Goal: Task Accomplishment & Management: Manage account settings

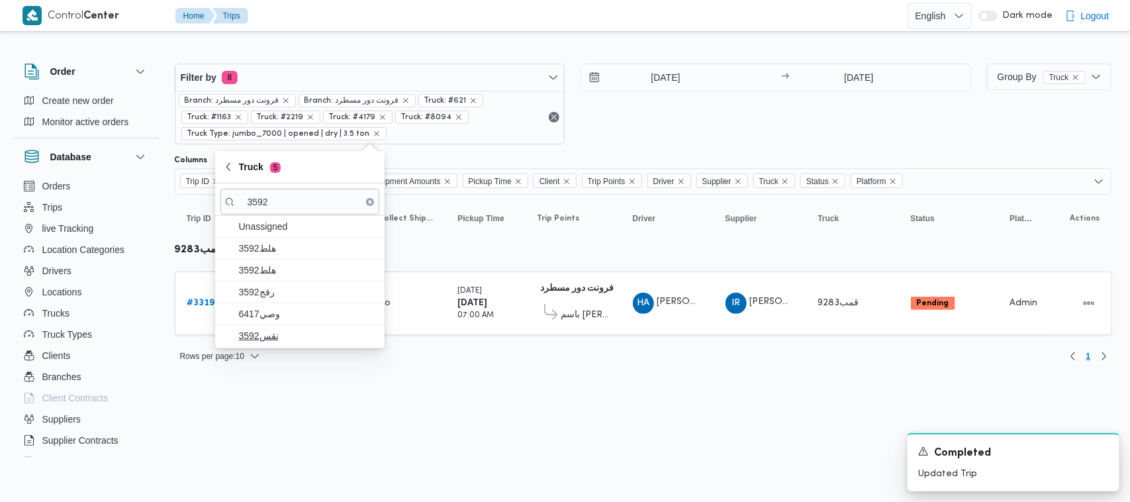
type input "3592"
click at [267, 334] on span "نقس3592" at bounding box center [308, 336] width 138 height 16
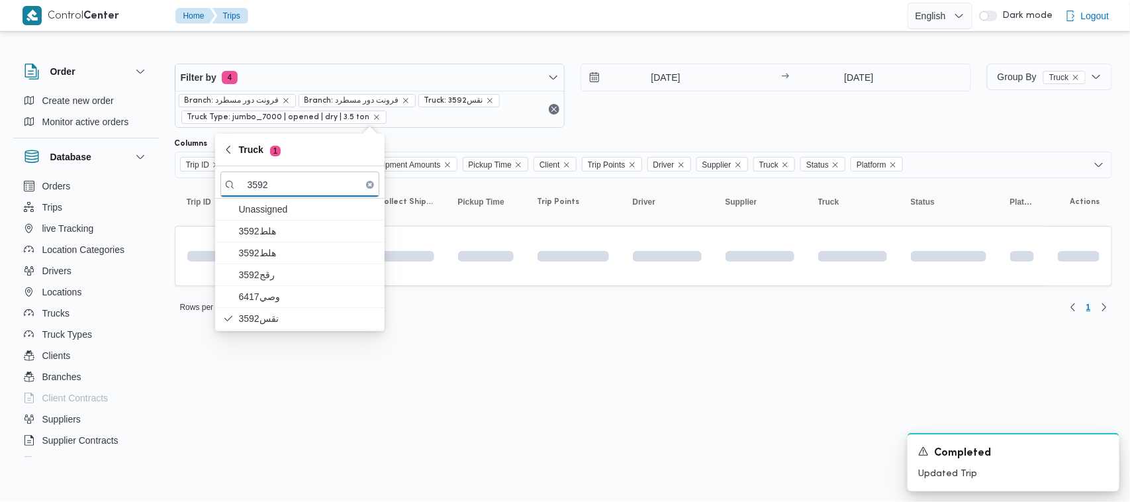
click at [653, 73] on input "[DATE]" at bounding box center [656, 77] width 150 height 26
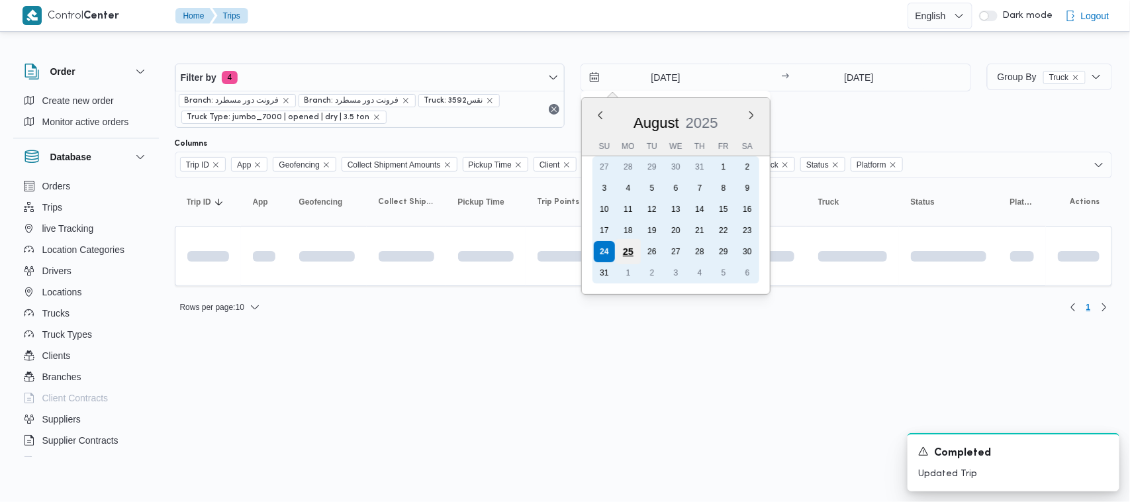
click at [633, 252] on div "25" at bounding box center [627, 251] width 25 height 25
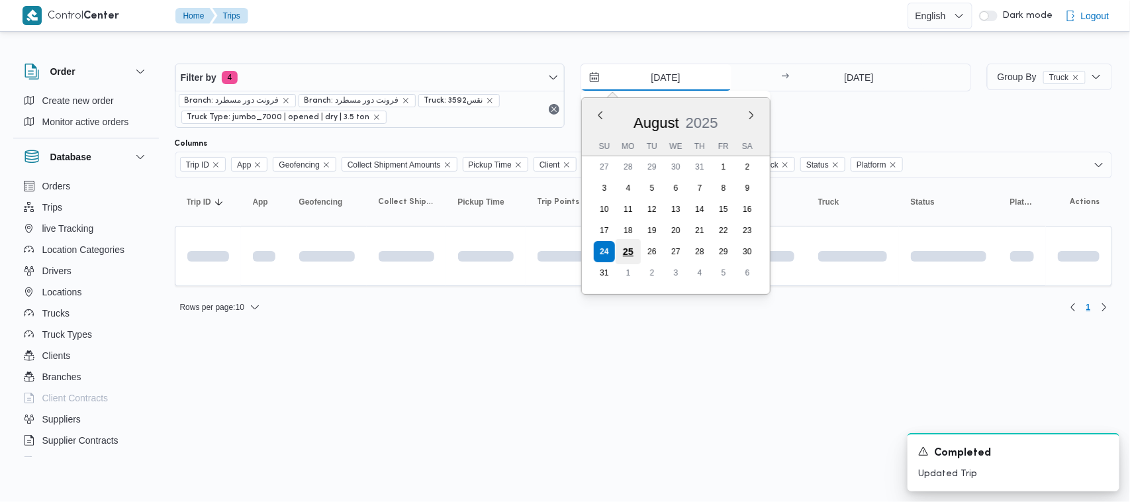
type input "[DATE]"
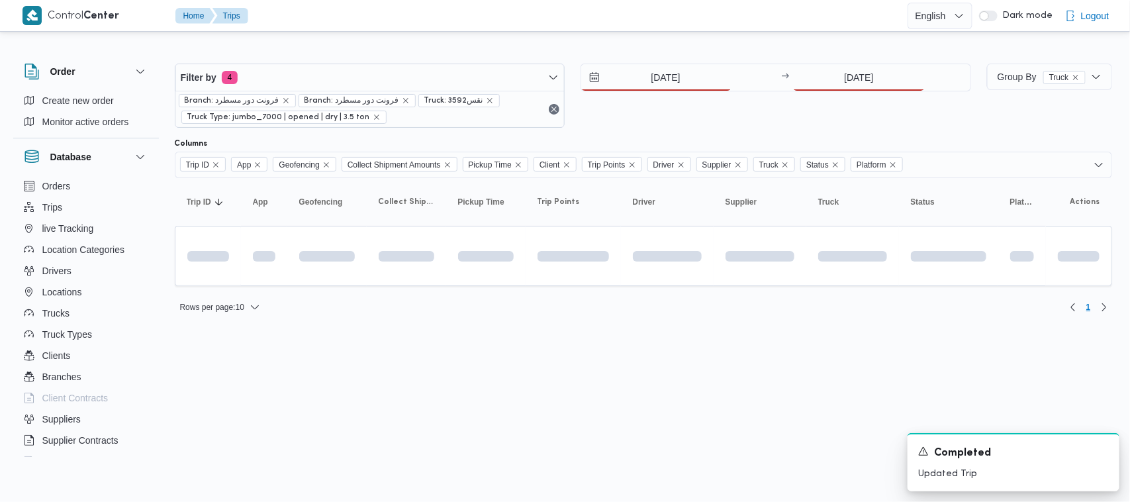
click at [819, 93] on div "[DATE] → [DATE]" at bounding box center [775, 96] width 390 height 64
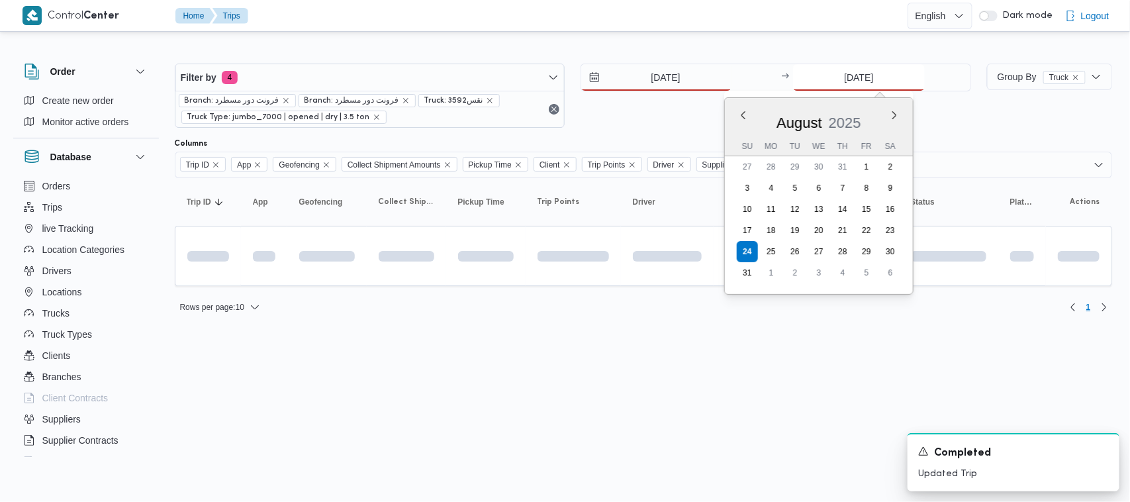
click at [826, 84] on input "[DATE]" at bounding box center [859, 77] width 132 height 26
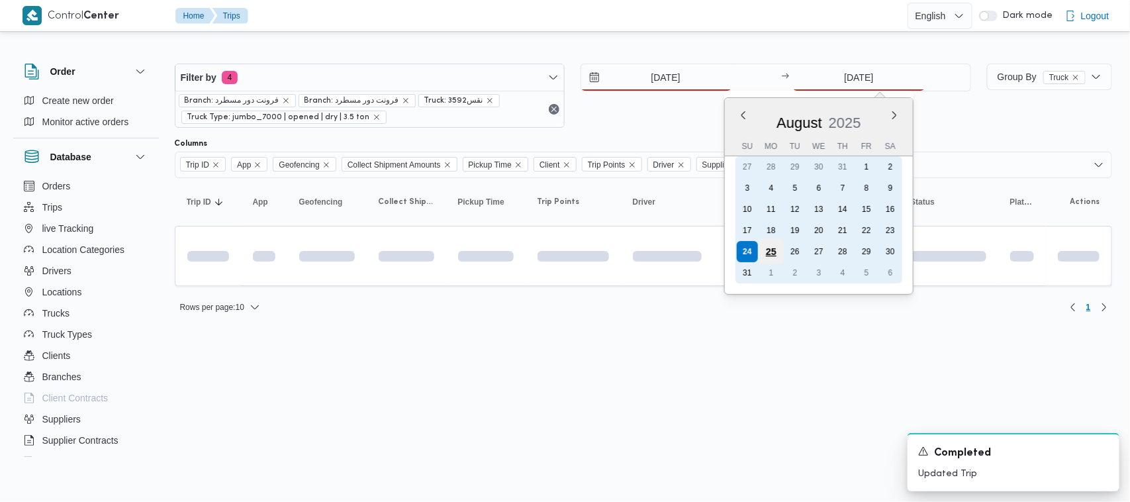
click at [770, 253] on div "25" at bounding box center [770, 251] width 25 height 25
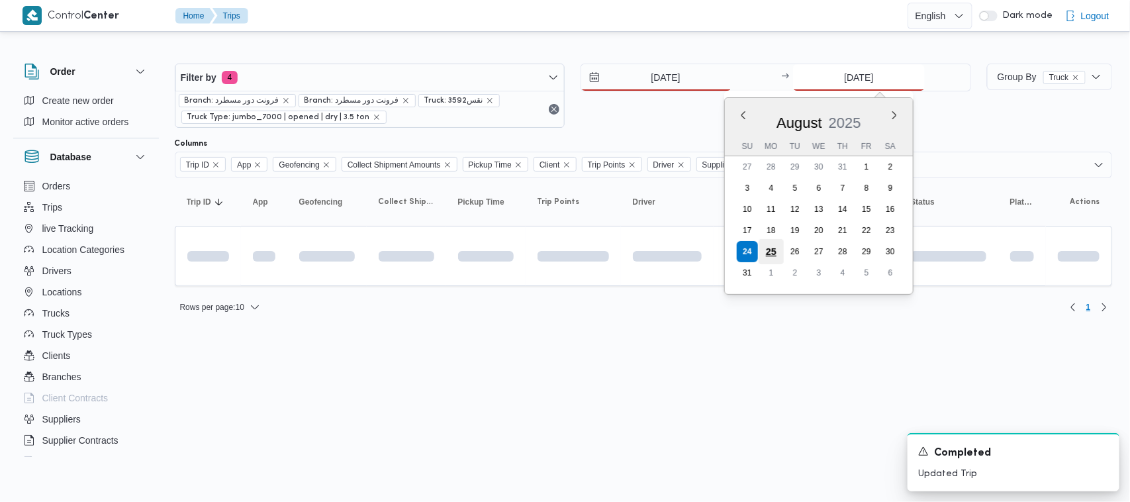
type input "[DATE]"
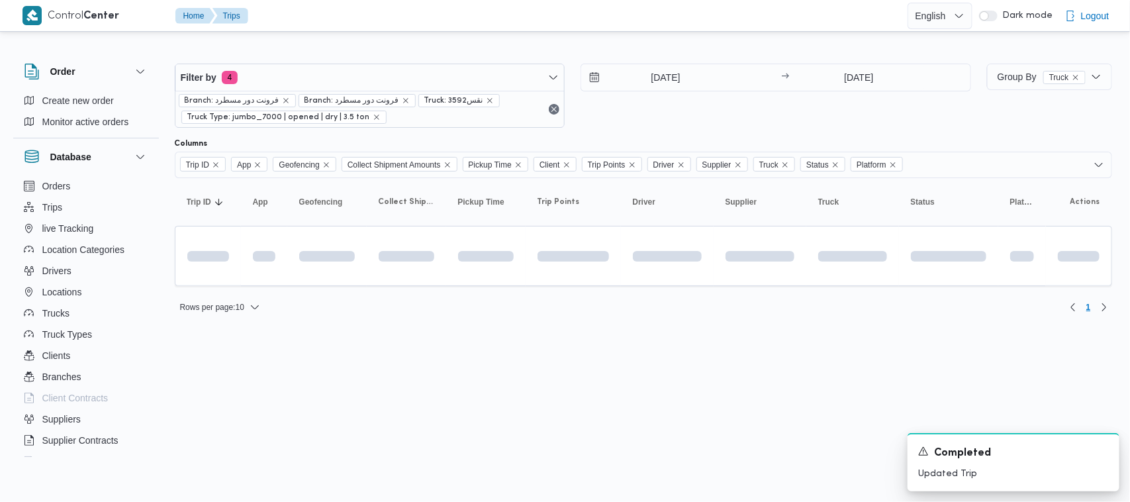
click at [520, 368] on html "Control Center Home Trips English عربي Dark mode Logout Order Create new order …" at bounding box center [565, 251] width 1130 height 502
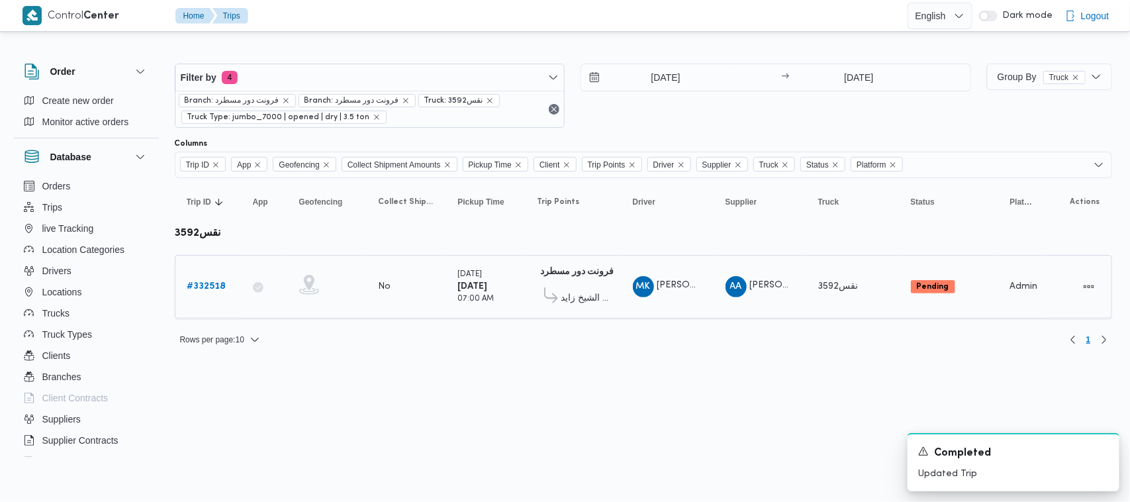
click at [226, 285] on b "# 332518" at bounding box center [206, 286] width 39 height 9
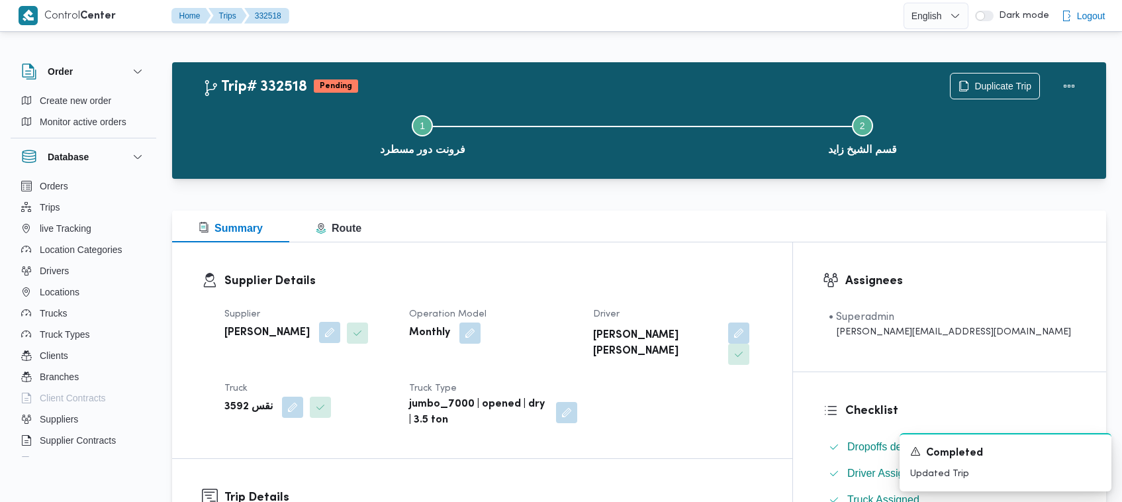
click at [340, 328] on button "button" at bounding box center [329, 332] width 21 height 21
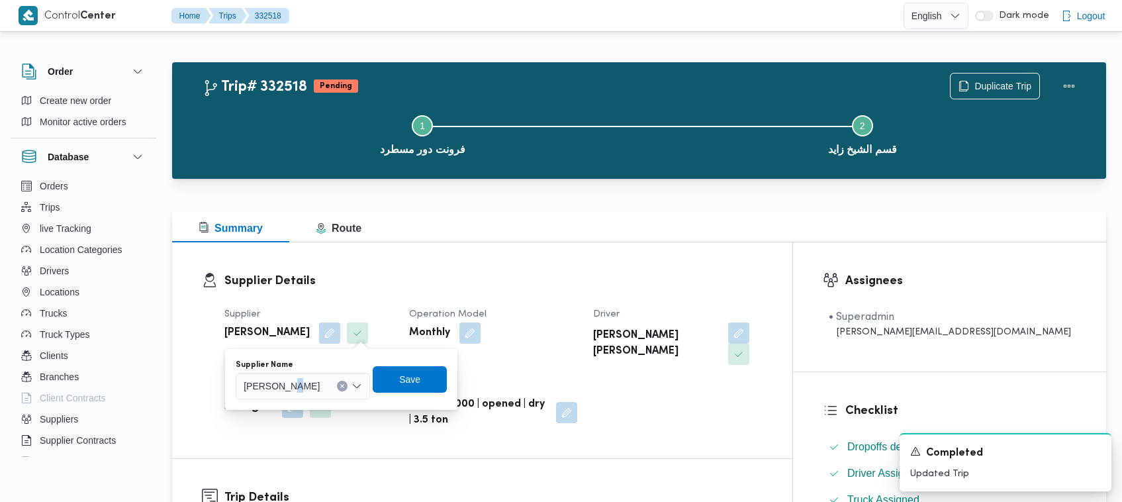
click at [320, 379] on span "[PERSON_NAME]" at bounding box center [282, 385] width 76 height 15
paste input "[PERSON_NAME][DATE]"
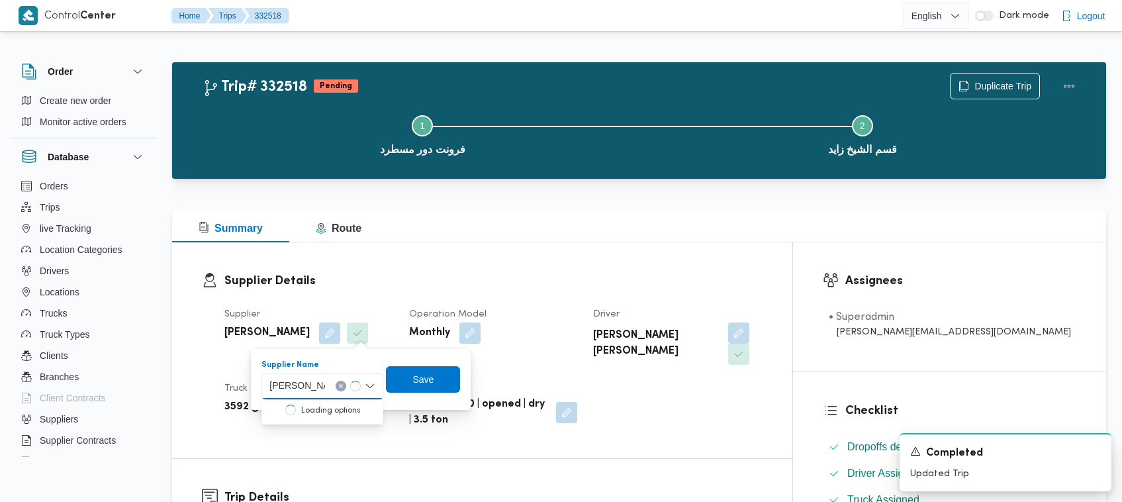
type input "[PERSON_NAME][DATE] [PERSON_NAME]"
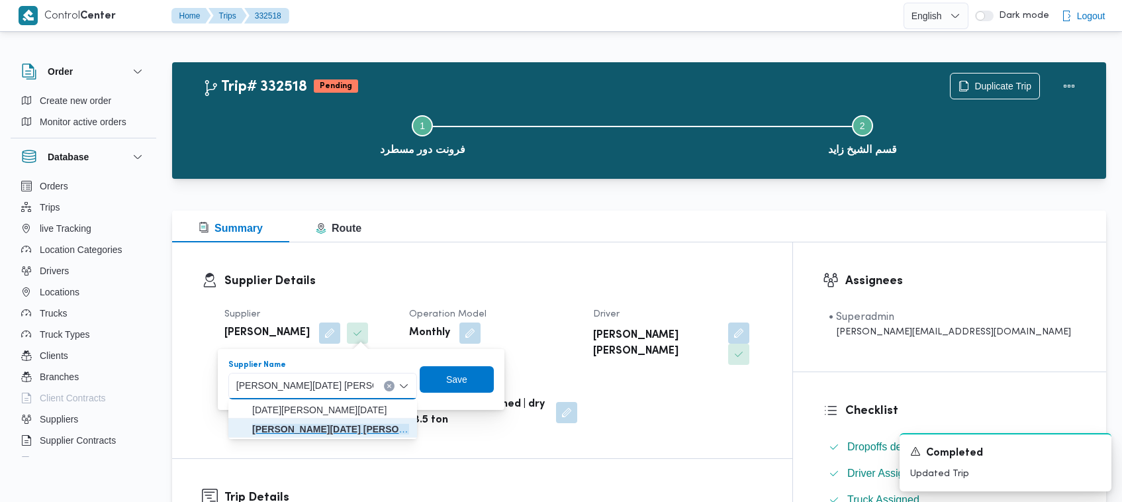
click at [343, 425] on mark "[PERSON_NAME][DATE] [PERSON_NAME]" at bounding box center [346, 429] width 189 height 11
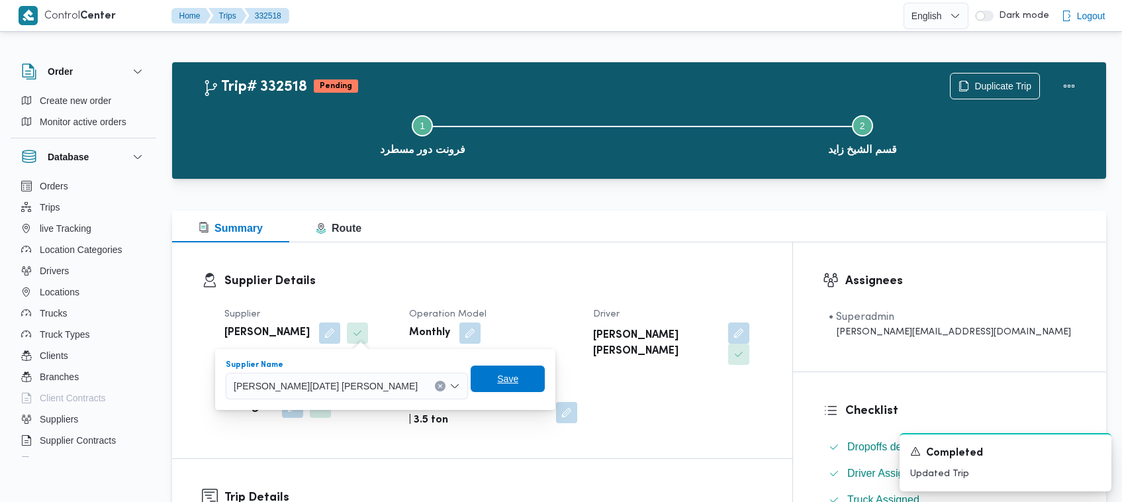
click at [497, 375] on span "Save" at bounding box center [507, 379] width 21 height 16
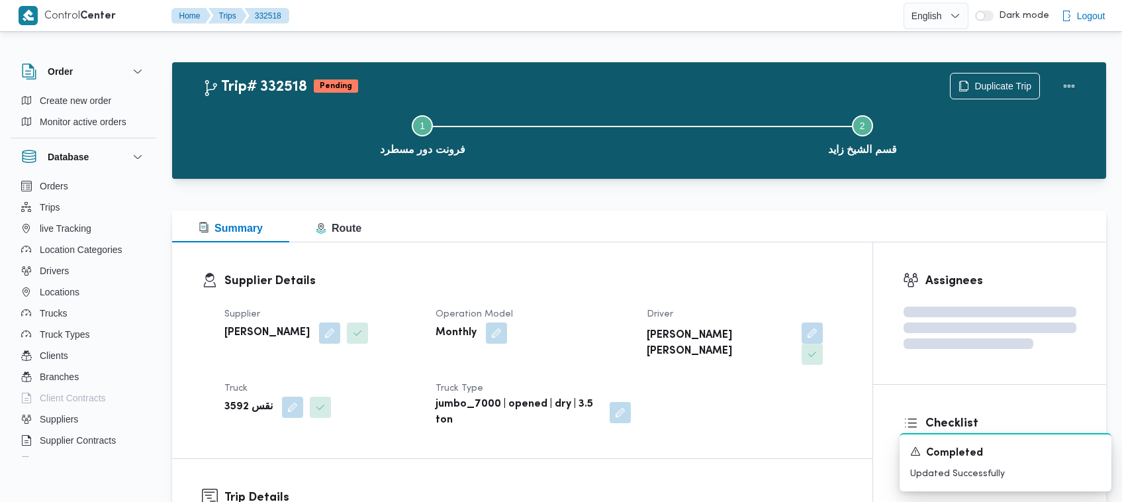
click at [480, 251] on div "Supplier Details Supplier [PERSON_NAME] [PERSON_NAME] Operation Model Monthly D…" at bounding box center [522, 350] width 700 height 216
click at [801, 336] on button "button" at bounding box center [811, 332] width 21 height 21
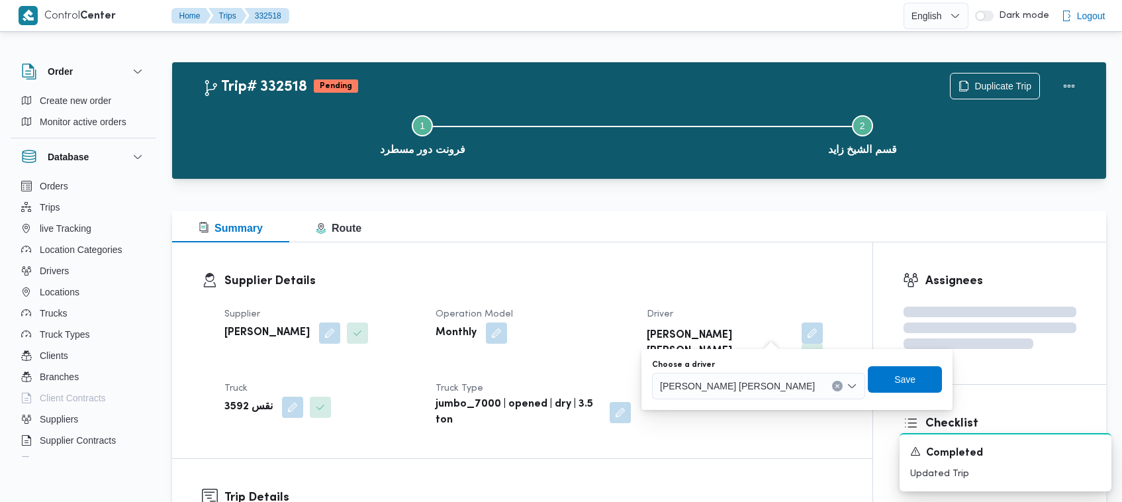
click at [736, 381] on span "[PERSON_NAME] [PERSON_NAME]" at bounding box center [737, 385] width 155 height 15
paste input "[PERSON_NAME]"
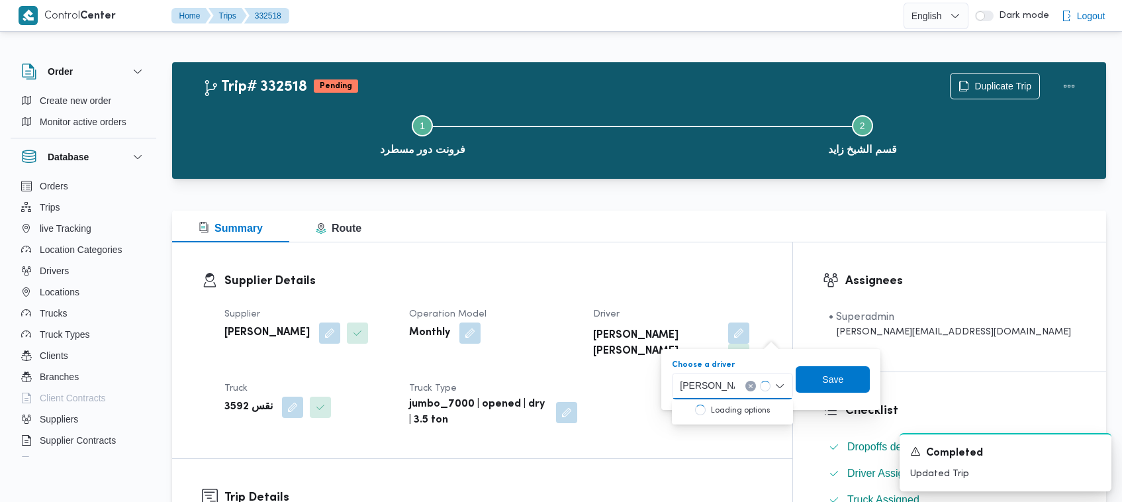
click at [733, 388] on input "[PERSON_NAME]" at bounding box center [707, 386] width 55 height 16
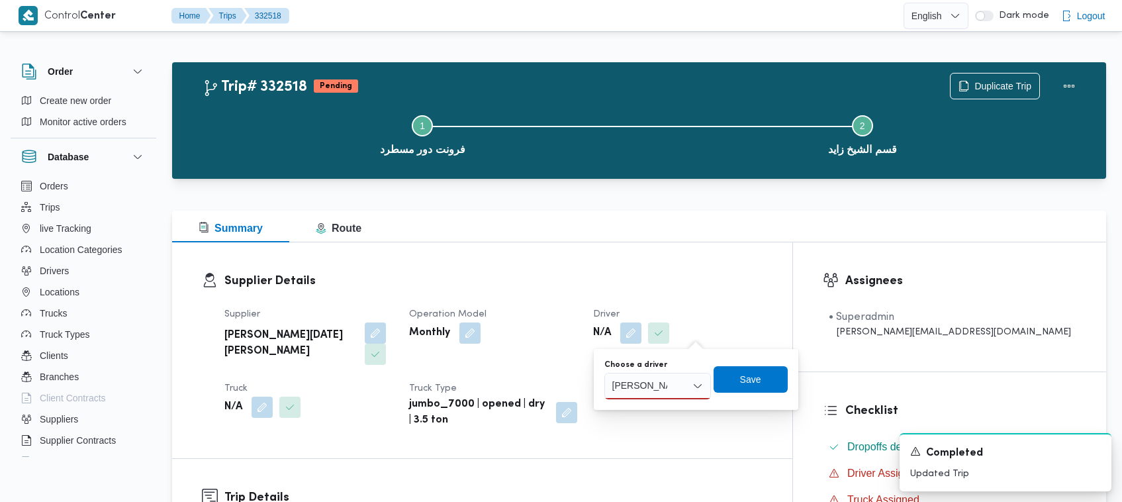
click at [670, 382] on div "[PERSON_NAME] [PERSON_NAME]" at bounding box center [657, 386] width 107 height 26
click at [670, 382] on div "[PERSON_NAME] [PERSON_NAME] Combo box. Selected. [PERSON_NAME]. Selected. Combo…" at bounding box center [657, 386] width 107 height 26
click at [662, 389] on input "[PERSON_NAME]" at bounding box center [640, 386] width 58 height 16
type input "[PERSON_NAME] [PERSON_NAME]"
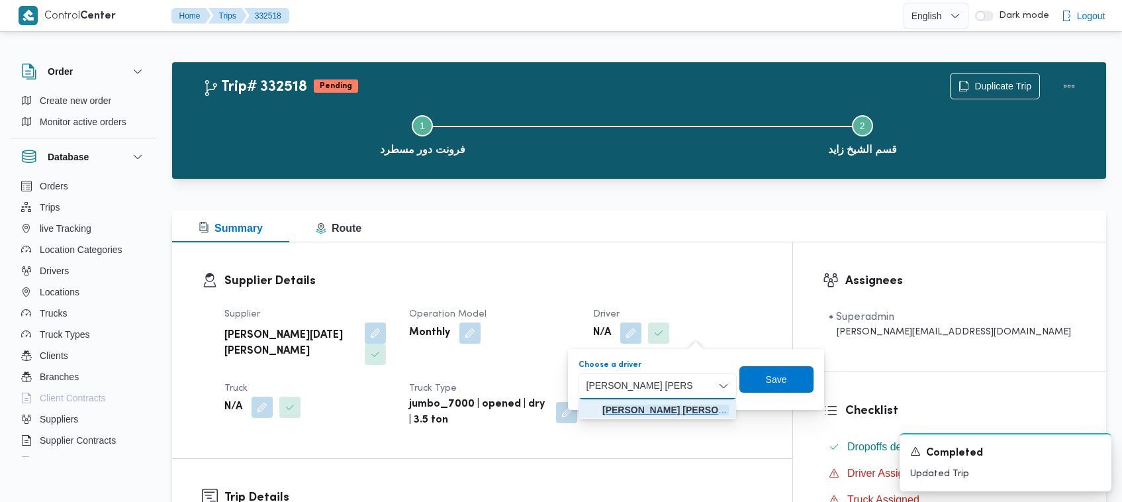
click at [635, 408] on mark "[PERSON_NAME] [PERSON_NAME]" at bounding box center [681, 409] width 158 height 11
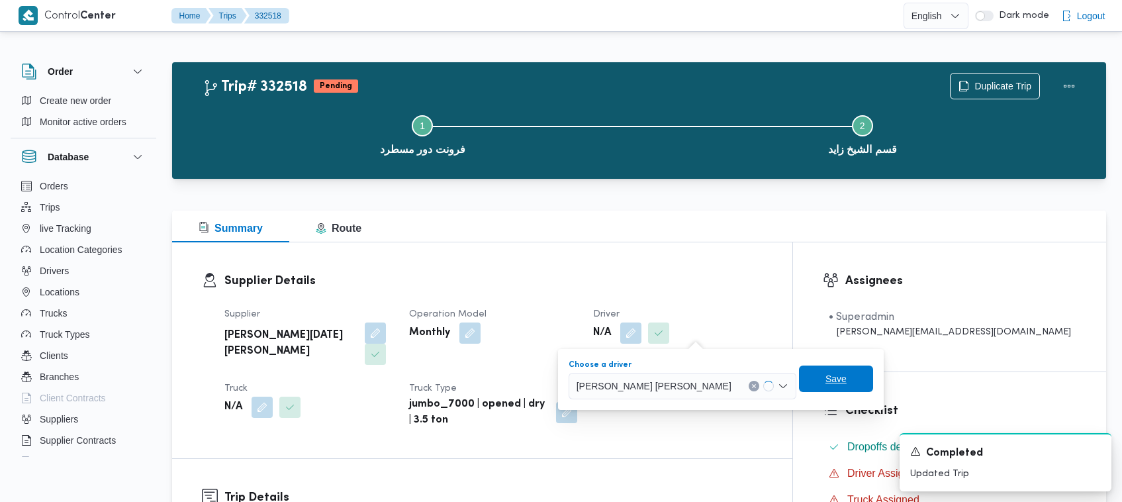
click at [799, 385] on span "Save" at bounding box center [836, 378] width 74 height 26
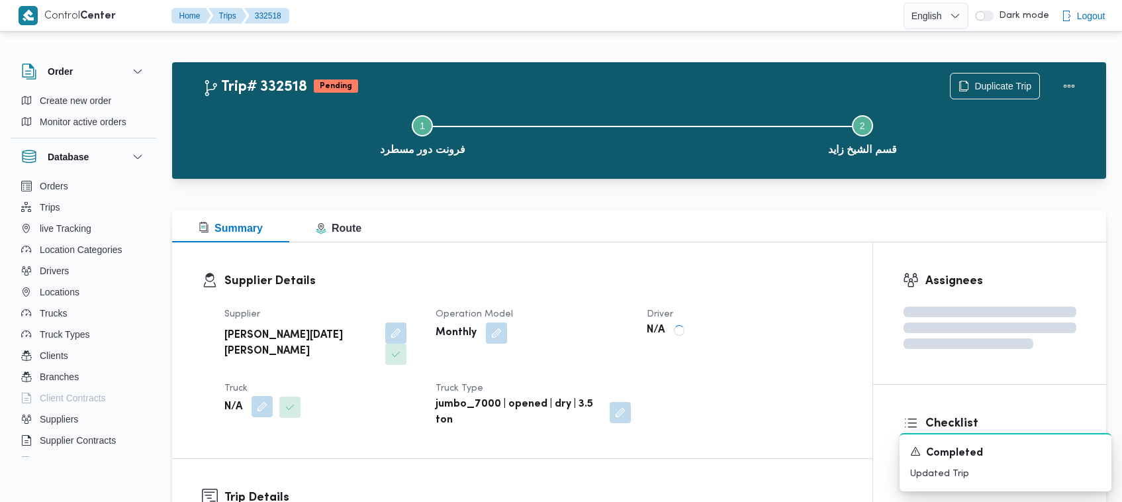
click at [253, 396] on button "button" at bounding box center [261, 406] width 21 height 21
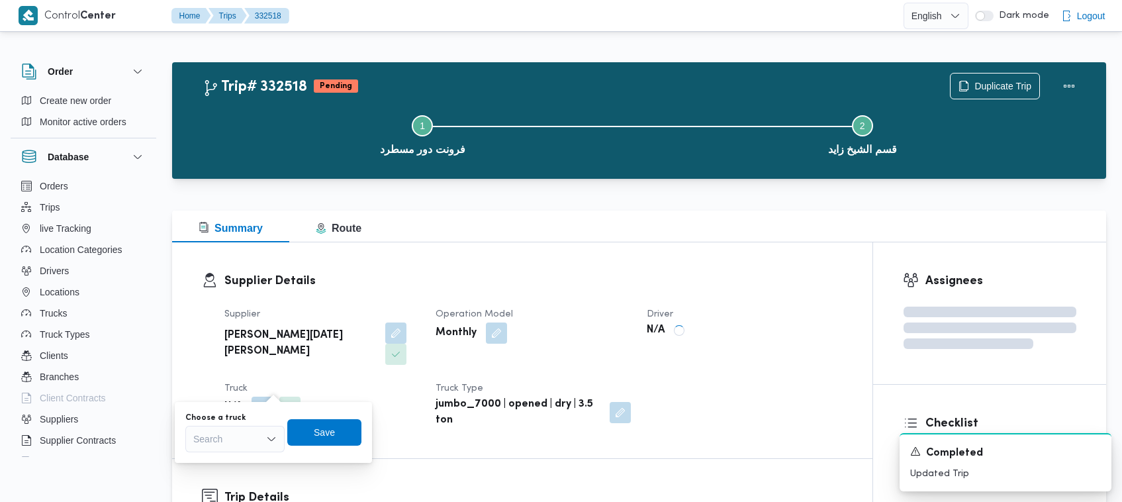
click at [250, 437] on div "Search" at bounding box center [234, 439] width 99 height 26
paste input "6827"
type input "6827"
click at [226, 443] on div "6827 6827 Combo box. Selected. 6827 . Selected. Combo box input. Search. Type s…" at bounding box center [234, 439] width 99 height 26
click at [233, 462] on span "قيب 6827 | null" at bounding box center [243, 463] width 68 height 16
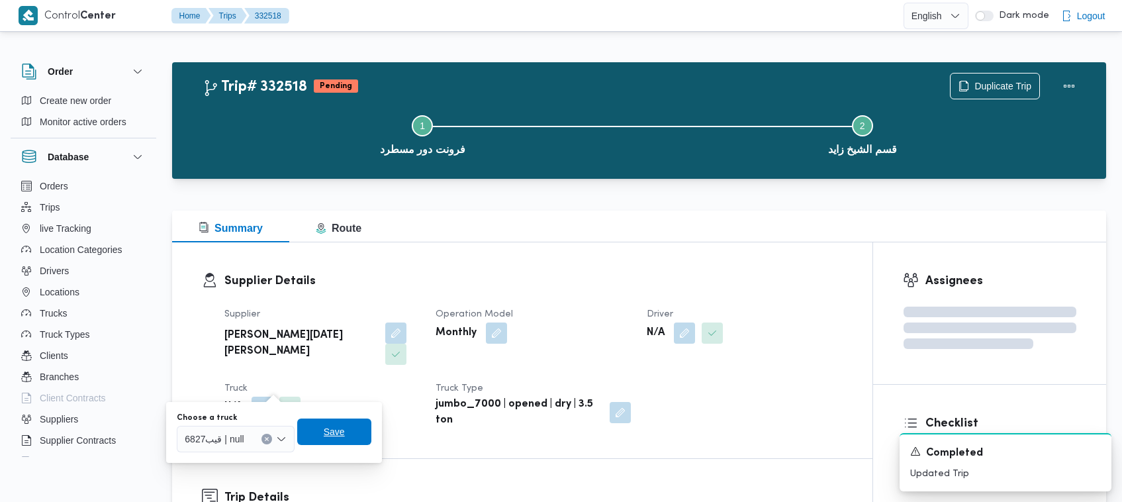
click at [329, 431] on span "Save" at bounding box center [334, 432] width 21 height 16
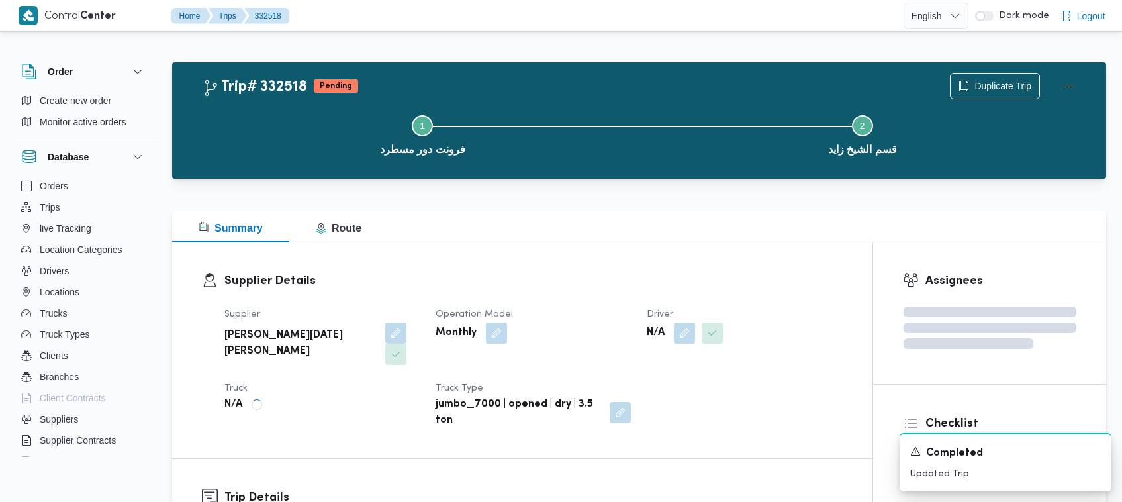
click at [316, 338] on b "[PERSON_NAME][DATE] [PERSON_NAME]" at bounding box center [300, 344] width 152 height 32
copy div "[PERSON_NAME][DATE] [PERSON_NAME]"
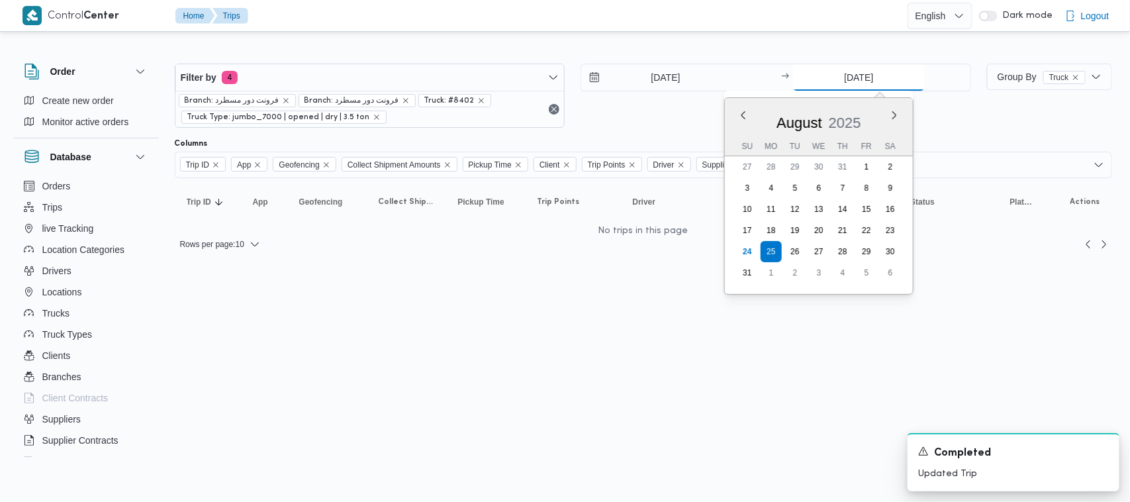
click at [862, 79] on input "[DATE]" at bounding box center [859, 77] width 132 height 26
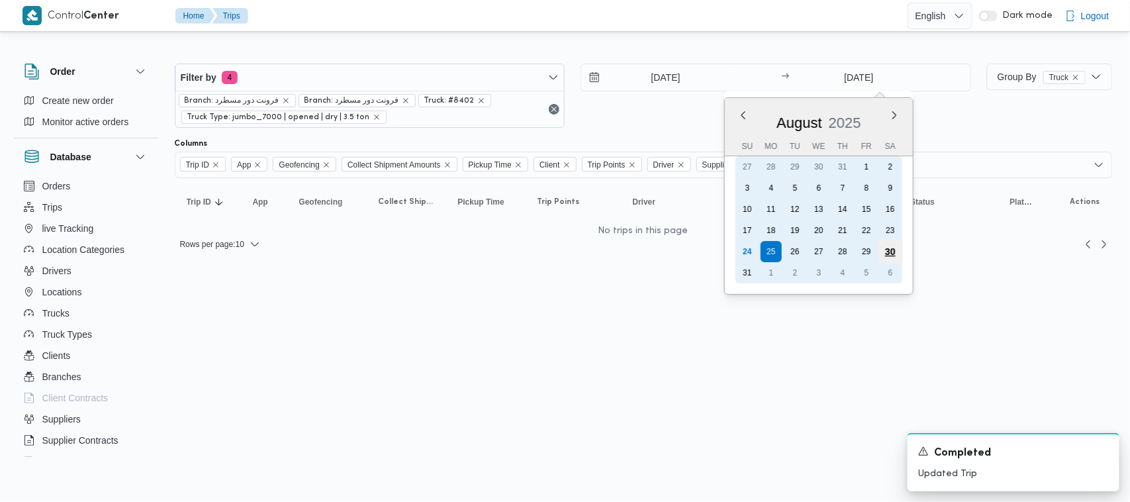
click at [891, 249] on div "30" at bounding box center [890, 251] width 25 height 25
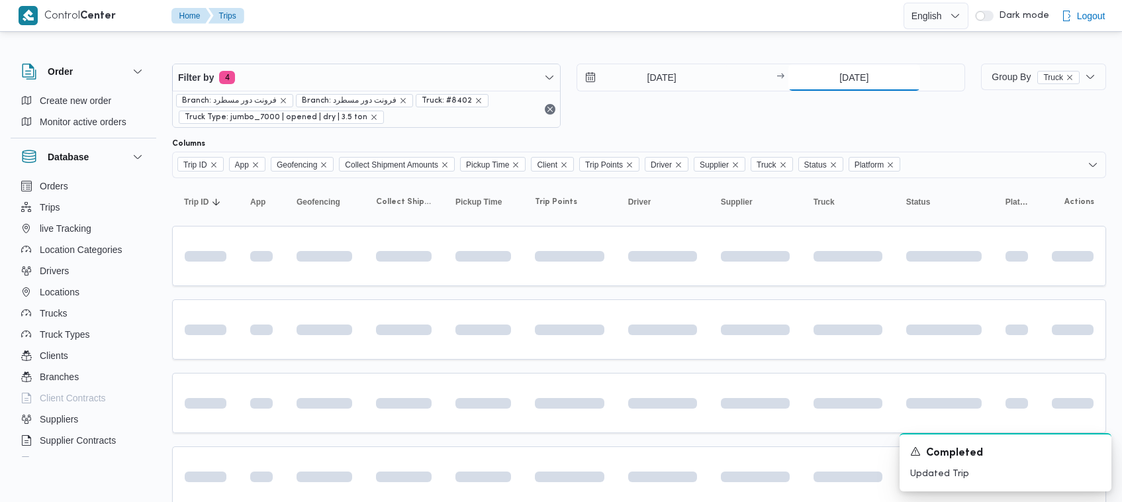
click at [854, 79] on input "[DATE]" at bounding box center [854, 77] width 132 height 26
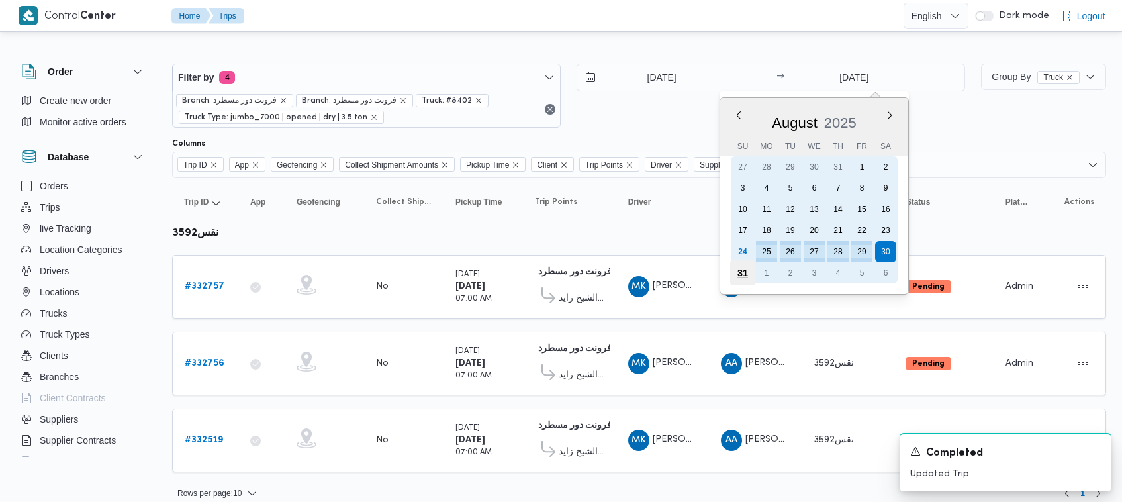
click at [741, 269] on div "31" at bounding box center [742, 272] width 25 height 25
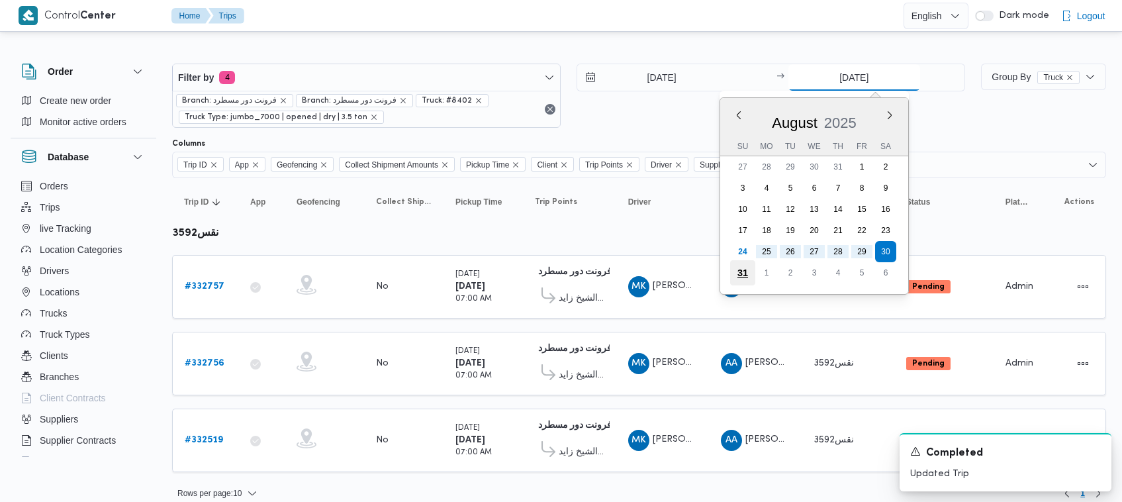
type input "[DATE]"
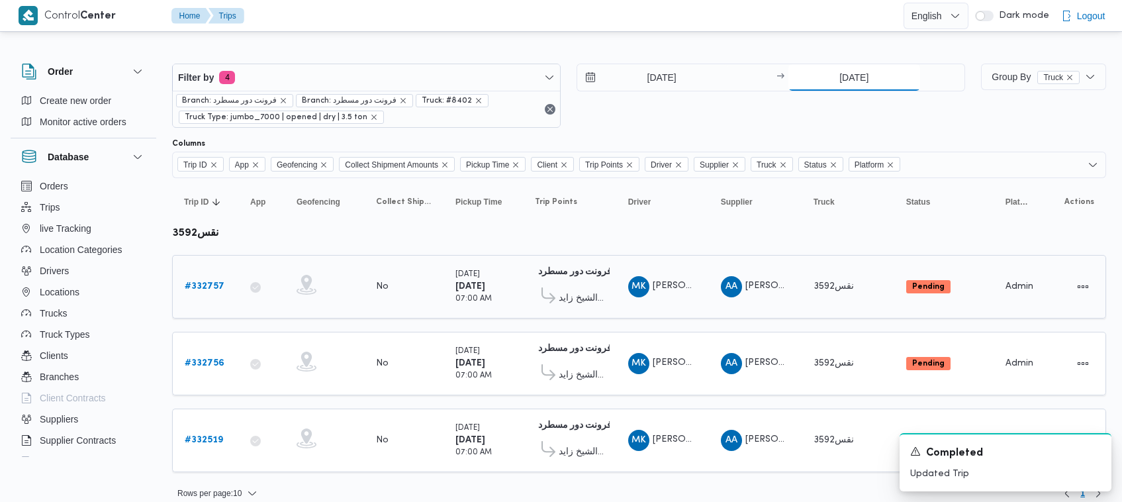
scroll to position [12, 0]
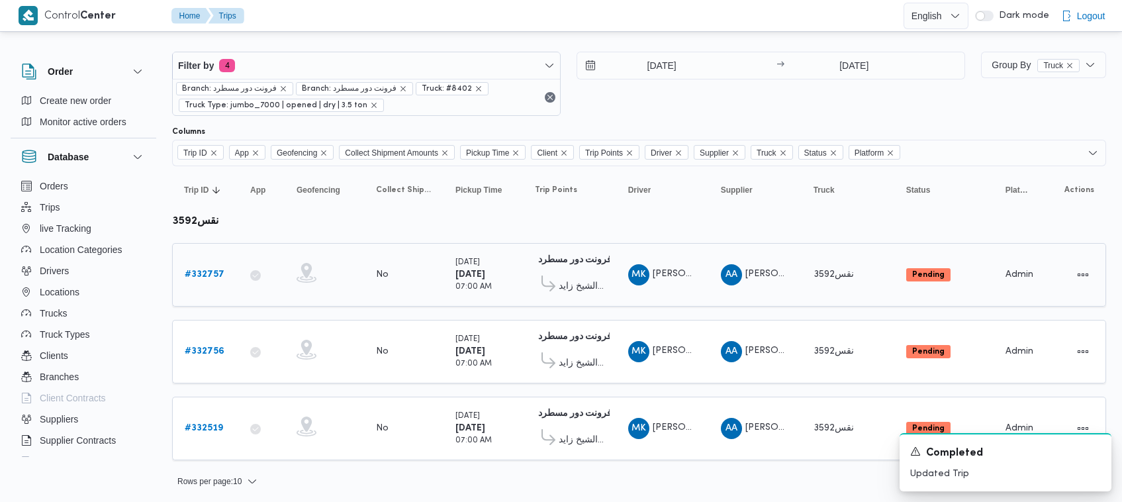
click at [216, 270] on b "# 332757" at bounding box center [205, 274] width 40 height 9
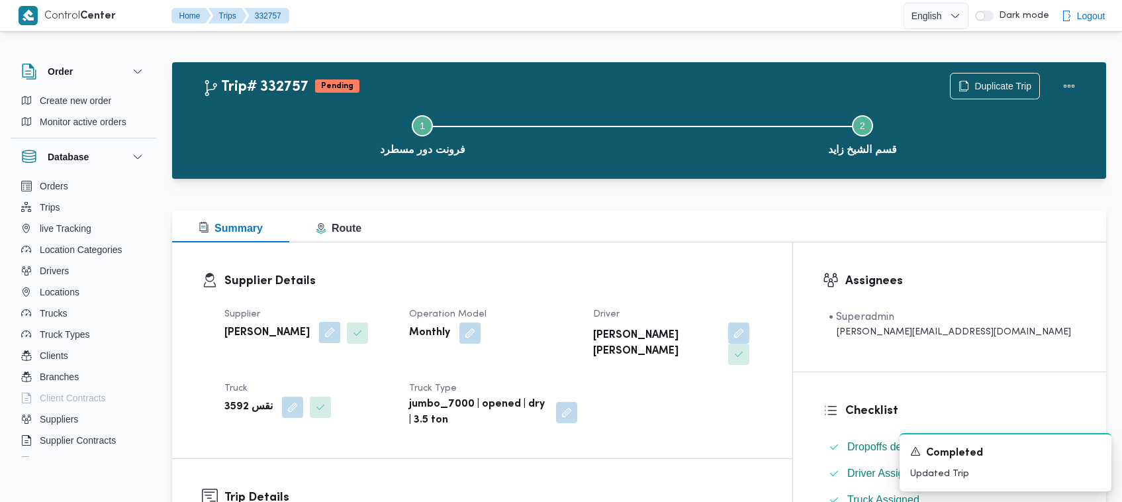
click at [340, 332] on button "button" at bounding box center [329, 332] width 21 height 21
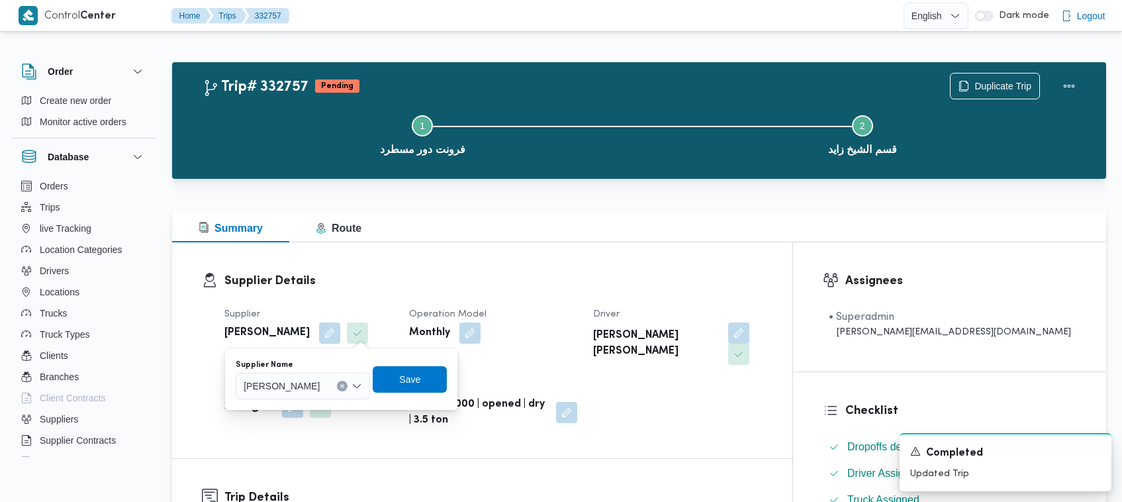
click at [320, 389] on span "[PERSON_NAME]" at bounding box center [282, 385] width 76 height 15
paste input "[PERSON_NAME][DATE] [PERSON_NAME]"
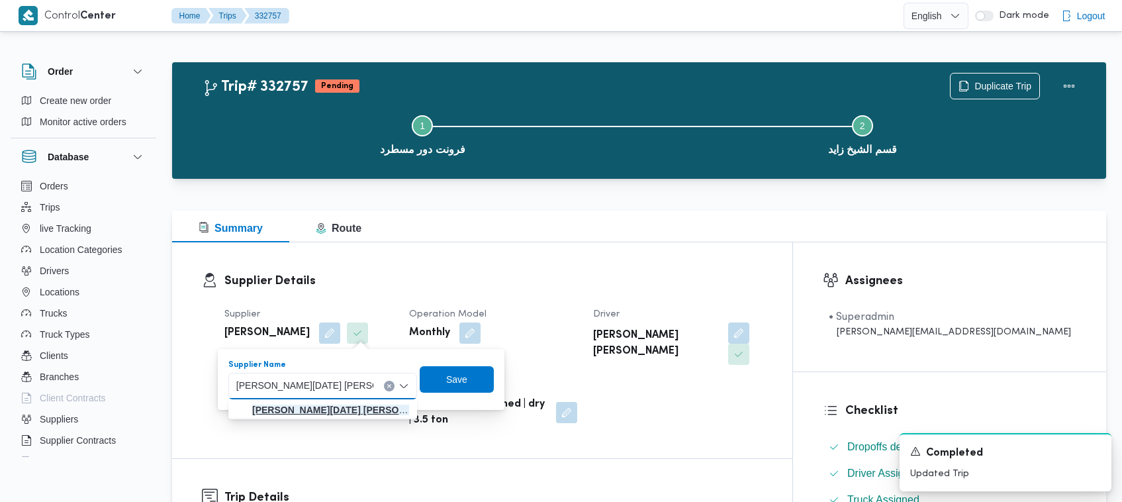
type input "[PERSON_NAME][DATE] [PERSON_NAME]"
click at [296, 407] on mark "[PERSON_NAME][DATE] [PERSON_NAME]" at bounding box center [346, 409] width 189 height 11
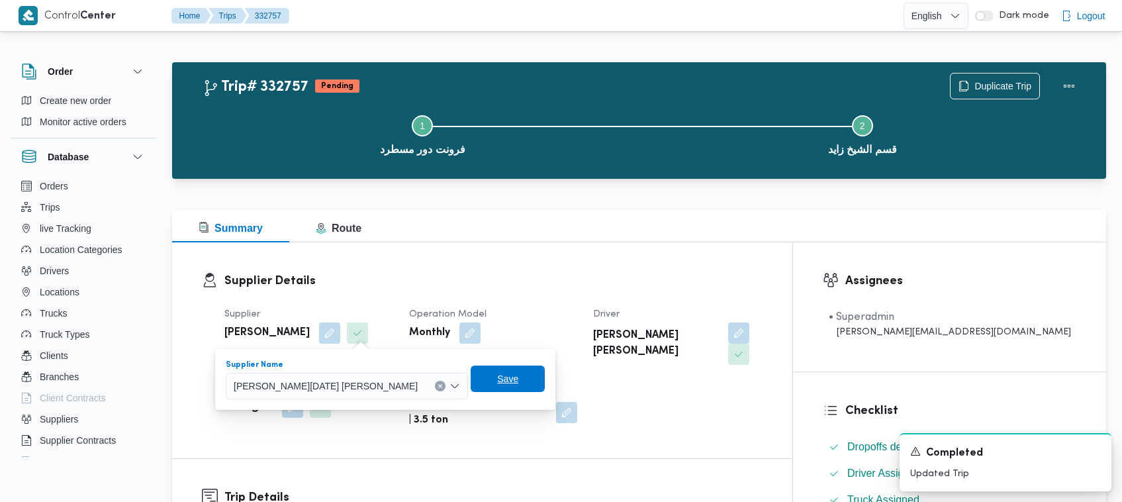
click at [471, 391] on div "Save" at bounding box center [508, 379] width 74 height 26
click at [497, 385] on span "Save" at bounding box center [507, 379] width 21 height 16
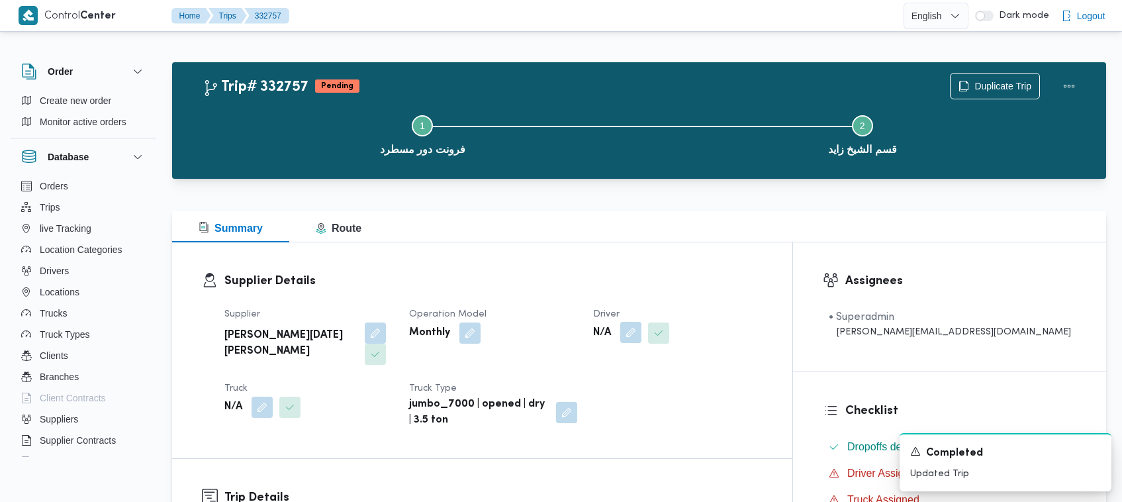
click at [641, 335] on button "button" at bounding box center [630, 332] width 21 height 21
click at [640, 384] on div "Search" at bounding box center [657, 386] width 99 height 26
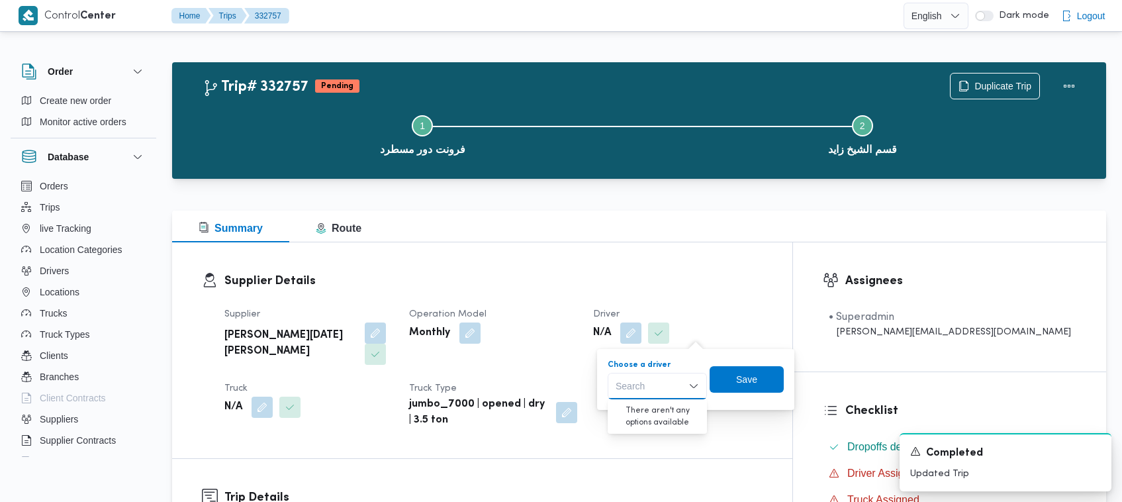
paste input "[PERSON_NAME]"
type input "[PERSON_NAME]"
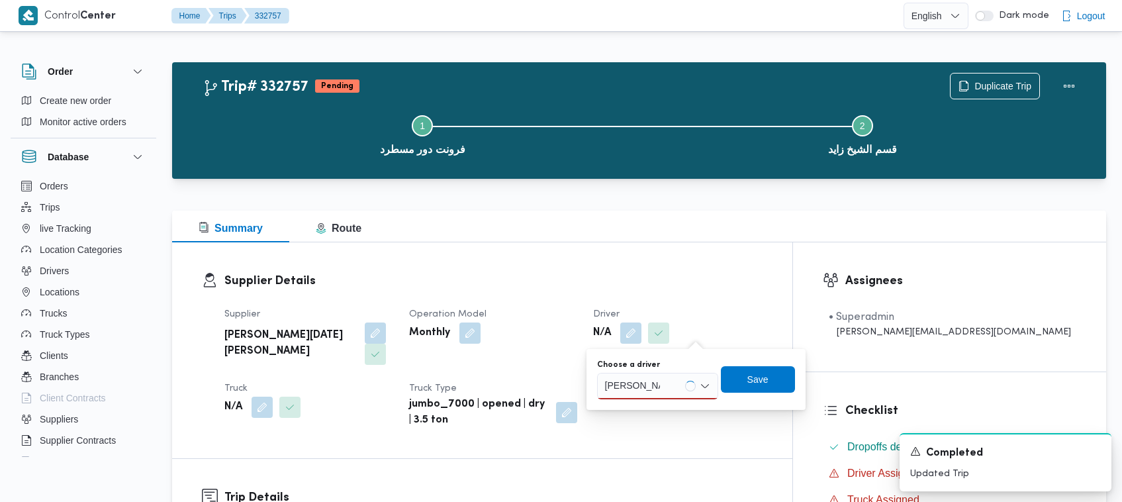
click at [672, 383] on div "[PERSON_NAME] [PERSON_NAME]" at bounding box center [657, 386] width 121 height 26
click at [660, 408] on span "[PERSON_NAME] [PERSON_NAME]" at bounding box center [665, 410] width 75 height 16
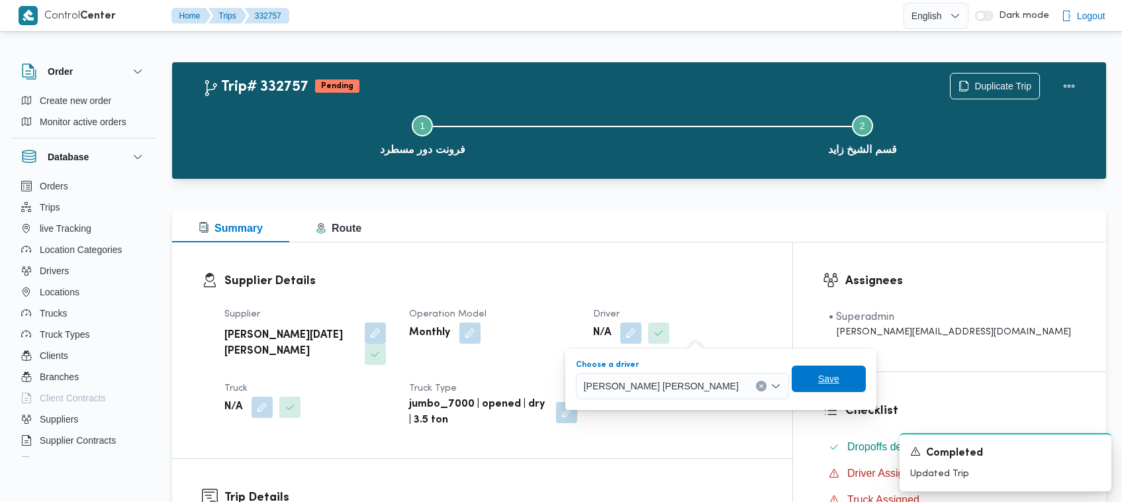
click at [792, 373] on span "Save" at bounding box center [829, 378] width 74 height 26
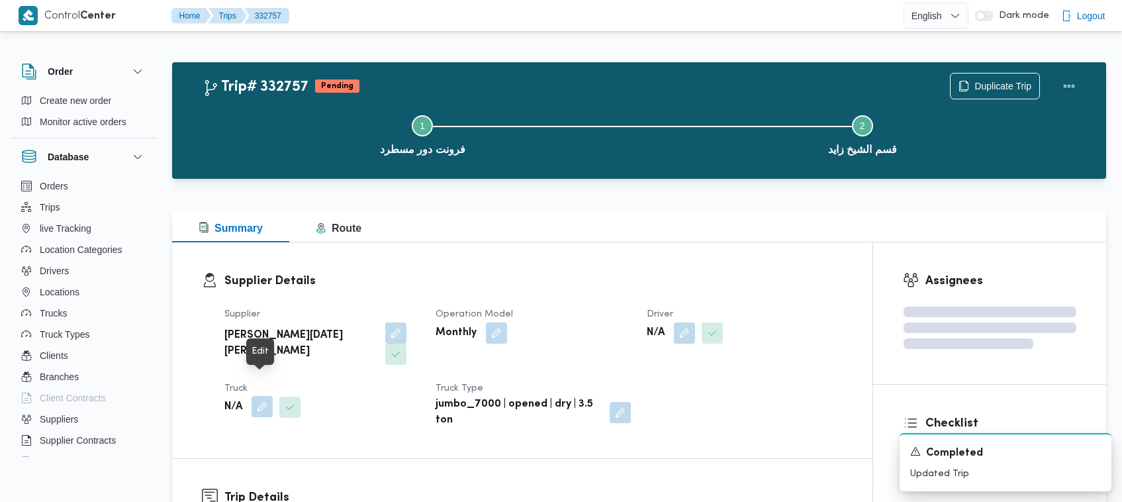
click at [258, 396] on button "button" at bounding box center [261, 406] width 21 height 21
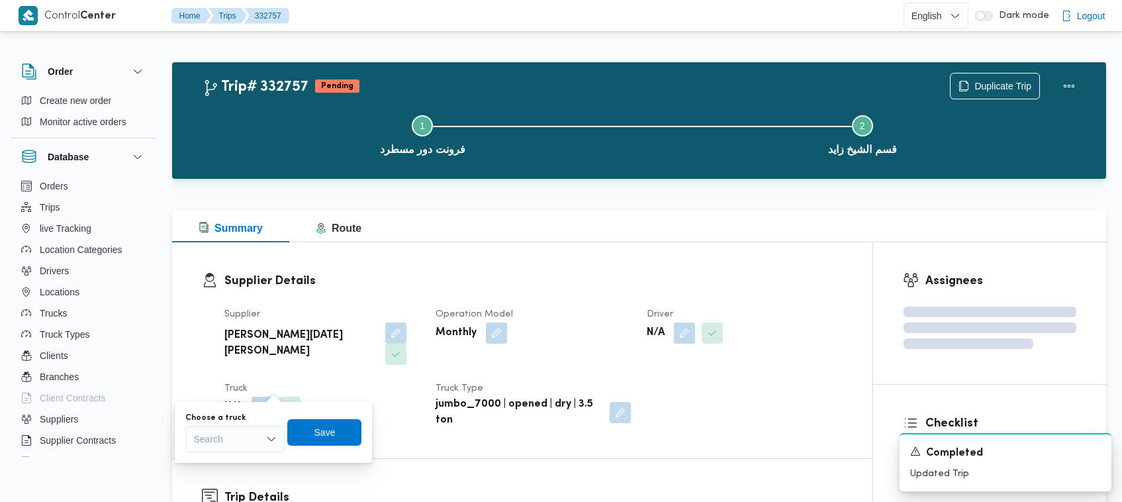
click at [249, 444] on div "Search" at bounding box center [234, 439] width 99 height 26
paste input "6827"
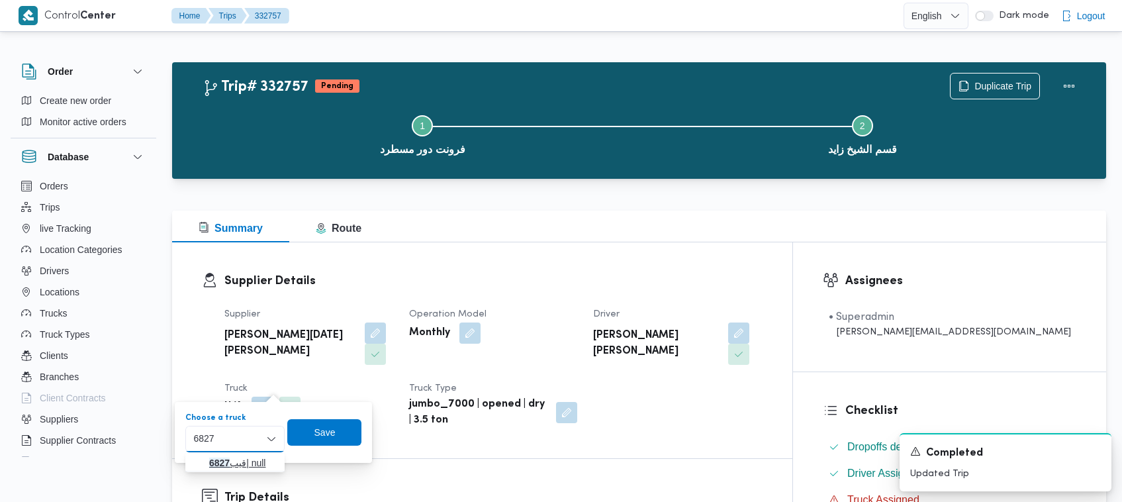
type input "6827"
click at [213, 458] on mark "6827" at bounding box center [219, 462] width 21 height 11
click at [314, 440] on span "Save" at bounding box center [334, 431] width 74 height 26
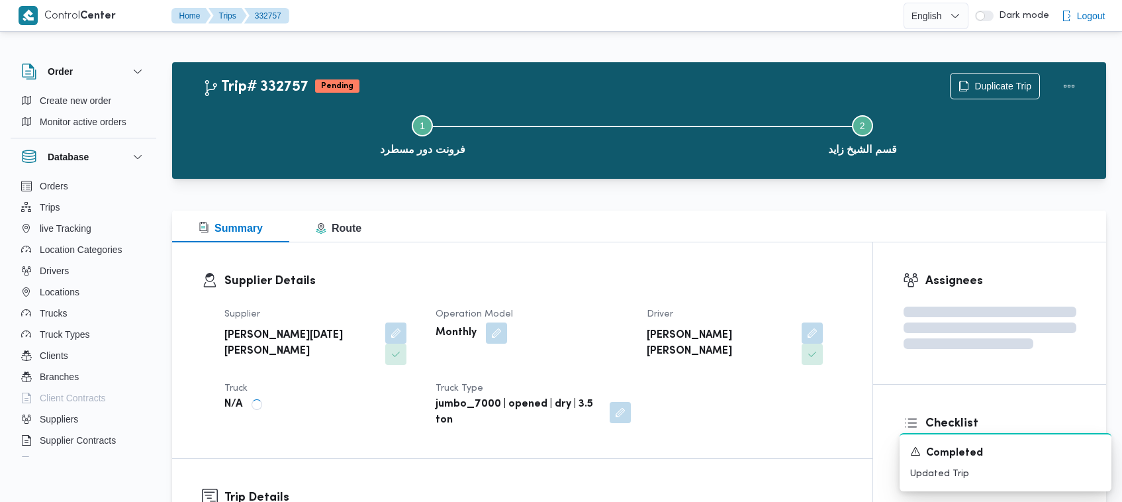
click at [318, 336] on b "[PERSON_NAME][DATE] [PERSON_NAME]" at bounding box center [300, 344] width 152 height 32
copy div "[PERSON_NAME][DATE] [PERSON_NAME]"
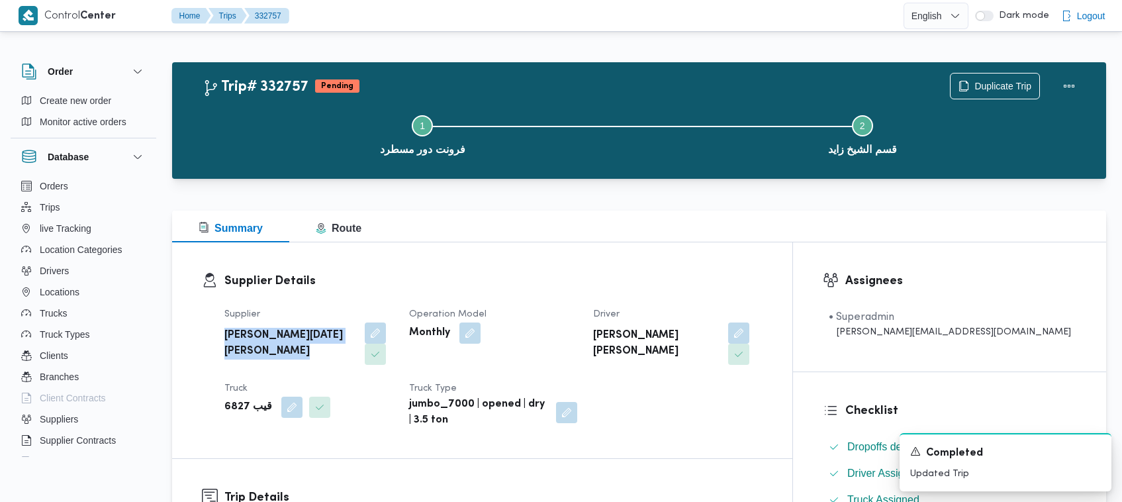
copy div "[PERSON_NAME][DATE] [PERSON_NAME]"
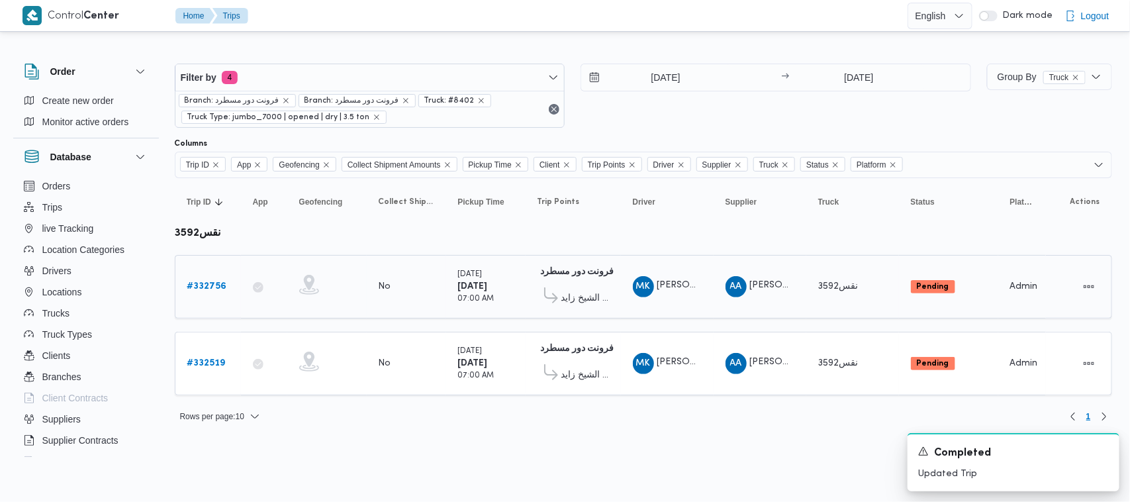
click at [218, 282] on b "# 332756" at bounding box center [207, 286] width 40 height 9
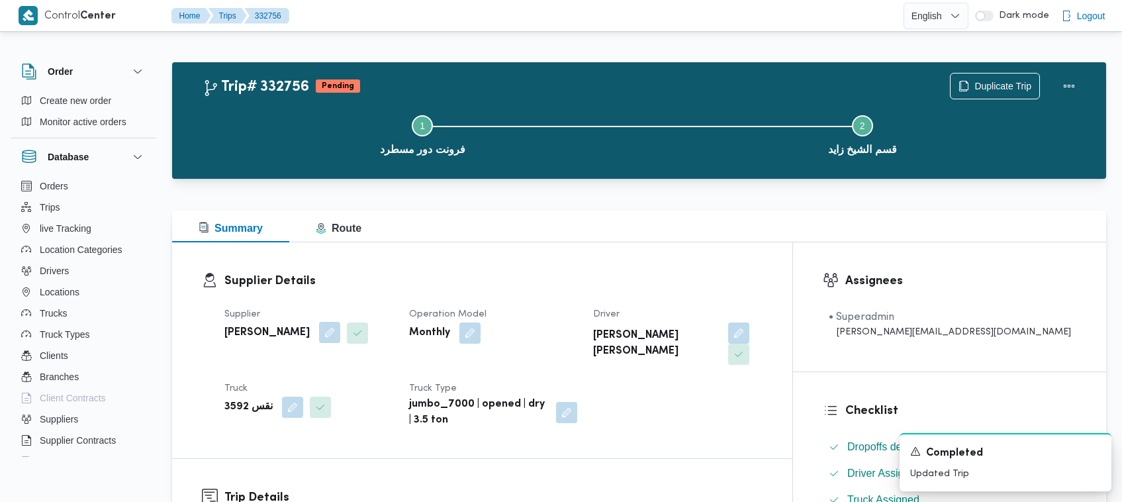
click at [340, 336] on button "button" at bounding box center [329, 332] width 21 height 21
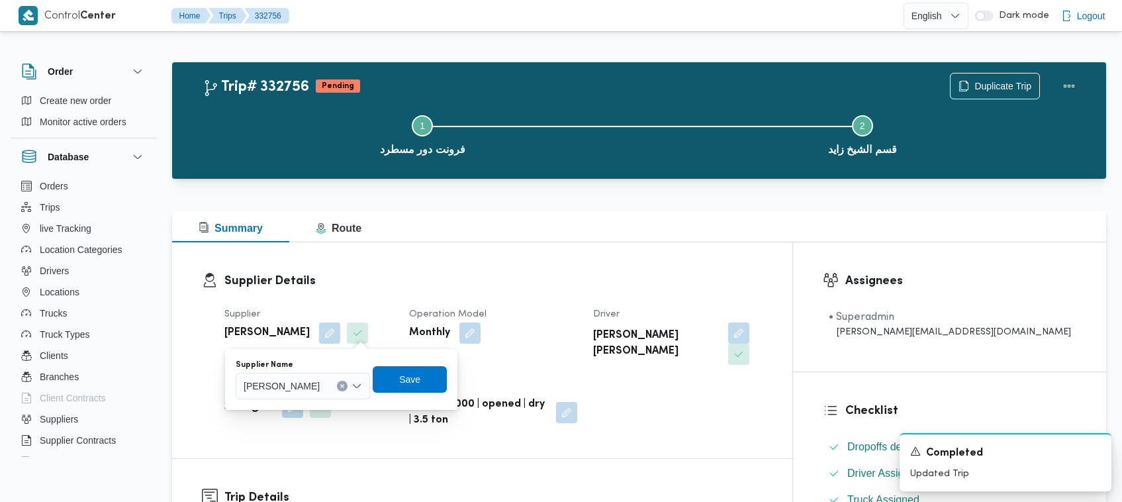
click at [320, 389] on span "[PERSON_NAME]" at bounding box center [282, 385] width 76 height 15
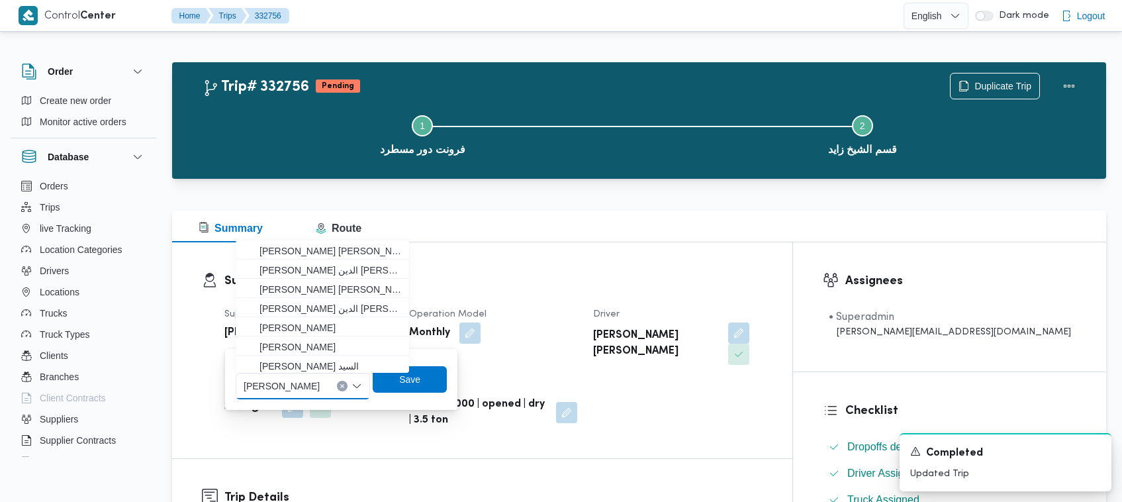
paste input "[PERSON_NAME][DATE] [PERSON_NAME]"
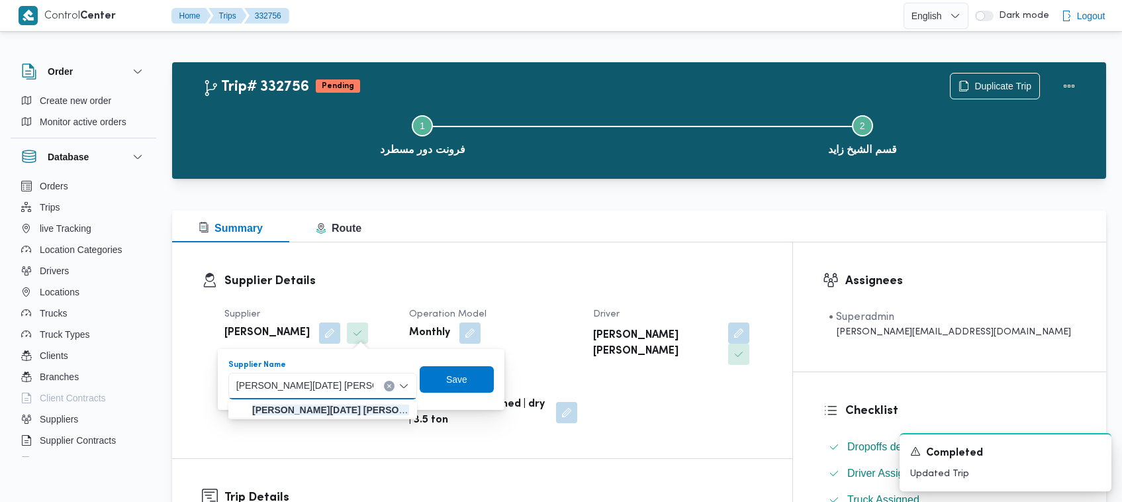
type input "[PERSON_NAME][DATE] [PERSON_NAME]"
click at [303, 411] on mark "[PERSON_NAME][DATE] [PERSON_NAME]" at bounding box center [346, 409] width 189 height 11
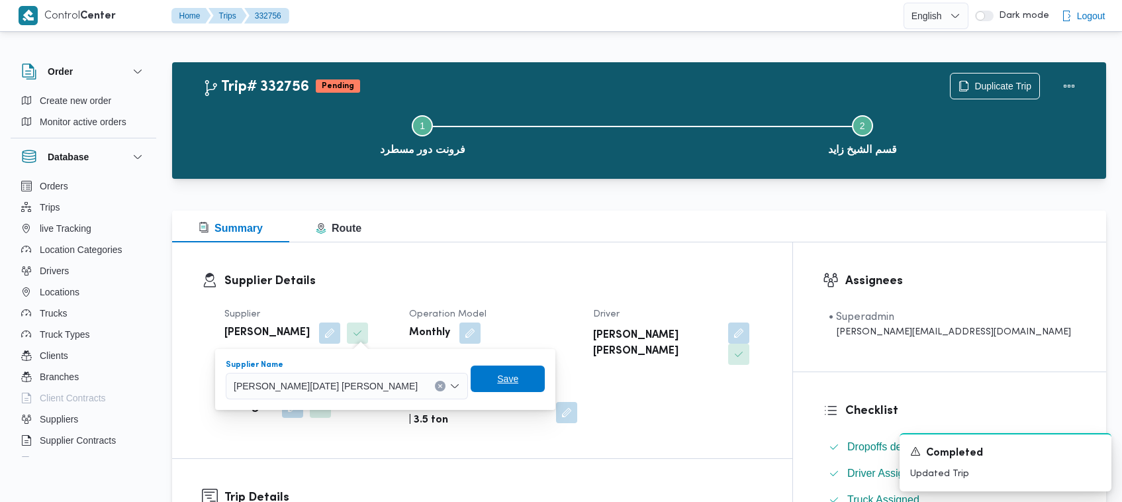
click at [485, 389] on span "Save" at bounding box center [508, 378] width 74 height 26
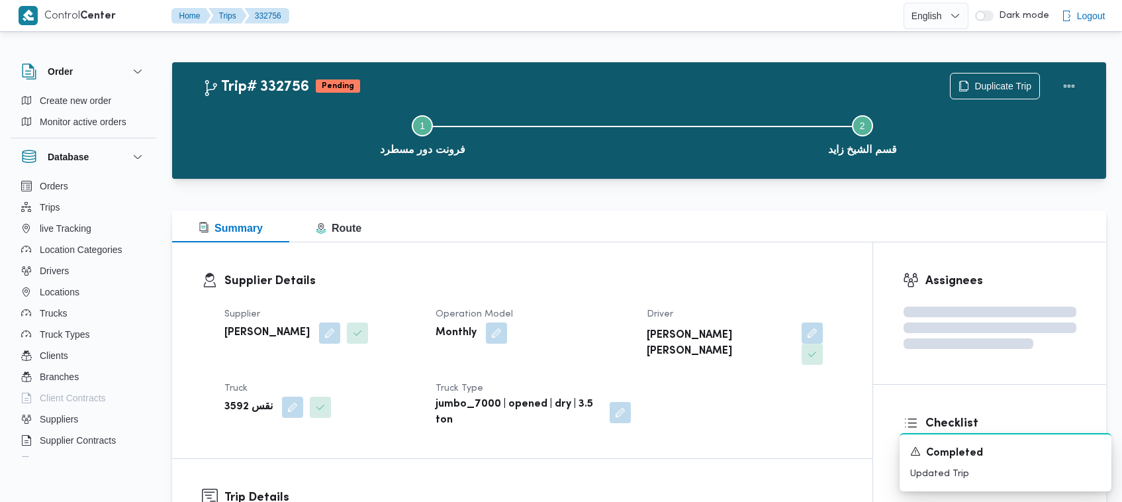
drag, startPoint x: 758, startPoint y: 340, endPoint x: 742, endPoint y: 339, distance: 16.6
click at [801, 340] on button "button" at bounding box center [811, 332] width 21 height 21
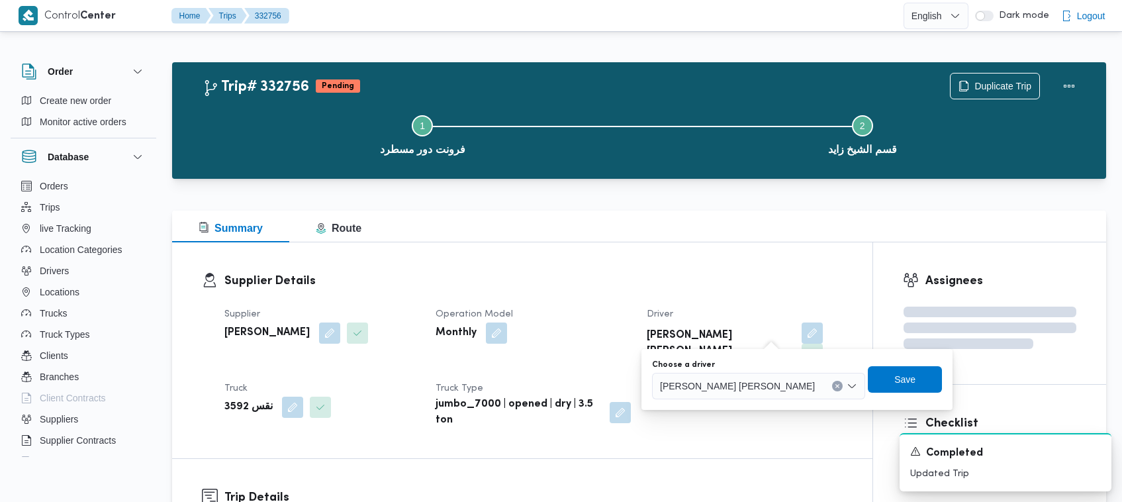
click at [660, 373] on div "[PERSON_NAME] [PERSON_NAME]" at bounding box center [758, 386] width 213 height 26
click at [682, 378] on span "[PERSON_NAME] [PERSON_NAME]" at bounding box center [737, 385] width 155 height 15
paste input "[PERSON_NAME]"
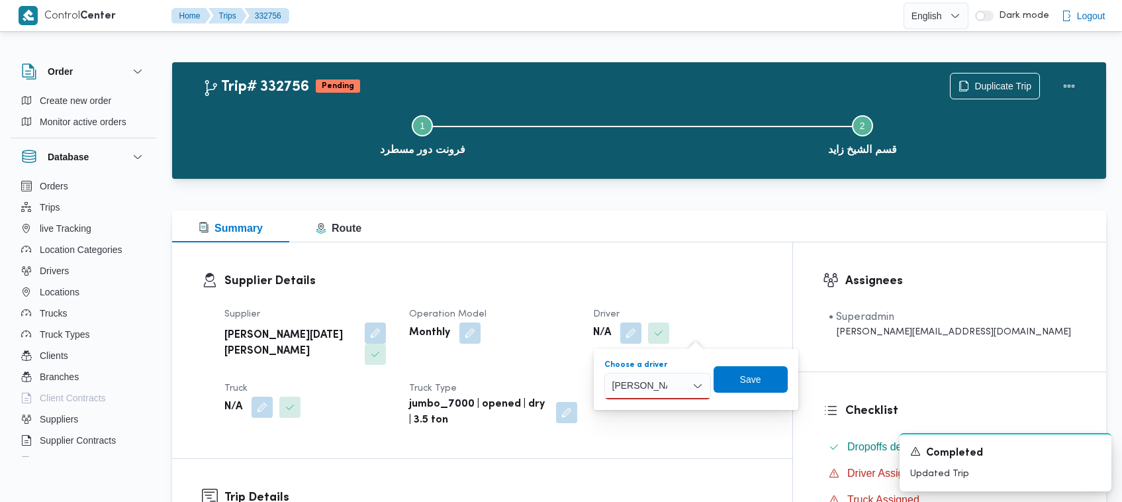
click at [678, 388] on div "[PERSON_NAME] [PERSON_NAME]" at bounding box center [657, 386] width 107 height 26
type input "[PERSON_NAME] [PERSON_NAME]"
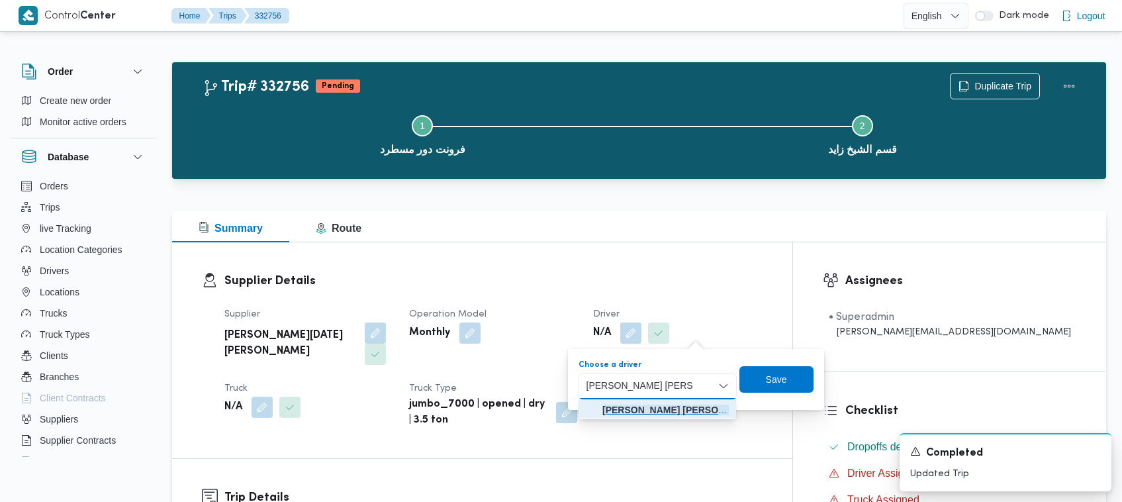
click at [656, 407] on mark "[PERSON_NAME] [PERSON_NAME]" at bounding box center [681, 409] width 158 height 11
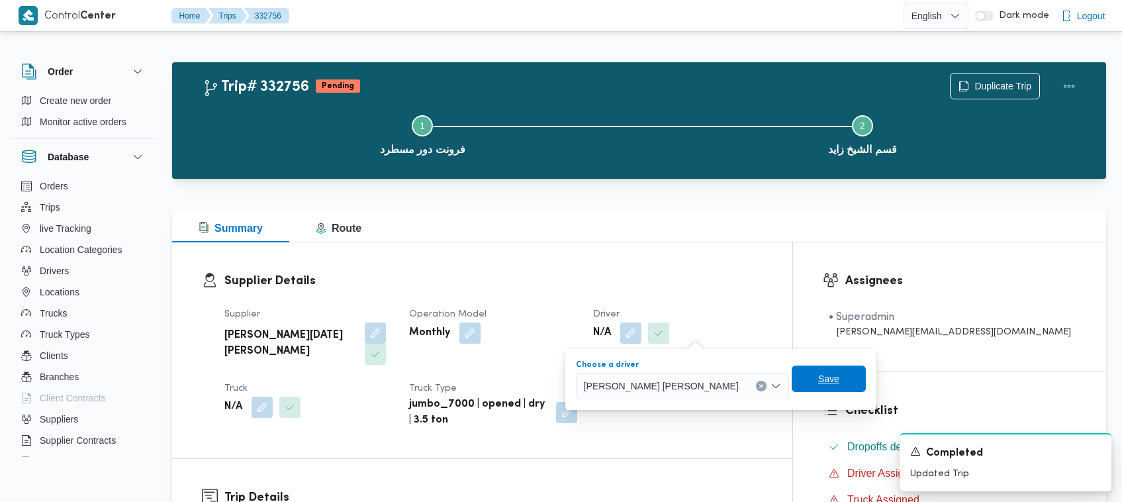
click at [792, 384] on span "Save" at bounding box center [829, 378] width 74 height 26
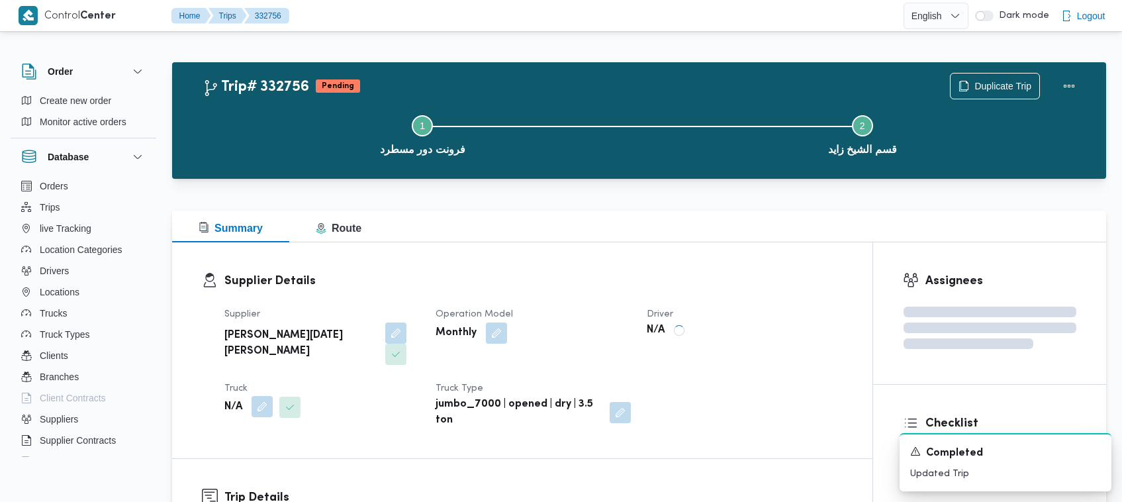
click at [261, 396] on button "button" at bounding box center [261, 406] width 21 height 21
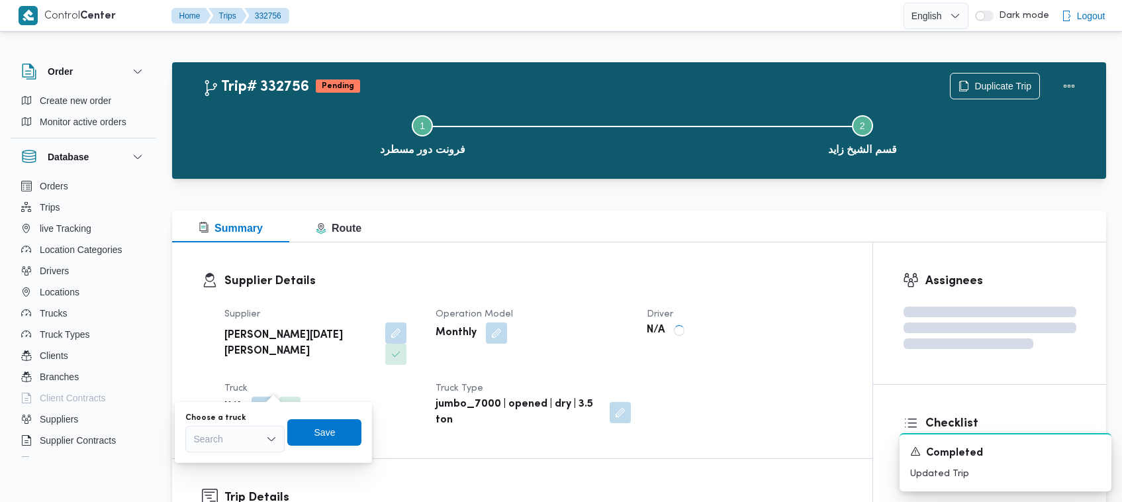
click at [250, 424] on div "Choose a truck Search" at bounding box center [234, 432] width 99 height 40
click at [249, 431] on div "Search" at bounding box center [234, 439] width 99 height 26
paste input "6827"
click at [227, 442] on div "6827 6827" at bounding box center [234, 439] width 99 height 26
drag, startPoint x: 227, startPoint y: 461, endPoint x: 222, endPoint y: 451, distance: 11.3
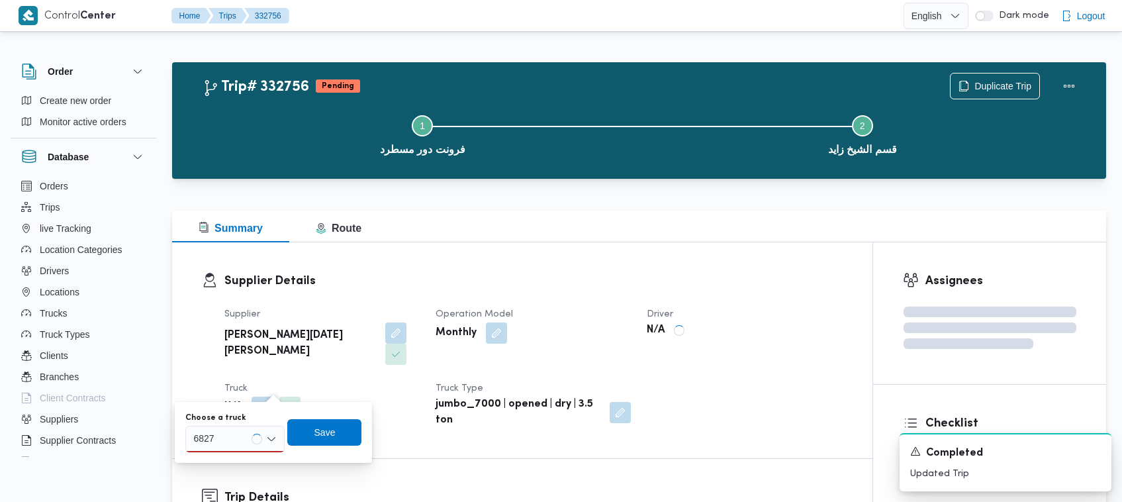
click at [220, 437] on div "6827 6827" at bounding box center [234, 439] width 99 height 26
click at [219, 432] on div "6827 6827" at bounding box center [205, 438] width 29 height 21
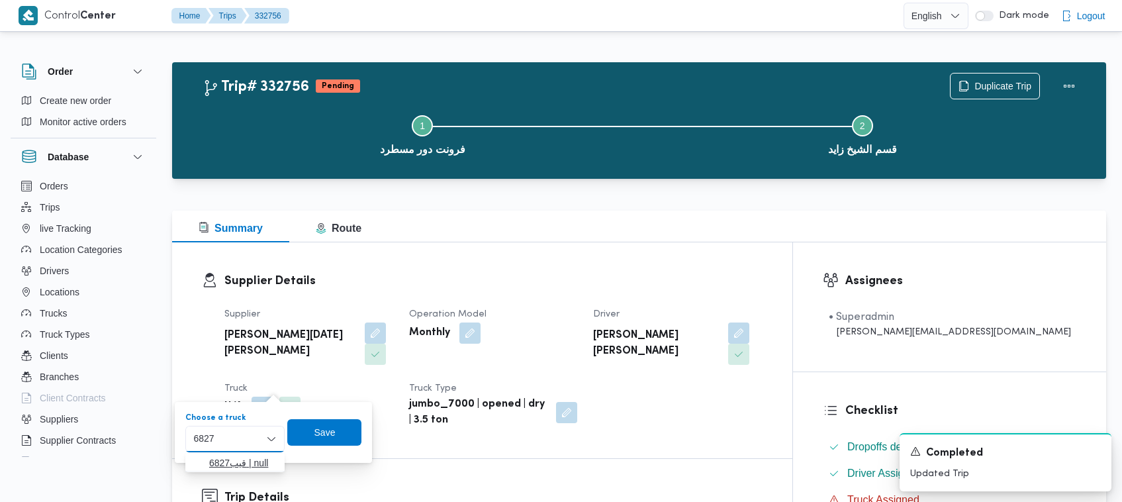
type input "6827"
click at [222, 457] on span "قيب6827 | null" at bounding box center [243, 463] width 68 height 16
click at [322, 437] on span "Save" at bounding box center [334, 431] width 74 height 26
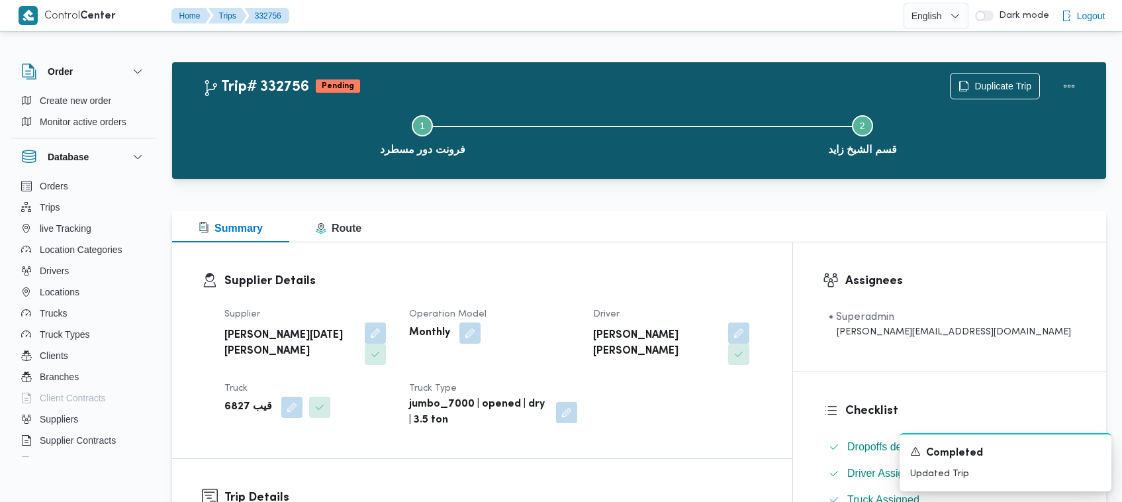
click at [275, 339] on b "[PERSON_NAME][DATE] [PERSON_NAME]" at bounding box center [289, 344] width 131 height 32
copy div "[PERSON_NAME][DATE] [PERSON_NAME]"
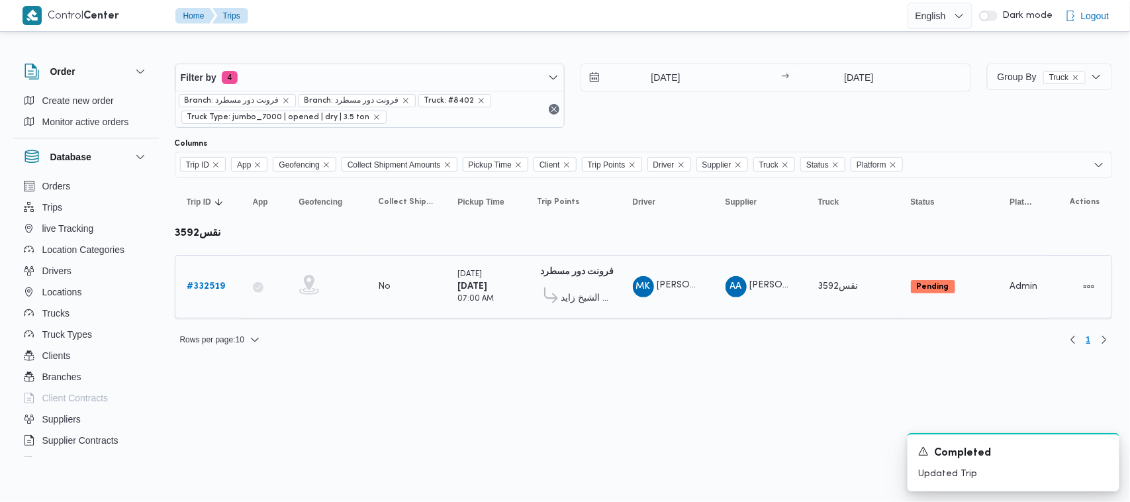
click at [213, 287] on b "# 332519" at bounding box center [206, 286] width 38 height 9
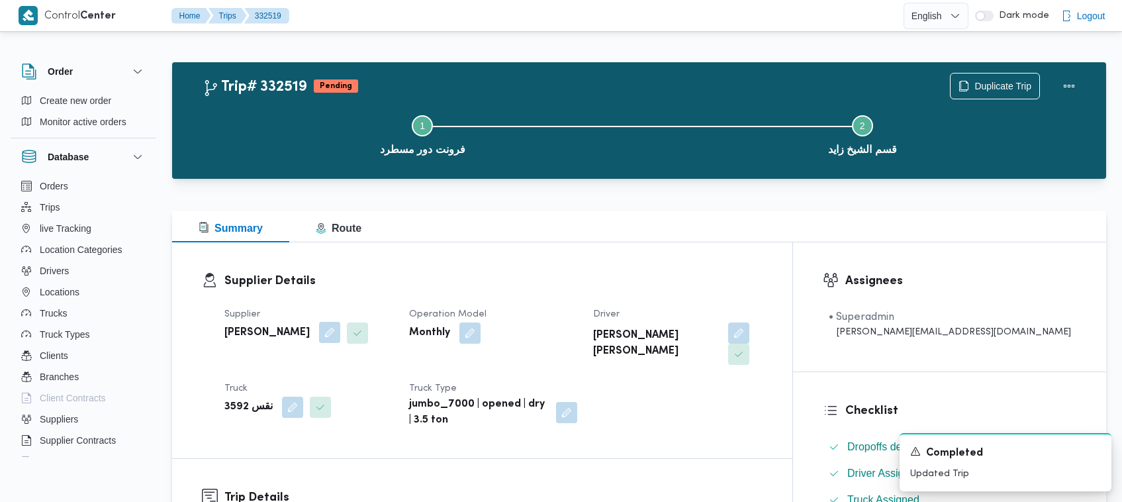
click at [340, 330] on button "button" at bounding box center [329, 332] width 21 height 21
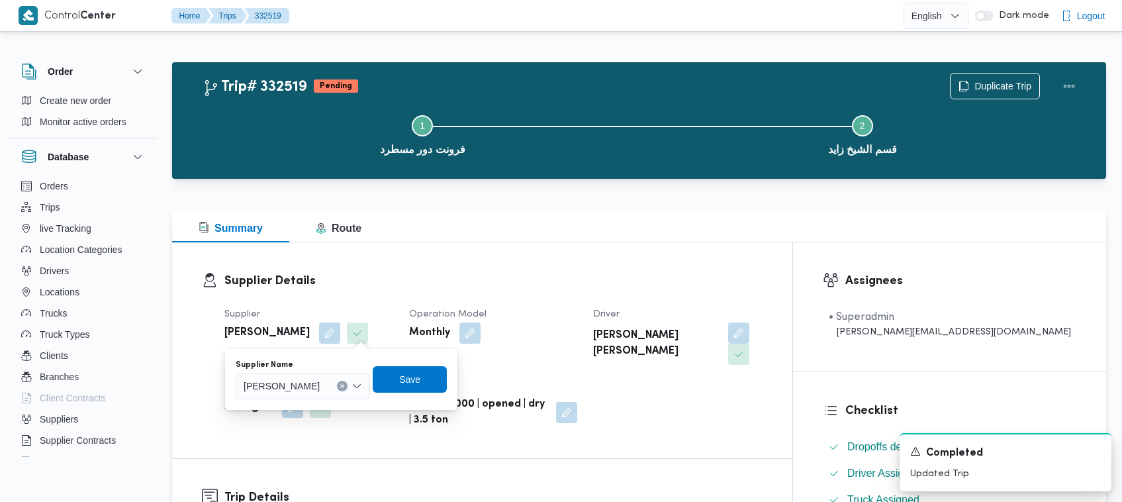
click at [320, 379] on span "[PERSON_NAME]" at bounding box center [282, 385] width 76 height 15
paste input "[PERSON_NAME][DATE] [PERSON_NAME]"
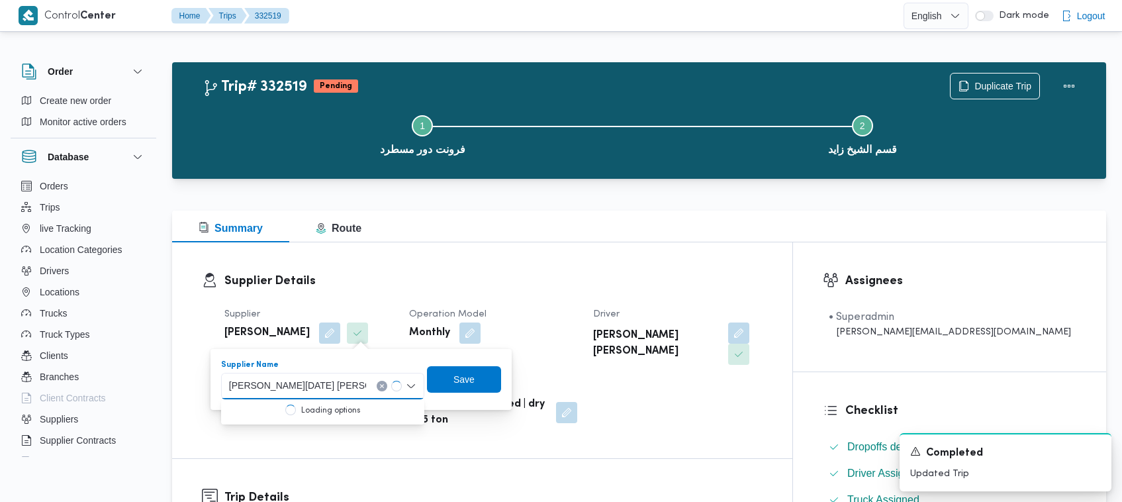
type input "[PERSON_NAME][DATE] [PERSON_NAME]"
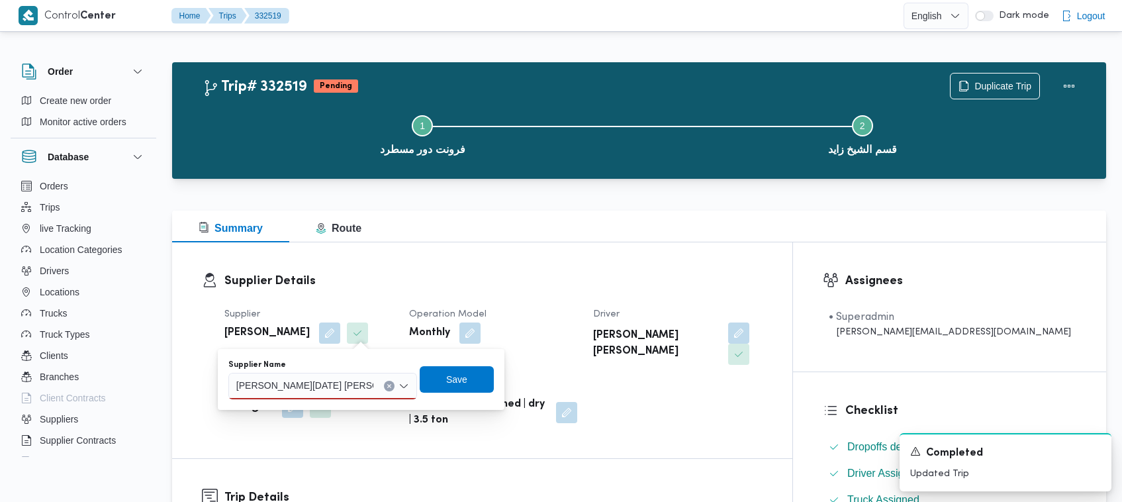
click at [371, 392] on input "[PERSON_NAME][DATE] [PERSON_NAME]" at bounding box center [304, 386] width 137 height 16
click at [364, 410] on mark "[PERSON_NAME][DATE] [PERSON_NAME]" at bounding box center [346, 409] width 189 height 11
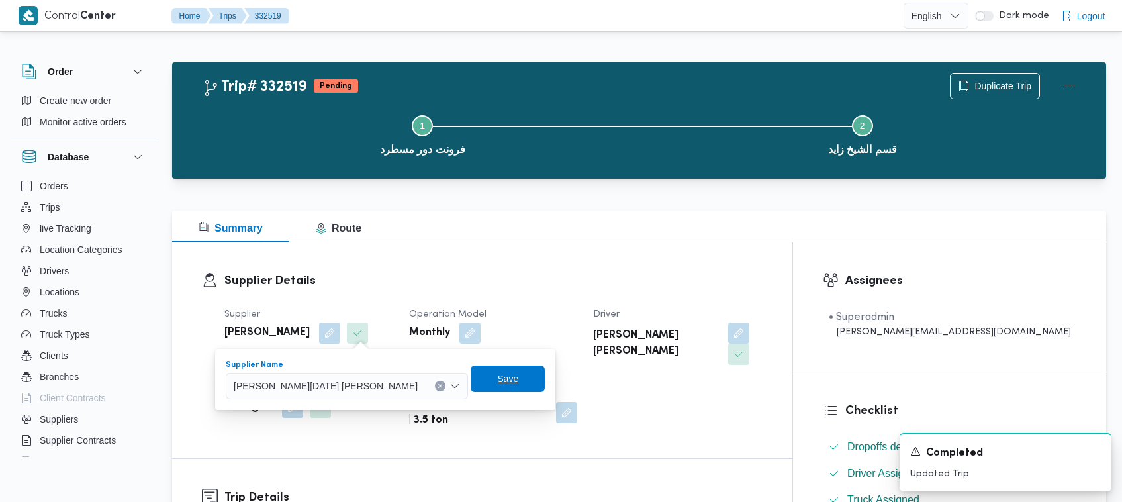
drag, startPoint x: 470, startPoint y: 377, endPoint x: 526, endPoint y: 375, distance: 56.3
click at [471, 376] on span "Save" at bounding box center [508, 379] width 74 height 26
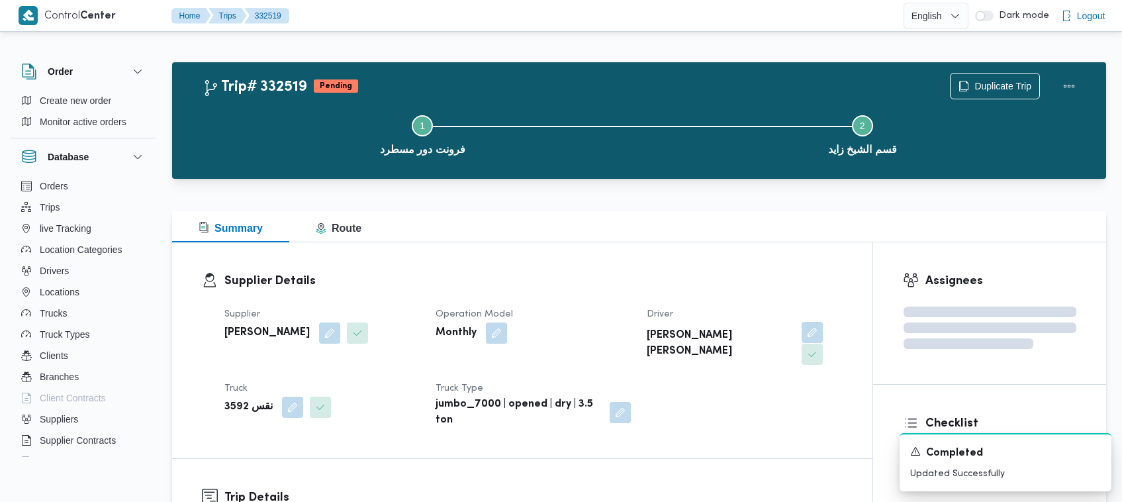
click at [801, 334] on button "button" at bounding box center [811, 332] width 21 height 21
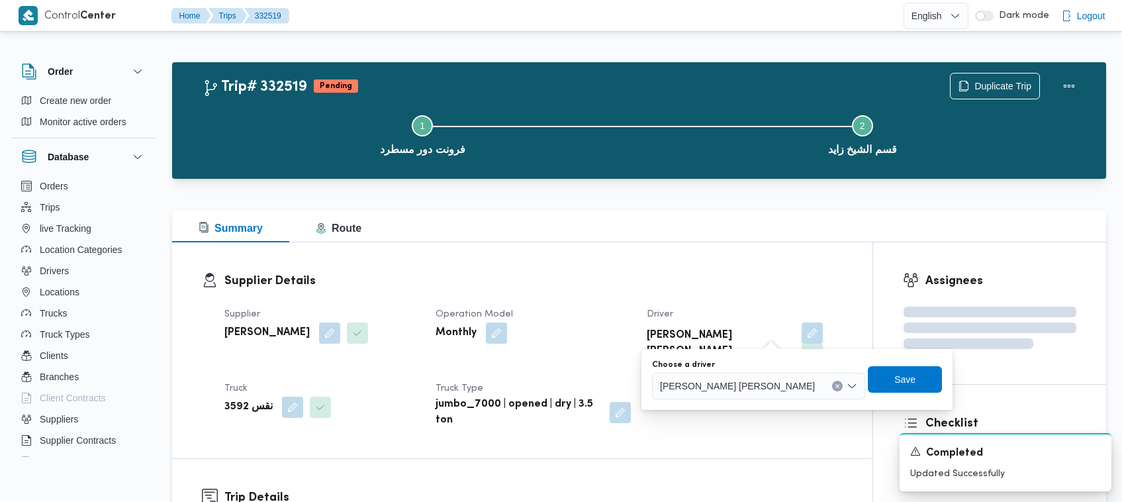
click at [716, 378] on span "[PERSON_NAME] [PERSON_NAME]" at bounding box center [737, 385] width 155 height 15
paste input "[PERSON_NAME]"
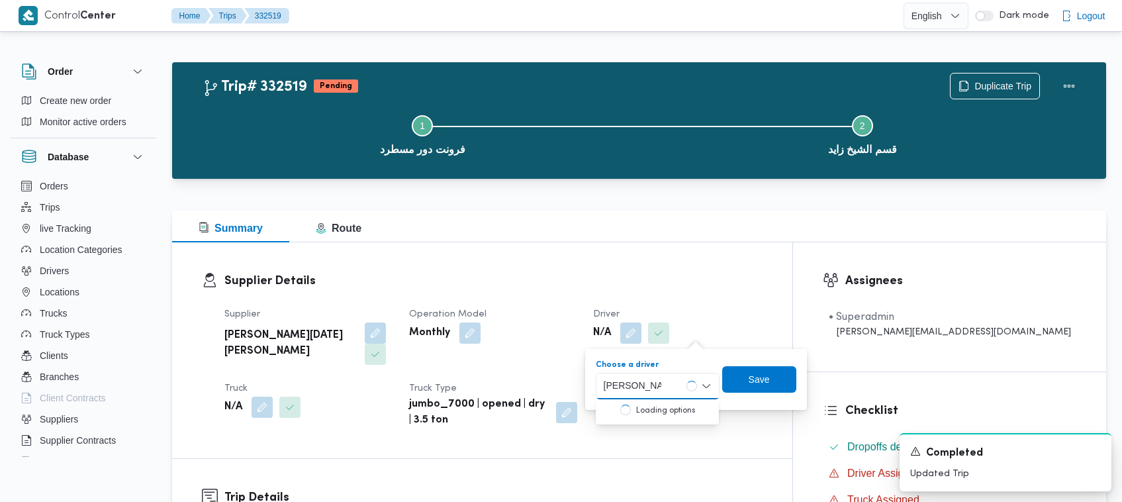
type input "[PERSON_NAME] [PERSON_NAME]"
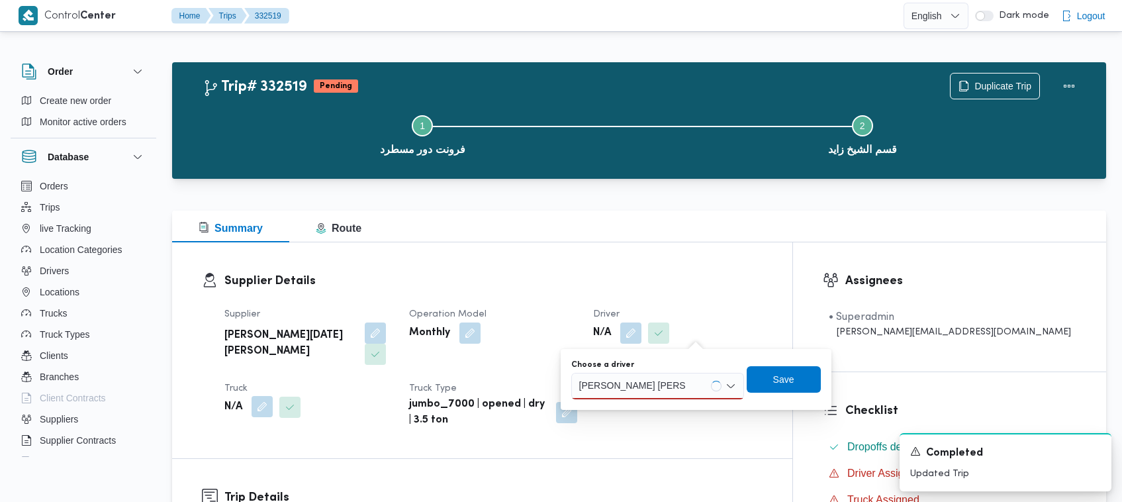
click at [263, 396] on button "button" at bounding box center [261, 406] width 21 height 21
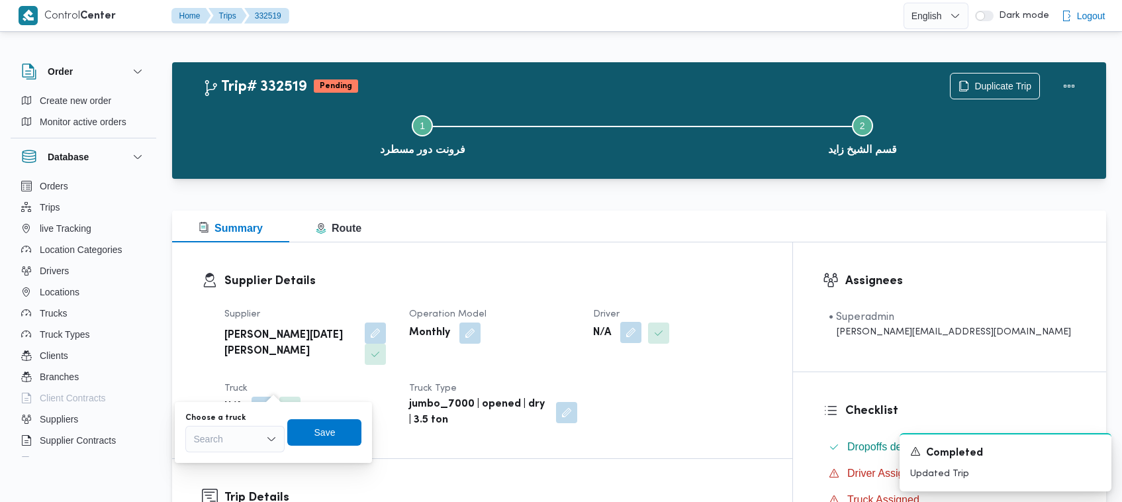
click at [641, 331] on button "button" at bounding box center [630, 332] width 21 height 21
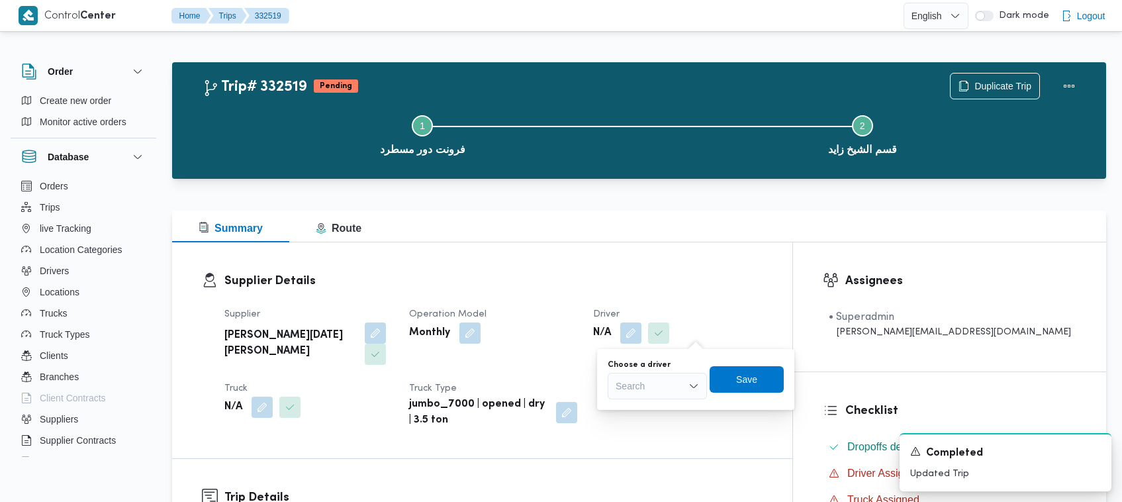
click at [667, 392] on div "Search" at bounding box center [657, 386] width 99 height 26
click at [255, 396] on button "button" at bounding box center [261, 406] width 21 height 21
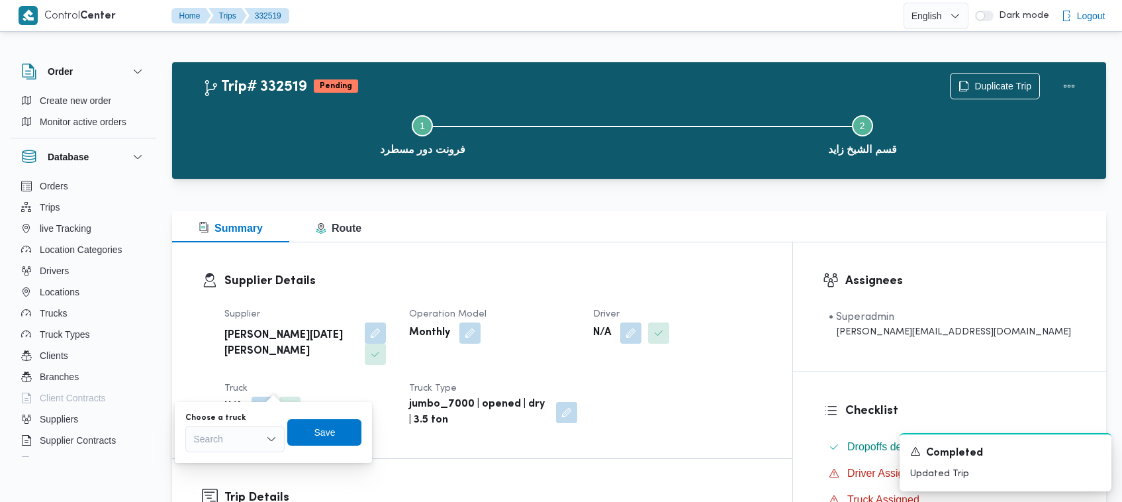
click at [249, 431] on div "Search" at bounding box center [234, 439] width 99 height 26
paste input "6827"
click at [230, 439] on div "6827 6827" at bounding box center [234, 439] width 99 height 26
type input "6827"
click at [232, 455] on span "قيب 6827 | null" at bounding box center [243, 463] width 68 height 16
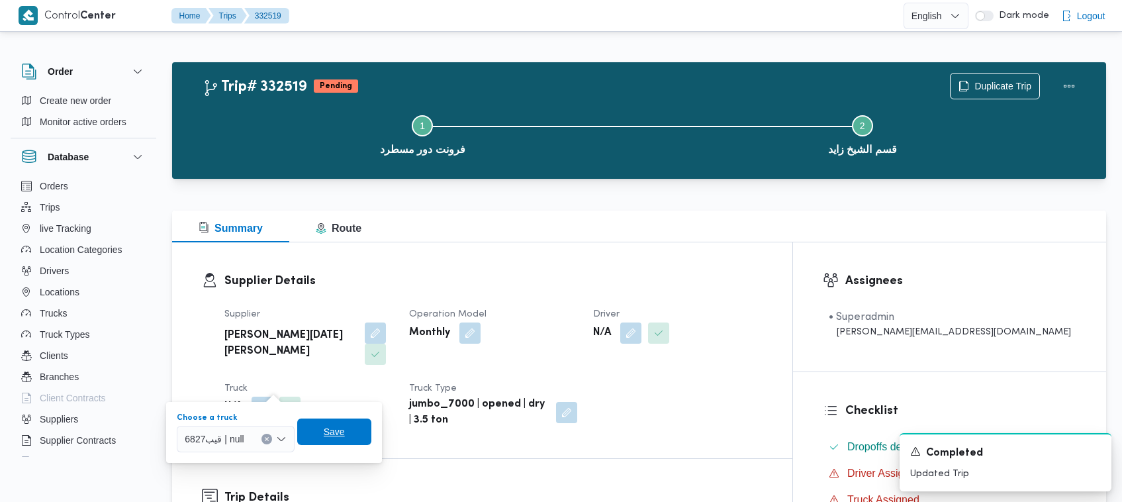
click at [352, 428] on span "Save" at bounding box center [334, 431] width 74 height 26
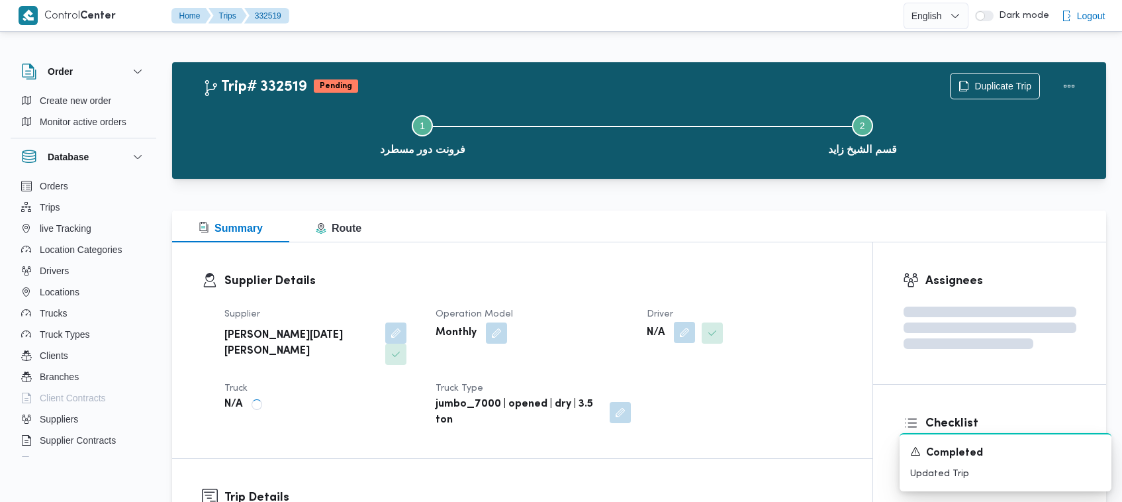
click at [688, 331] on button "button" at bounding box center [684, 332] width 21 height 21
click at [660, 397] on div "Search" at bounding box center [657, 386] width 99 height 26
click at [643, 390] on div "Search" at bounding box center [657, 386] width 99 height 26
paste input "[PERSON_NAME]"
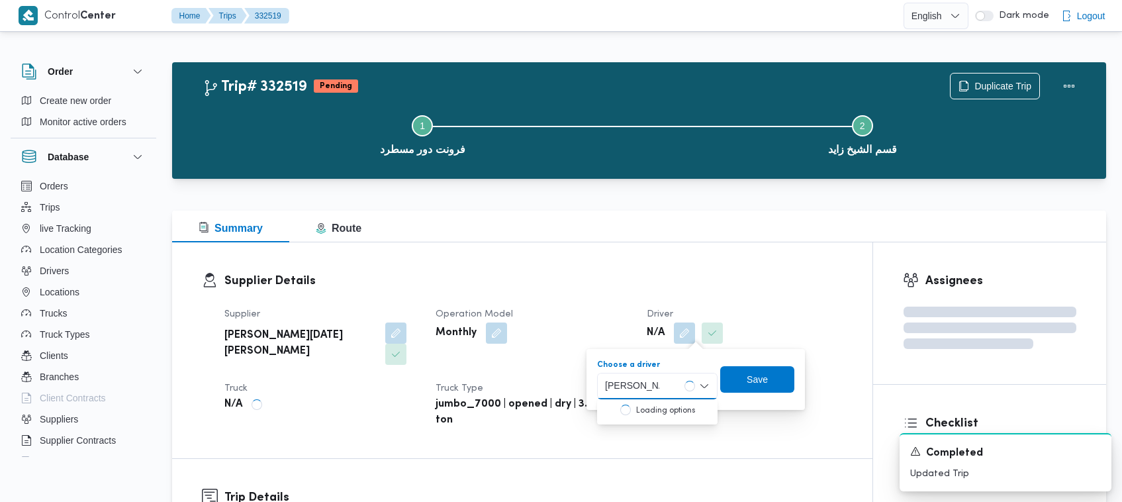
type input "[PERSON_NAME]"
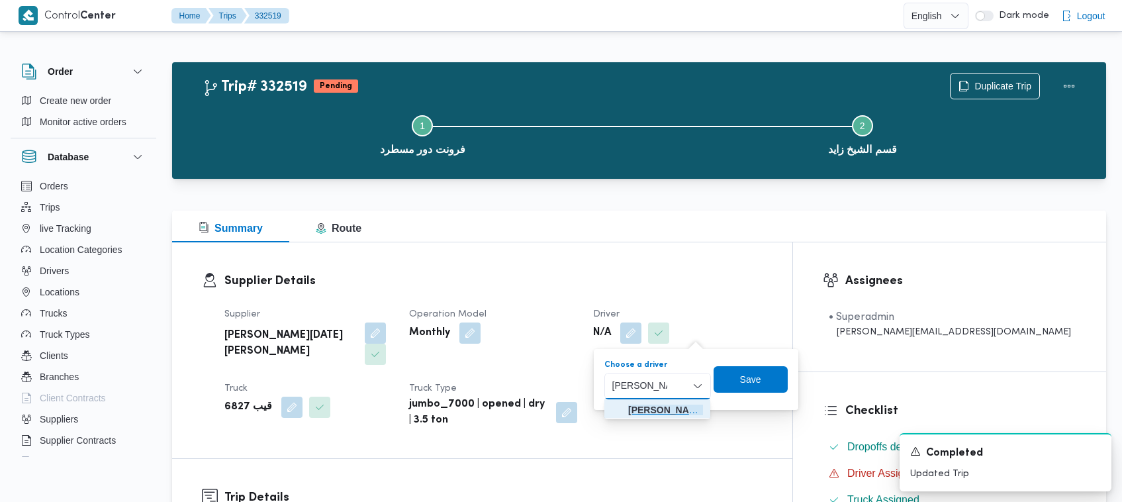
click at [662, 399] on span "[PERSON_NAME] [PERSON_NAME]" at bounding box center [658, 409] width 96 height 21
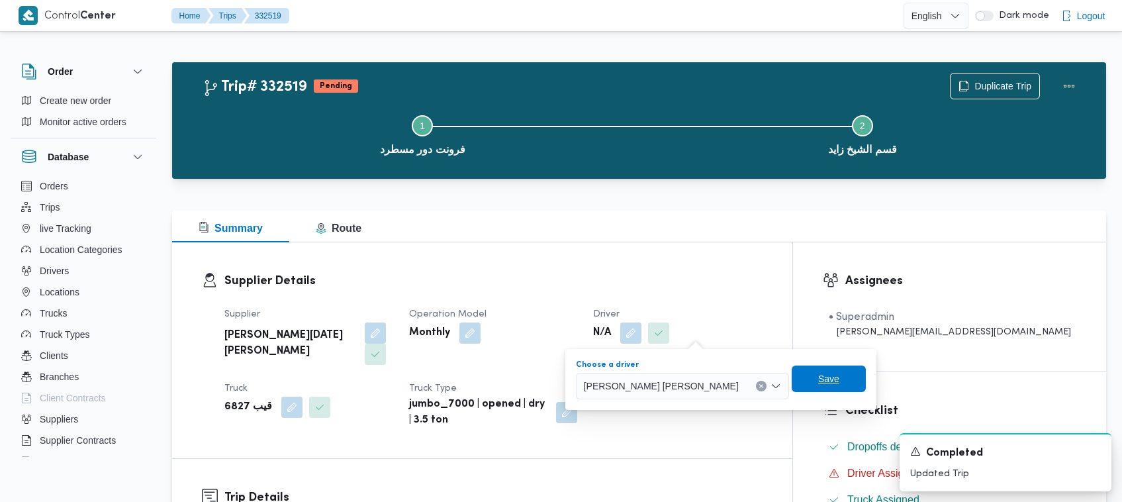
click at [818, 376] on span "Save" at bounding box center [828, 379] width 21 height 16
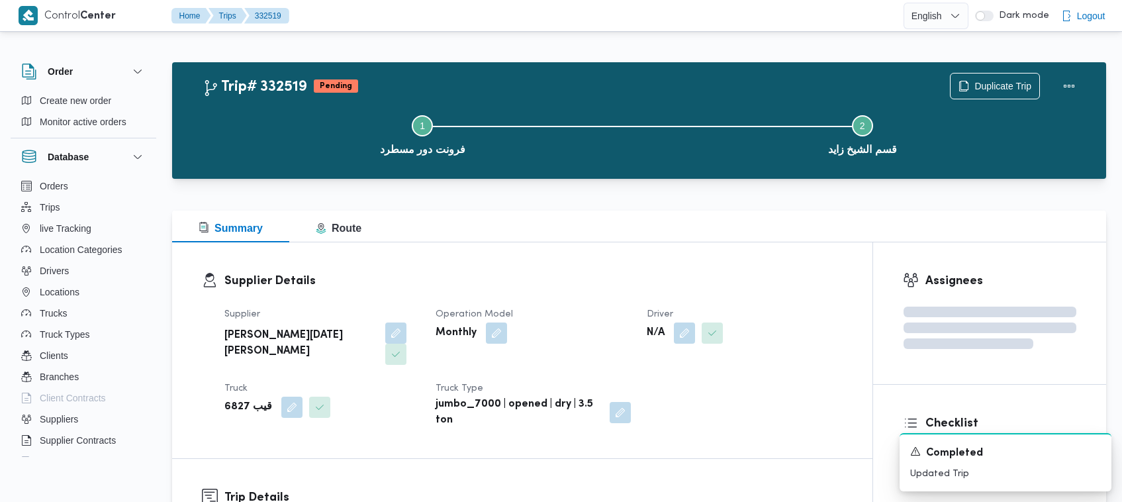
click at [332, 332] on b "[PERSON_NAME][DATE] [PERSON_NAME]" at bounding box center [300, 344] width 152 height 32
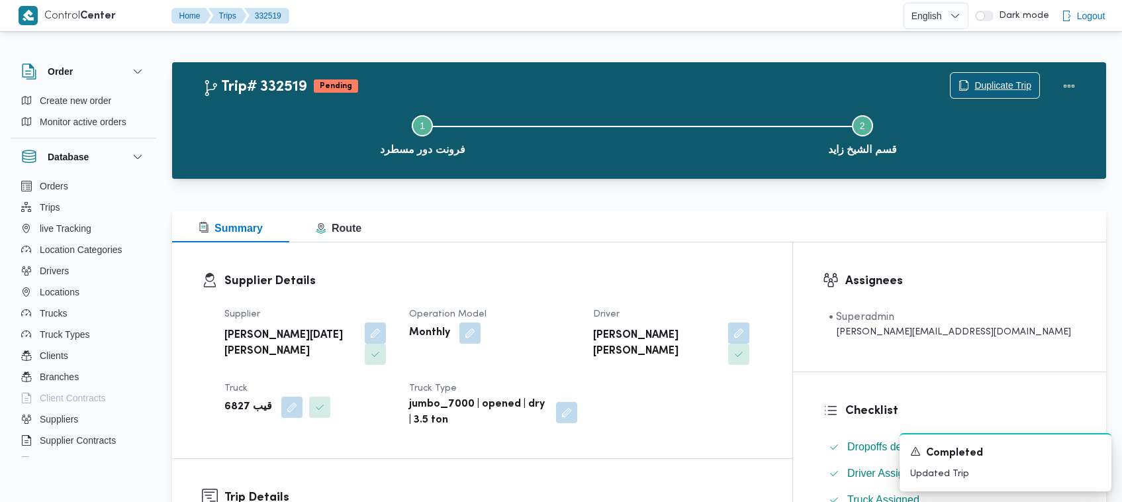
click at [999, 84] on span "Duplicate Trip" at bounding box center [1002, 85] width 57 height 16
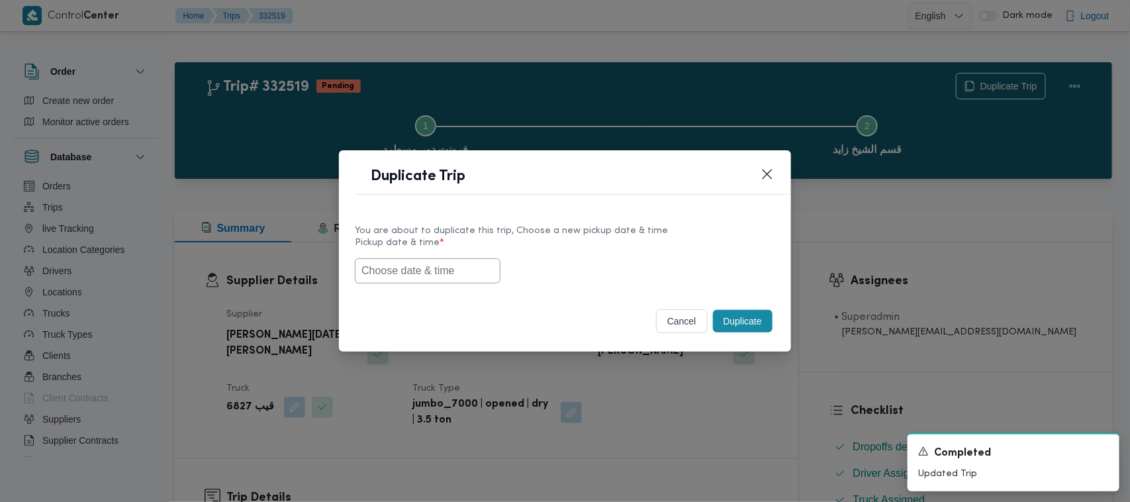
drag, startPoint x: 427, startPoint y: 265, endPoint x: 445, endPoint y: 268, distance: 18.1
click at [426, 266] on input "text" at bounding box center [428, 270] width 146 height 25
paste input "[DATE] 7:00AM"
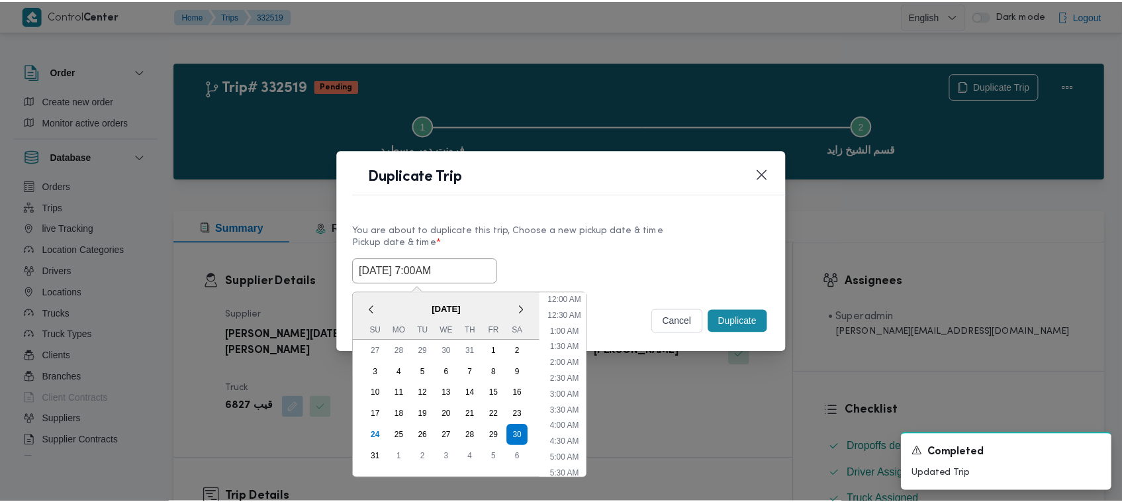
scroll to position [520, 0]
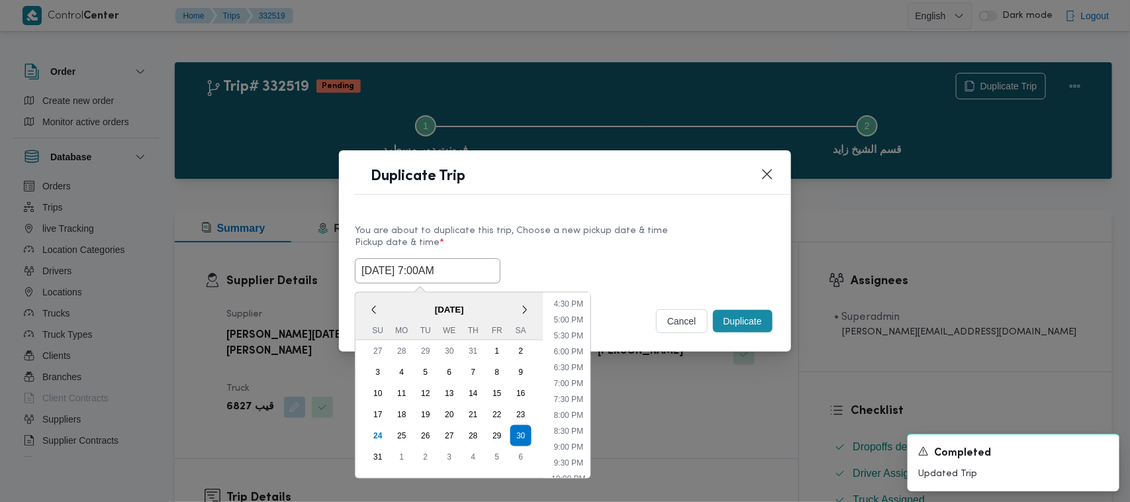
type input "[DATE] 7:00AM"
click at [572, 260] on div "[DATE] 7:00AM < [DATE] > Su Mo Tu We Th Fr Sa 27 28 29 30 31 1 2 3 4 5 6 7 8 9 …" at bounding box center [565, 270] width 420 height 25
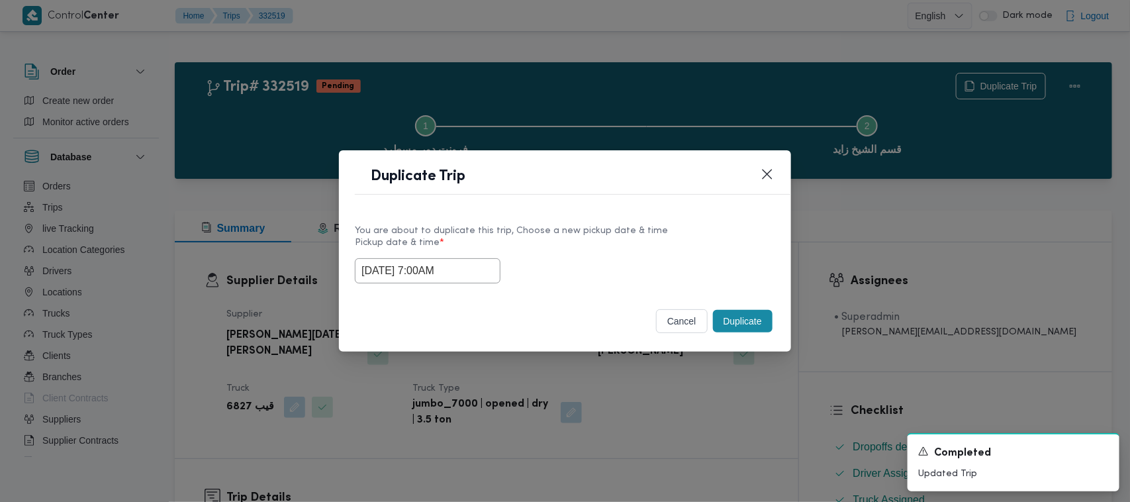
click at [756, 325] on button "Duplicate" at bounding box center [743, 321] width 60 height 23
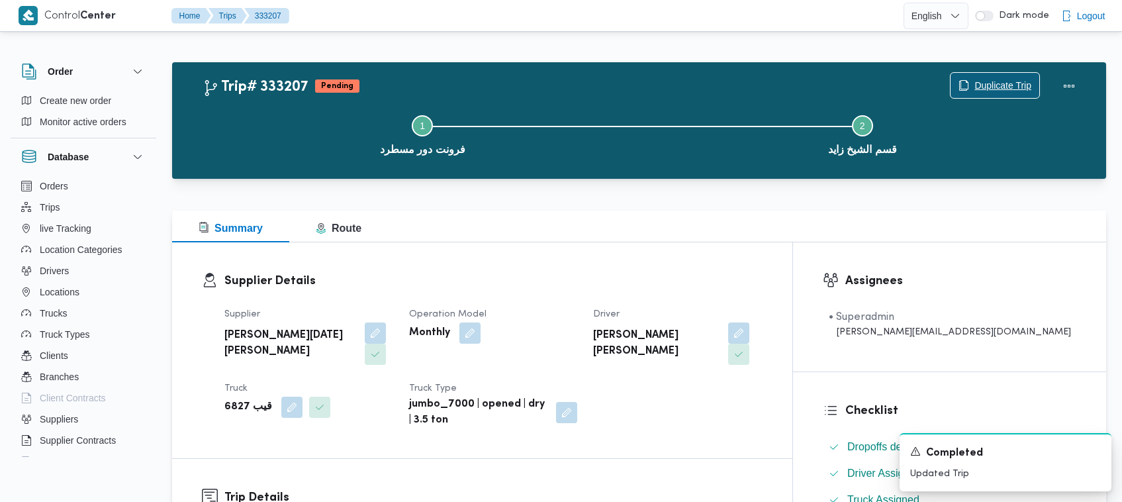
click at [1011, 80] on span "Duplicate Trip" at bounding box center [1002, 85] width 57 height 16
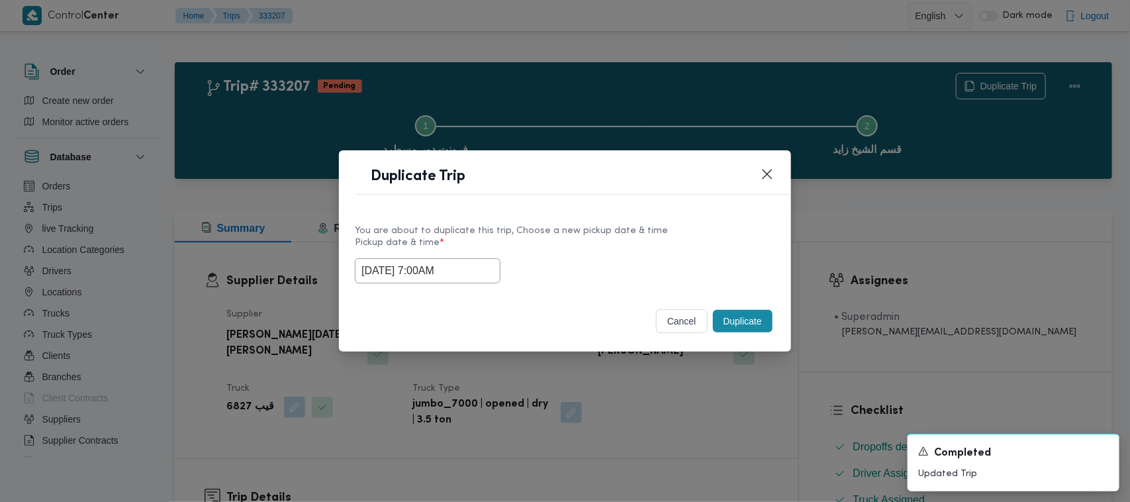
click at [484, 269] on input "[DATE] 7:00AM" at bounding box center [428, 270] width 146 height 25
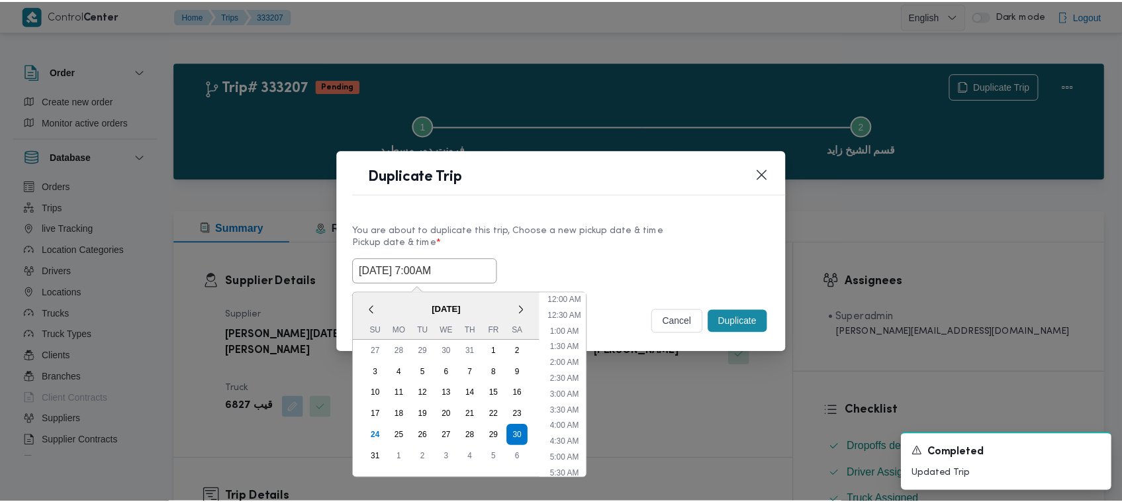
scroll to position [138, 0]
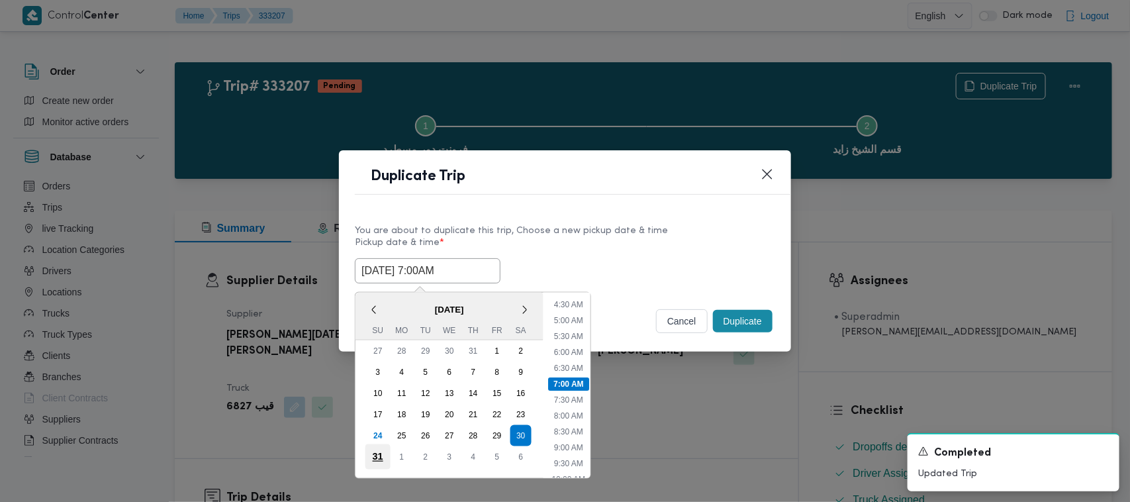
click at [385, 454] on div "31" at bounding box center [377, 456] width 25 height 25
type input "[DATE] 7:00AM"
click at [670, 232] on div "You are about to duplicate this trip, Choose a new pickup date & time" at bounding box center [565, 231] width 420 height 14
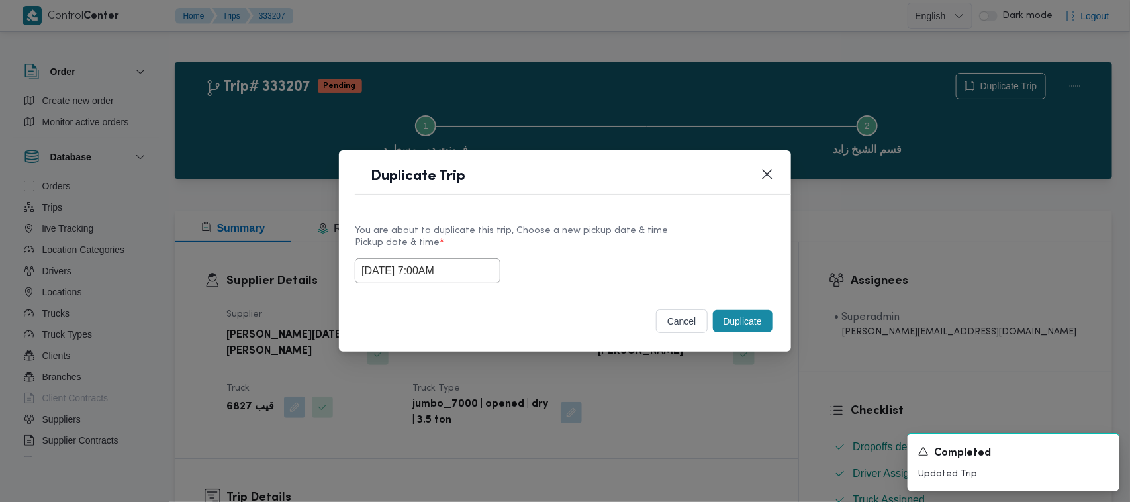
click at [746, 329] on button "Duplicate" at bounding box center [743, 321] width 60 height 23
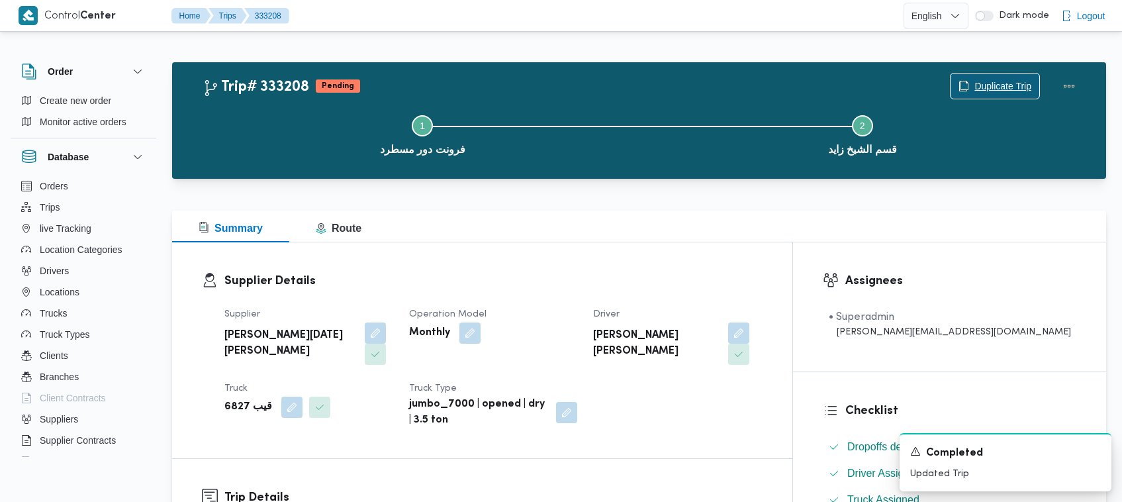
scroll to position [439, 0]
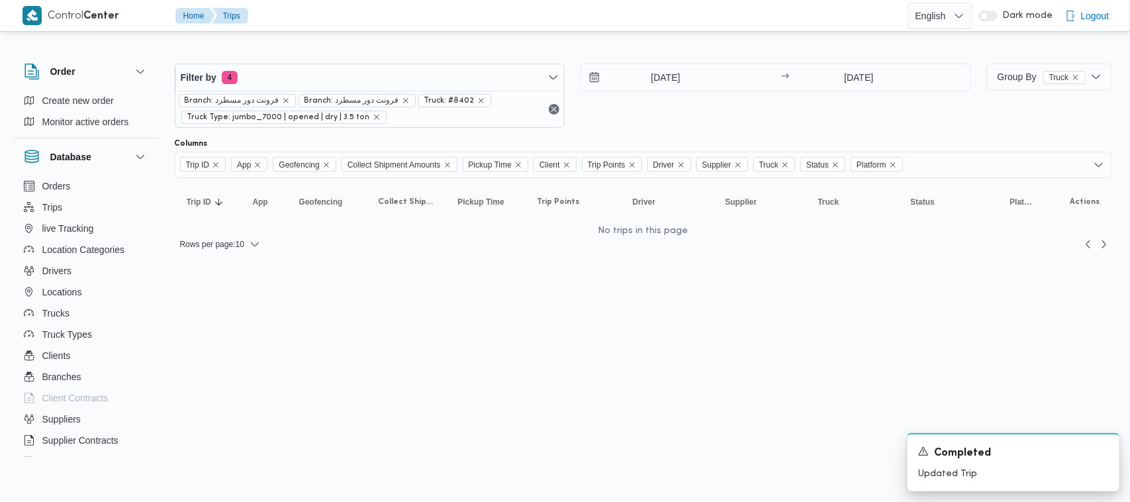
click at [345, 57] on div "Filter by 4 Branch: فرونت دور مسطرد Branch: فرونت دور مسطرد Truck: #8402 Truck …" at bounding box center [573, 96] width 812 height 80
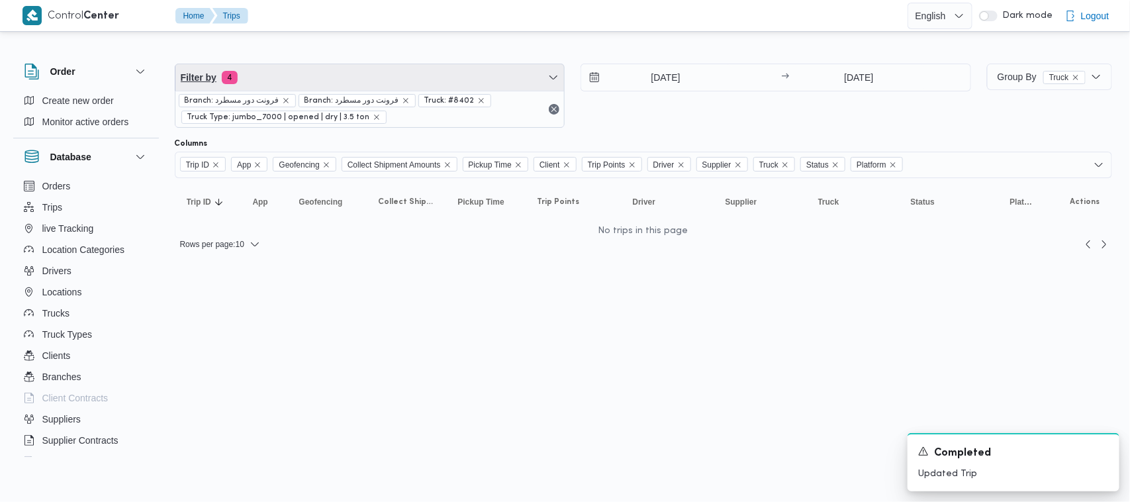
click at [338, 68] on span "Filter by 4" at bounding box center [369, 77] width 389 height 26
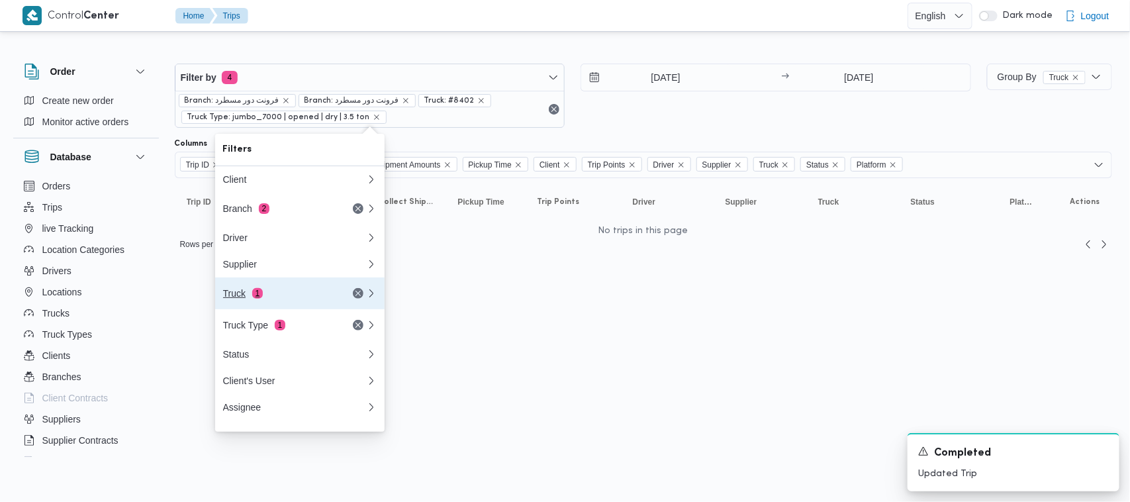
click at [293, 285] on button "Truck 1" at bounding box center [299, 293] width 169 height 32
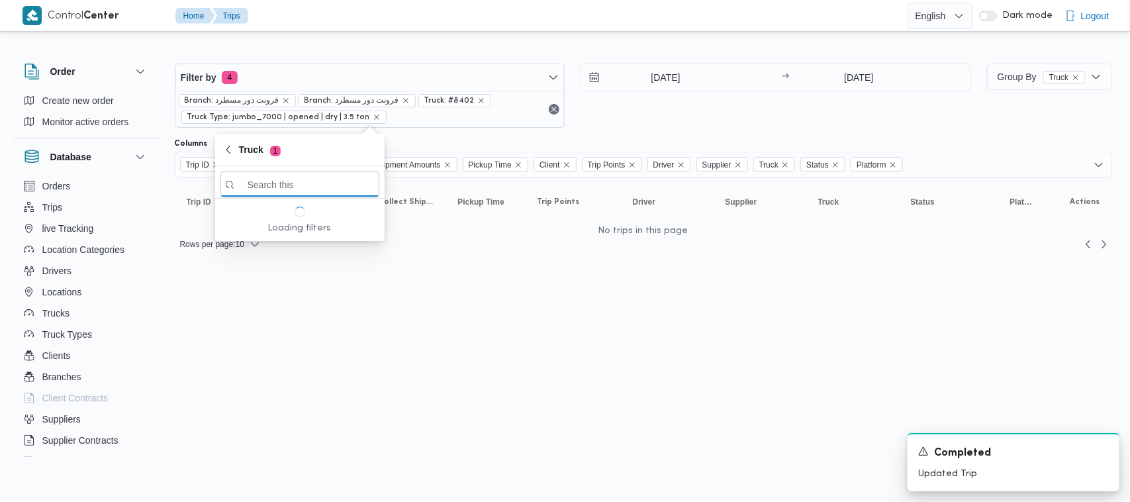
paste input "9654"
type input "9654"
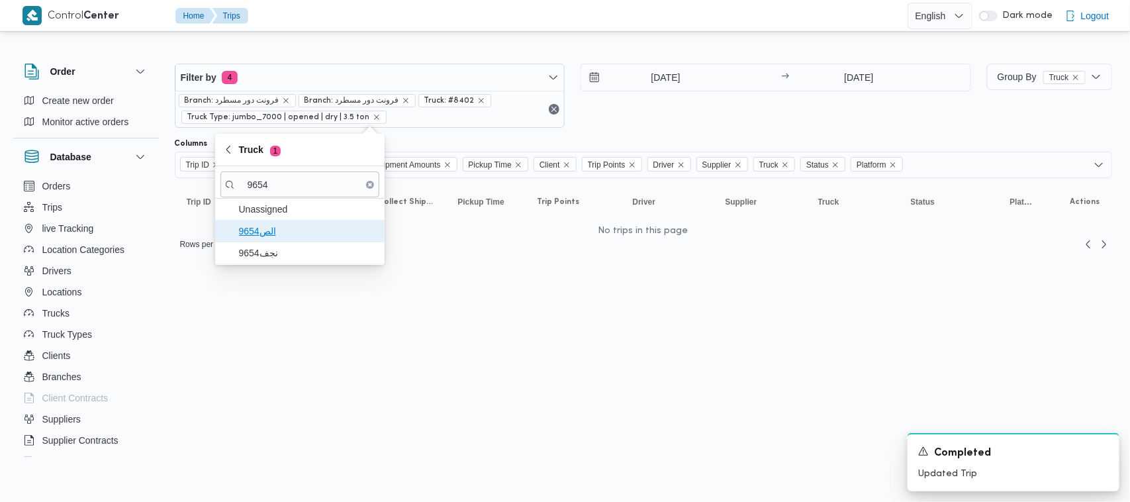
click at [263, 233] on span "الص9654" at bounding box center [308, 231] width 138 height 16
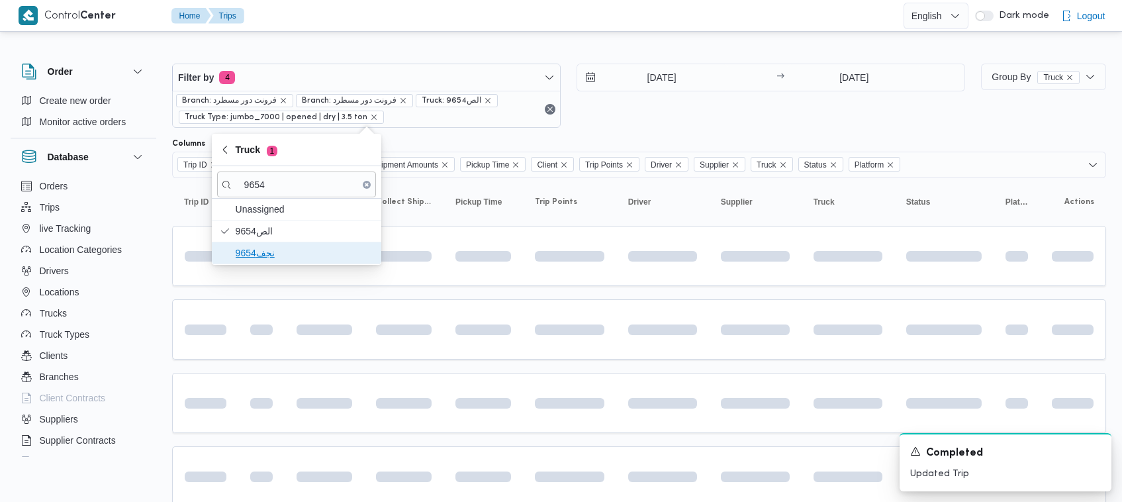
click at [271, 251] on span "نجف9654" at bounding box center [305, 253] width 138 height 16
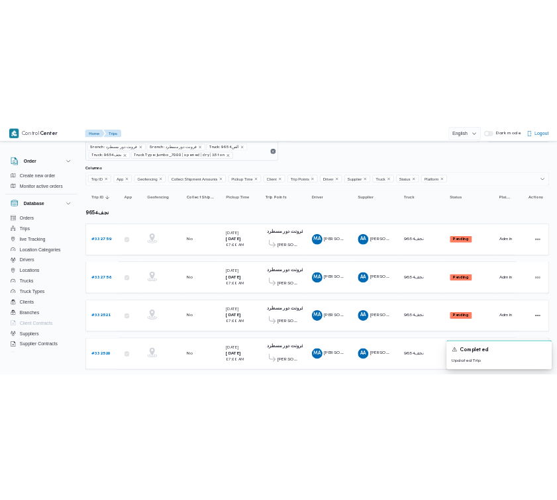
scroll to position [88, 0]
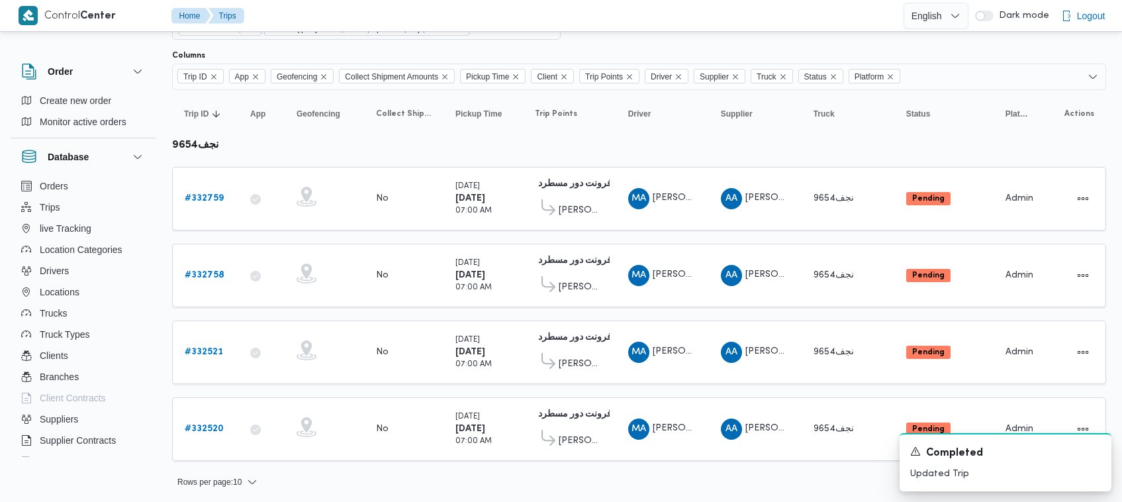
click at [629, 134] on table "Trip ID Click to sort in ascending order App Click to sort in ascending order G…" at bounding box center [639, 282] width 934 height 384
click at [655, 129] on table "Trip ID Click to sort in ascending order App Click to sort in ascending order G…" at bounding box center [639, 282] width 934 height 384
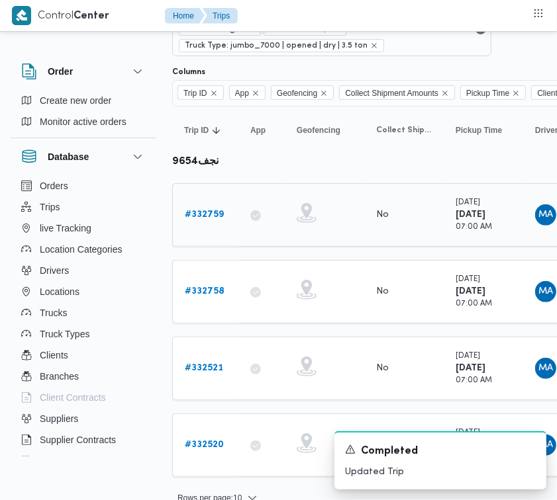
click at [208, 203] on div "# 332759" at bounding box center [205, 215] width 52 height 26
click at [212, 212] on b "# 332759" at bounding box center [204, 214] width 39 height 9
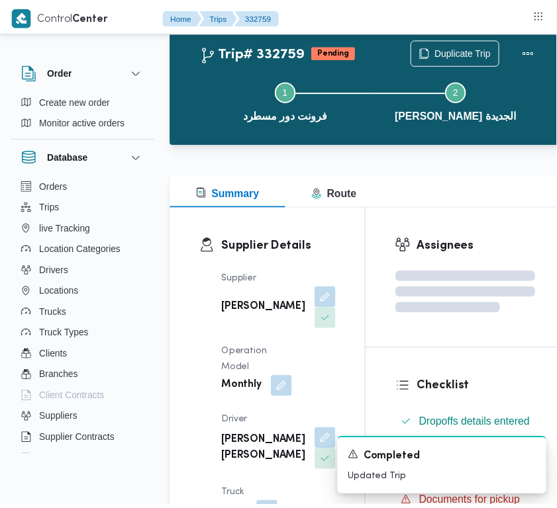
scroll to position [88, 0]
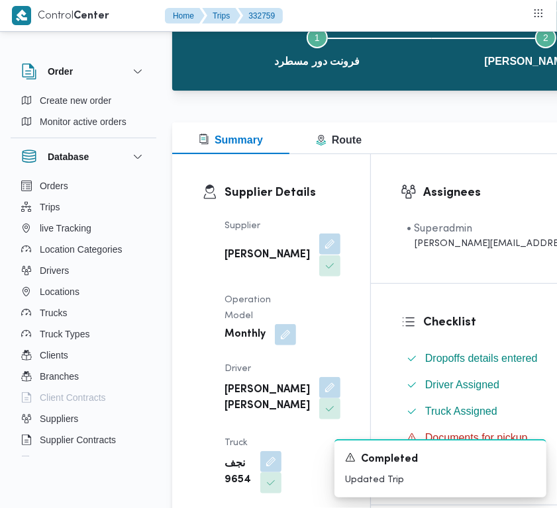
click at [319, 251] on button "button" at bounding box center [329, 244] width 21 height 21
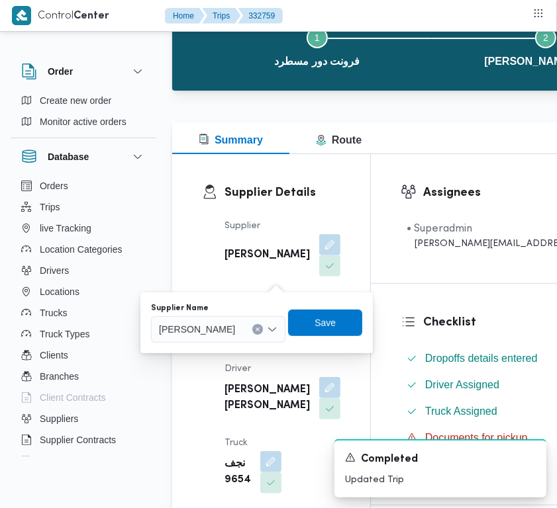
click at [235, 334] on span "[PERSON_NAME]" at bounding box center [197, 329] width 76 height 15
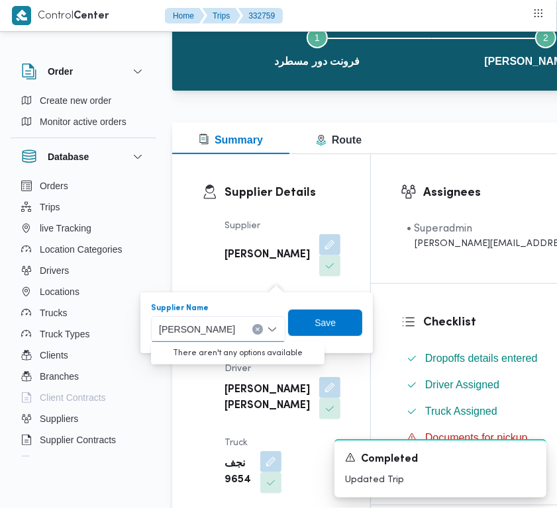
paste input "[PERSON_NAME]"
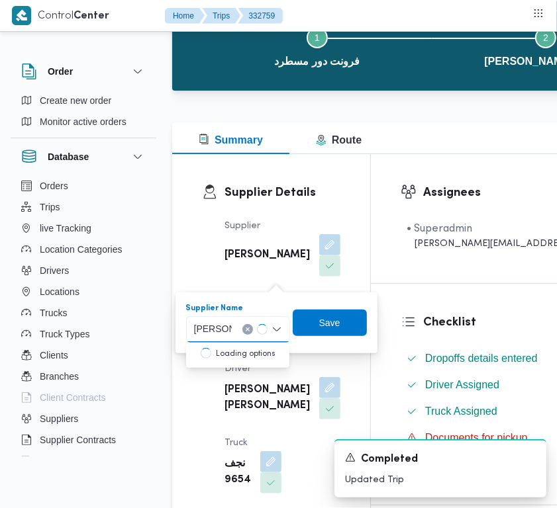
type input "[PERSON_NAME]"
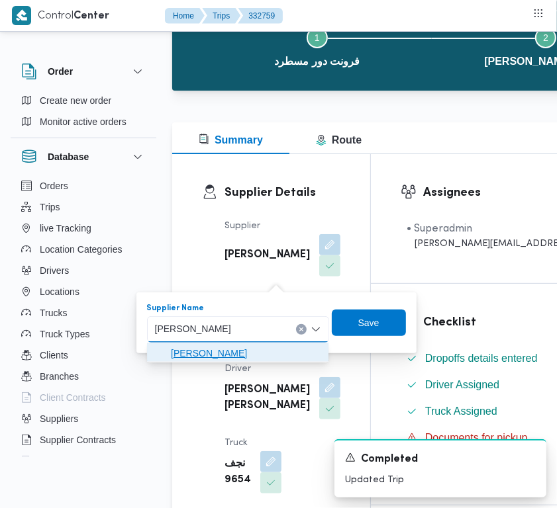
click at [236, 346] on span "[PERSON_NAME]" at bounding box center [246, 353] width 150 height 16
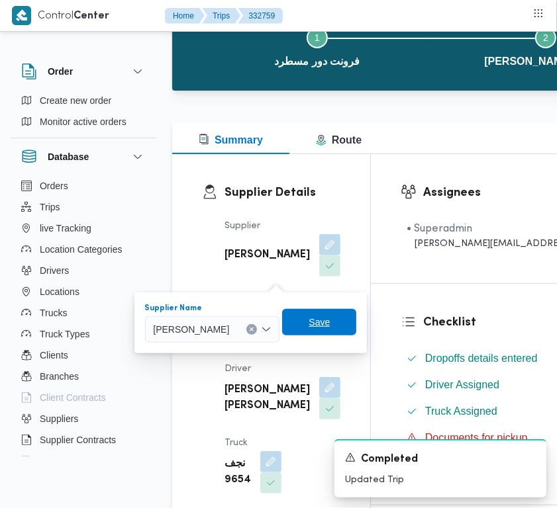
click at [330, 324] on span "Save" at bounding box center [318, 322] width 21 height 16
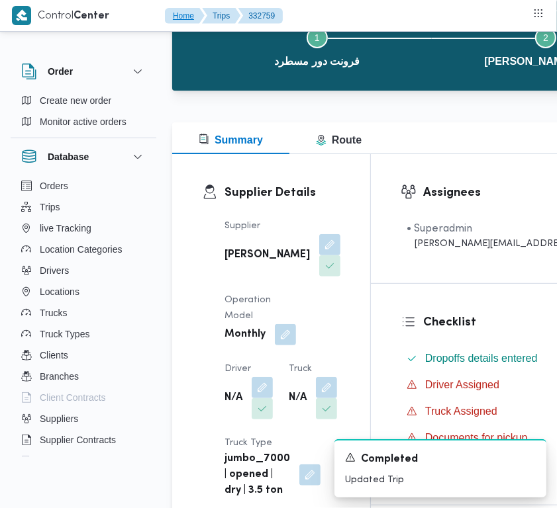
scroll to position [229, 0]
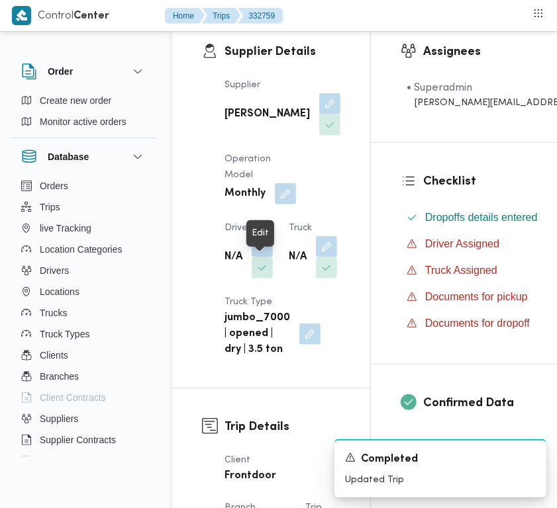
click at [251, 257] on span at bounding box center [259, 246] width 28 height 21
click at [257, 257] on button "button" at bounding box center [261, 246] width 21 height 21
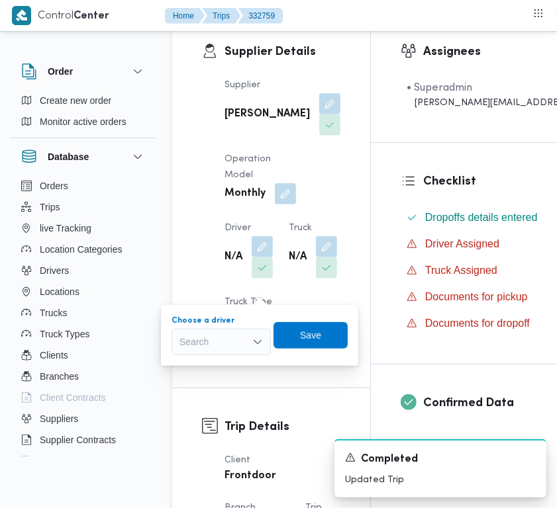
click at [224, 330] on div "Search" at bounding box center [220, 342] width 99 height 26
paste input "[PERSON_NAME]"
type input "[PERSON_NAME]"
click at [249, 340] on div "[PERSON_NAME] [PERSON_NAME]" at bounding box center [220, 342] width 99 height 26
click at [230, 366] on span "[PERSON_NAME] د [PERSON_NAME]" at bounding box center [229, 366] width 68 height 16
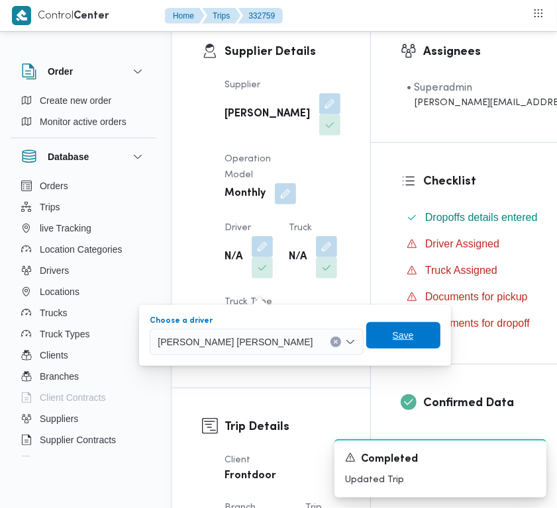
click at [392, 334] on span "Save" at bounding box center [402, 336] width 21 height 16
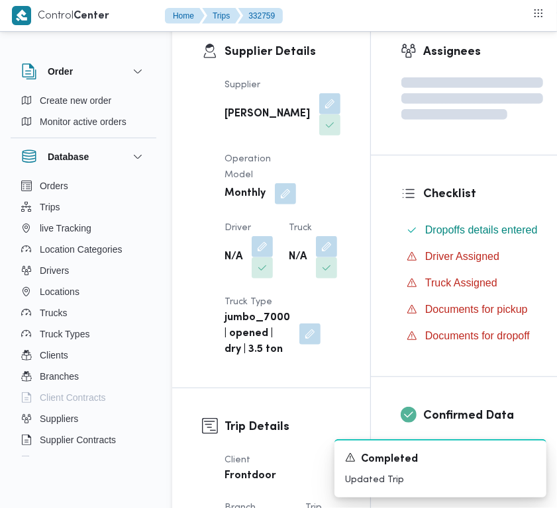
click at [252, 303] on div "Supplier [PERSON_NAME] Operation Model Monthly Driver N/A Truck N/A Truck Type …" at bounding box center [282, 217] width 132 height 296
click at [316, 257] on button "button" at bounding box center [326, 246] width 21 height 21
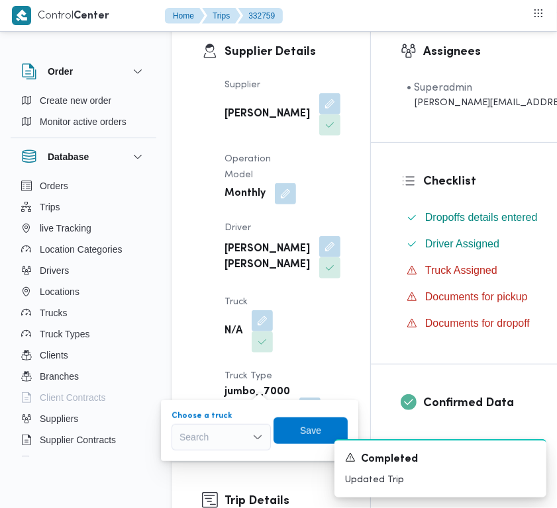
click at [226, 416] on div "Choose a truck Search" at bounding box center [220, 431] width 99 height 40
click at [202, 444] on div "Search" at bounding box center [220, 437] width 99 height 26
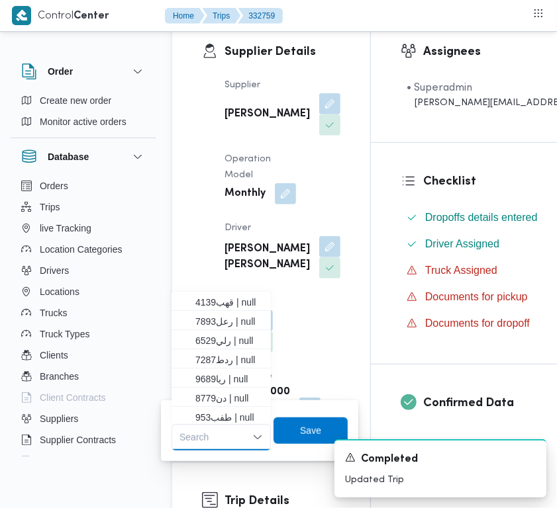
paste input "3598"
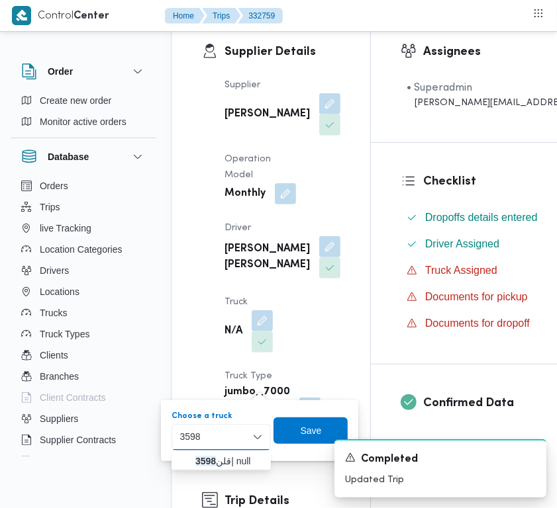
type input "3598"
click at [197, 457] on mark "3598" at bounding box center [205, 461] width 21 height 11
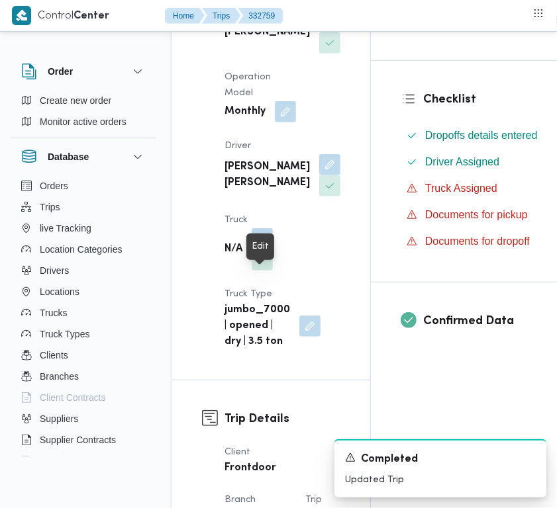
scroll to position [345, 0]
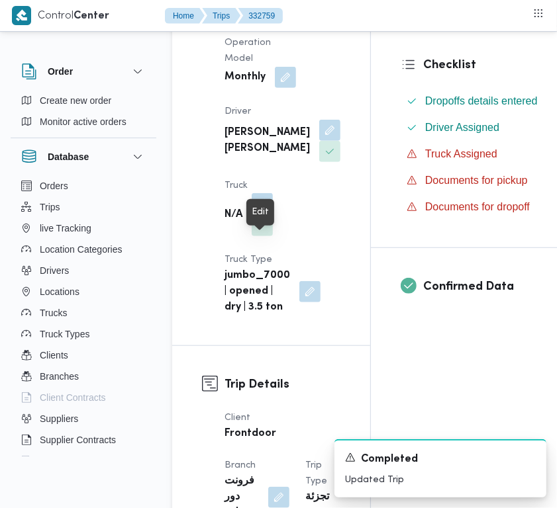
click at [262, 214] on button "button" at bounding box center [261, 203] width 21 height 21
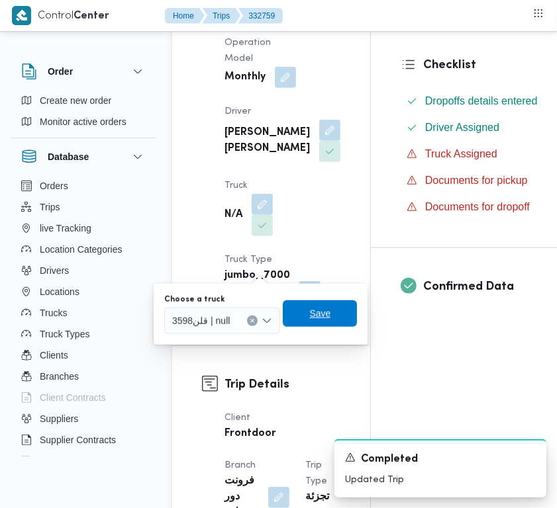
click at [306, 313] on span "Save" at bounding box center [320, 313] width 74 height 26
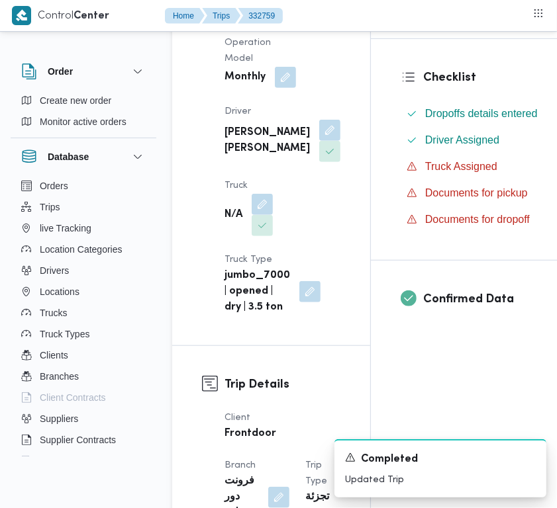
copy div "[PERSON_NAME]"
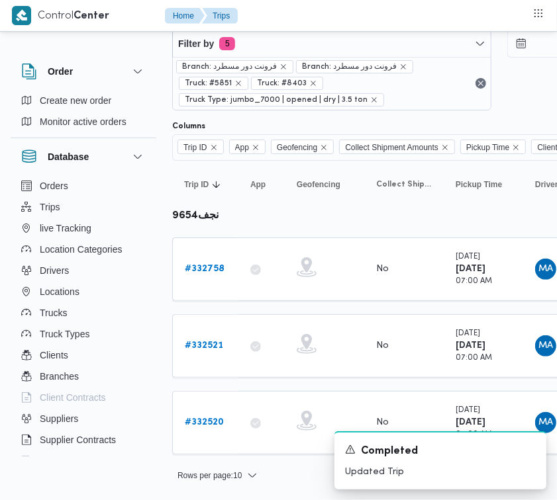
scroll to position [31, 0]
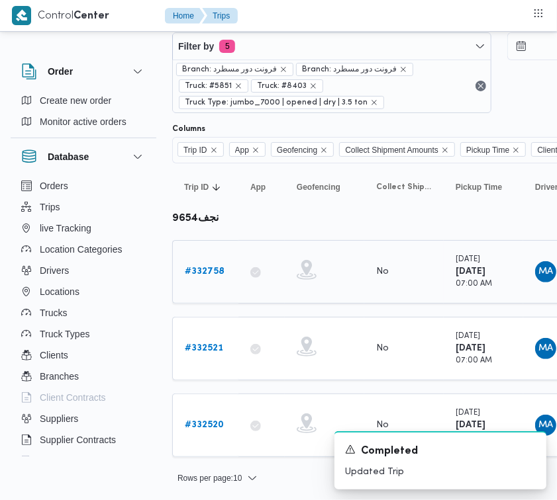
click at [210, 273] on b "# 332758" at bounding box center [205, 271] width 40 height 9
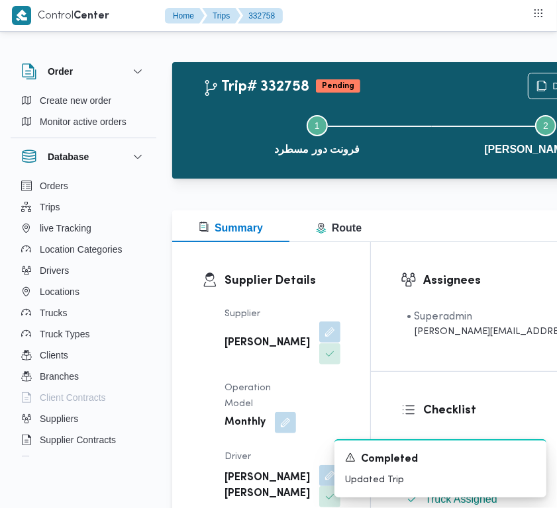
click at [319, 343] on button "button" at bounding box center [329, 332] width 21 height 21
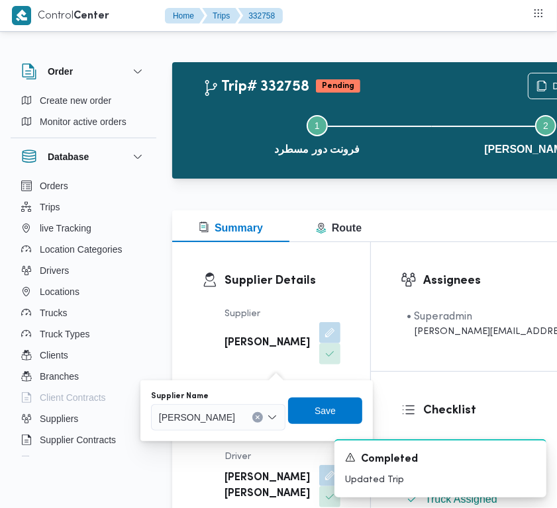
click at [235, 412] on span "[PERSON_NAME]" at bounding box center [197, 417] width 76 height 15
paste input "[PERSON_NAME]"
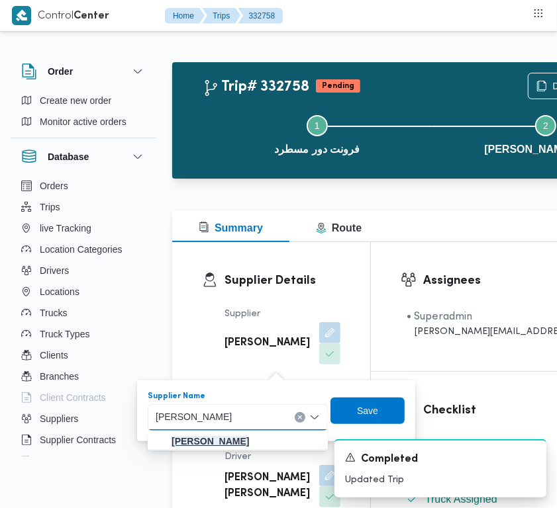
type input "[PERSON_NAME]"
click at [207, 437] on mark "[PERSON_NAME]" at bounding box center [209, 441] width 77 height 11
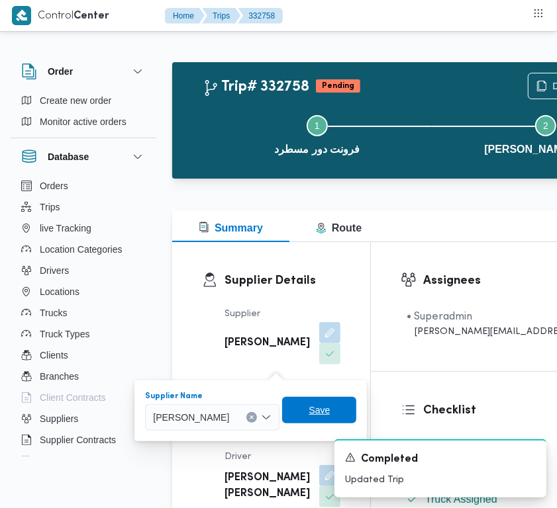
click at [330, 418] on span "Save" at bounding box center [318, 410] width 21 height 16
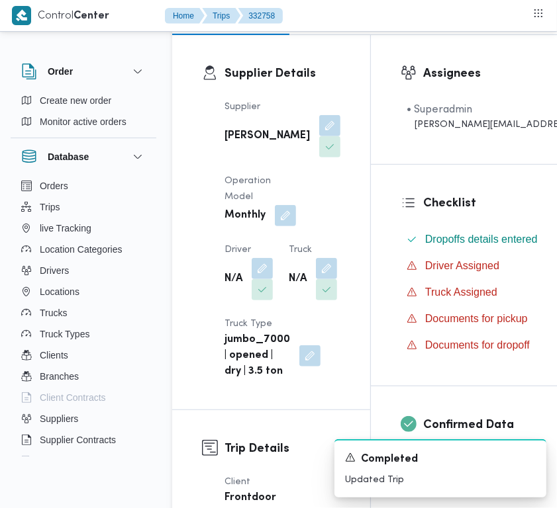
scroll to position [322, 0]
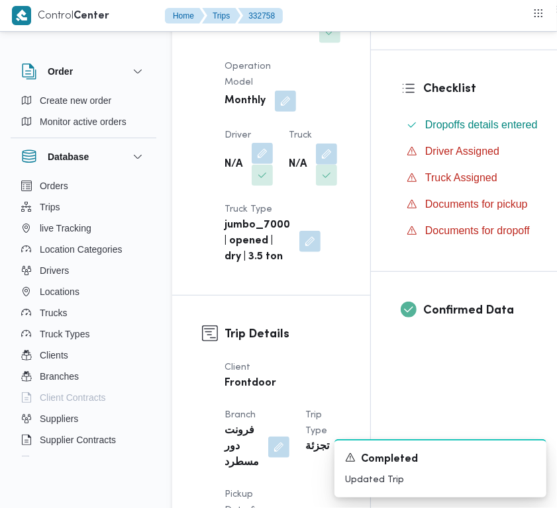
click at [255, 164] on button "button" at bounding box center [261, 153] width 21 height 21
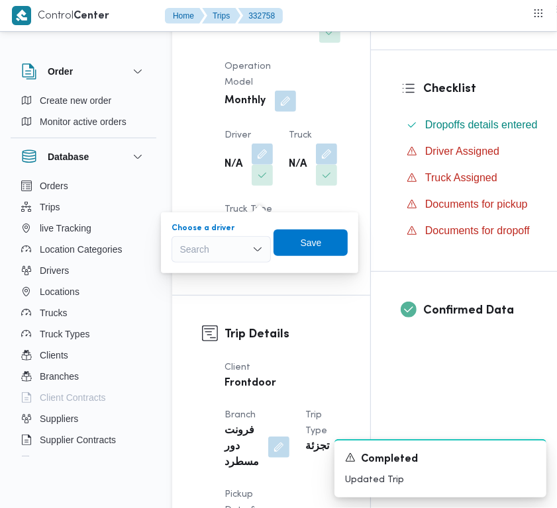
click at [230, 250] on div "Search" at bounding box center [220, 249] width 99 height 26
paste input "[PERSON_NAME]"
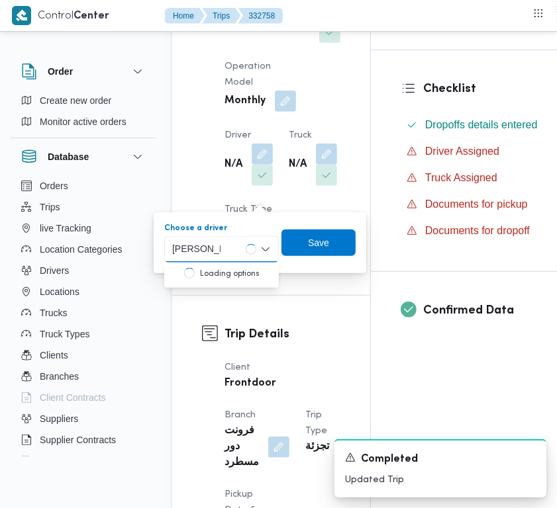
type input "[PERSON_NAME]"
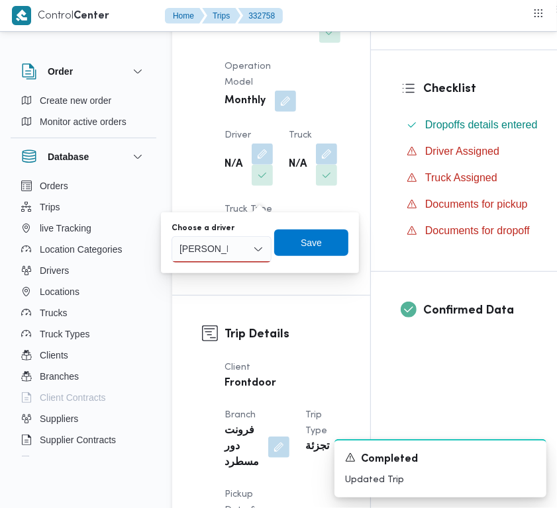
click at [236, 248] on div "[PERSON_NAME] [PERSON_NAME]" at bounding box center [221, 249] width 100 height 26
click at [235, 275] on mark "[PERSON_NAME]" at bounding box center [233, 273] width 77 height 11
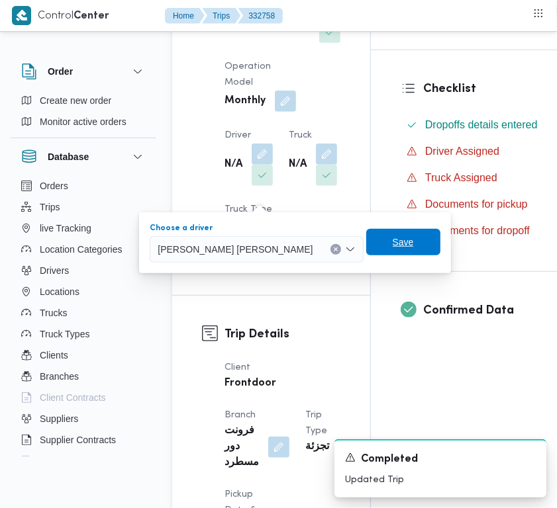
click at [366, 247] on span "Save" at bounding box center [403, 242] width 74 height 26
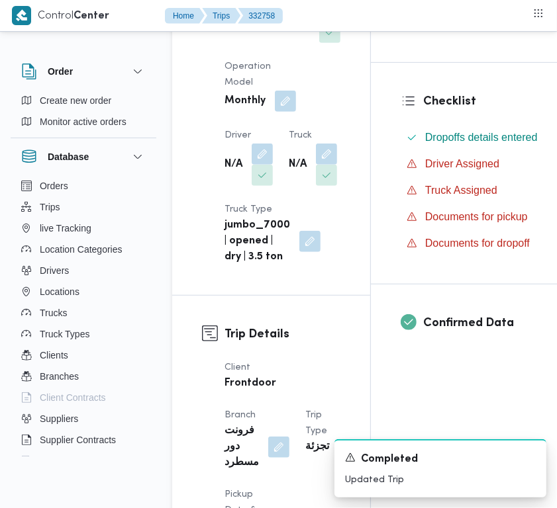
click at [289, 144] on dt "Truck" at bounding box center [313, 136] width 48 height 16
click at [316, 164] on button "button" at bounding box center [326, 153] width 21 height 21
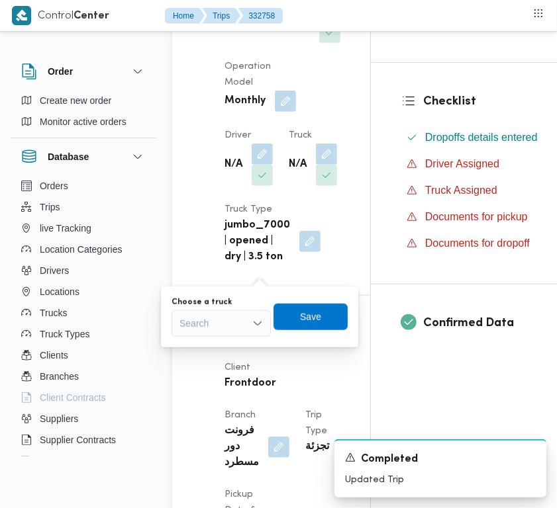
click at [206, 325] on div "Search" at bounding box center [220, 323] width 99 height 26
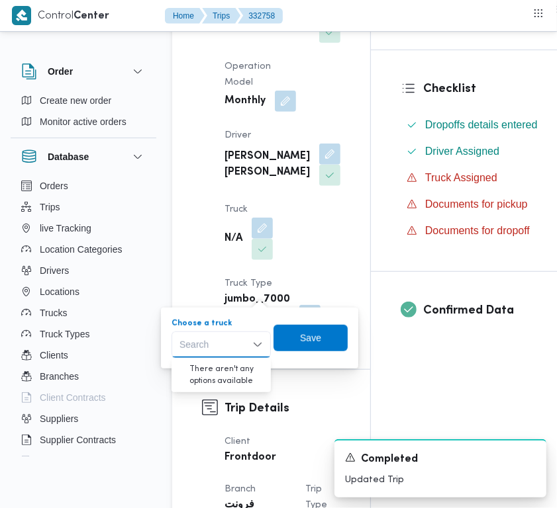
paste input "3598"
type input "3598"
click at [205, 367] on mark "3598" at bounding box center [205, 368] width 21 height 11
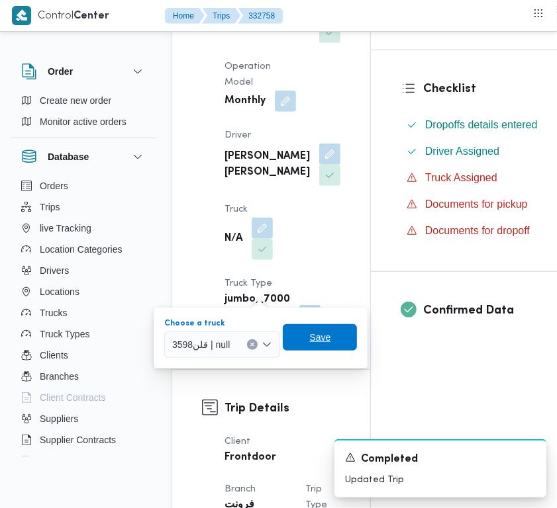
click at [301, 342] on span "Save" at bounding box center [320, 337] width 74 height 26
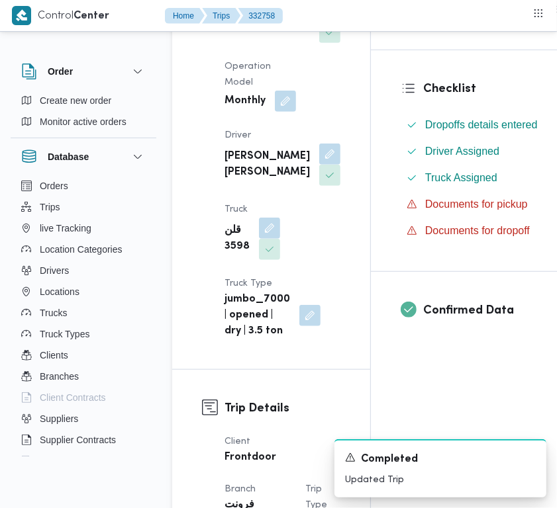
click at [233, 30] on b "[PERSON_NAME]" at bounding box center [266, 22] width 85 height 16
copy div "[PERSON_NAME]"
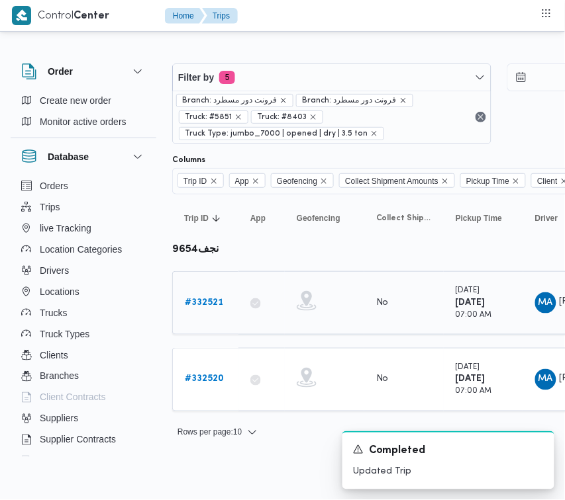
click at [212, 304] on b "# 332521" at bounding box center [204, 302] width 38 height 9
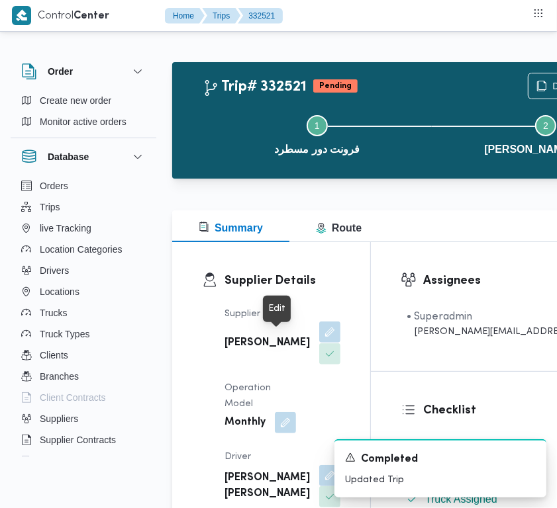
click at [319, 343] on button "button" at bounding box center [329, 332] width 21 height 21
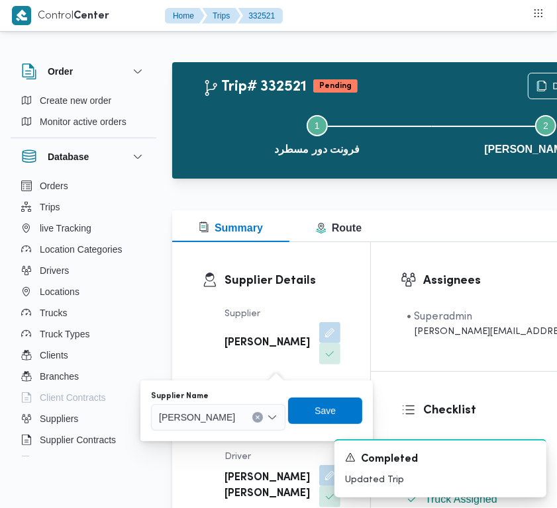
click at [240, 404] on div "[PERSON_NAME]" at bounding box center [218, 417] width 134 height 26
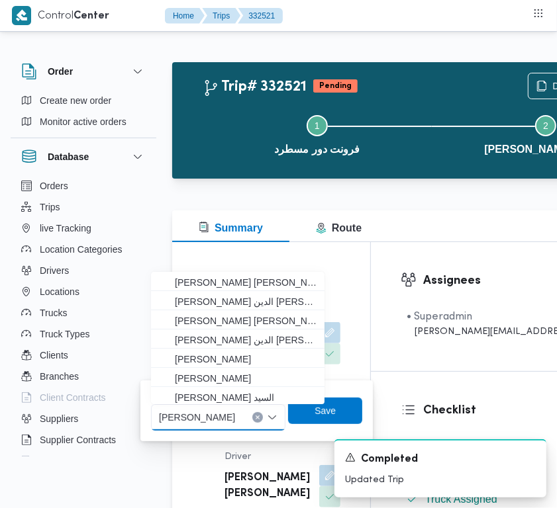
paste input "[PERSON_NAME]"
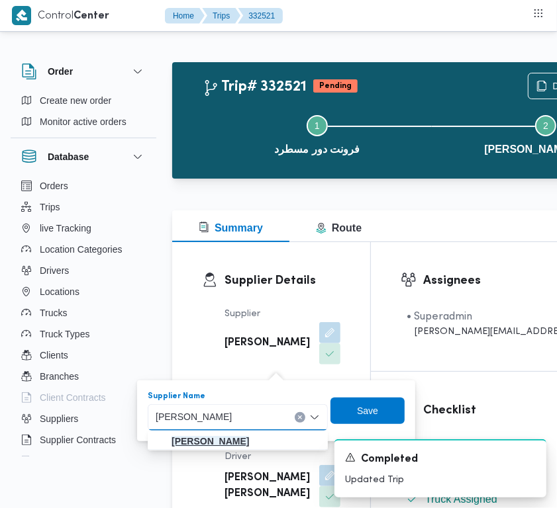
type input "[PERSON_NAME]"
click at [194, 445] on mark "[PERSON_NAME]" at bounding box center [209, 441] width 77 height 11
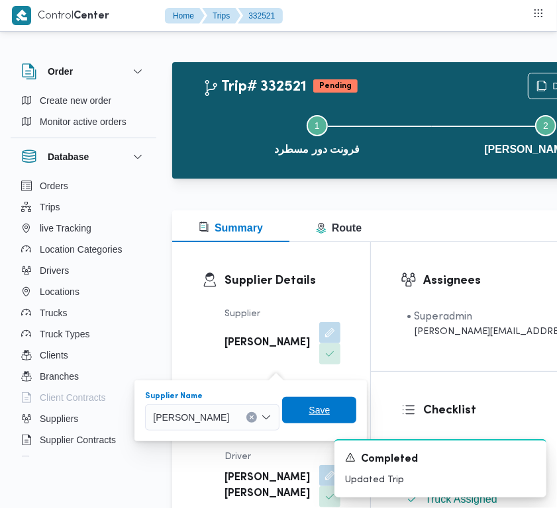
click at [330, 412] on span "Save" at bounding box center [318, 410] width 21 height 16
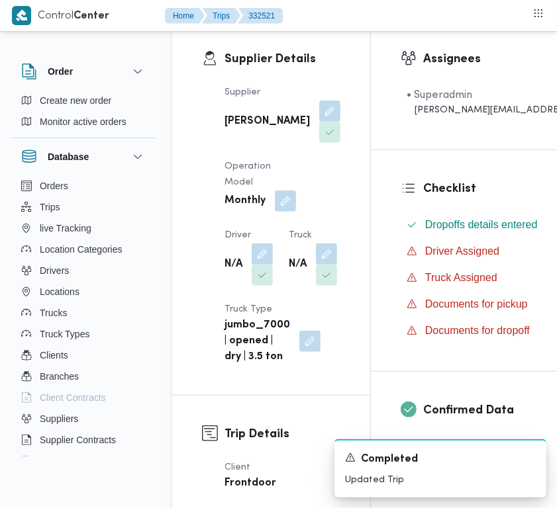
scroll to position [235, 0]
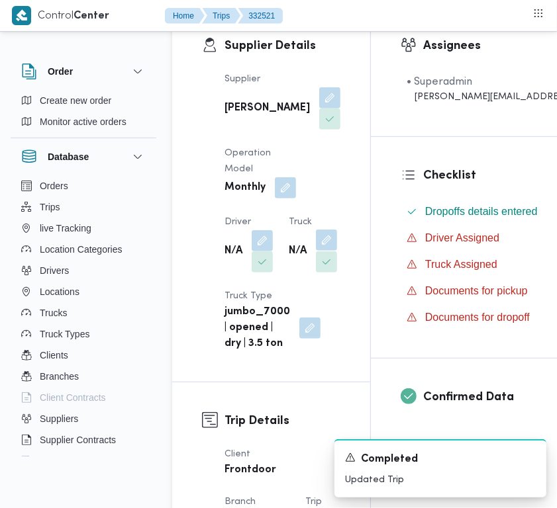
click at [316, 251] on button "button" at bounding box center [326, 240] width 21 height 21
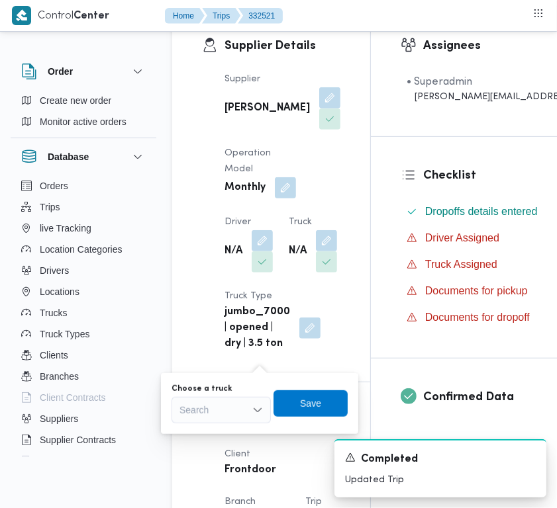
click at [242, 412] on div "Search" at bounding box center [220, 410] width 99 height 26
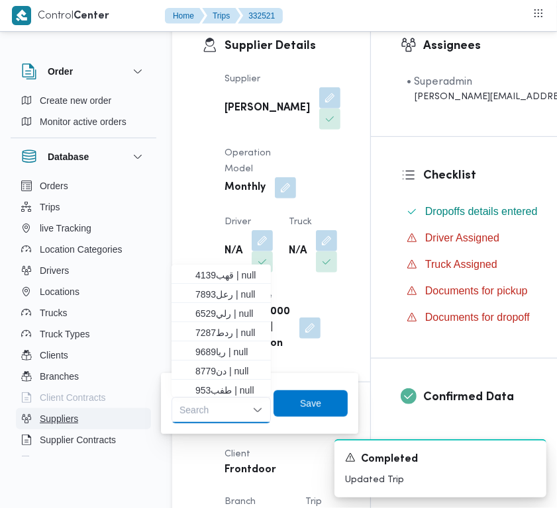
paste input "3598"
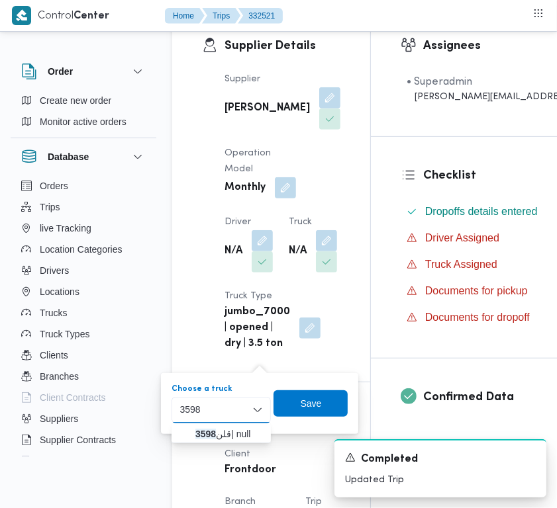
type input "3598"
click at [233, 414] on div "3598 3598" at bounding box center [220, 410] width 99 height 26
click at [233, 430] on span "قلن 3598 | null" at bounding box center [229, 434] width 68 height 16
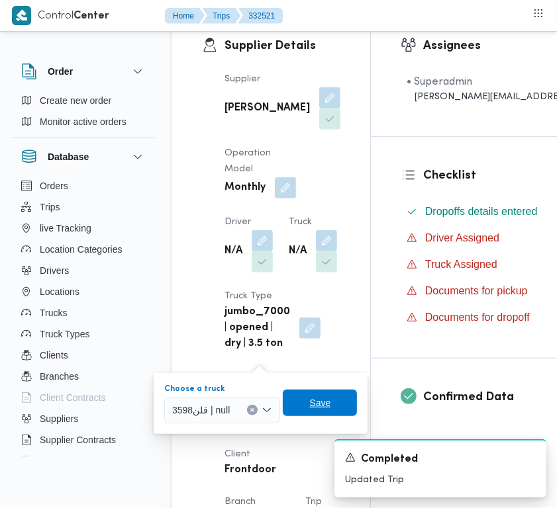
click at [302, 405] on span "Save" at bounding box center [320, 403] width 74 height 26
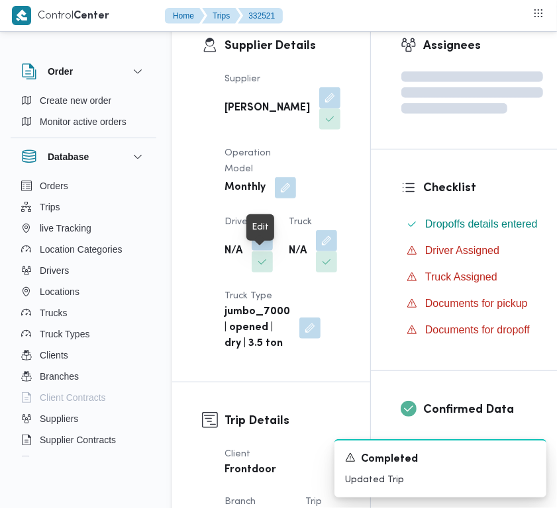
click at [265, 251] on button "button" at bounding box center [261, 240] width 21 height 21
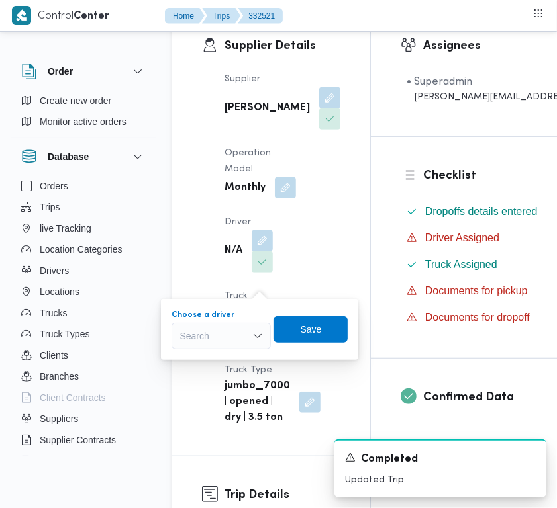
click at [206, 340] on div "Search" at bounding box center [220, 336] width 99 height 26
paste input "[PERSON_NAME]"
type input "[PERSON_NAME]"
click at [216, 349] on span "[PERSON_NAME] [PERSON_NAME]" at bounding box center [221, 359] width 89 height 21
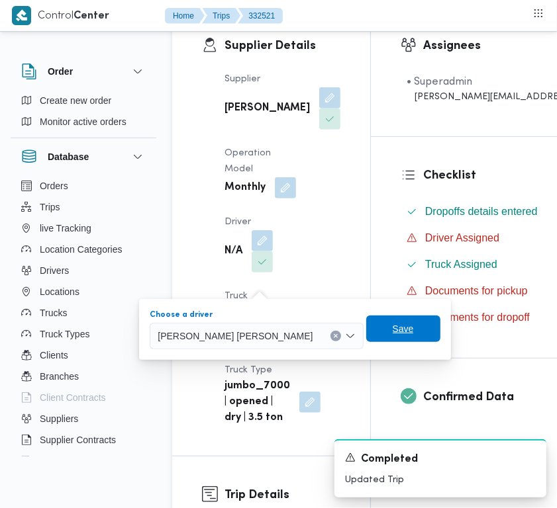
click at [366, 321] on span "Save" at bounding box center [403, 329] width 74 height 26
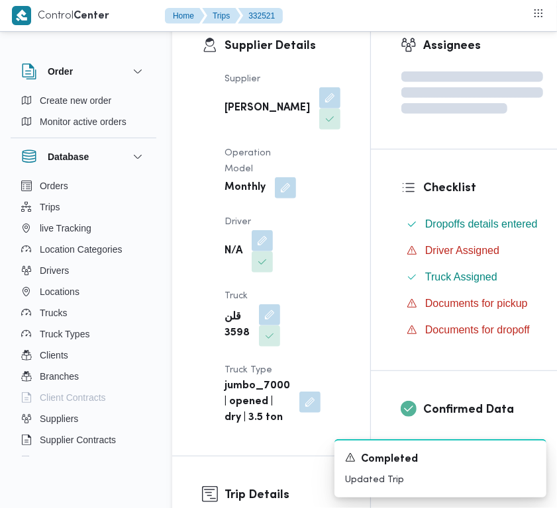
click at [313, 289] on div "Supplier [PERSON_NAME] Operation Model Monthly Driver N/A Truck قلن 3598 Truck …" at bounding box center [282, 249] width 132 height 371
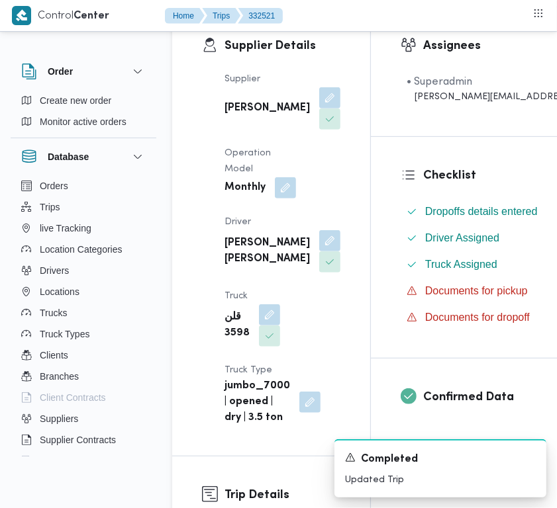
click at [245, 113] on b "[PERSON_NAME]" at bounding box center [266, 109] width 85 height 16
copy div "[PERSON_NAME]"
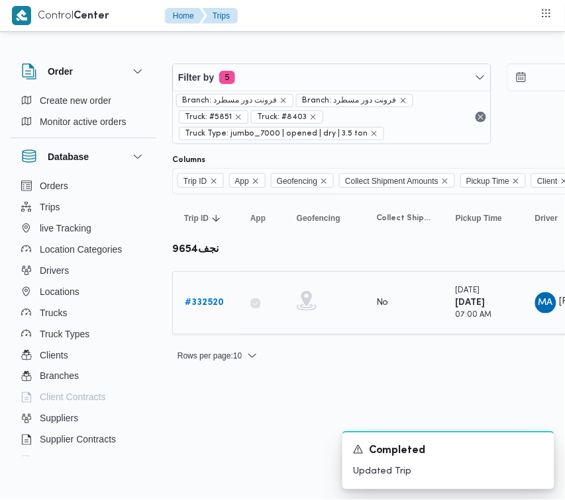
click at [210, 299] on b "# 332520" at bounding box center [204, 302] width 39 height 9
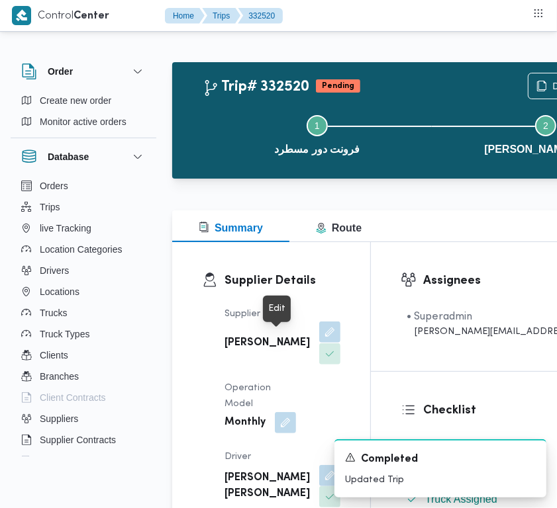
click at [319, 341] on button "button" at bounding box center [329, 332] width 21 height 21
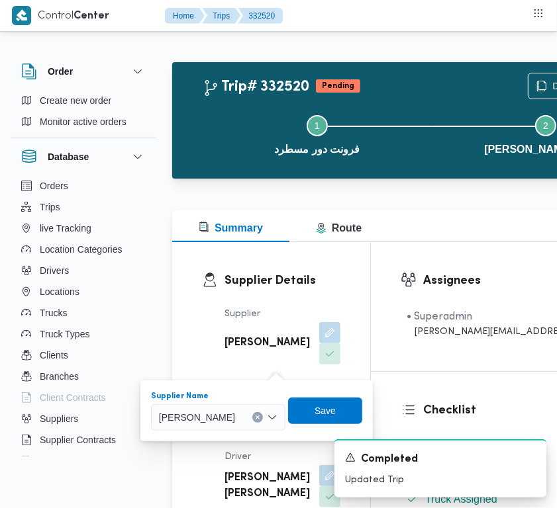
click at [257, 406] on div "[PERSON_NAME]" at bounding box center [218, 417] width 134 height 26
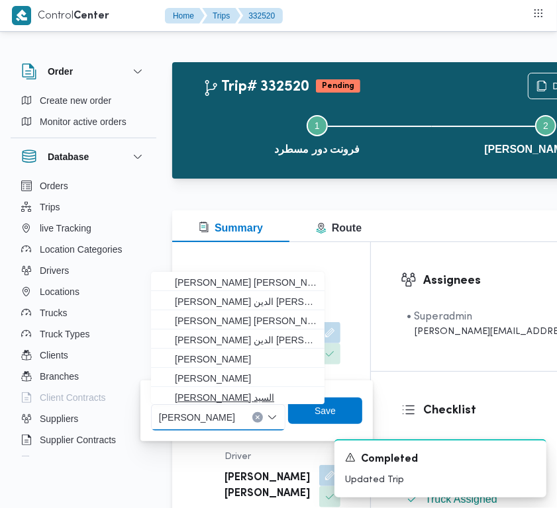
paste input "[PERSON_NAME]"
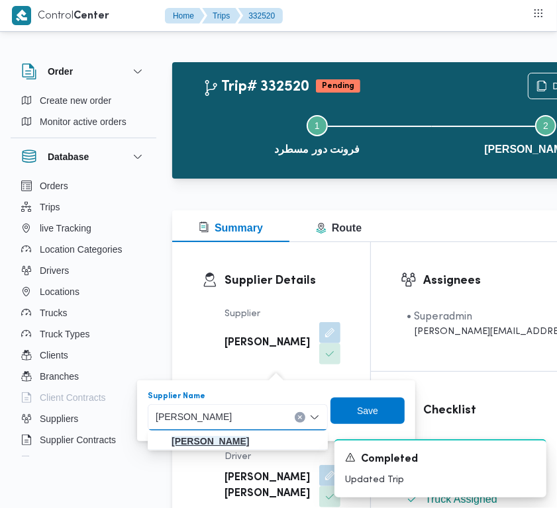
type input "[PERSON_NAME]"
click at [249, 444] on mark "[PERSON_NAME]" at bounding box center [209, 441] width 77 height 11
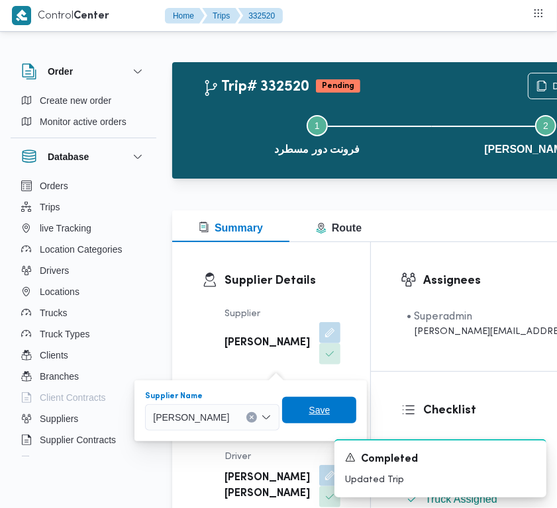
click at [351, 407] on span "Save" at bounding box center [319, 410] width 74 height 26
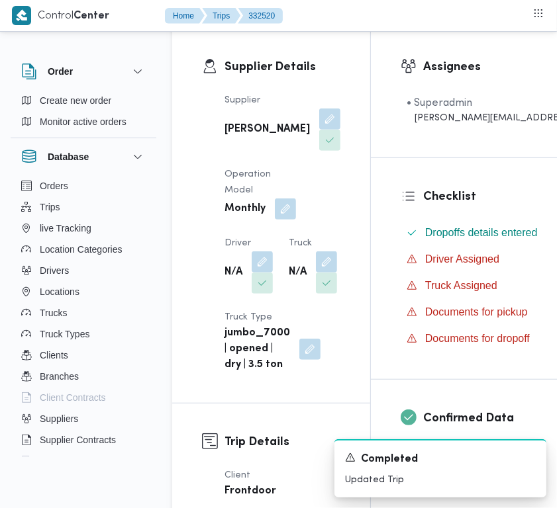
scroll to position [222, 0]
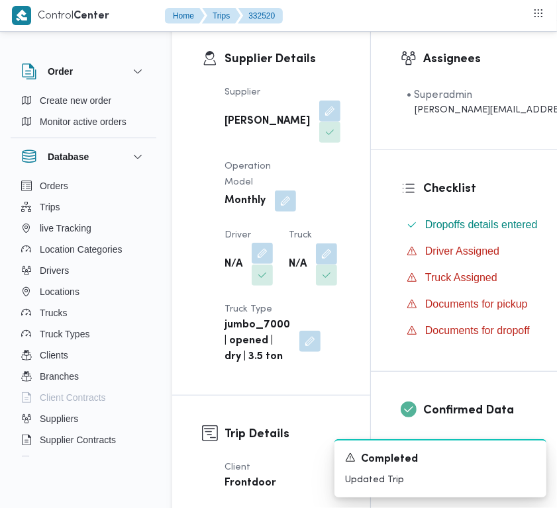
click at [270, 264] on button "button" at bounding box center [261, 253] width 21 height 21
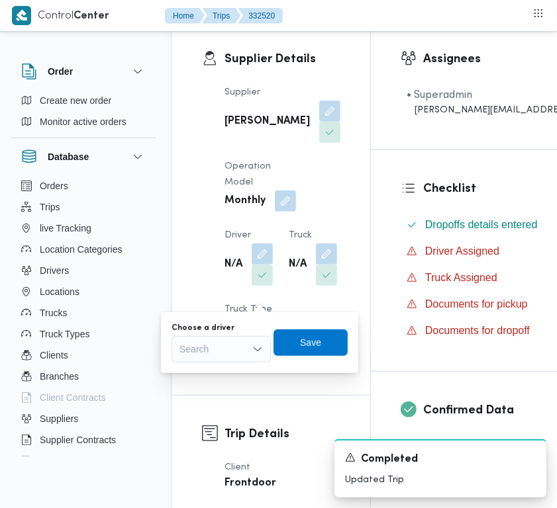
click at [236, 347] on div "Search" at bounding box center [220, 349] width 99 height 26
paste input "[PERSON_NAME]"
type input "[PERSON_NAME]"
click at [230, 355] on div "[PERSON_NAME] [PERSON_NAME]" at bounding box center [220, 349] width 99 height 26
click at [240, 365] on span "[PERSON_NAME] [PERSON_NAME]" at bounding box center [229, 373] width 68 height 16
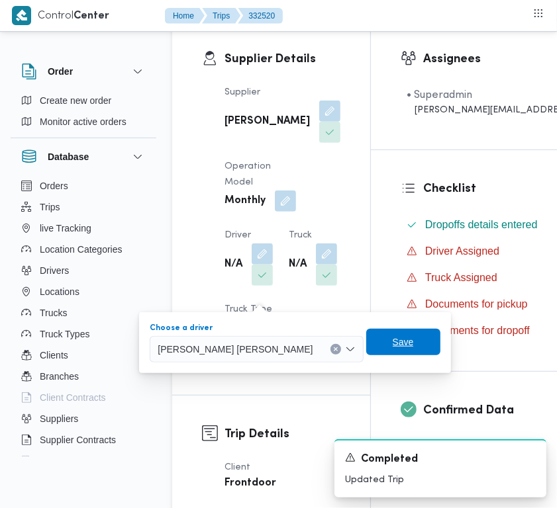
click at [392, 348] on span "Save" at bounding box center [402, 342] width 21 height 16
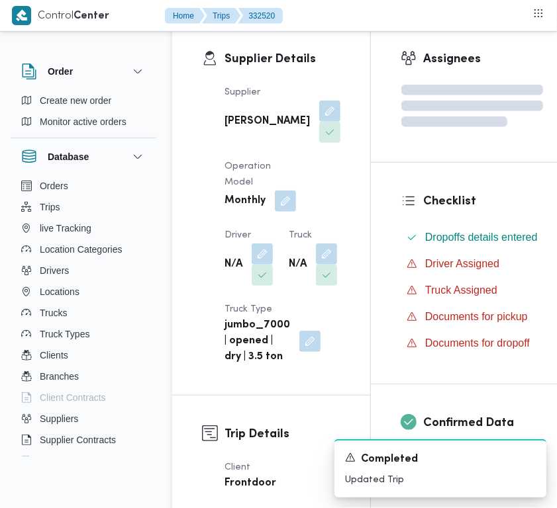
click at [265, 319] on div "Supplier [PERSON_NAME] Operation Model Monthly Driver N/A Truck N/A Truck Type …" at bounding box center [282, 225] width 132 height 296
click at [289, 287] on dl "Truck N/A" at bounding box center [313, 258] width 48 height 60
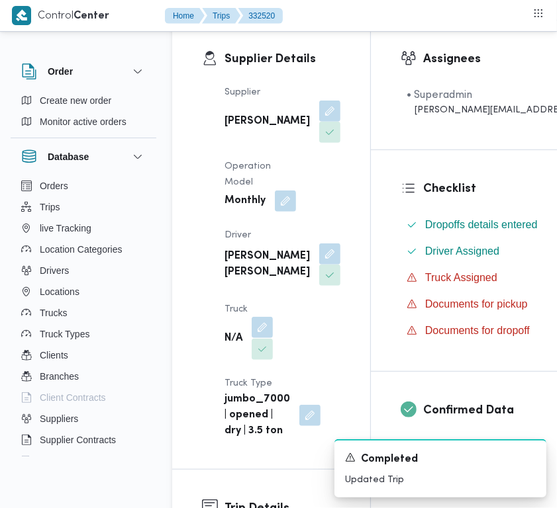
click at [267, 338] on button "button" at bounding box center [261, 327] width 21 height 21
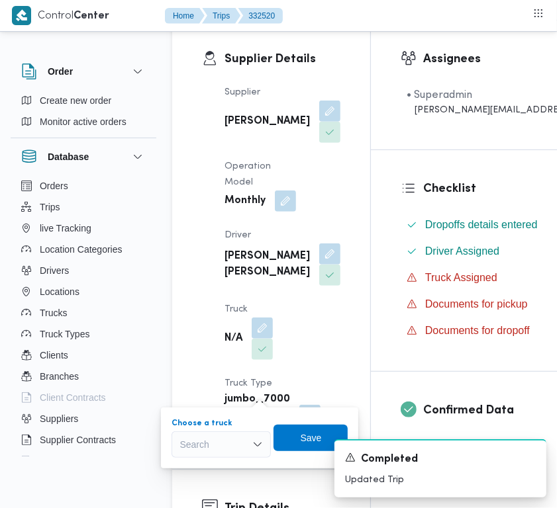
click at [216, 440] on div "Search" at bounding box center [220, 444] width 99 height 26
paste input "3598"
type input "3598"
click at [206, 471] on mark "3598" at bounding box center [205, 468] width 21 height 11
click at [300, 438] on div "A new notification appears Completed Updated Trip" at bounding box center [424, 468] width 265 height 79
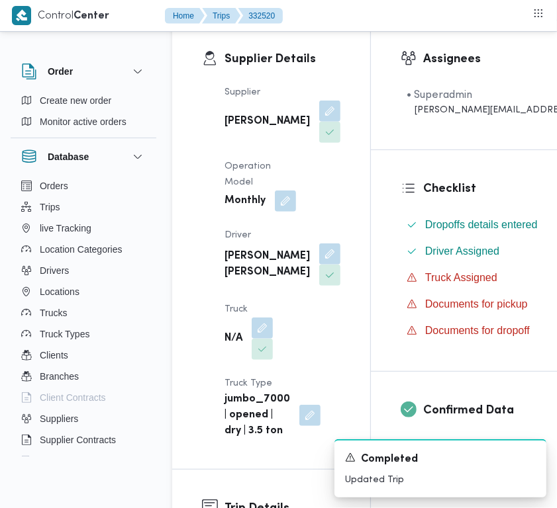
scroll to position [371, 0]
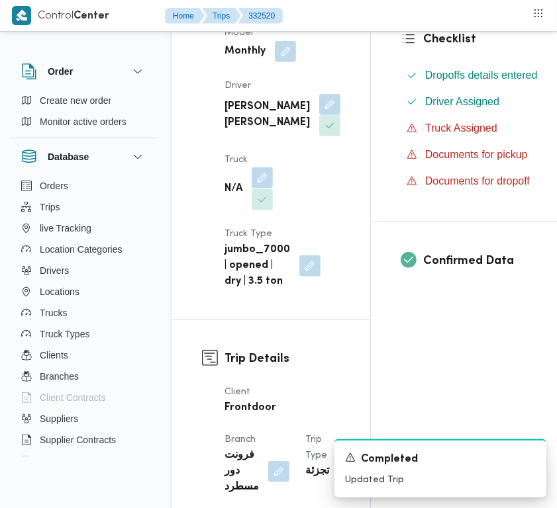
click at [259, 189] on button "button" at bounding box center [261, 177] width 21 height 21
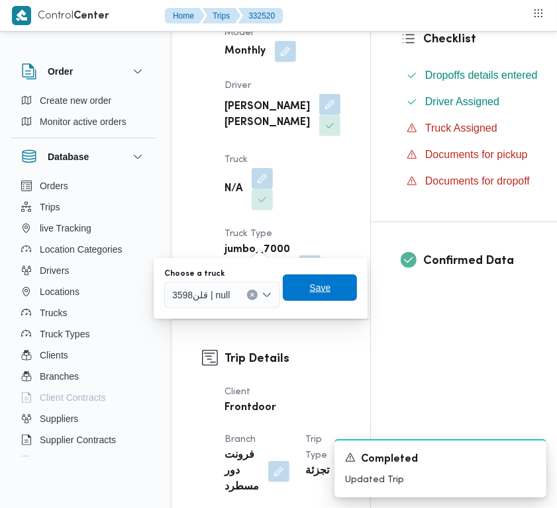
click at [310, 289] on span "Save" at bounding box center [319, 288] width 21 height 16
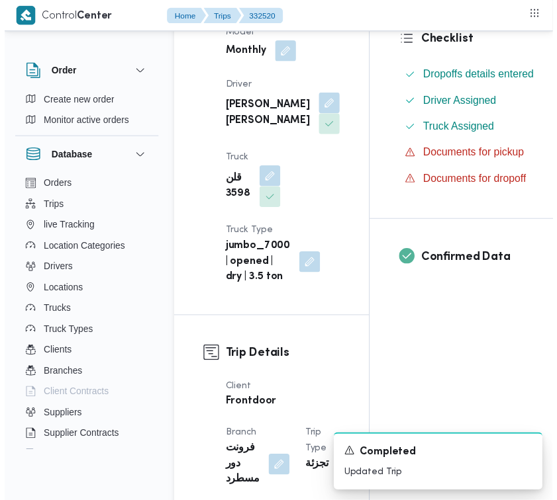
scroll to position [0, 0]
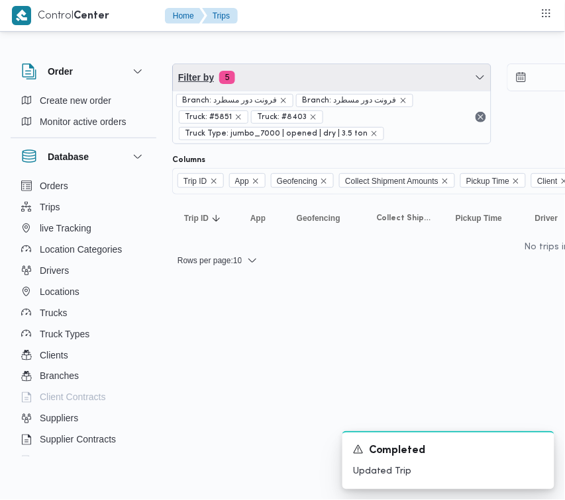
click at [339, 79] on span "Filter by 5" at bounding box center [332, 77] width 318 height 26
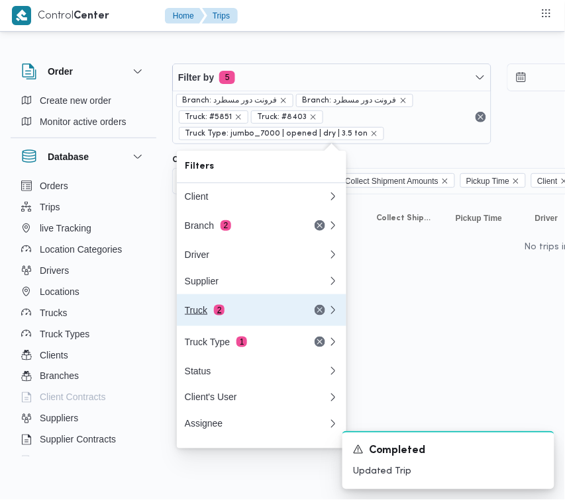
click at [214, 316] on div "Truck 2" at bounding box center [240, 310] width 111 height 11
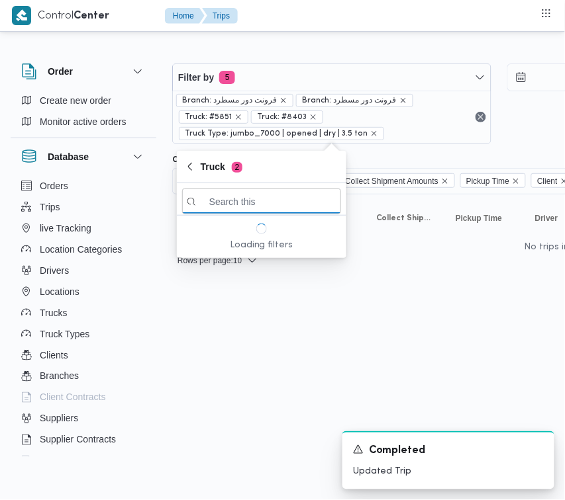
paste input "9482"
type input "9482"
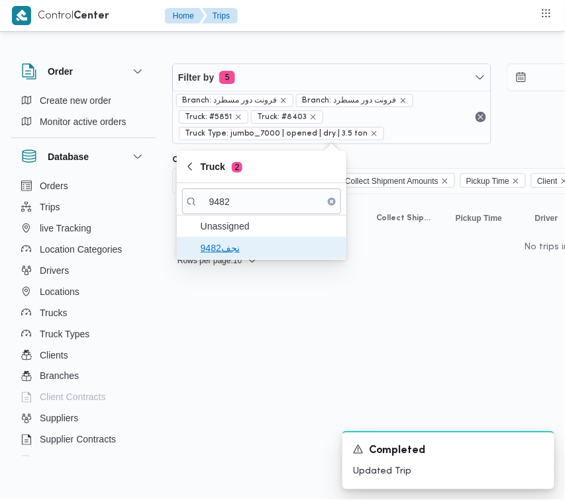
click at [232, 257] on span "نجف9482" at bounding box center [261, 248] width 159 height 21
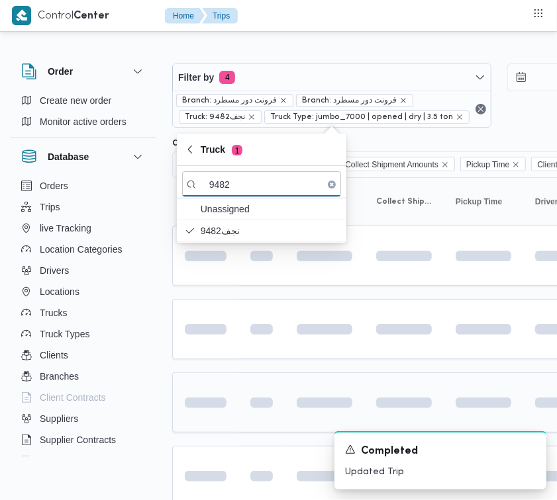
click at [232, 374] on td at bounding box center [205, 403] width 66 height 60
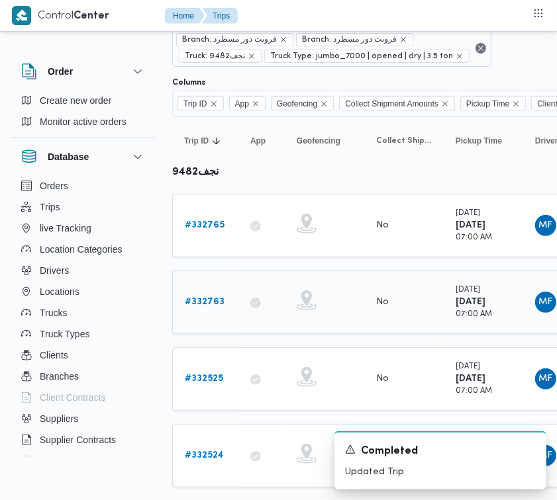
scroll to position [90, 0]
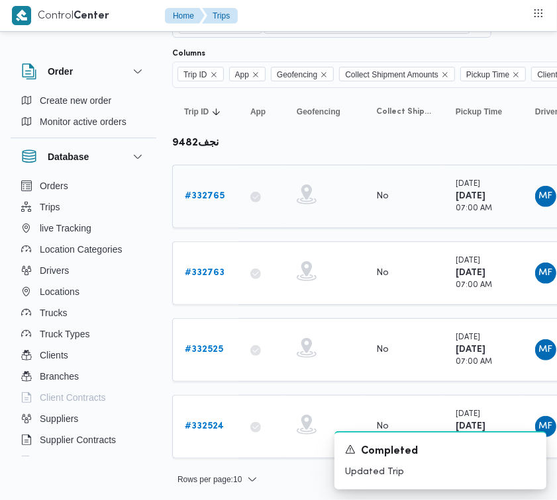
click at [217, 199] on b "# 332765" at bounding box center [205, 196] width 40 height 9
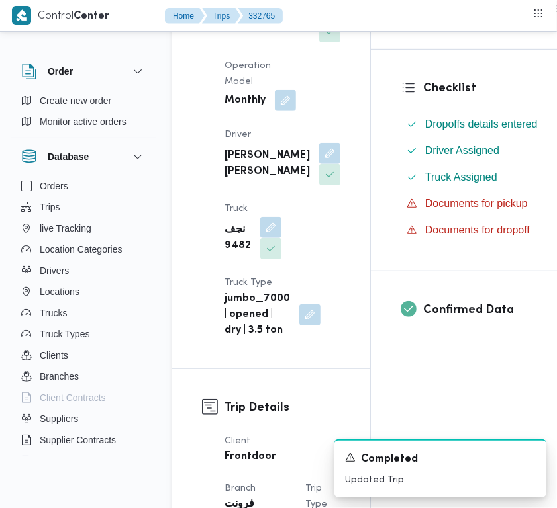
scroll to position [451, 0]
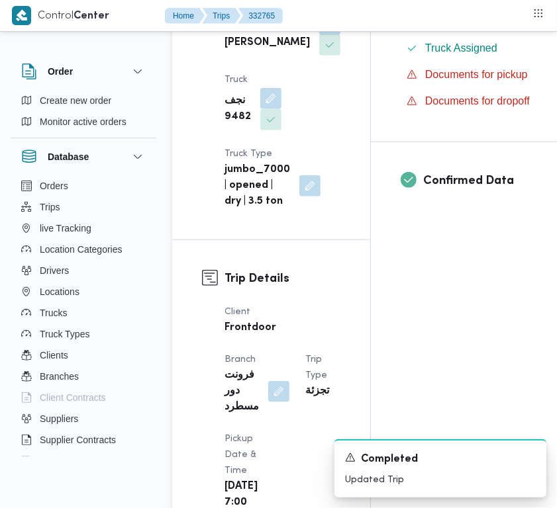
drag, startPoint x: 275, startPoint y: 53, endPoint x: 269, endPoint y: 73, distance: 21.4
click at [319, 35] on button "button" at bounding box center [329, 24] width 21 height 21
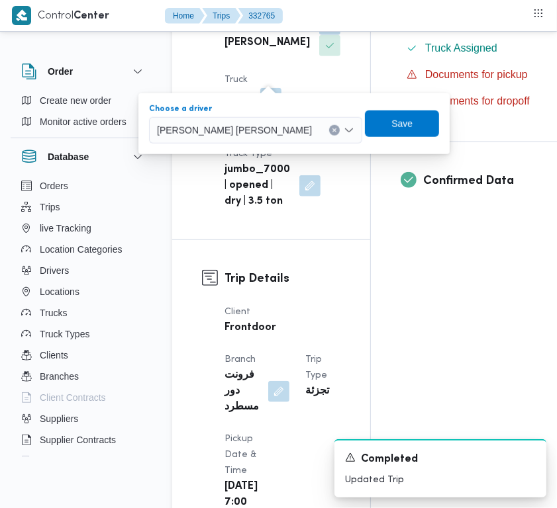
click at [248, 136] on span "[PERSON_NAME] [PERSON_NAME]" at bounding box center [234, 129] width 155 height 15
paste input "[PERSON_NAME]"
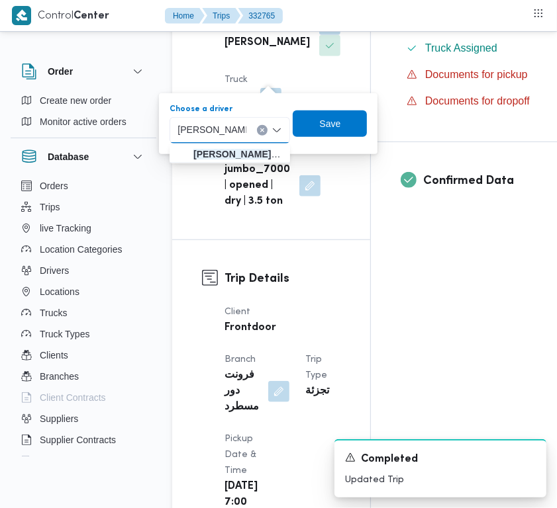
type input "[PERSON_NAME]"
click at [250, 126] on div "[PERSON_NAME] [PERSON_NAME]" at bounding box center [229, 130] width 120 height 26
click at [250, 156] on mark "[PERSON_NAME]" at bounding box center [231, 154] width 77 height 11
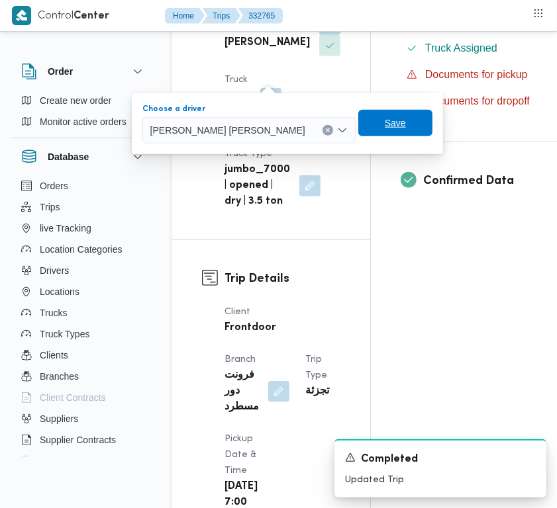
click at [385, 129] on span "Save" at bounding box center [395, 123] width 21 height 16
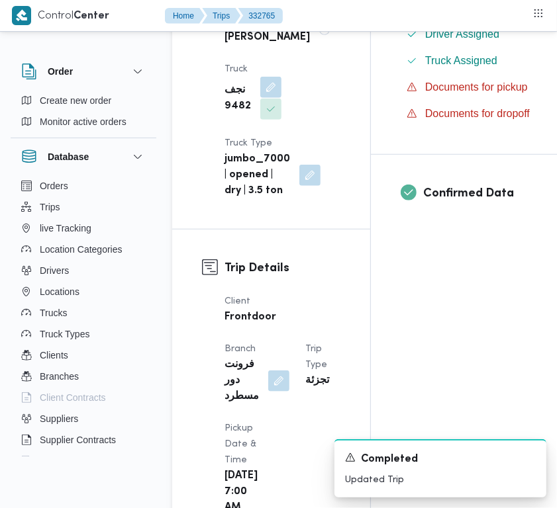
click at [266, 98] on button "button" at bounding box center [270, 87] width 21 height 21
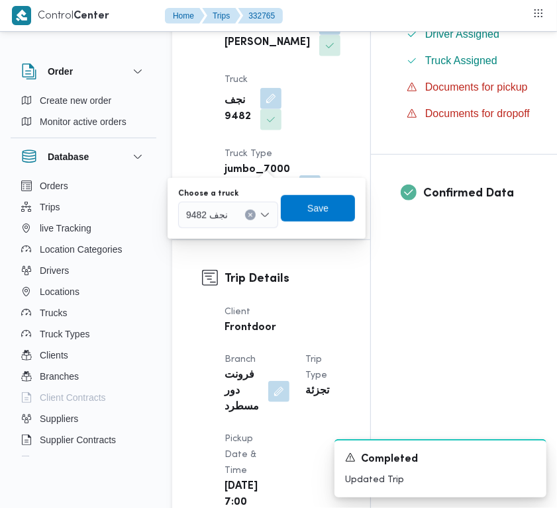
drag, startPoint x: 236, startPoint y: 209, endPoint x: 244, endPoint y: 203, distance: 10.3
click at [243, 204] on div "نجف 9482" at bounding box center [228, 215] width 100 height 26
paste input "6369"
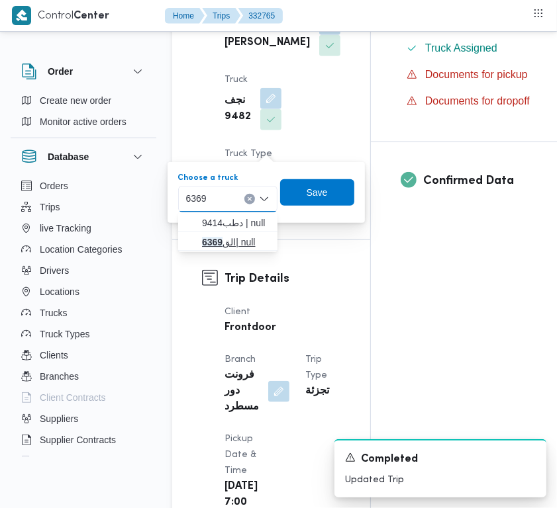
type input "6369"
click at [215, 242] on mark "6369" at bounding box center [212, 242] width 21 height 11
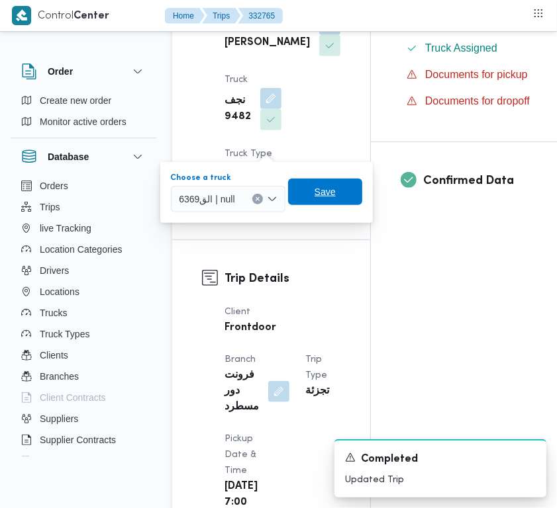
click at [338, 192] on span "Save" at bounding box center [325, 192] width 74 height 26
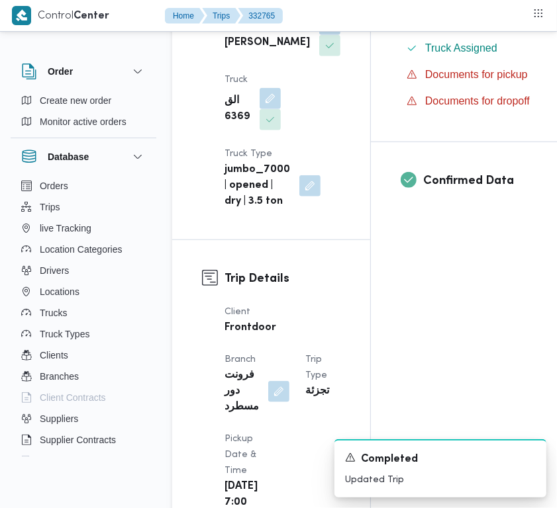
click at [249, 51] on b "[PERSON_NAME] [PERSON_NAME]" at bounding box center [266, 35] width 85 height 32
click at [248, 51] on b "[PERSON_NAME] [PERSON_NAME]" at bounding box center [266, 35] width 85 height 32
copy div "[PERSON_NAME] [PERSON_NAME]"
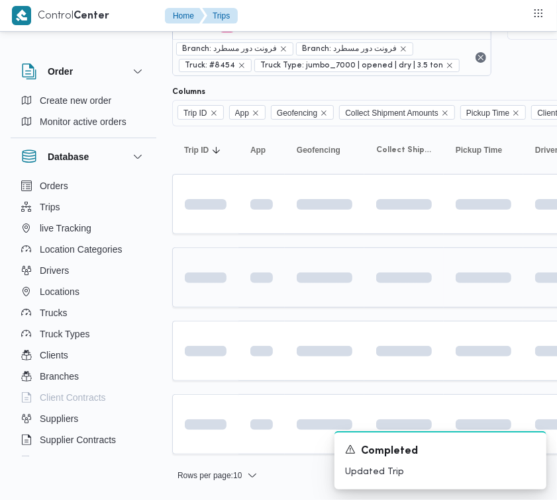
scroll to position [14, 0]
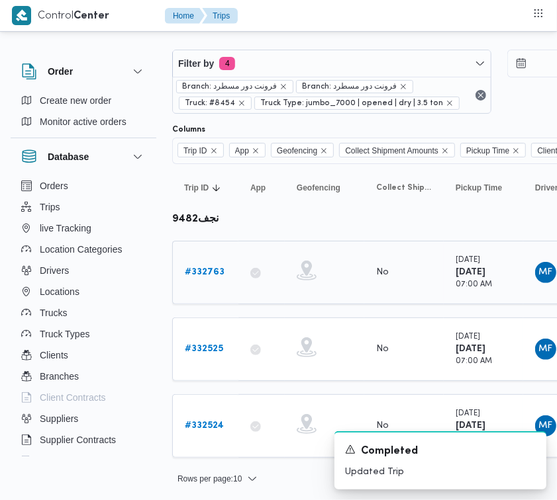
click at [210, 269] on b "# 332763" at bounding box center [205, 272] width 40 height 9
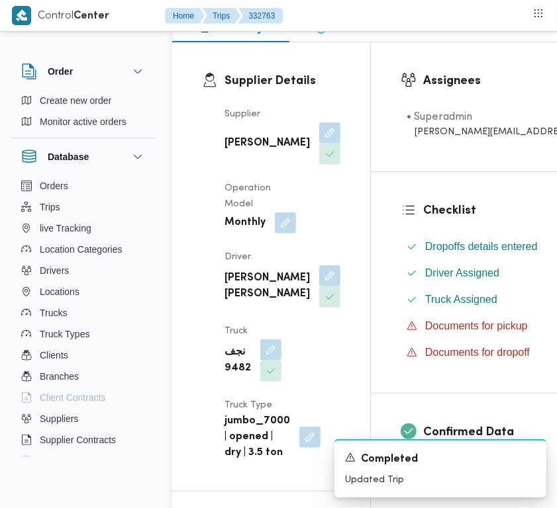
scroll to position [219, 0]
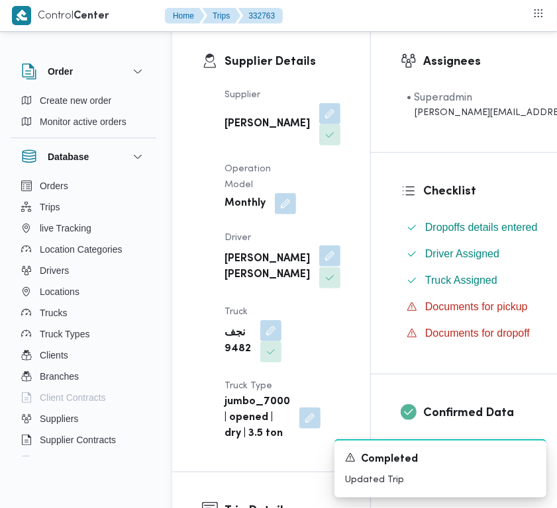
click at [319, 267] on button "button" at bounding box center [329, 256] width 21 height 21
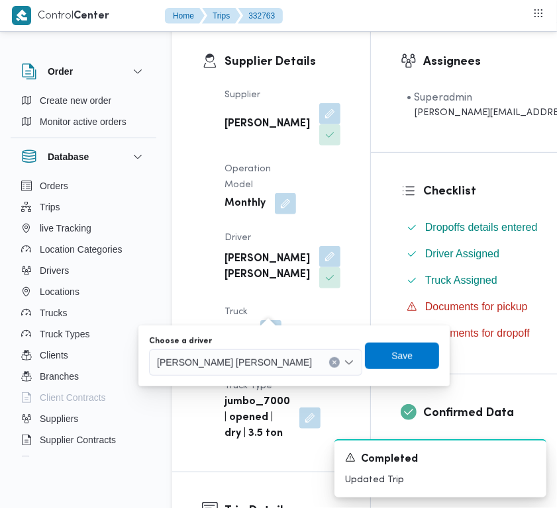
click at [251, 364] on span "[PERSON_NAME] [PERSON_NAME]" at bounding box center [234, 362] width 155 height 15
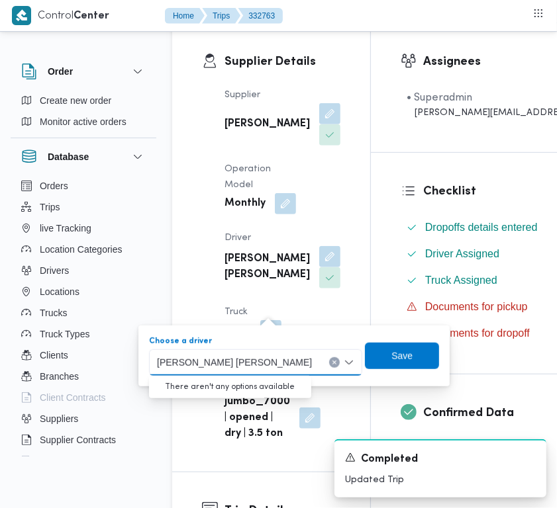
paste input "[PERSON_NAME] [PERSON_NAME]"
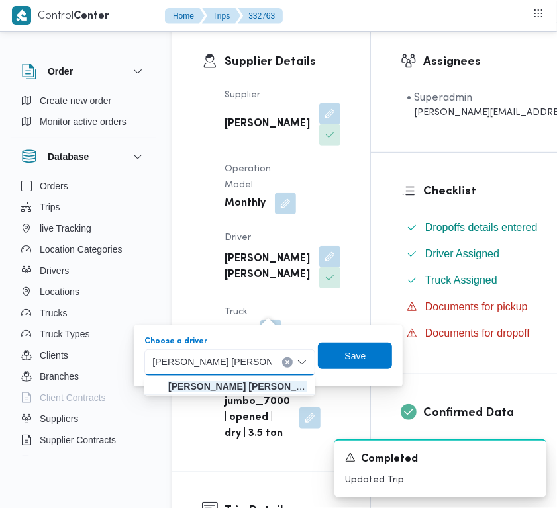
type input "[PERSON_NAME] [PERSON_NAME]"
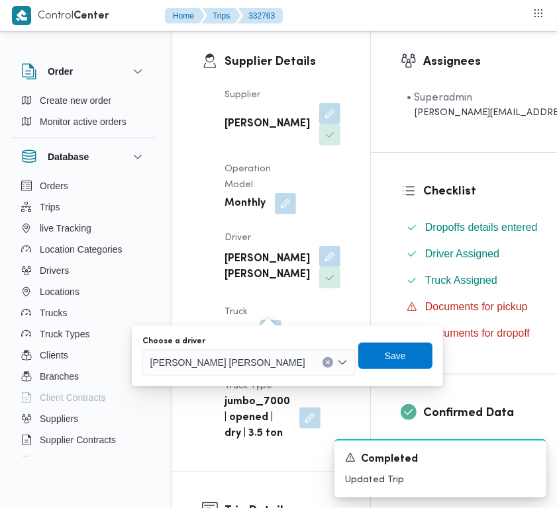
click at [220, 373] on div "[PERSON_NAME] [PERSON_NAME]" at bounding box center [248, 362] width 213 height 26
click at [358, 354] on span "Save" at bounding box center [395, 355] width 74 height 26
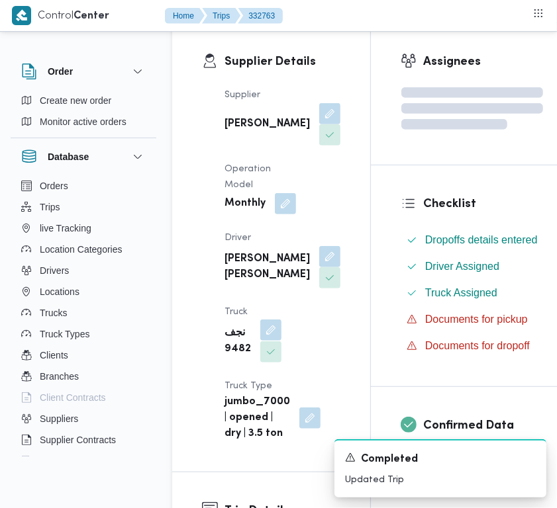
click at [270, 341] on button "button" at bounding box center [270, 330] width 21 height 21
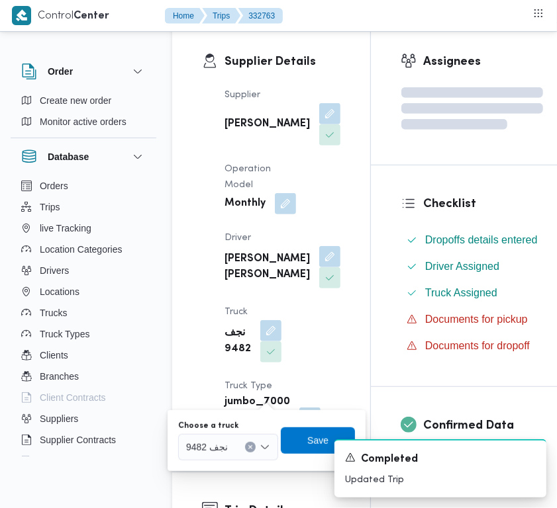
click at [233, 437] on div at bounding box center [233, 447] width 7 height 21
paste input "6369"
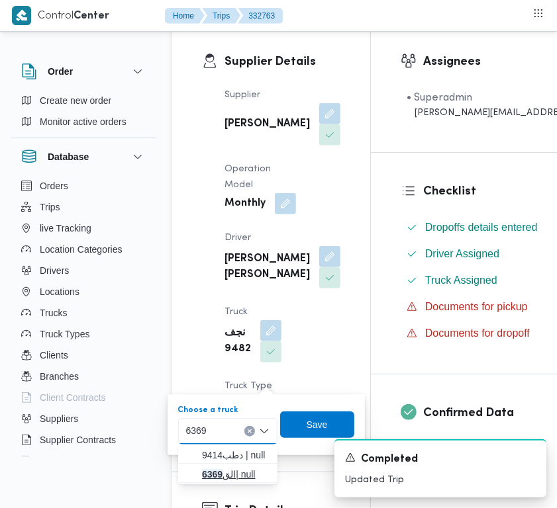
type input "6369"
drag, startPoint x: 213, startPoint y: 471, endPoint x: 246, endPoint y: 445, distance: 41.0
click at [214, 471] on mark "6369" at bounding box center [212, 474] width 21 height 11
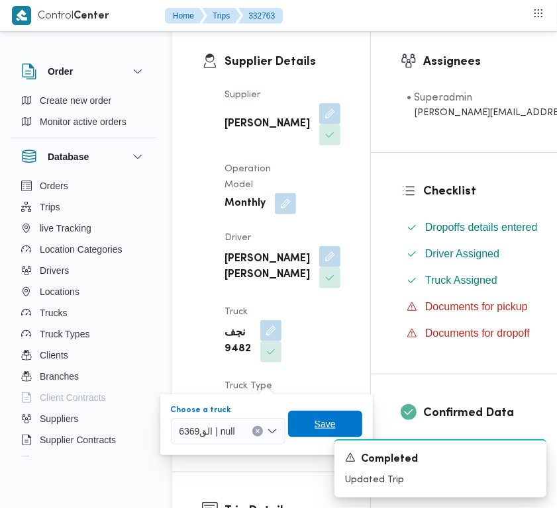
click at [321, 417] on span "Save" at bounding box center [324, 424] width 21 height 16
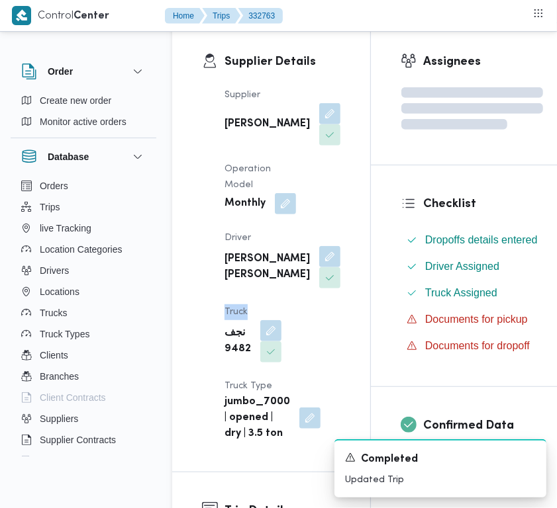
click at [287, 324] on div "Supplier [PERSON_NAME] [PERSON_NAME] Operation Model Monthly Driver [PERSON_NAM…" at bounding box center [282, 264] width 132 height 371
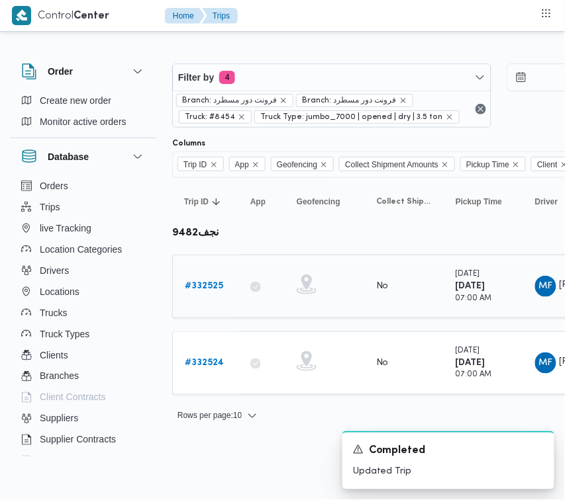
click at [203, 287] on b "# 332525" at bounding box center [204, 286] width 38 height 9
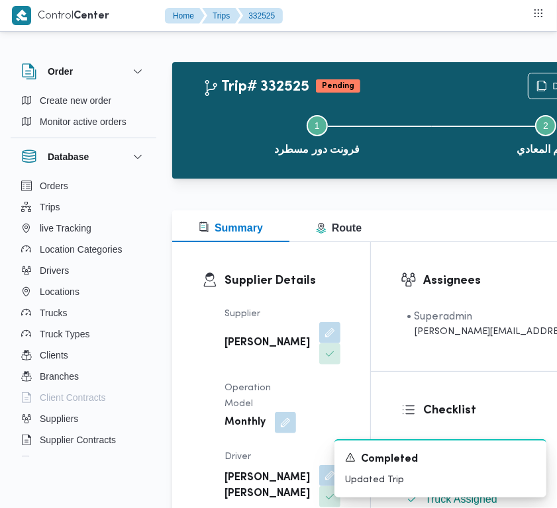
scroll to position [445, 0]
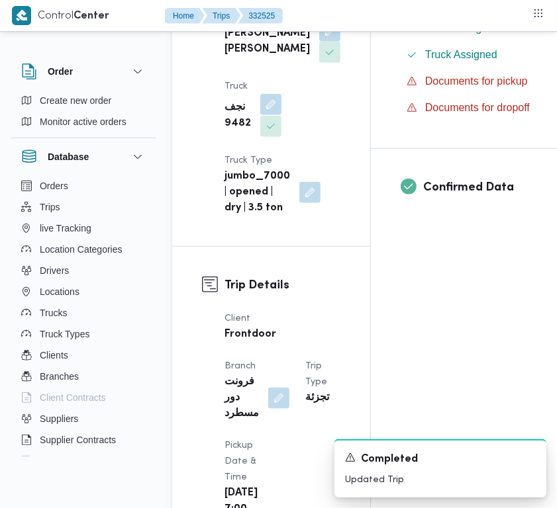
click at [267, 115] on button "button" at bounding box center [270, 104] width 21 height 21
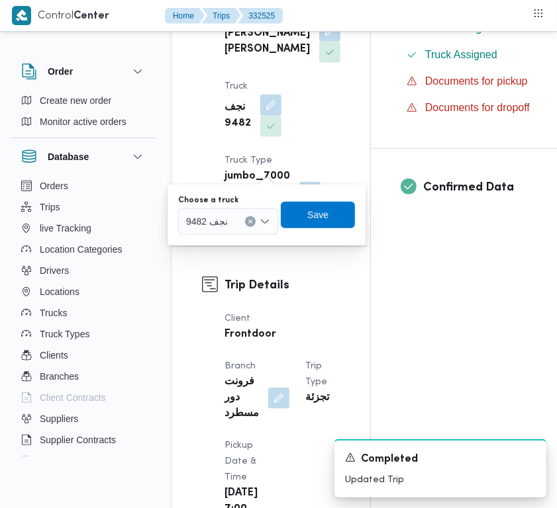
click at [232, 230] on div at bounding box center [233, 221] width 7 height 21
paste input "6369"
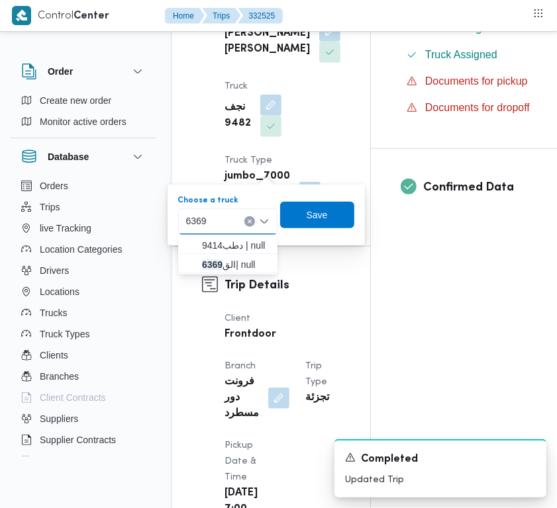
type input "6369"
click at [222, 223] on div "6369 6369" at bounding box center [227, 221] width 99 height 26
drag, startPoint x: 222, startPoint y: 260, endPoint x: 234, endPoint y: 259, distance: 11.3
click at [222, 261] on mark "6369" at bounding box center [212, 264] width 21 height 11
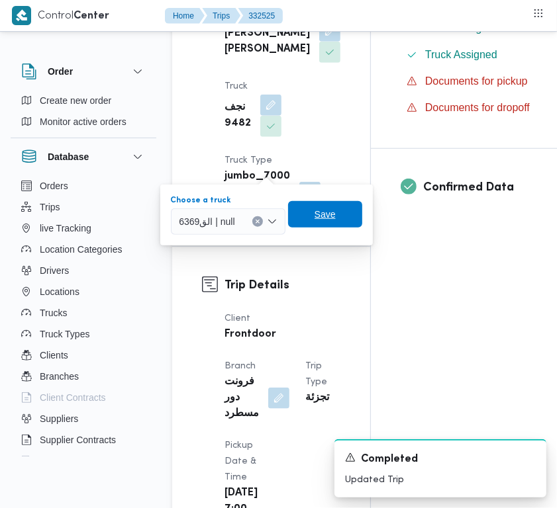
click at [351, 210] on span "Save" at bounding box center [325, 214] width 74 height 26
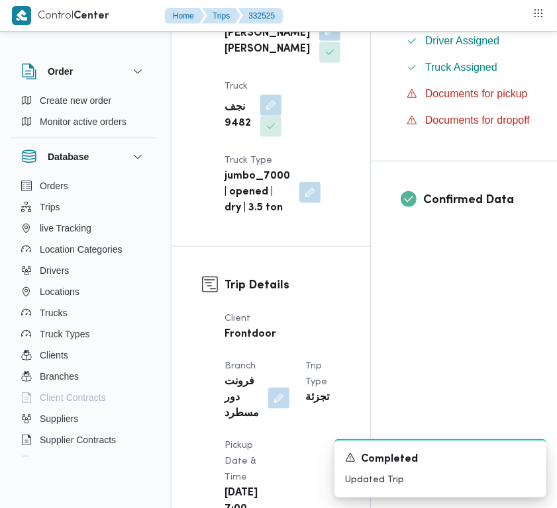
click at [319, 41] on button "button" at bounding box center [329, 30] width 21 height 21
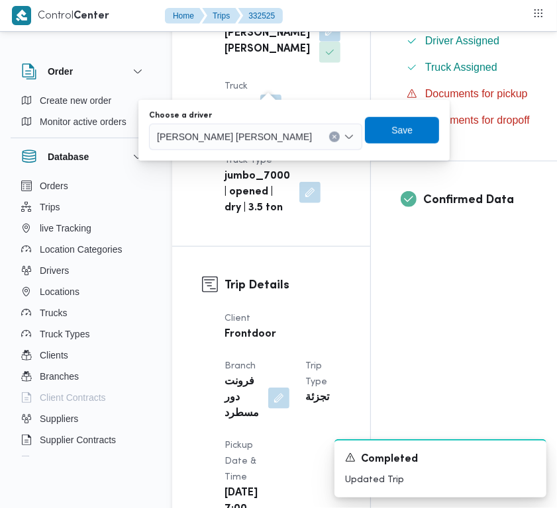
click at [225, 140] on span "[PERSON_NAME] [PERSON_NAME]" at bounding box center [234, 136] width 155 height 15
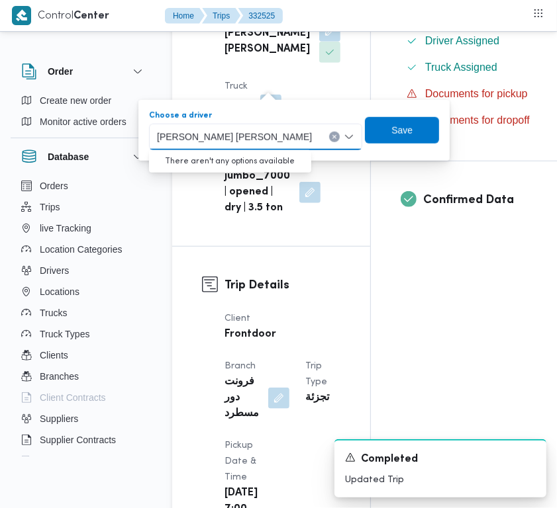
paste input "[PERSON_NAME] بيوم"
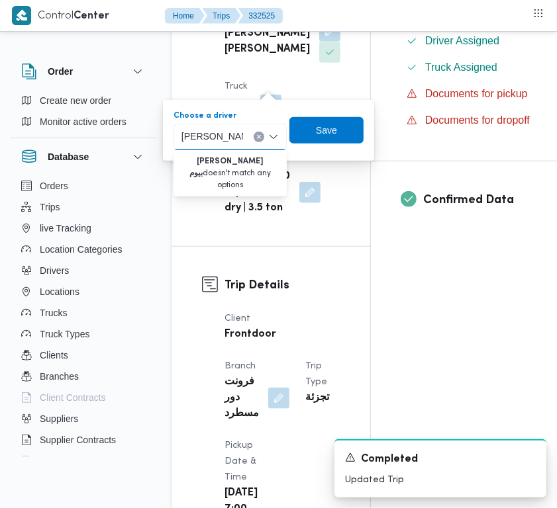
type input "[PERSON_NAME]"
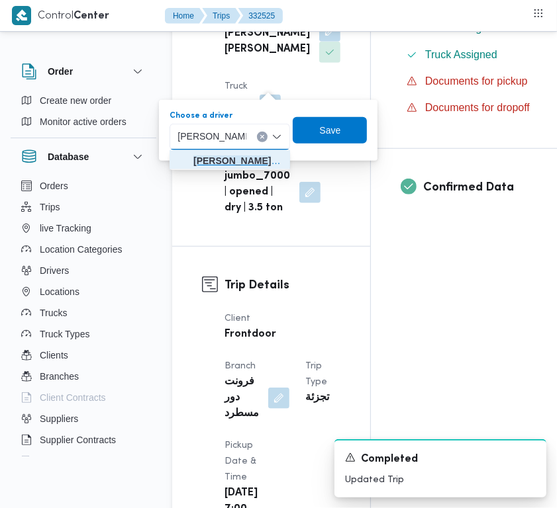
click at [193, 157] on span "[PERSON_NAME] [PERSON_NAME]" at bounding box center [237, 161] width 89 height 16
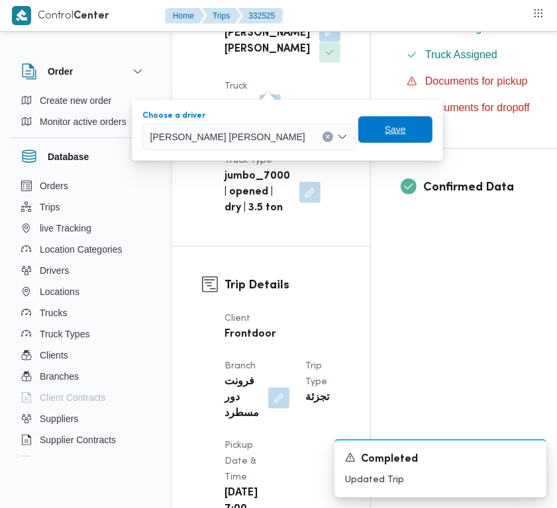
click at [385, 131] on span "Save" at bounding box center [395, 130] width 21 height 16
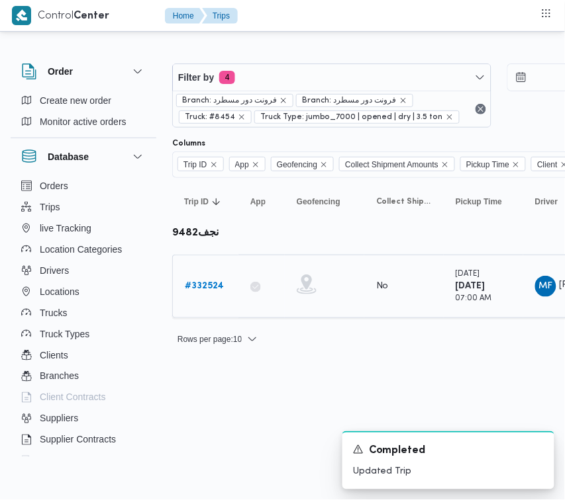
click at [203, 277] on div "# 332524" at bounding box center [205, 286] width 52 height 26
click at [199, 283] on b "# 332524" at bounding box center [204, 286] width 39 height 9
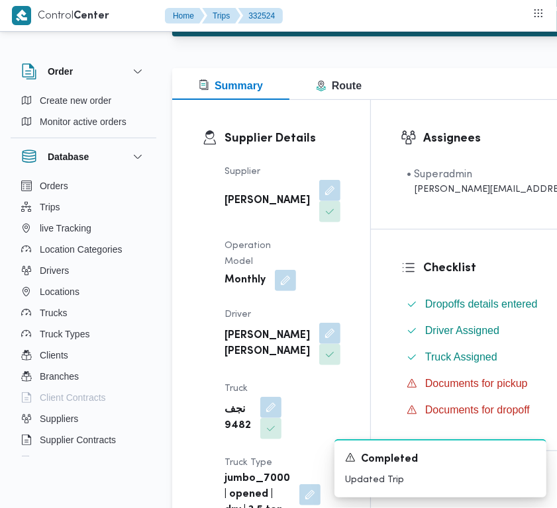
scroll to position [213, 0]
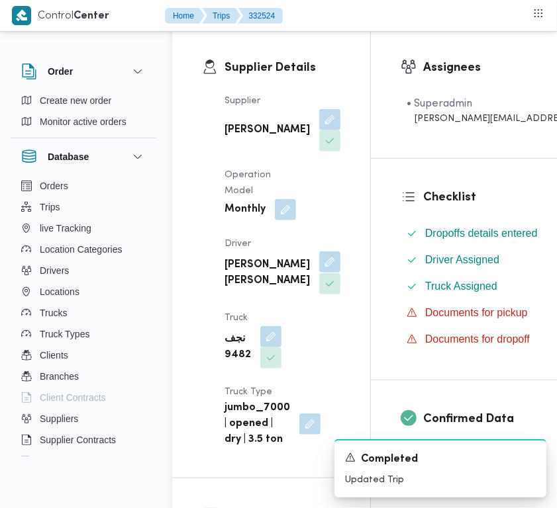
click at [319, 273] on button "button" at bounding box center [329, 261] width 21 height 21
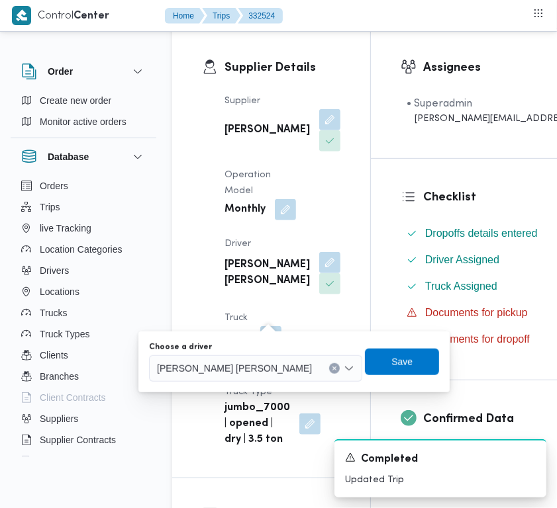
click at [236, 373] on span "[PERSON_NAME] [PERSON_NAME]" at bounding box center [234, 368] width 155 height 15
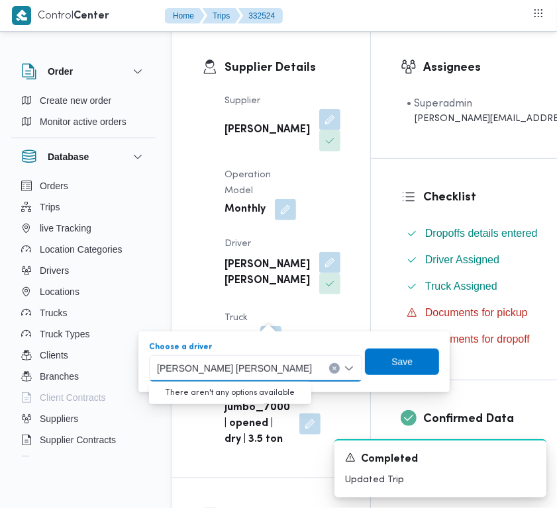
paste input "[PERSON_NAME] بيوم"
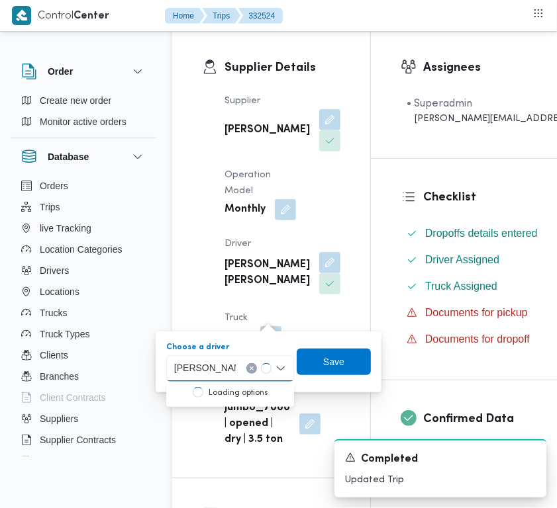
type input "[PERSON_NAME]"
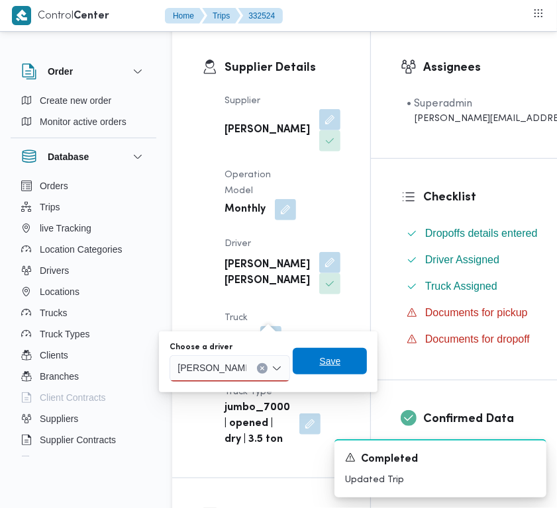
click at [308, 365] on span "Save" at bounding box center [330, 361] width 74 height 26
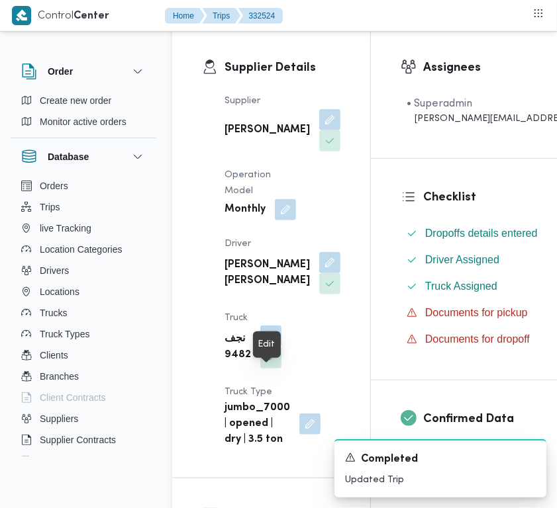
click at [268, 347] on button "button" at bounding box center [270, 336] width 21 height 21
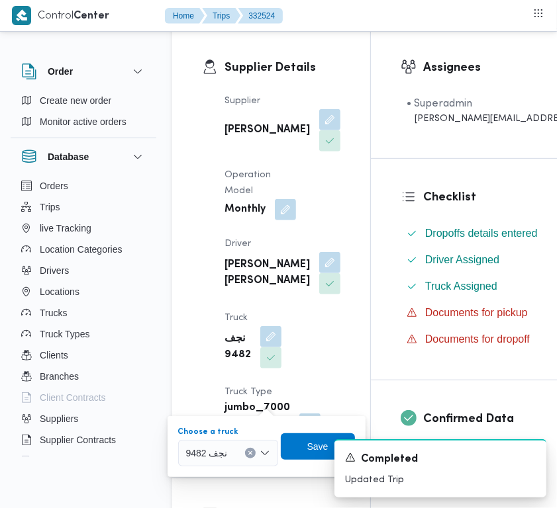
click at [245, 451] on button "Clear input" at bounding box center [250, 453] width 11 height 11
paste input "6369"
type input "6369"
click at [210, 450] on div "6369 6369" at bounding box center [197, 453] width 29 height 21
click at [220, 440] on div "6369 6369" at bounding box center [227, 453] width 99 height 26
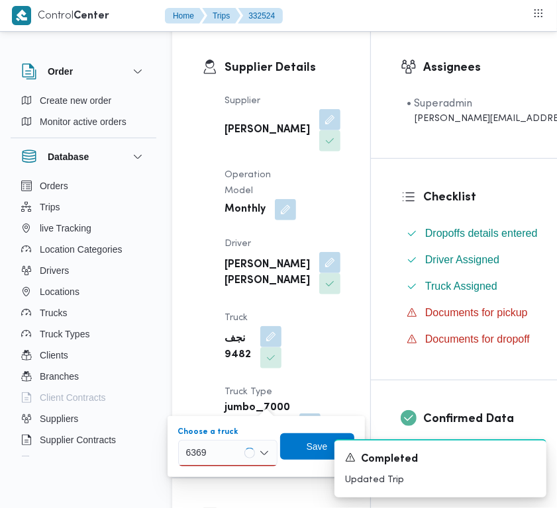
click at [217, 460] on div "6369 6369" at bounding box center [227, 453] width 99 height 26
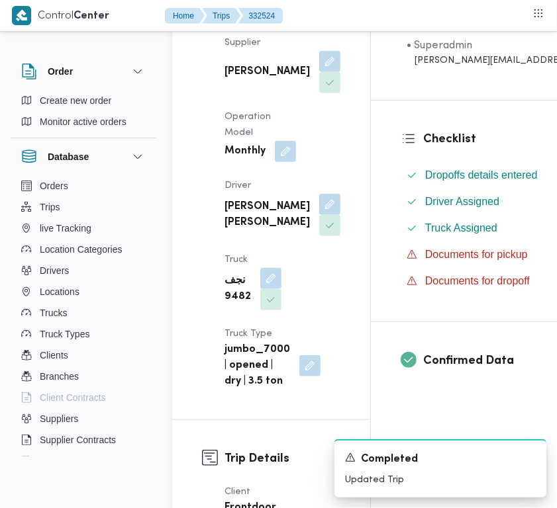
scroll to position [290, 0]
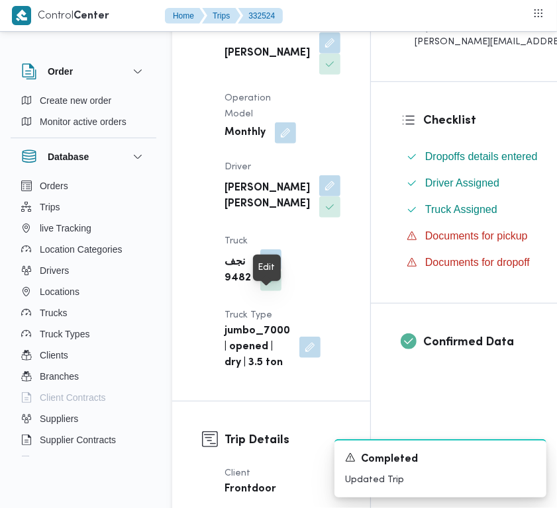
click at [269, 271] on button "button" at bounding box center [270, 259] width 21 height 21
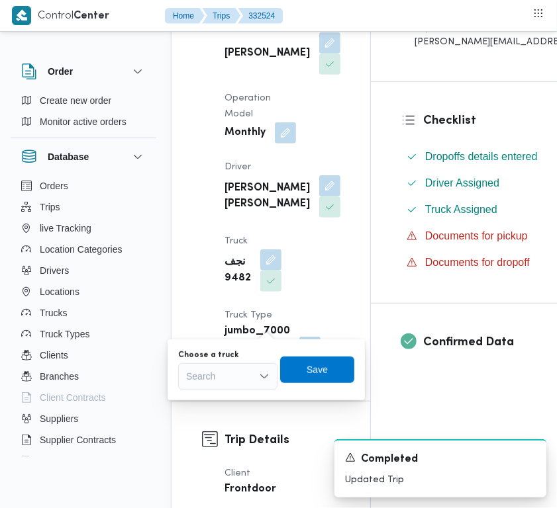
click at [240, 379] on div "Search" at bounding box center [227, 376] width 99 height 26
paste input "6369"
type input "6369"
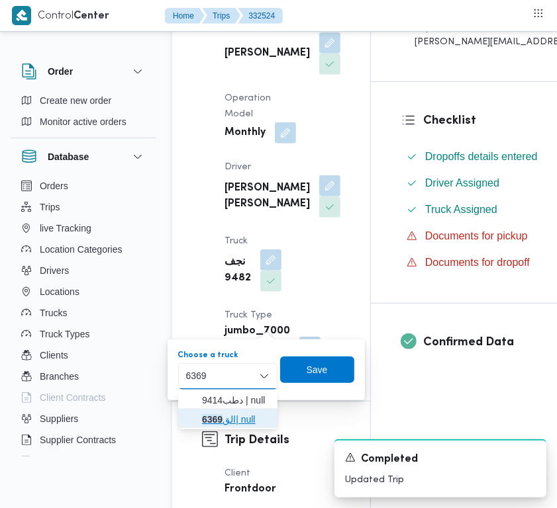
click at [208, 420] on mark "6369" at bounding box center [212, 419] width 21 height 11
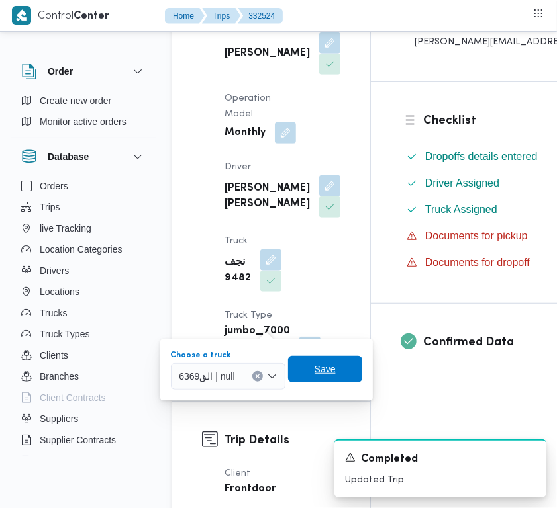
click at [332, 359] on span "Save" at bounding box center [325, 369] width 74 height 26
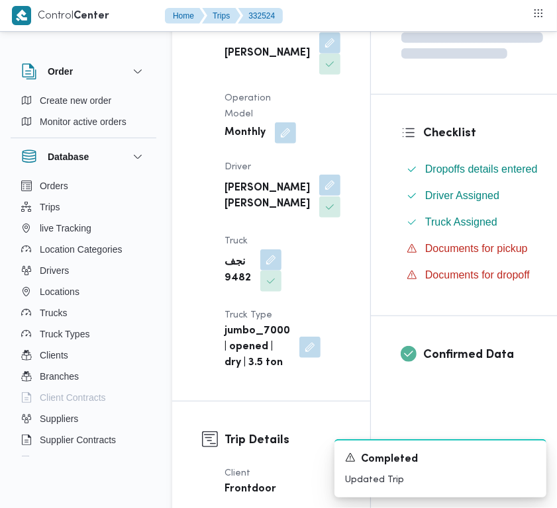
click at [319, 196] on button "button" at bounding box center [329, 185] width 21 height 21
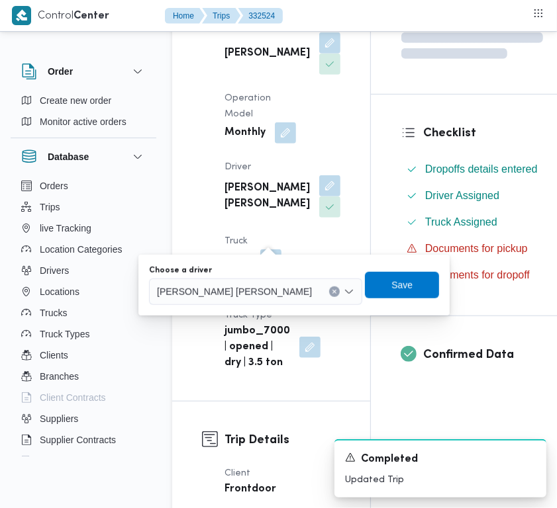
click at [247, 284] on span "[PERSON_NAME] [PERSON_NAME]" at bounding box center [234, 291] width 155 height 15
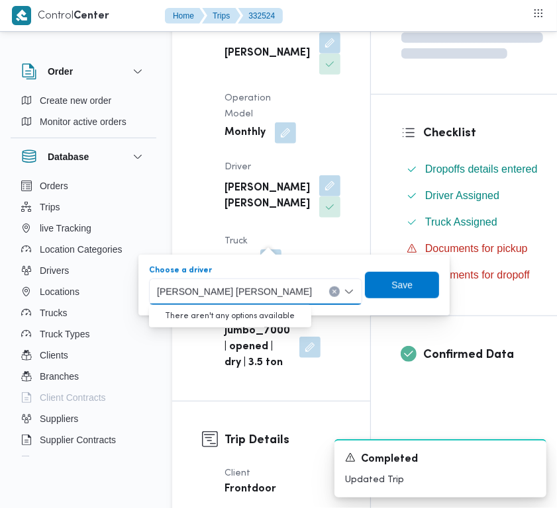
paste input "[PERSON_NAME] بيوم"
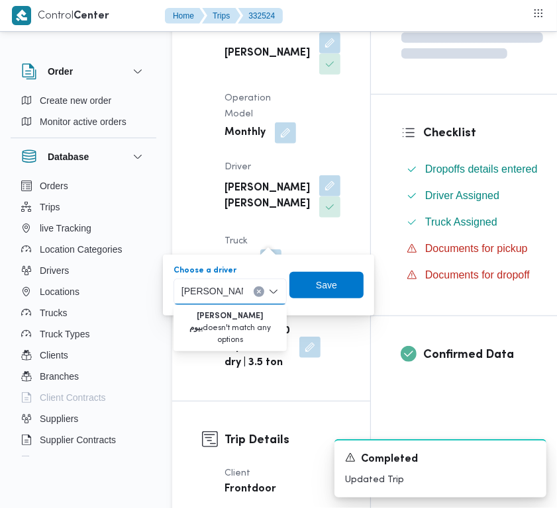
type input "[PERSON_NAME]"
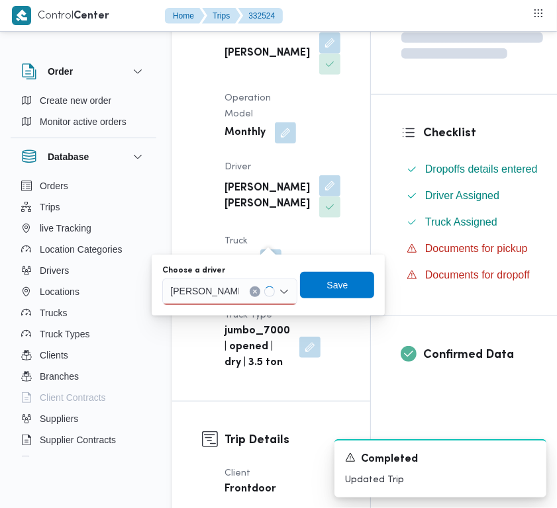
click at [244, 292] on div "[PERSON_NAME] [PERSON_NAME]" at bounding box center [229, 292] width 135 height 26
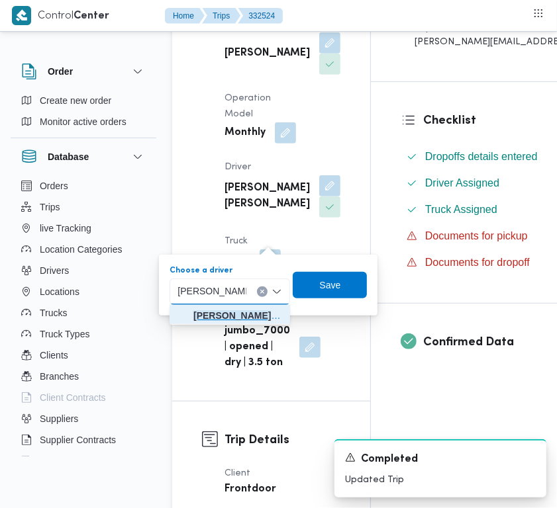
click at [214, 315] on span "[PERSON_NAME] [PERSON_NAME]" at bounding box center [237, 316] width 89 height 16
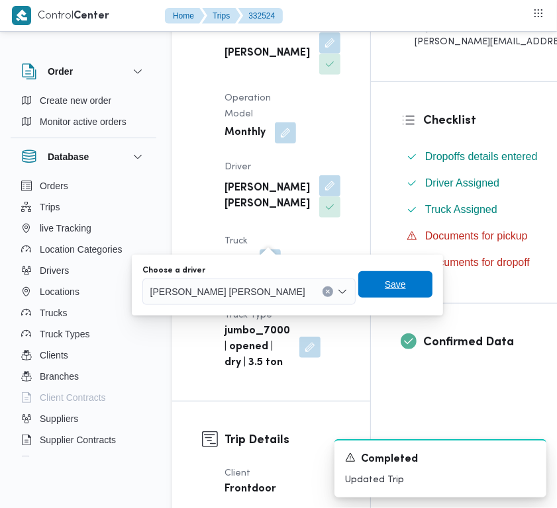
click at [385, 285] on span "Save" at bounding box center [395, 285] width 21 height 16
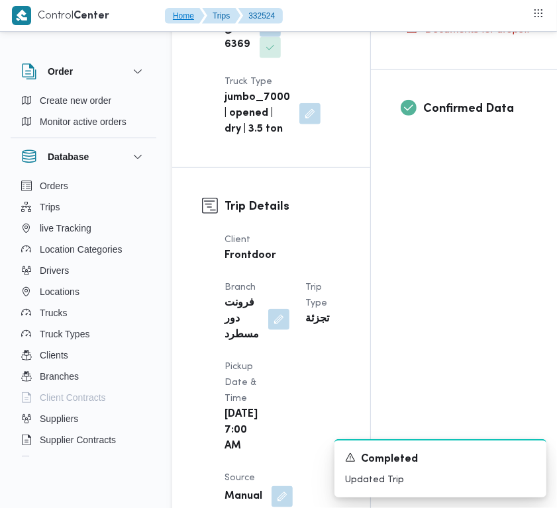
scroll to position [323, 0]
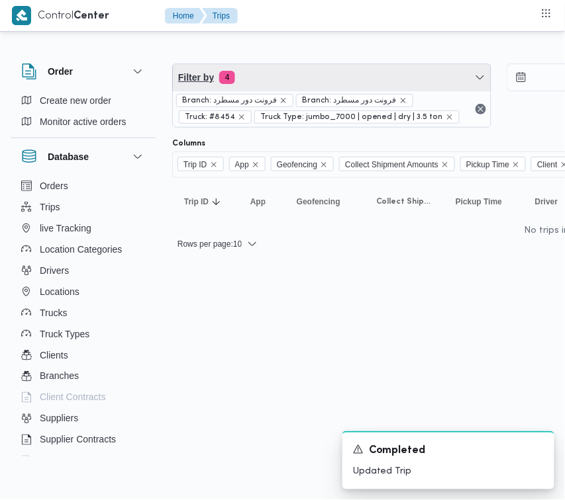
click at [255, 67] on span "Filter by 4" at bounding box center [332, 77] width 318 height 26
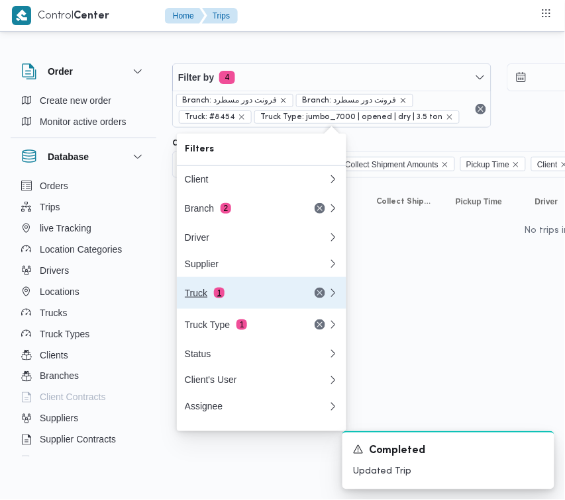
click at [244, 298] on div "Truck 1" at bounding box center [240, 293] width 111 height 11
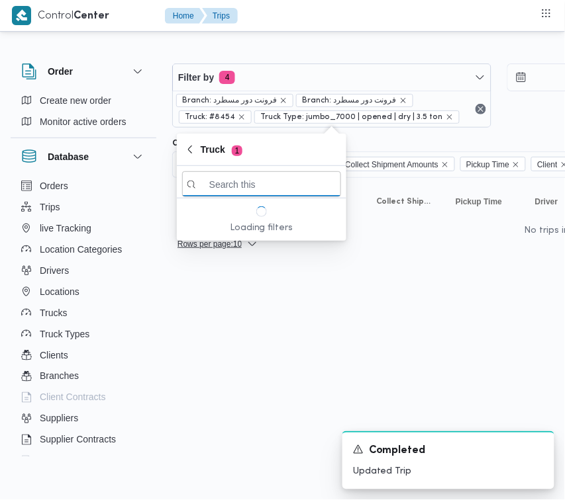
paste input "2595"
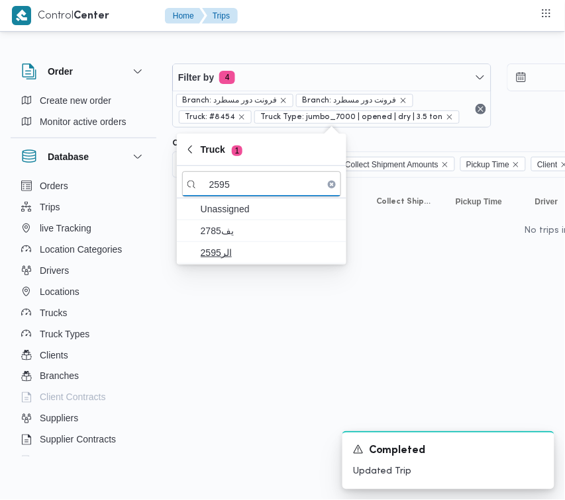
type input "2595"
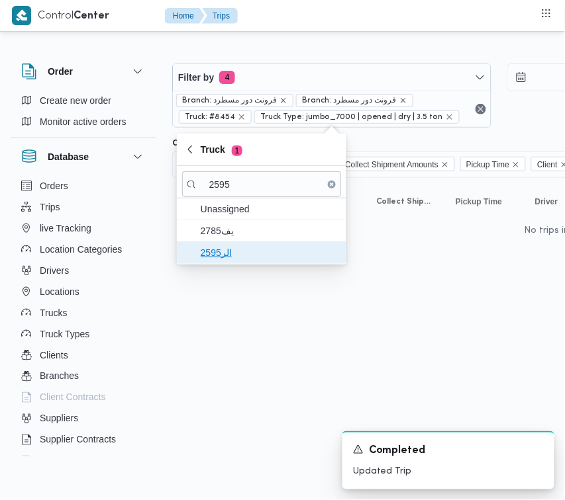
click at [239, 255] on span "الر2595" at bounding box center [270, 253] width 138 height 16
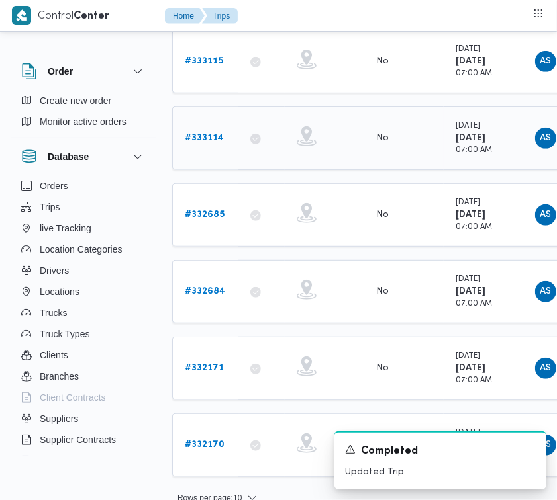
scroll to position [242, 0]
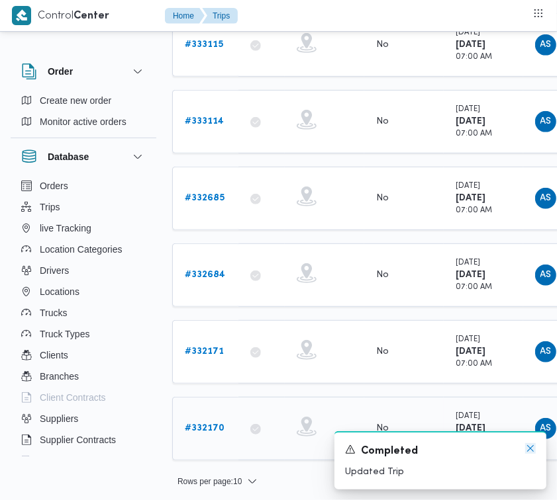
click at [529, 451] on icon "Dismiss toast" at bounding box center [530, 448] width 11 height 11
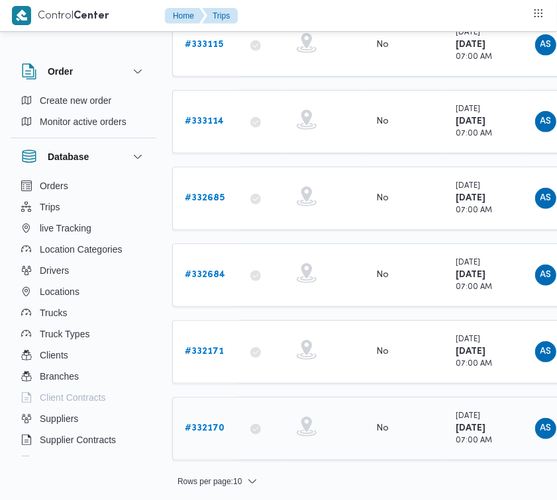
click at [208, 424] on b "# 332170" at bounding box center [205, 428] width 40 height 9
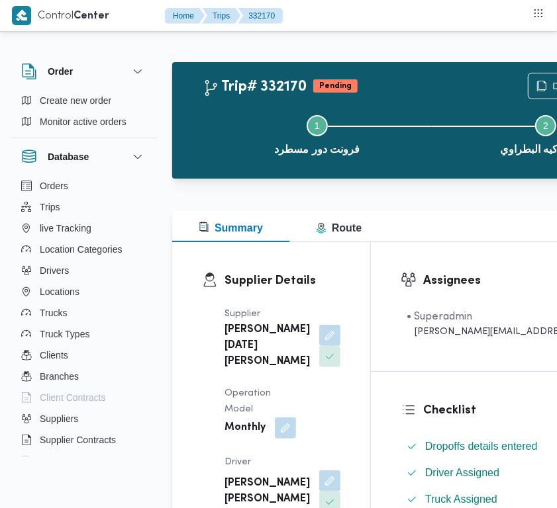
click at [273, 339] on div "[PERSON_NAME][DATE] [PERSON_NAME]" at bounding box center [282, 346] width 118 height 50
click at [319, 345] on button "button" at bounding box center [329, 334] width 21 height 21
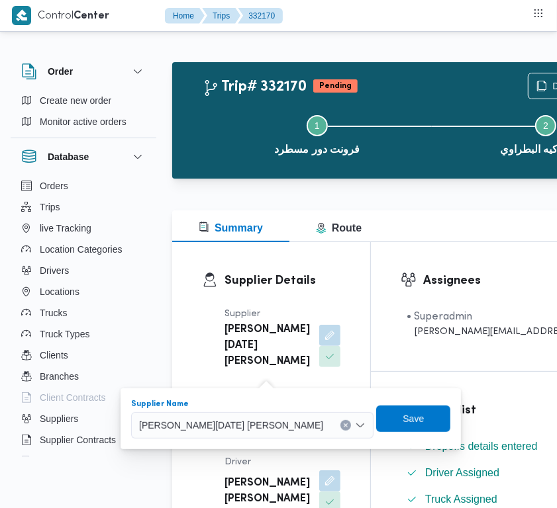
click at [243, 416] on div "[PERSON_NAME][DATE] [PERSON_NAME]" at bounding box center [252, 425] width 242 height 26
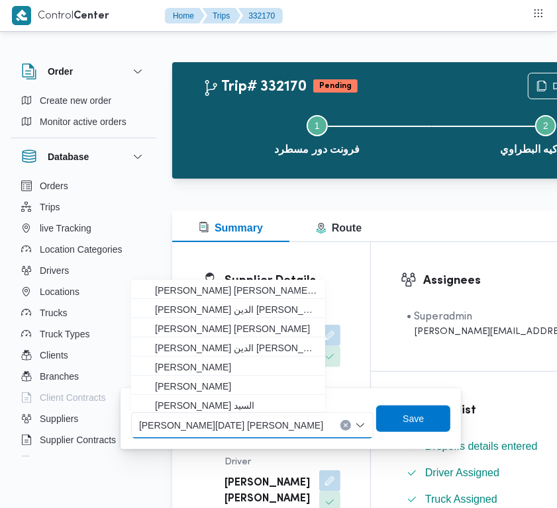
paste input "[PERSON_NAME]"
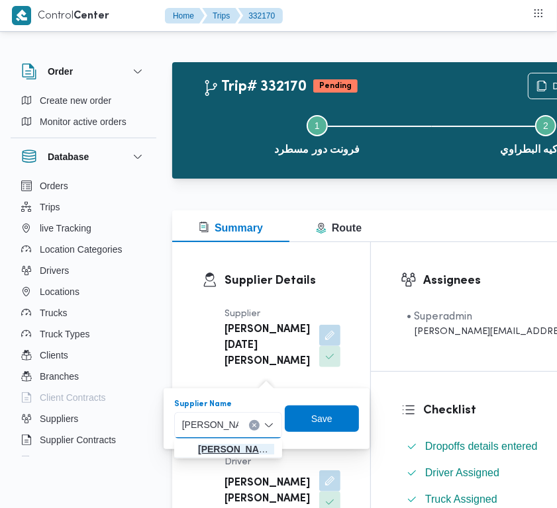
type input "[PERSON_NAME]"
click at [226, 453] on span "[PERSON_NAME]" at bounding box center [236, 449] width 76 height 16
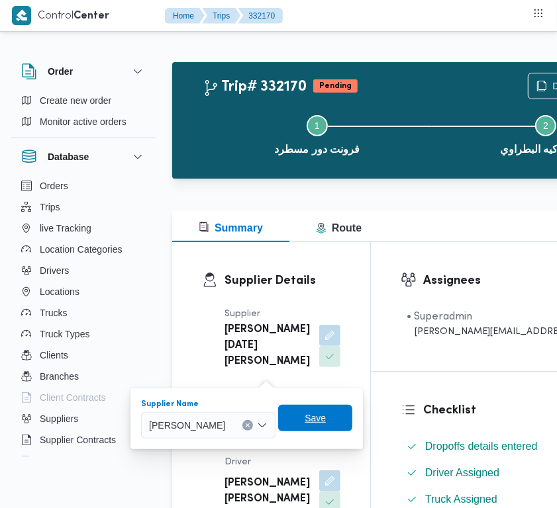
click at [352, 417] on span "Save" at bounding box center [315, 418] width 74 height 26
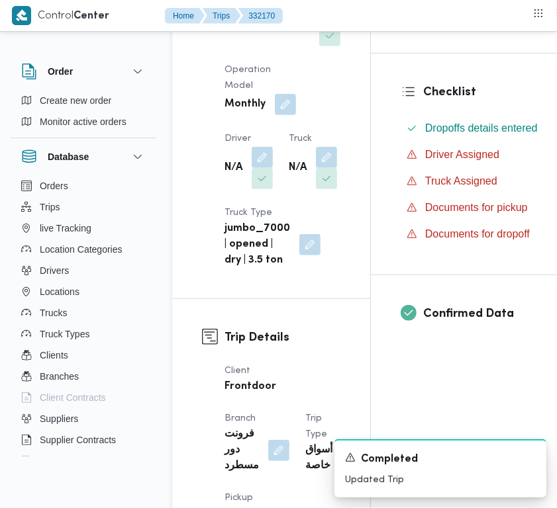
scroll to position [418, 0]
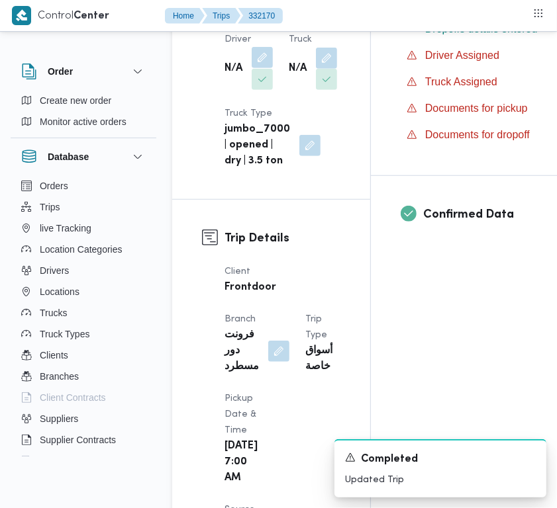
click at [271, 68] on button "button" at bounding box center [261, 57] width 21 height 21
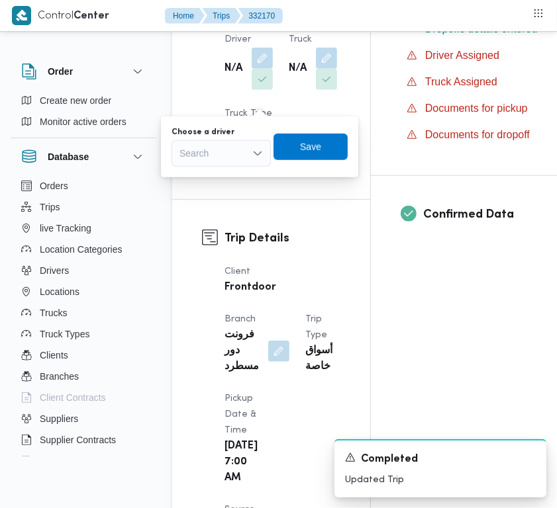
click at [214, 167] on div "You are in a dialog. To close this dialog, hit escape. Choose a driver Search S…" at bounding box center [259, 146] width 197 height 61
click at [210, 162] on div "Search" at bounding box center [220, 153] width 99 height 26
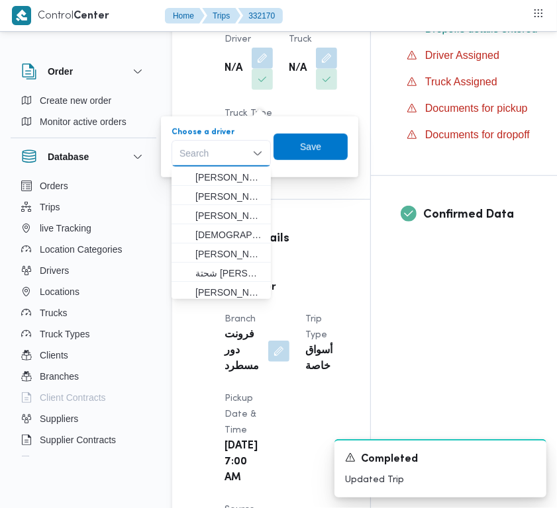
paste input "[PERSON_NAME]"
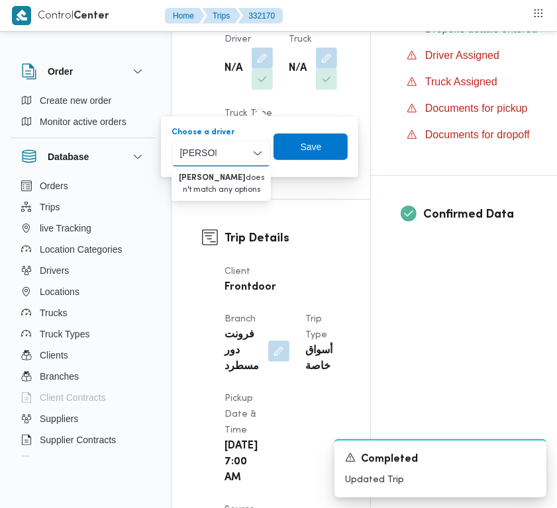
click at [203, 156] on input "[PERSON_NAME]" at bounding box center [197, 154] width 37 height 16
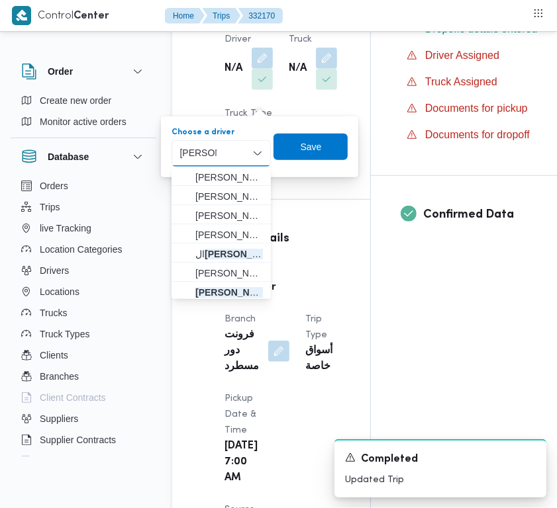
click at [195, 147] on input "[PERSON_NAME]" at bounding box center [197, 154] width 37 height 16
click at [196, 147] on input "[PERSON_NAME]" at bounding box center [197, 154] width 37 height 16
click at [214, 147] on input "[PERSON_NAME]" at bounding box center [197, 154] width 37 height 16
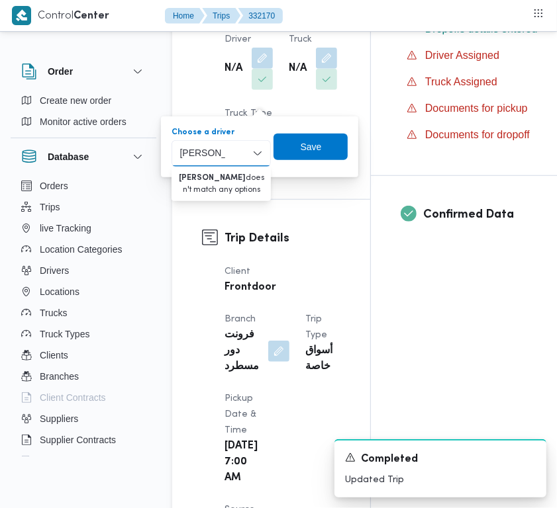
click at [190, 150] on input "[PERSON_NAME]" at bounding box center [202, 154] width 46 height 16
drag, startPoint x: 187, startPoint y: 150, endPoint x: 177, endPoint y: 150, distance: 9.9
click at [177, 150] on div "[PERSON_NAME]" at bounding box center [202, 153] width 51 height 21
drag, startPoint x: 186, startPoint y: 154, endPoint x: 179, endPoint y: 150, distance: 7.4
click at [182, 151] on input "[PERSON_NAME]" at bounding box center [199, 154] width 40 height 16
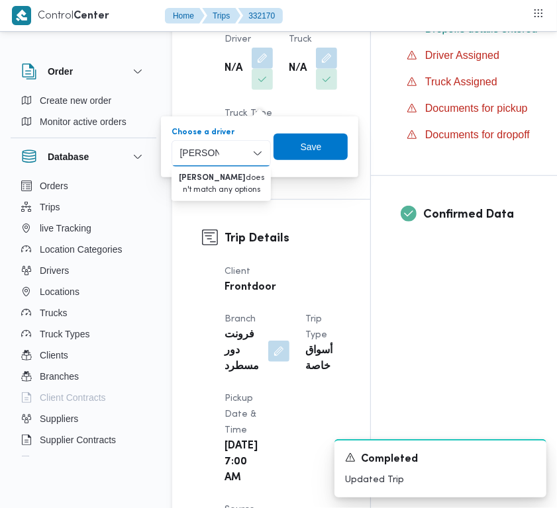
drag, startPoint x: 179, startPoint y: 150, endPoint x: 171, endPoint y: 148, distance: 9.0
click at [171, 148] on div "[PERSON_NAME] box. Selected. [PERSON_NAME]. Selected. Combo box input. Search. …" at bounding box center [220, 153] width 99 height 26
drag, startPoint x: 183, startPoint y: 149, endPoint x: 166, endPoint y: 149, distance: 16.5
click at [166, 149] on div "You are in a dialog. To close this dialog, hit escape. Choose a driver [PERSON_…" at bounding box center [259, 146] width 197 height 61
click at [181, 153] on input "[PERSON_NAME]" at bounding box center [200, 154] width 42 height 16
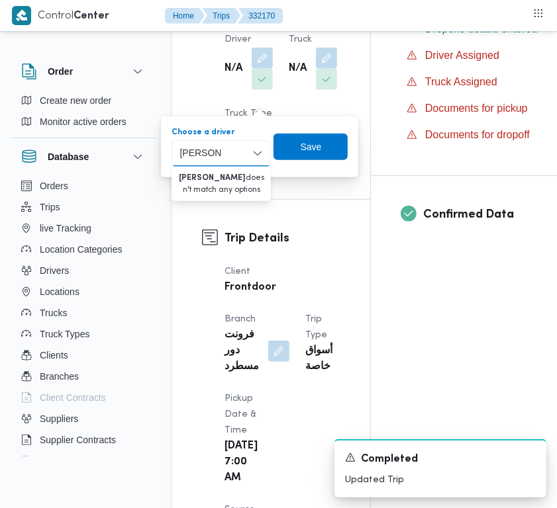
drag, startPoint x: 185, startPoint y: 152, endPoint x: 156, endPoint y: 150, distance: 29.8
click at [202, 151] on input "[PERSON_NAME]" at bounding box center [200, 154] width 42 height 16
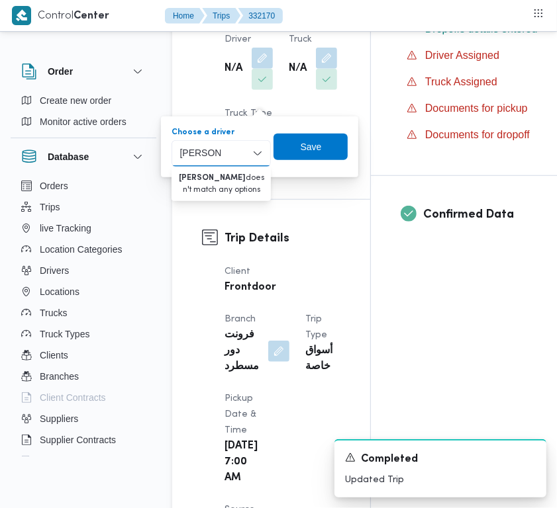
paste input "[PERSON_NAME]"
drag, startPoint x: 205, startPoint y: 153, endPoint x: 204, endPoint y: 161, distance: 8.1
click at [206, 154] on input "[PERSON_NAME]" at bounding box center [201, 154] width 45 height 16
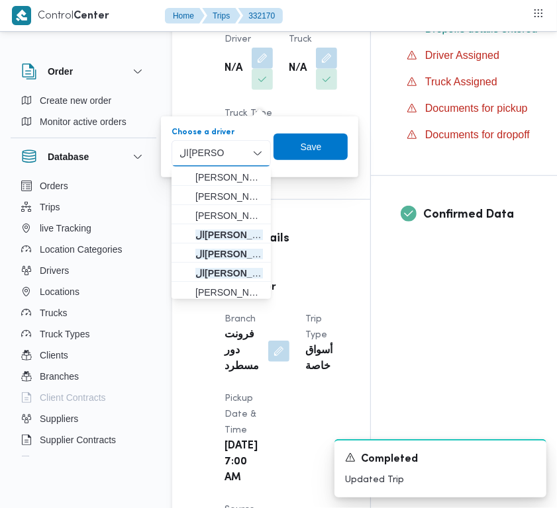
click at [199, 156] on input "ال[PERSON_NAME]" at bounding box center [201, 154] width 45 height 16
click at [201, 156] on input "ال[PERSON_NAME]" at bounding box center [201, 154] width 45 height 16
type input "ال[PERSON_NAME]"
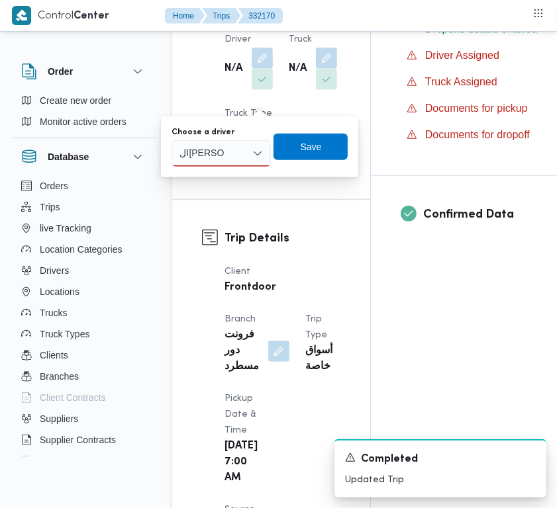
click at [239, 154] on div "السيد [PERSON_NAME] السيد [PERSON_NAME]" at bounding box center [220, 153] width 99 height 26
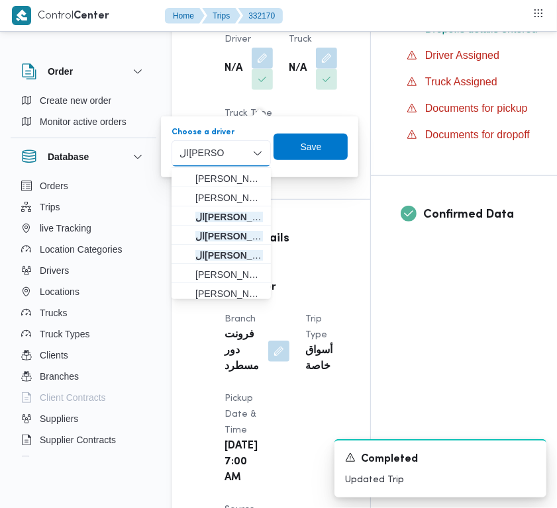
scroll to position [23, 0]
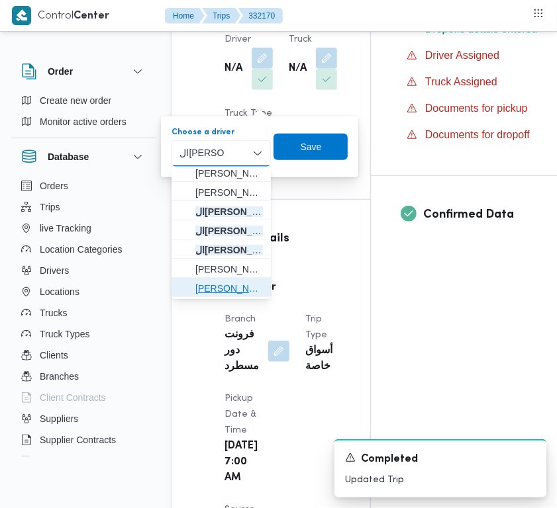
click at [272, 290] on mark "ال[PERSON_NAME]" at bounding box center [315, 288] width 87 height 11
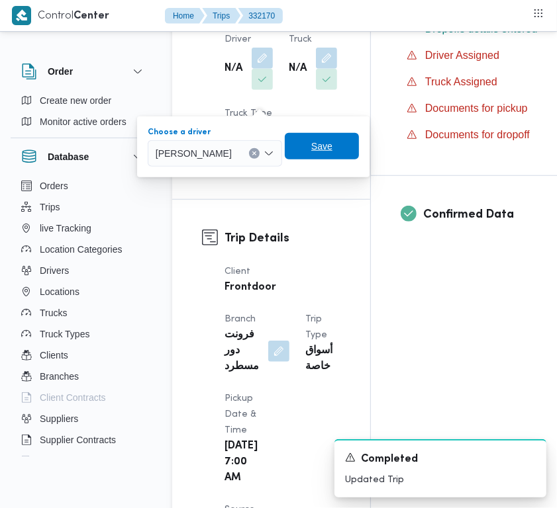
click at [349, 138] on span "Save" at bounding box center [322, 146] width 74 height 26
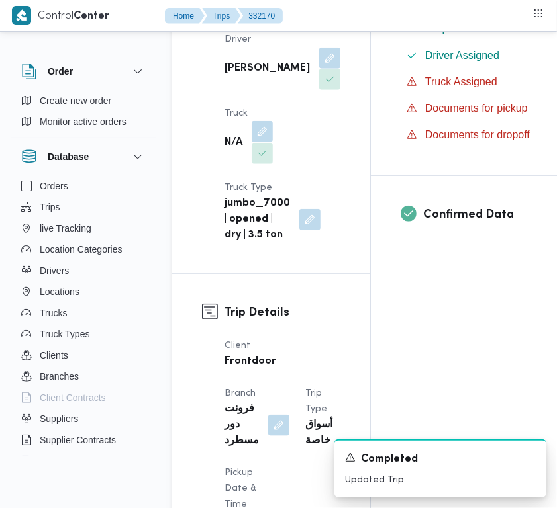
click at [252, 142] on button "button" at bounding box center [261, 131] width 21 height 21
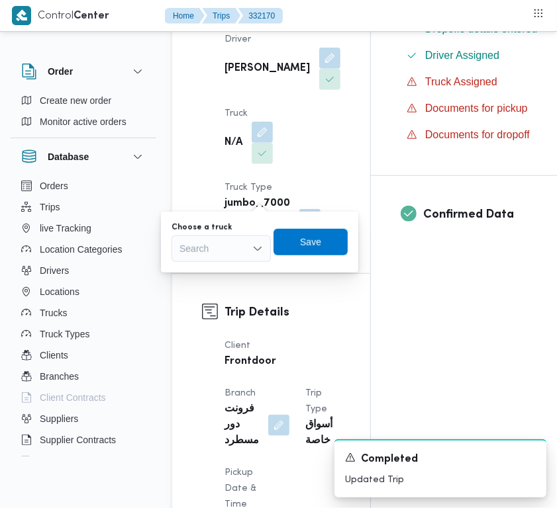
click at [236, 246] on div "Search" at bounding box center [220, 249] width 99 height 26
paste input "5234"
type input "5234"
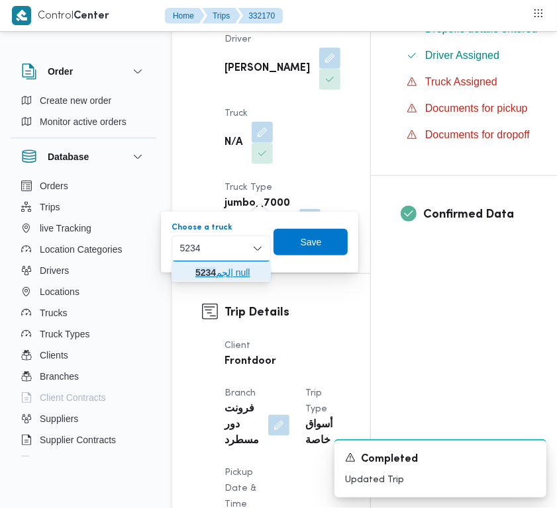
click at [199, 275] on mark "5234" at bounding box center [205, 272] width 21 height 11
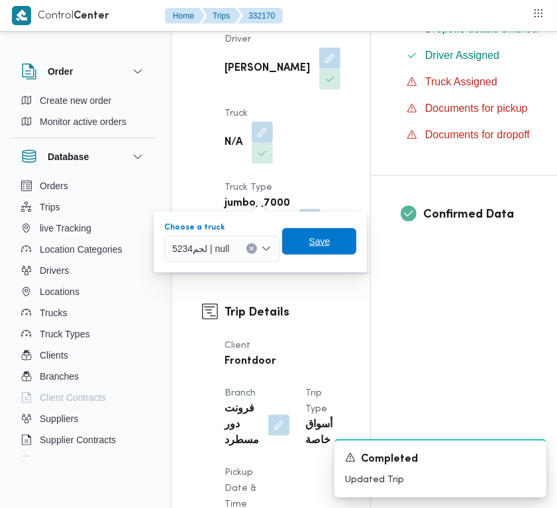
click at [293, 243] on span "Save" at bounding box center [319, 241] width 74 height 26
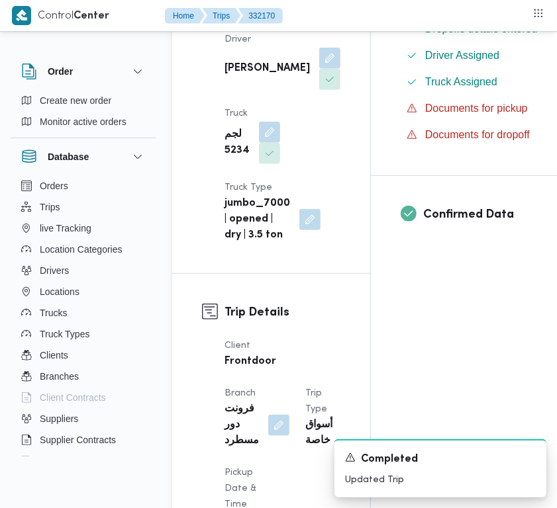
click at [225, 77] on b "[PERSON_NAME]" at bounding box center [266, 69] width 85 height 16
click at [246, 91] on div "[PERSON_NAME]" at bounding box center [282, 68] width 118 height 45
click at [238, 77] on b "[PERSON_NAME]" at bounding box center [266, 69] width 85 height 16
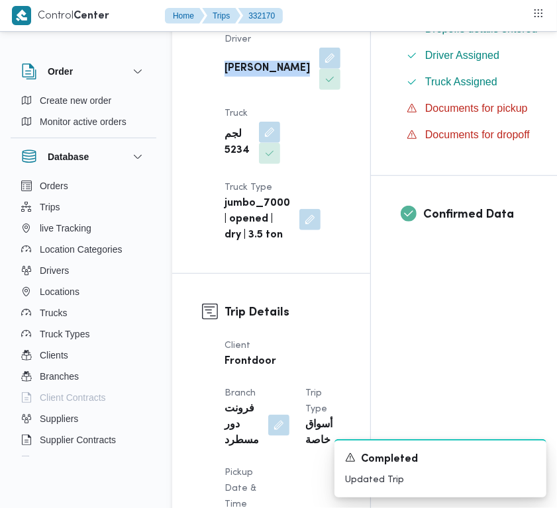
copy div "[PERSON_NAME]"
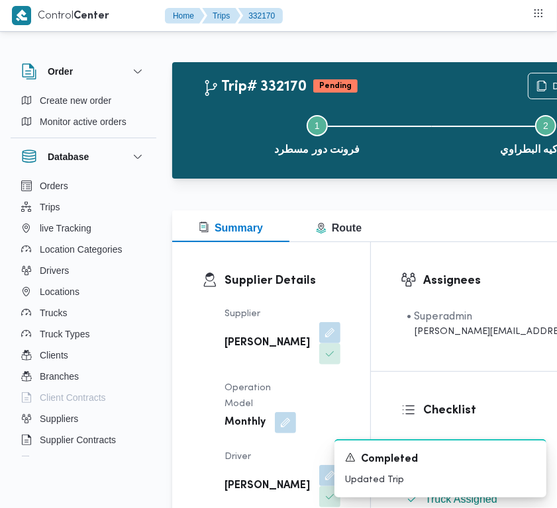
click at [232, 351] on b "[PERSON_NAME]" at bounding box center [266, 344] width 85 height 16
copy div "[PERSON_NAME]"
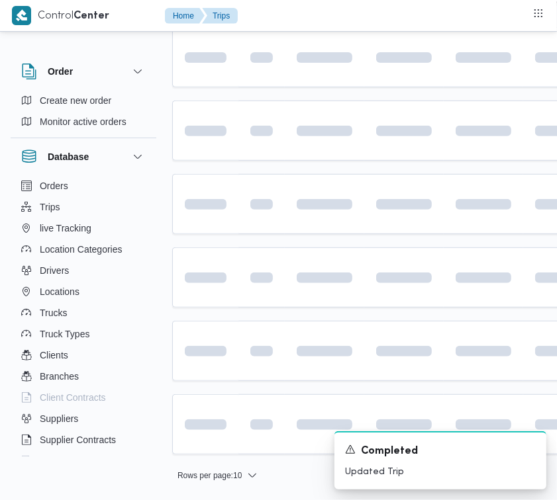
scroll to position [165, 0]
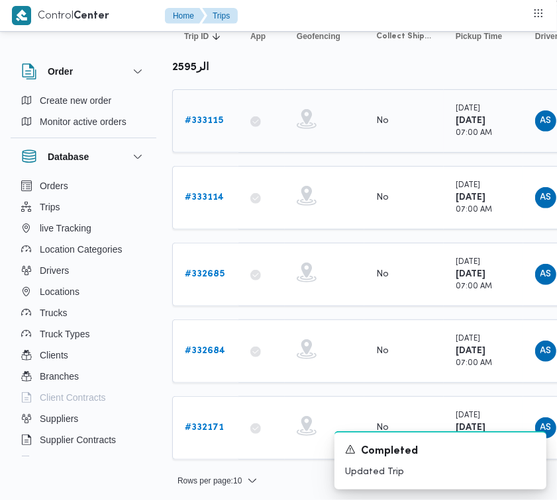
click at [200, 131] on div "# 333115" at bounding box center [205, 121] width 52 height 26
click at [196, 116] on b "# 333115" at bounding box center [204, 120] width 38 height 9
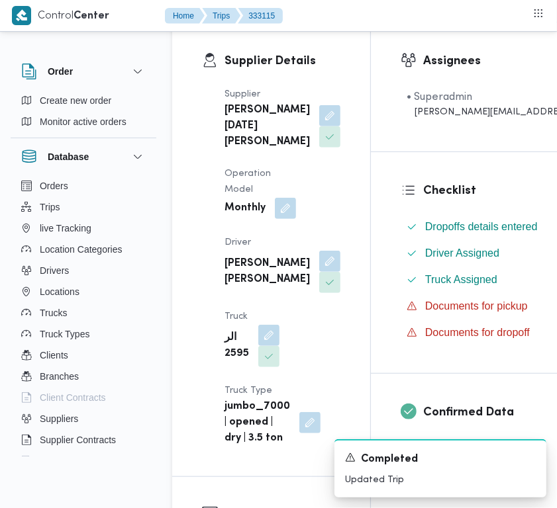
scroll to position [233, 0]
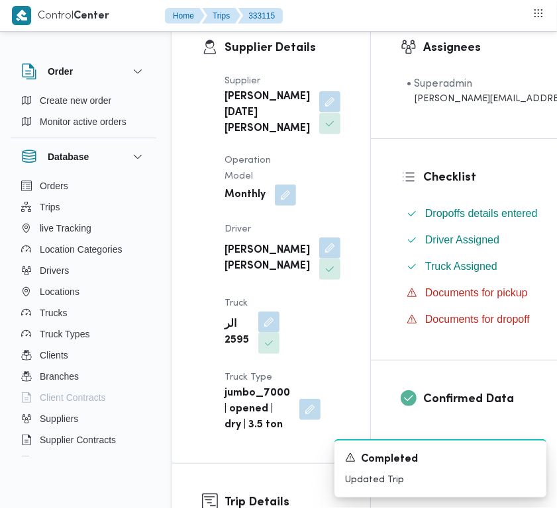
click at [319, 113] on button "button" at bounding box center [329, 101] width 21 height 21
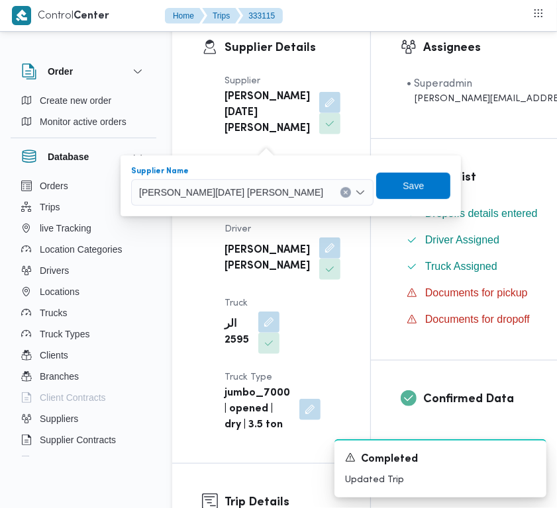
click at [226, 193] on span "[PERSON_NAME][DATE] [PERSON_NAME]" at bounding box center [231, 192] width 184 height 15
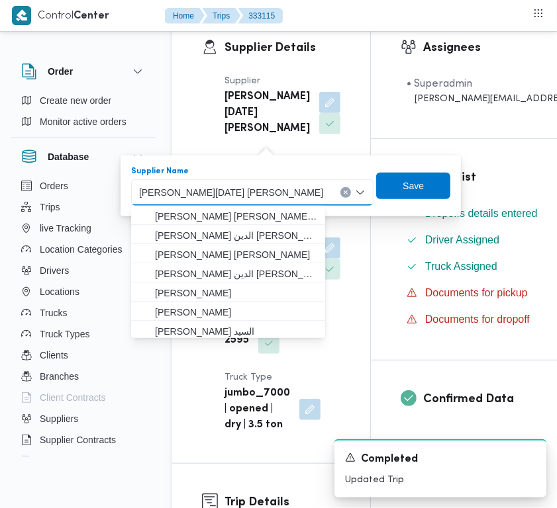
paste input "[PERSON_NAME]"
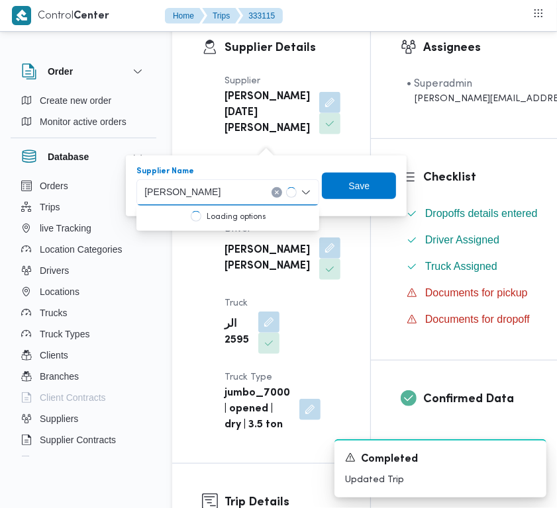
type input "[PERSON_NAME]"
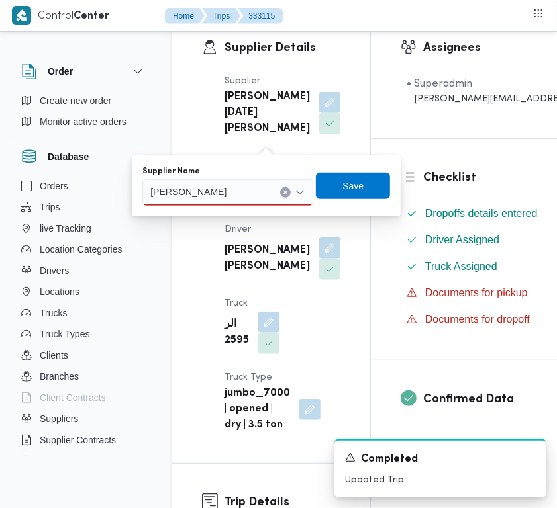
click at [253, 194] on input "[PERSON_NAME]" at bounding box center [209, 193] width 119 height 16
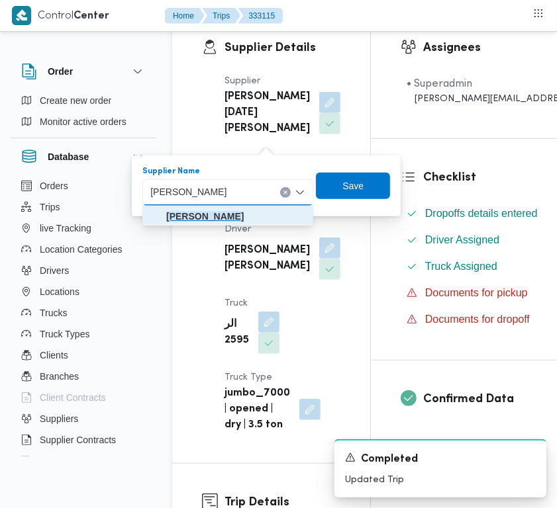
click at [244, 220] on mark "[PERSON_NAME]" at bounding box center [204, 216] width 77 height 11
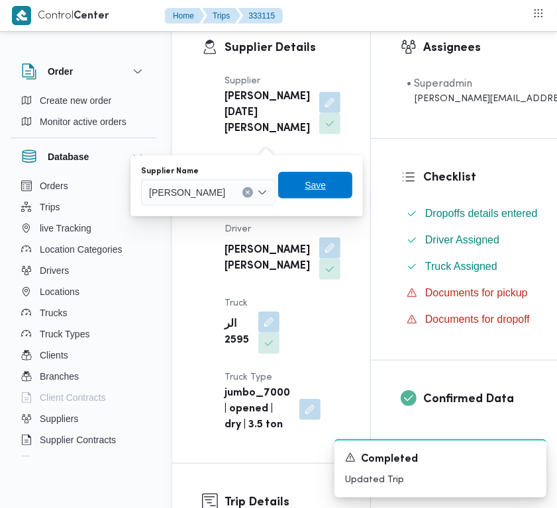
click at [326, 184] on span "Save" at bounding box center [314, 185] width 21 height 16
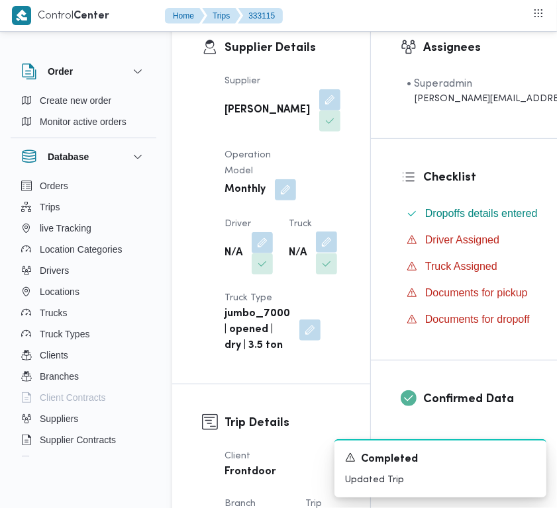
click at [316, 253] on button "button" at bounding box center [326, 242] width 21 height 21
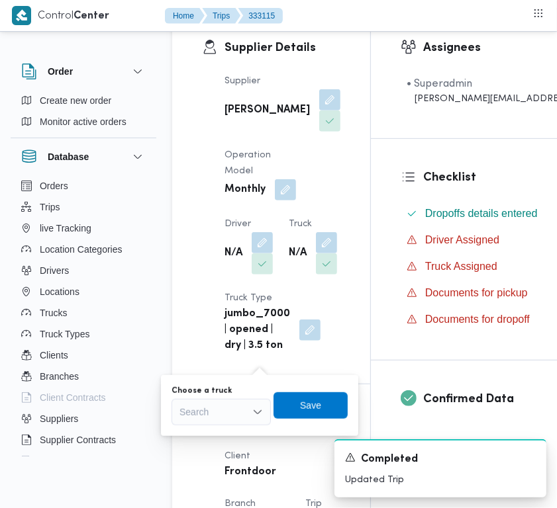
click at [239, 397] on div "Choose a truck Search" at bounding box center [220, 406] width 99 height 40
click at [238, 404] on div "Search" at bounding box center [220, 412] width 99 height 26
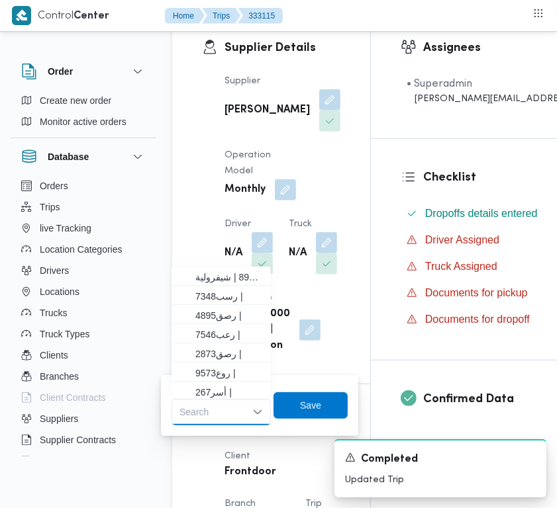
paste input "5234"
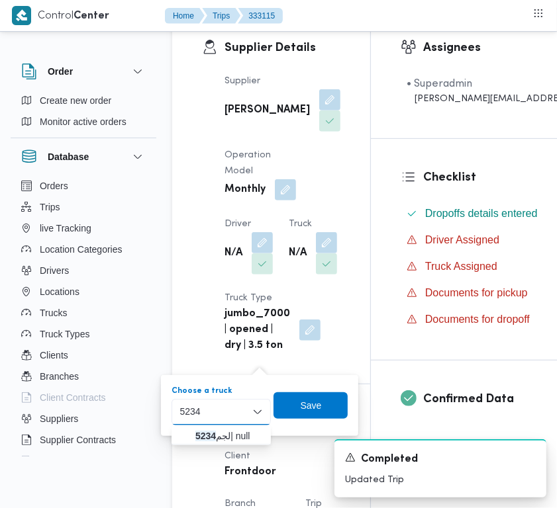
type input "5234"
click at [203, 431] on mark "5234" at bounding box center [205, 436] width 21 height 11
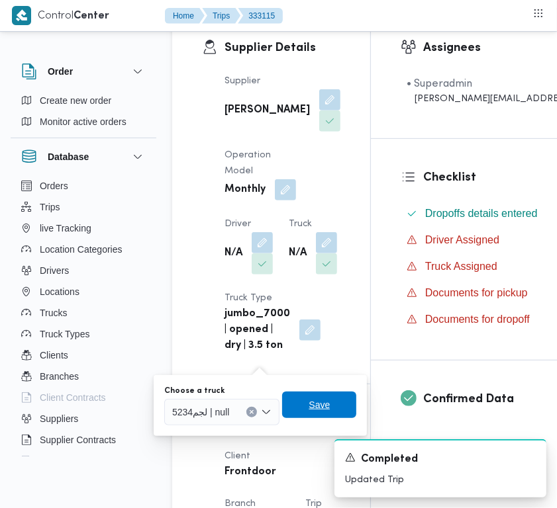
click at [326, 402] on span "Save" at bounding box center [318, 405] width 21 height 16
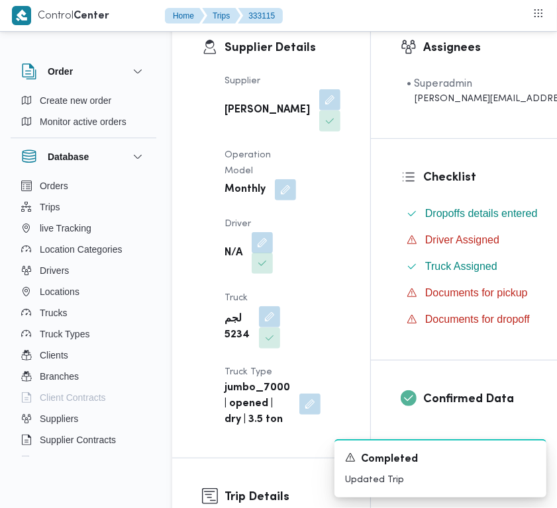
drag, startPoint x: 265, startPoint y: 263, endPoint x: 261, endPoint y: 281, distance: 18.8
click at [265, 253] on button "button" at bounding box center [261, 242] width 21 height 21
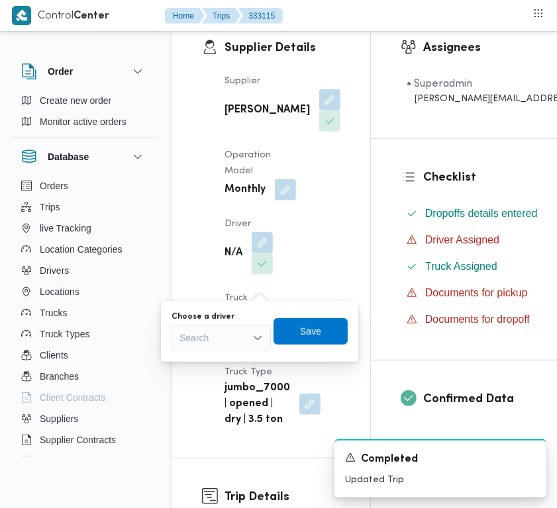
click at [232, 340] on div "Search" at bounding box center [220, 338] width 99 height 26
paste input "[PERSON_NAME]"
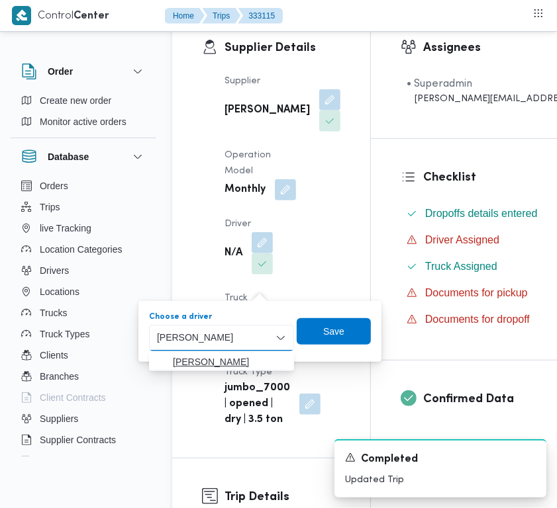
type input "[PERSON_NAME]"
click at [212, 365] on span "[PERSON_NAME]" at bounding box center [229, 362] width 113 height 16
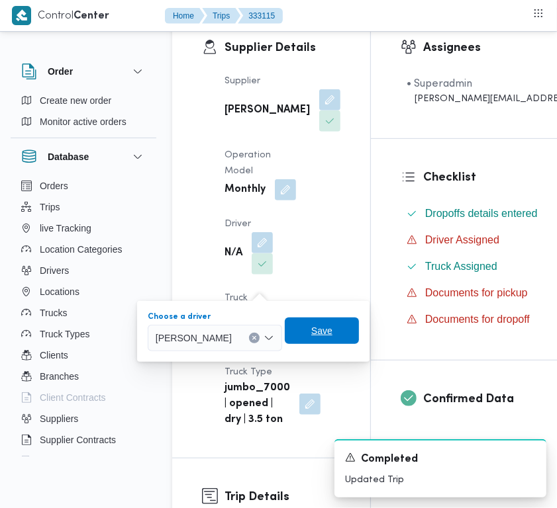
click at [332, 333] on span "Save" at bounding box center [321, 331] width 21 height 16
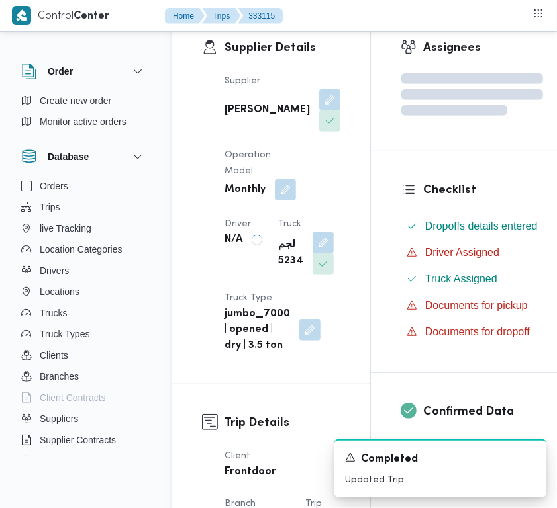
click at [246, 118] on b "[PERSON_NAME]" at bounding box center [266, 111] width 85 height 16
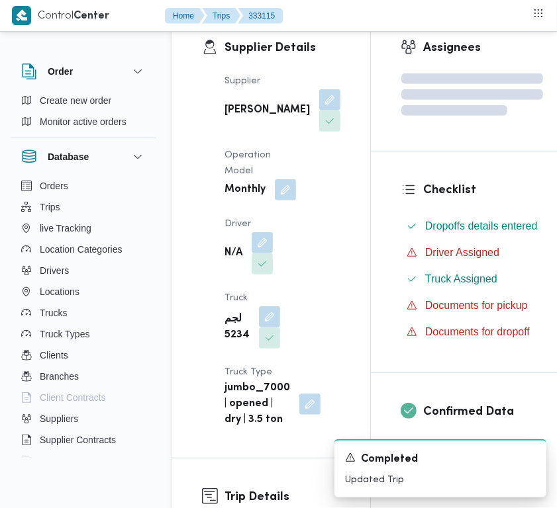
click at [246, 118] on b "[PERSON_NAME]" at bounding box center [266, 111] width 85 height 16
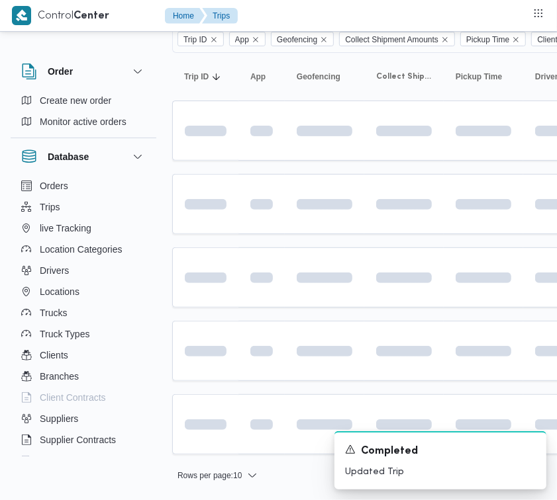
scroll to position [90, 0]
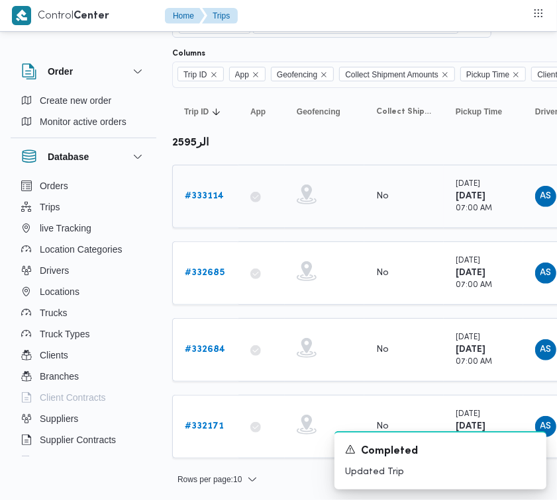
click at [190, 195] on b "# 333114" at bounding box center [204, 196] width 39 height 9
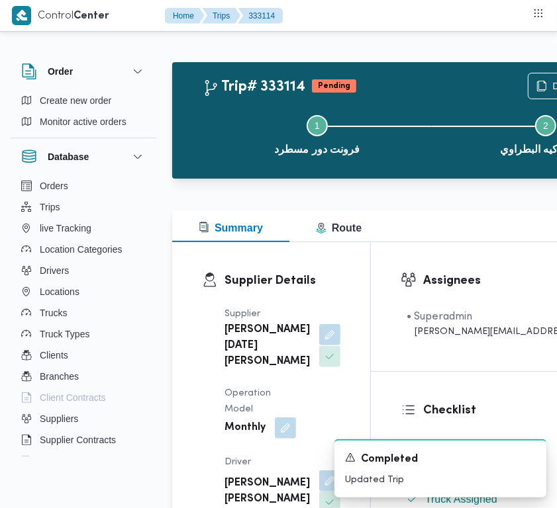
click at [319, 345] on button "button" at bounding box center [329, 334] width 21 height 21
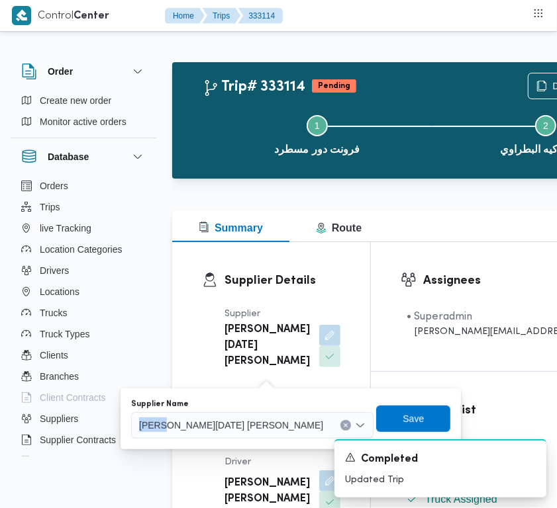
click at [257, 415] on div "Supplier Name [PERSON_NAME][DATE] [PERSON_NAME]" at bounding box center [252, 419] width 242 height 40
click at [261, 421] on span "[PERSON_NAME][DATE] [PERSON_NAME]" at bounding box center [231, 425] width 184 height 15
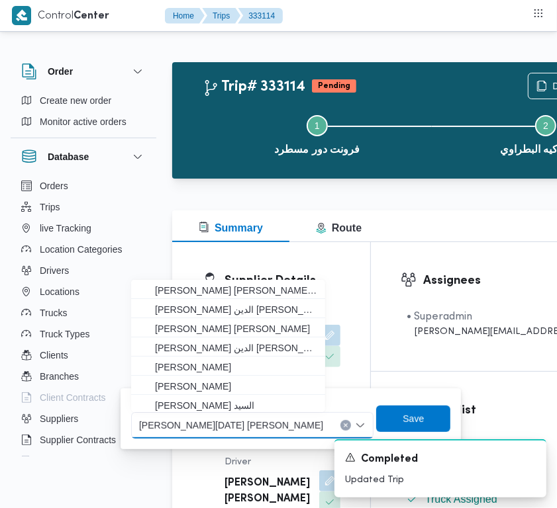
paste input "[PERSON_NAME]"
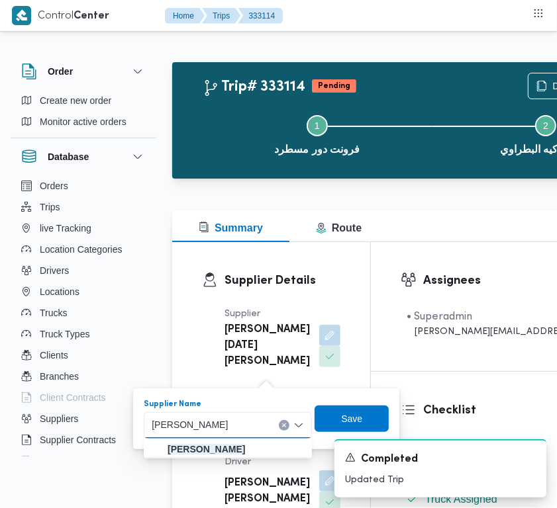
type input "[PERSON_NAME]"
click at [253, 455] on span "[PERSON_NAME]" at bounding box center [235, 449] width 139 height 16
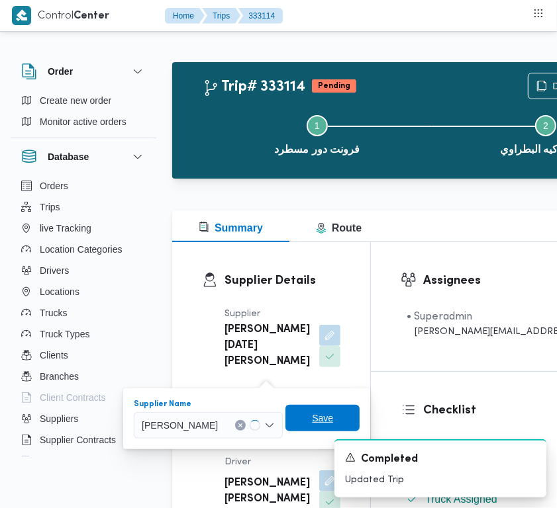
click at [359, 416] on span "Save" at bounding box center [322, 418] width 74 height 26
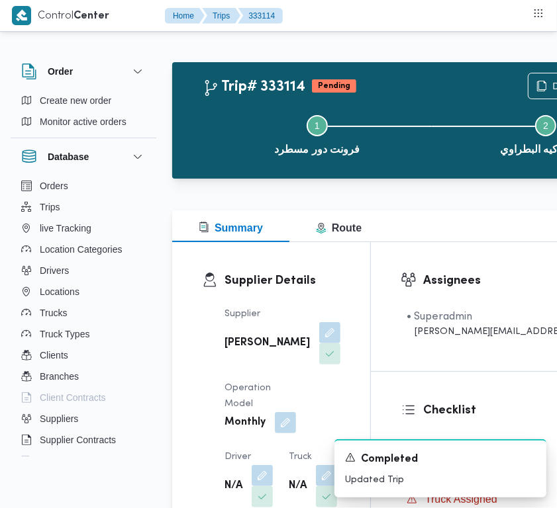
scroll to position [126, 0]
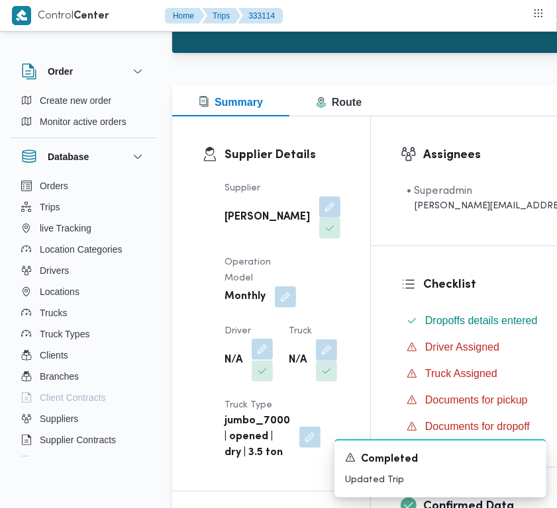
click at [260, 360] on button "button" at bounding box center [261, 349] width 21 height 21
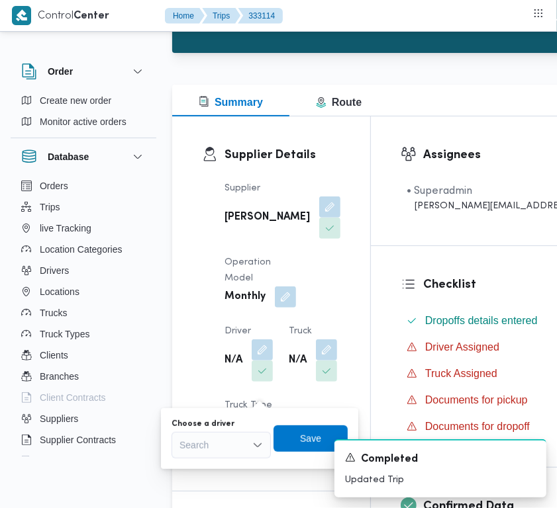
click at [246, 451] on div "Search" at bounding box center [220, 445] width 99 height 26
paste input "[PERSON_NAME]"
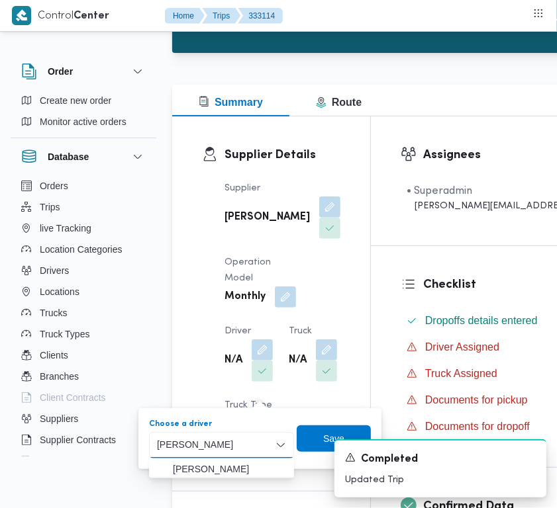
type input "[PERSON_NAME]"
click at [212, 469] on span "[PERSON_NAME]" at bounding box center [229, 469] width 113 height 16
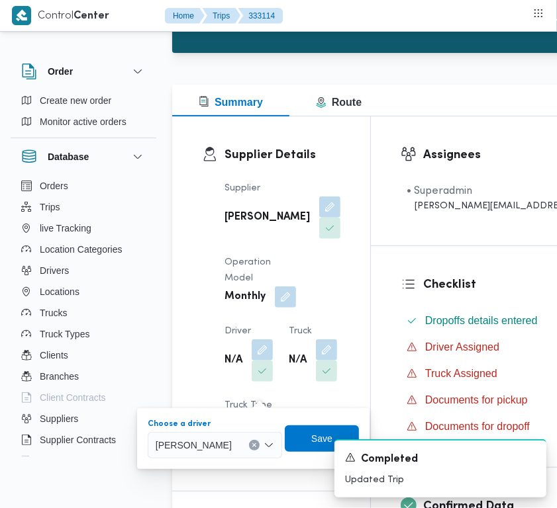
click at [306, 437] on div "A new notification appears Completed Updated Trip" at bounding box center [424, 468] width 265 height 79
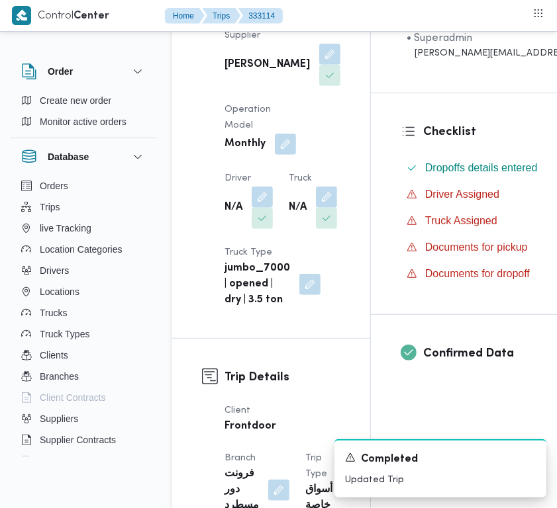
scroll to position [378, 0]
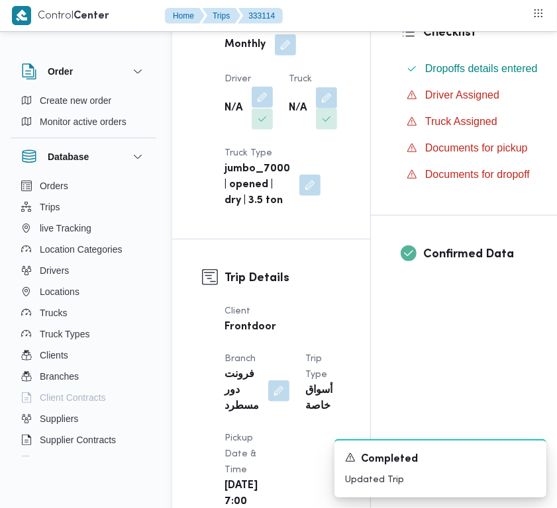
click at [257, 108] on button "button" at bounding box center [261, 97] width 21 height 21
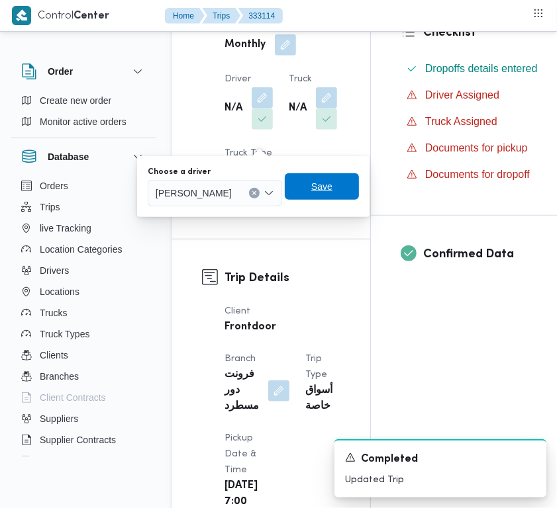
click at [359, 183] on span "Save" at bounding box center [322, 186] width 74 height 26
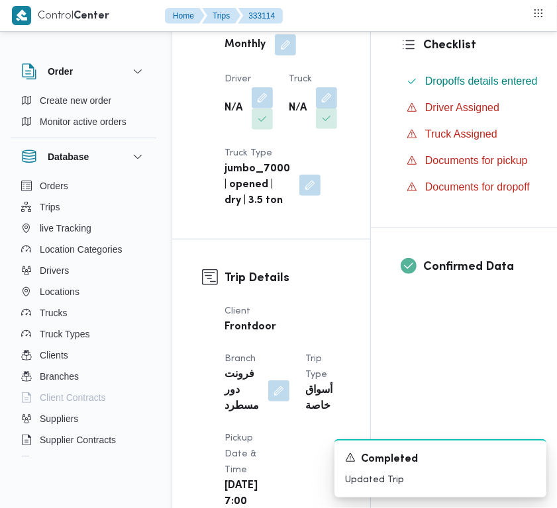
click at [316, 129] on button "button" at bounding box center [326, 118] width 21 height 21
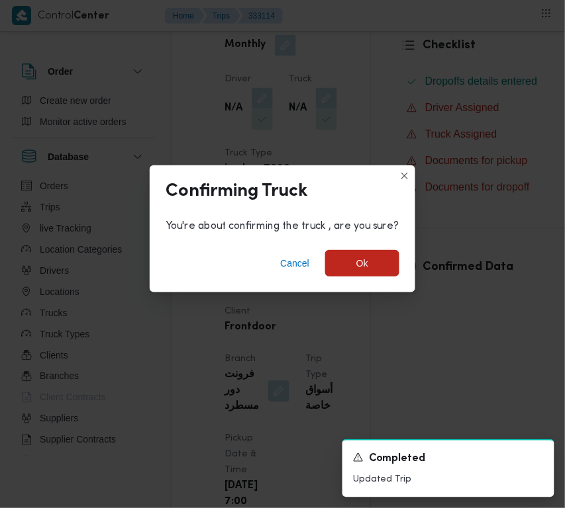
click at [240, 263] on div "Cancel Ok" at bounding box center [282, 266] width 265 height 53
click at [283, 259] on span "Cancel" at bounding box center [294, 263] width 29 height 16
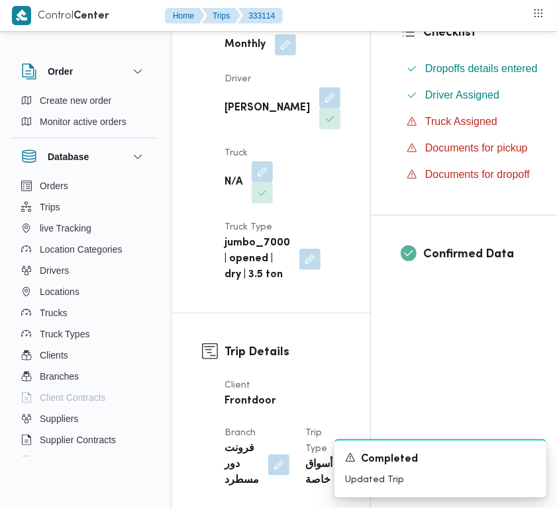
click at [257, 161] on dt "Truck" at bounding box center [248, 154] width 48 height 16
click at [261, 182] on button "button" at bounding box center [261, 171] width 21 height 21
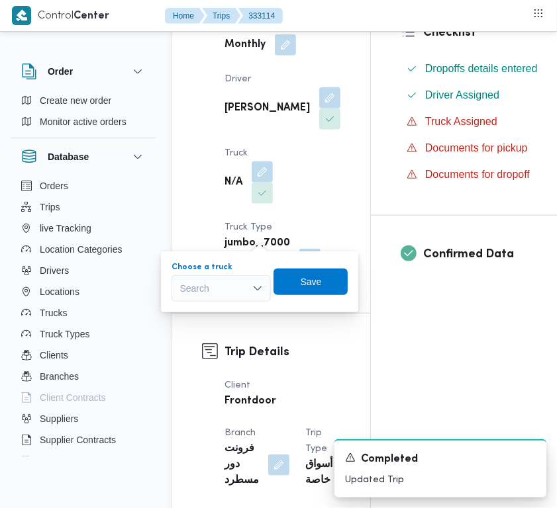
click at [228, 295] on div "Search" at bounding box center [220, 288] width 99 height 26
paste input "5234"
type input "5234"
click at [203, 311] on mark "5234" at bounding box center [205, 312] width 21 height 11
click at [318, 269] on div "Save" at bounding box center [319, 282] width 74 height 26
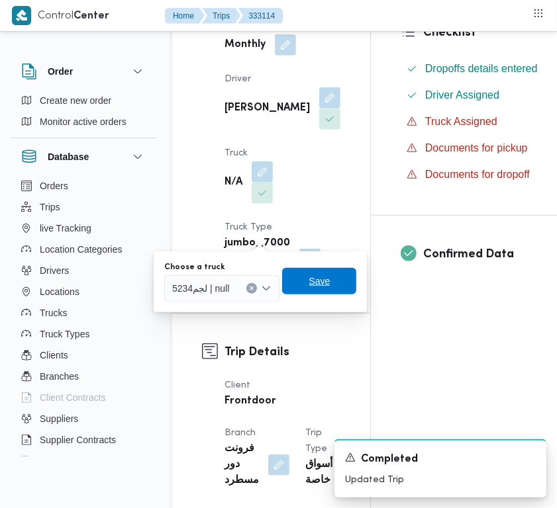
click at [334, 278] on span "Save" at bounding box center [319, 281] width 74 height 26
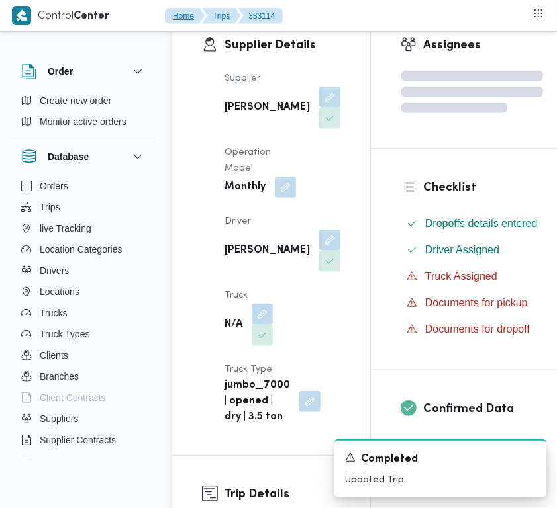
scroll to position [229, 0]
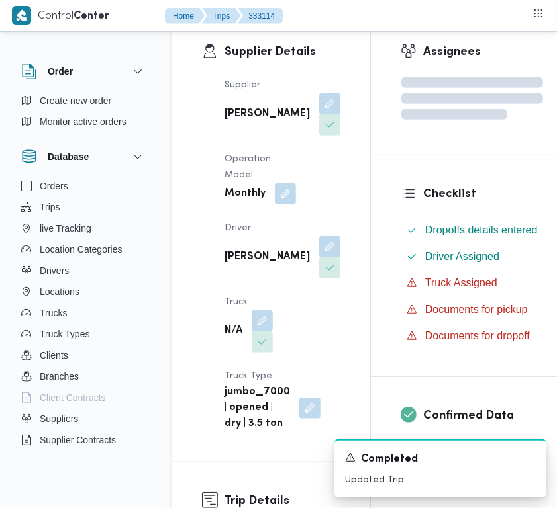
click at [232, 116] on b "[PERSON_NAME]" at bounding box center [266, 115] width 85 height 16
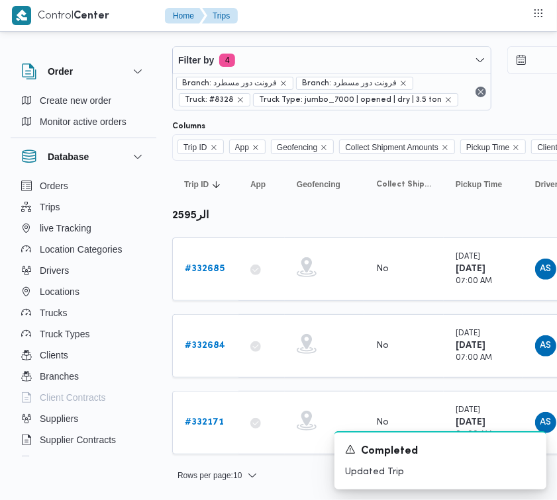
scroll to position [14, 0]
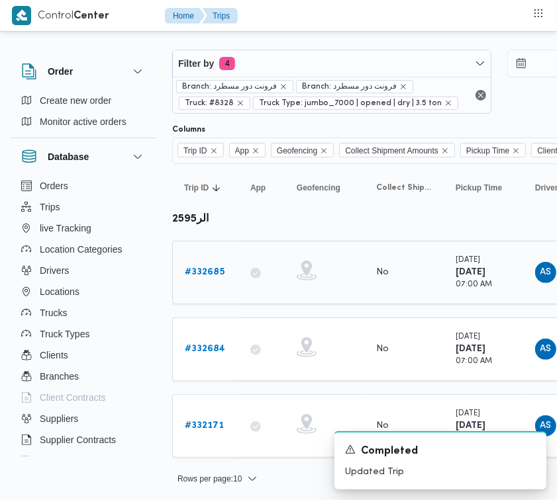
click at [201, 265] on link "# 332685" at bounding box center [205, 273] width 40 height 16
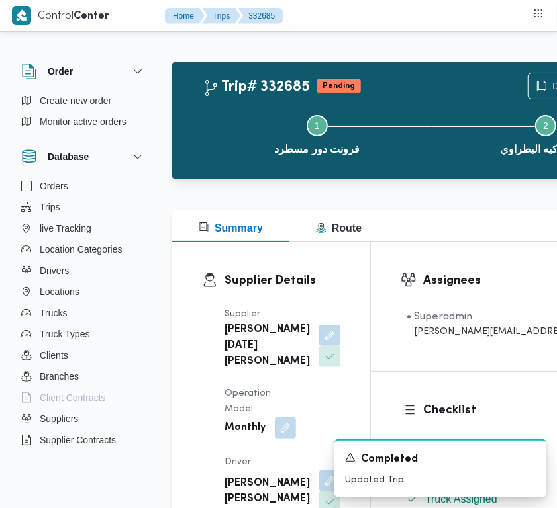
scroll to position [181, 0]
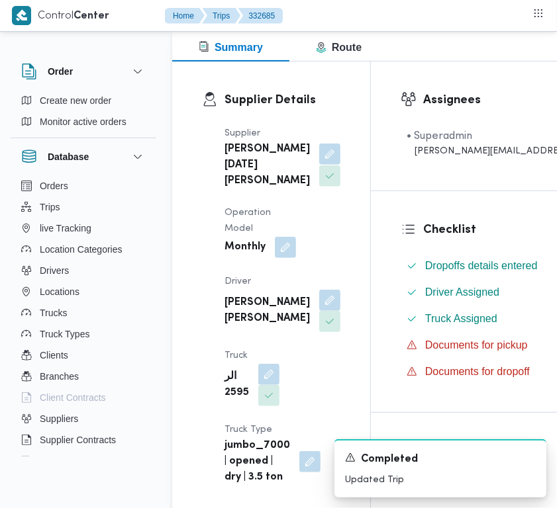
click at [319, 165] on button "button" at bounding box center [329, 154] width 21 height 21
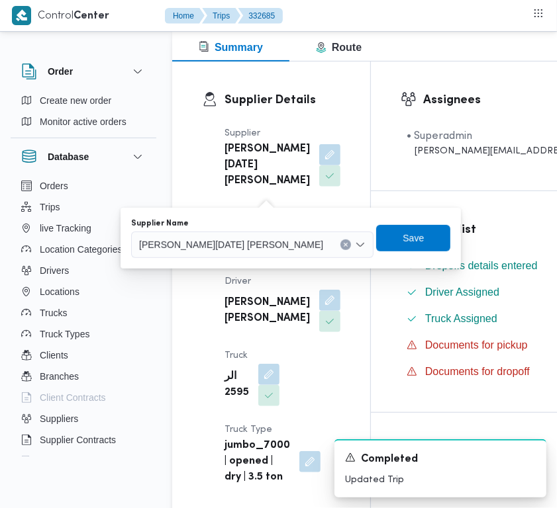
drag, startPoint x: 255, startPoint y: 220, endPoint x: 255, endPoint y: 242, distance: 21.8
click at [255, 233] on div "Supplier Name [PERSON_NAME][DATE] [PERSON_NAME]" at bounding box center [252, 238] width 242 height 40
click at [255, 242] on span "[PERSON_NAME][DATE] [PERSON_NAME]" at bounding box center [231, 244] width 184 height 15
paste input "[PERSON_NAME]"
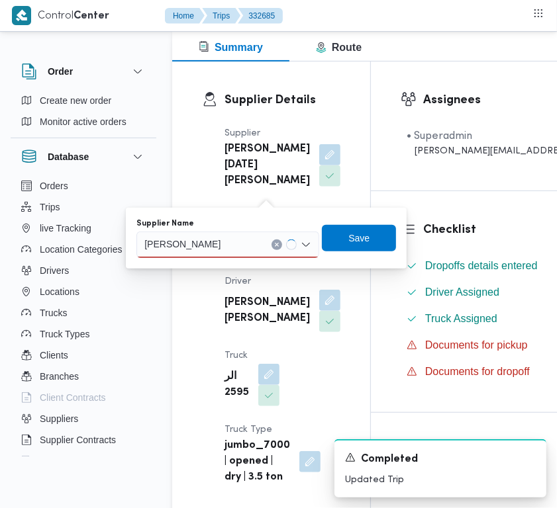
click at [240, 240] on input "[PERSON_NAME]" at bounding box center [202, 245] width 116 height 16
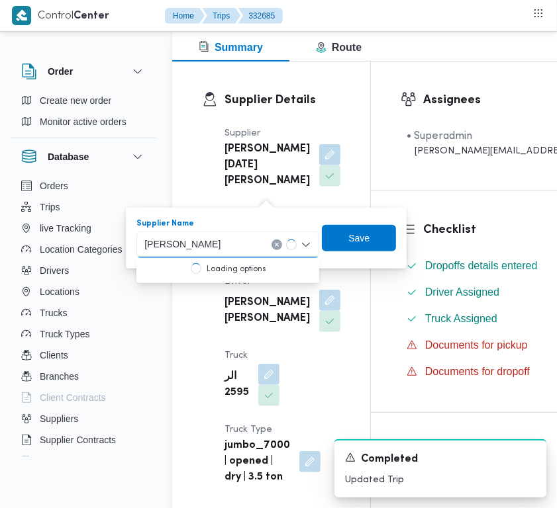
type input "[PERSON_NAME]"
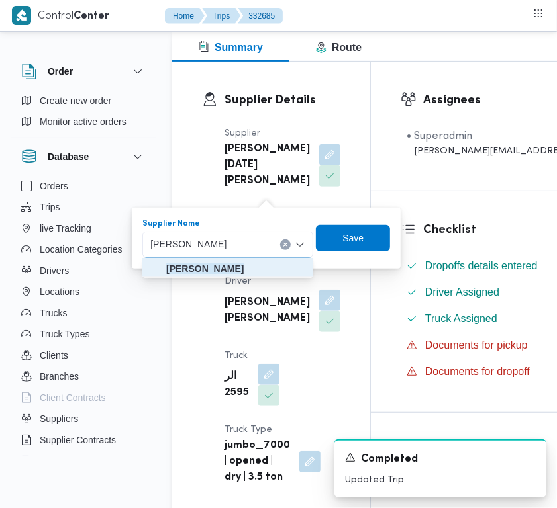
click at [192, 270] on mark "[PERSON_NAME]" at bounding box center [204, 268] width 77 height 11
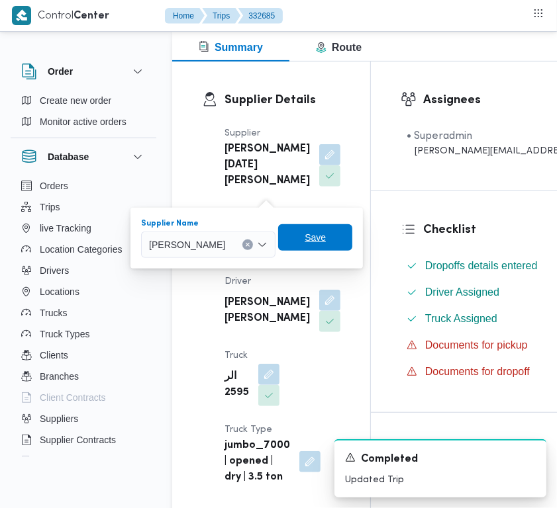
click at [326, 240] on span "Save" at bounding box center [314, 238] width 21 height 16
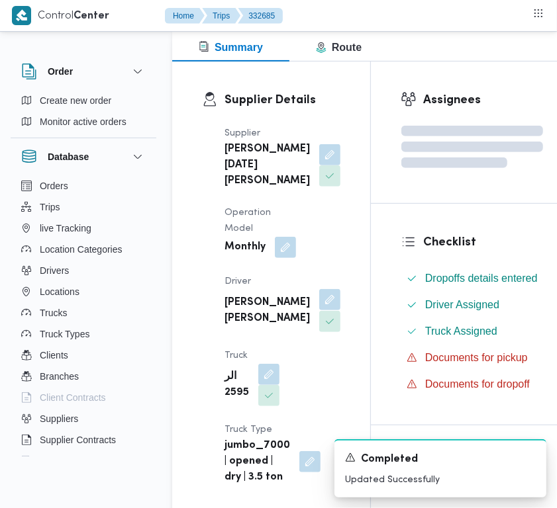
click at [319, 310] on button "button" at bounding box center [329, 299] width 21 height 21
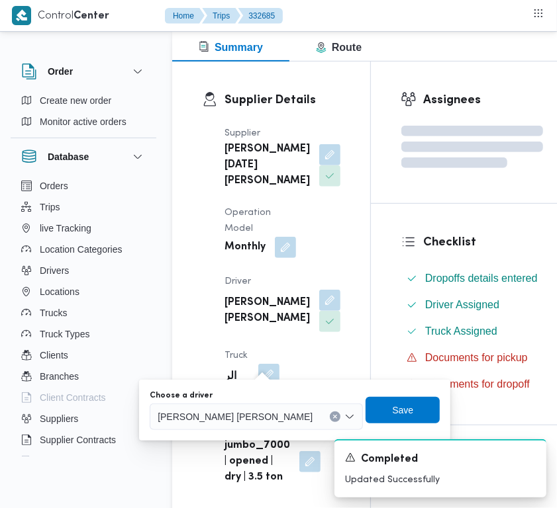
click at [222, 427] on div "[PERSON_NAME] [PERSON_NAME]" at bounding box center [256, 417] width 213 height 26
paste input "[PERSON_NAME]"
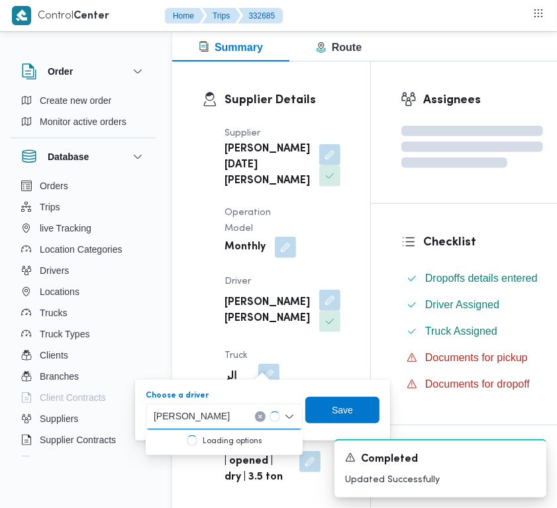
type input "[PERSON_NAME]"
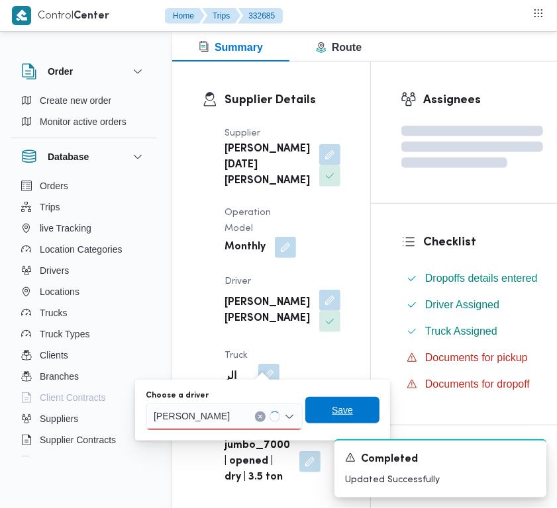
click at [328, 408] on span "Save" at bounding box center [342, 410] width 74 height 26
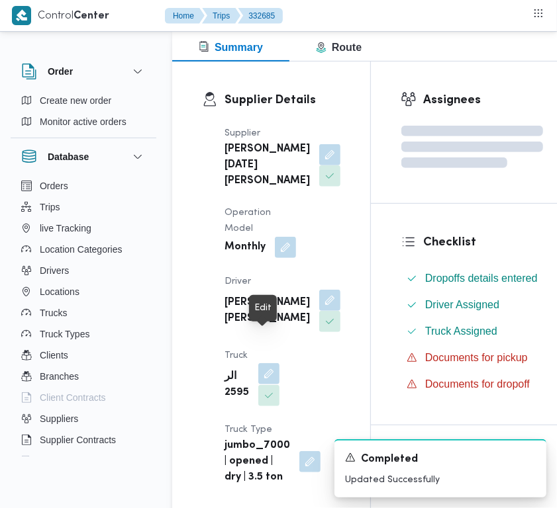
click at [267, 385] on span at bounding box center [265, 374] width 28 height 21
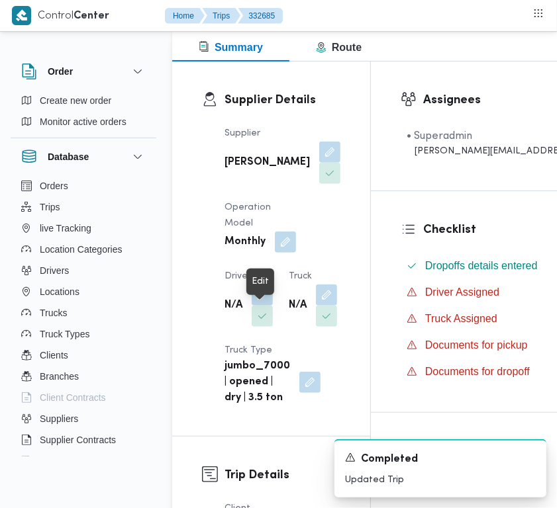
click at [251, 306] on span at bounding box center [259, 295] width 28 height 21
click at [256, 305] on button "button" at bounding box center [261, 294] width 21 height 21
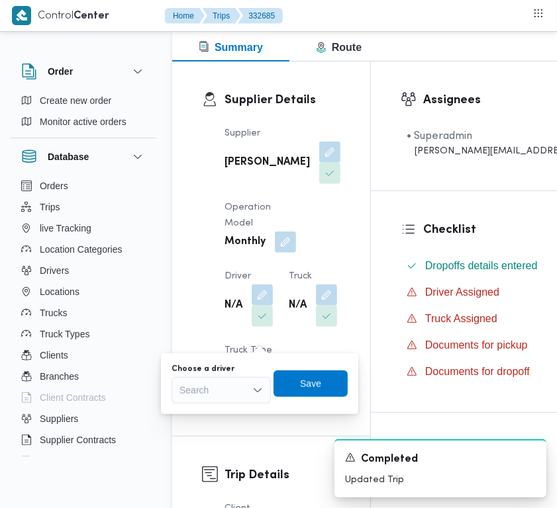
click at [212, 395] on div "Search" at bounding box center [220, 390] width 99 height 26
paste input "5234"
type input "5234"
click at [312, 287] on div "Supplier [PERSON_NAME] [PERSON_NAME] Operation Model Monthly Driver N/A Truck N…" at bounding box center [282, 266] width 132 height 296
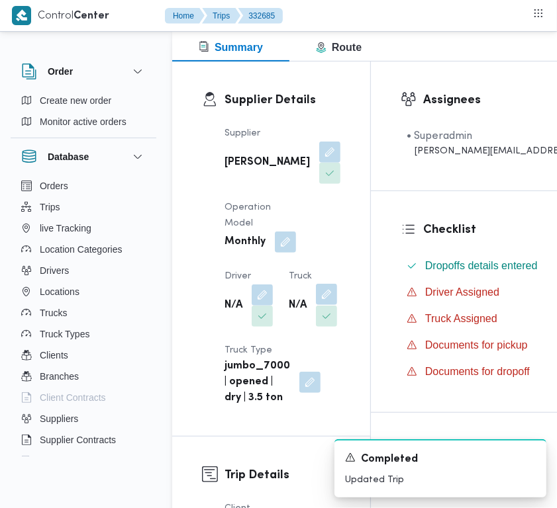
click at [316, 305] on button "button" at bounding box center [326, 294] width 21 height 21
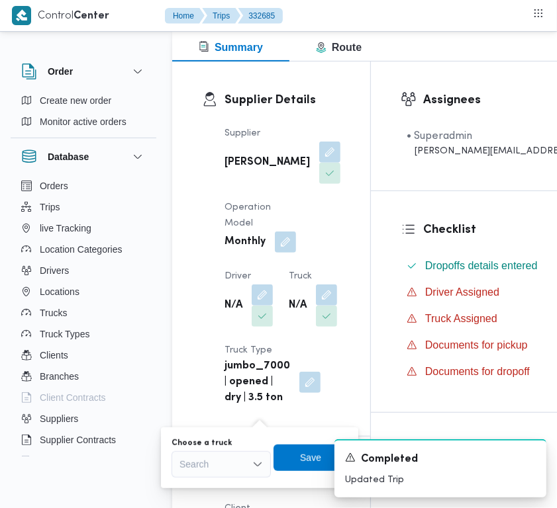
click at [213, 463] on div "Search" at bounding box center [220, 464] width 99 height 26
paste input "5234"
type input "5234"
click at [197, 480] on span "لجم 5234 | null" at bounding box center [229, 488] width 68 height 16
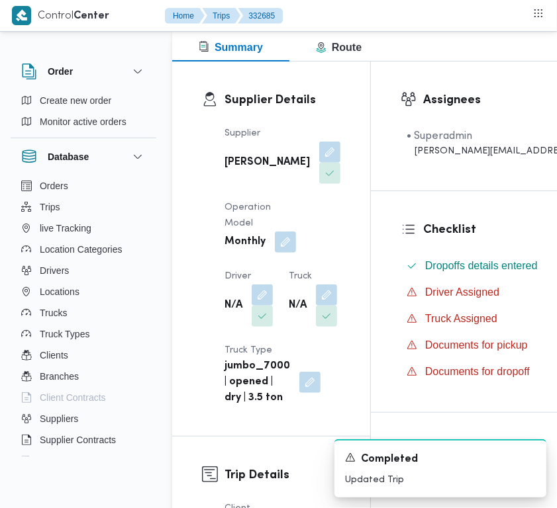
click at [293, 459] on div "A new notification appears Completed Updated Trip" at bounding box center [424, 468] width 265 height 79
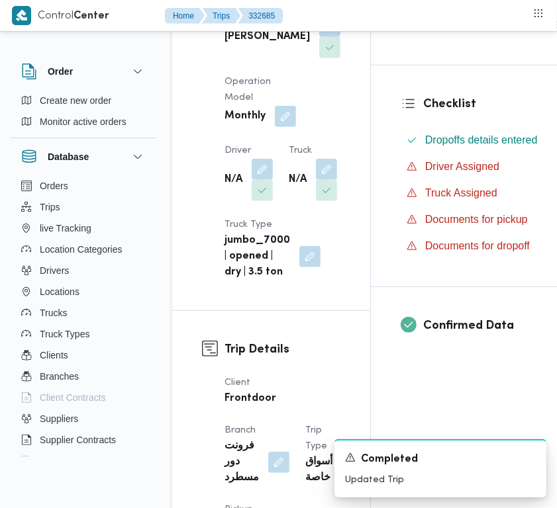
click at [287, 203] on div "N/A" at bounding box center [312, 180] width 51 height 45
click at [316, 179] on button "button" at bounding box center [326, 168] width 21 height 21
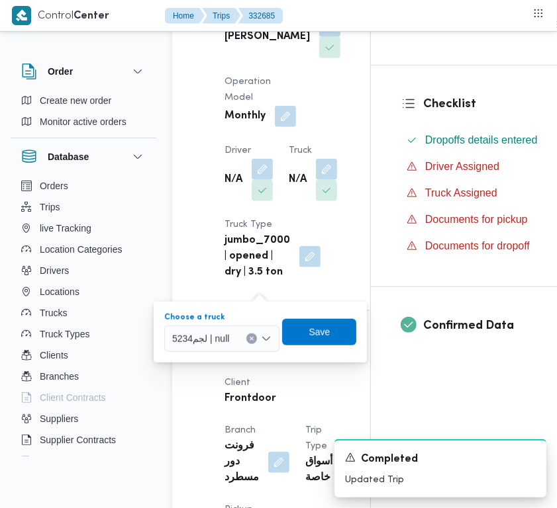
click at [242, 341] on div "لجم5234 | null" at bounding box center [221, 339] width 115 height 26
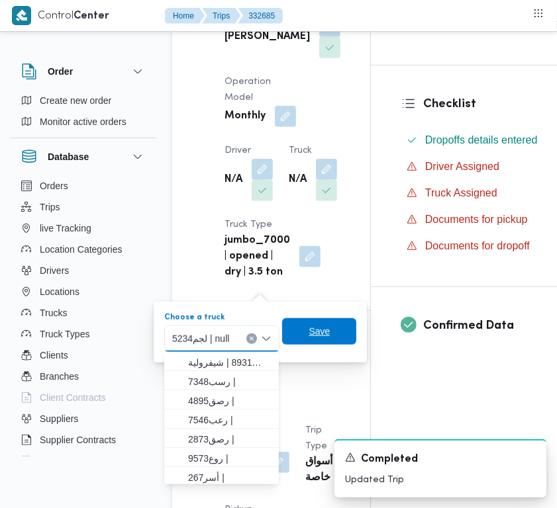
click at [301, 333] on span "Save" at bounding box center [319, 331] width 74 height 26
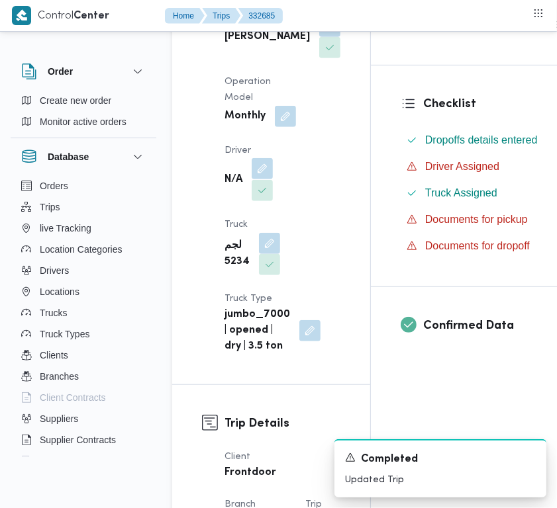
click at [263, 179] on button "button" at bounding box center [261, 168] width 21 height 21
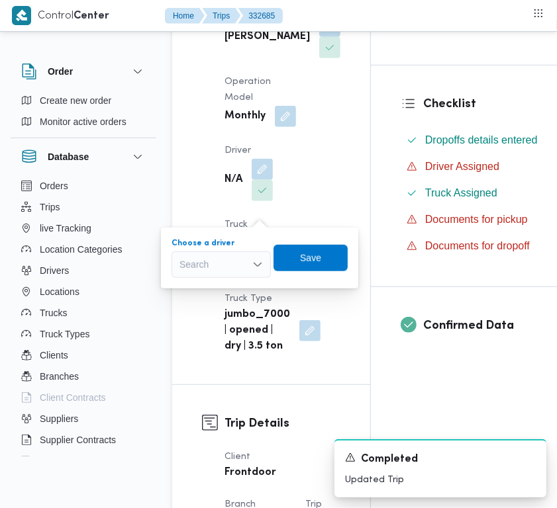
click at [236, 268] on div "Search" at bounding box center [220, 264] width 99 height 26
paste input "[PERSON_NAME]"
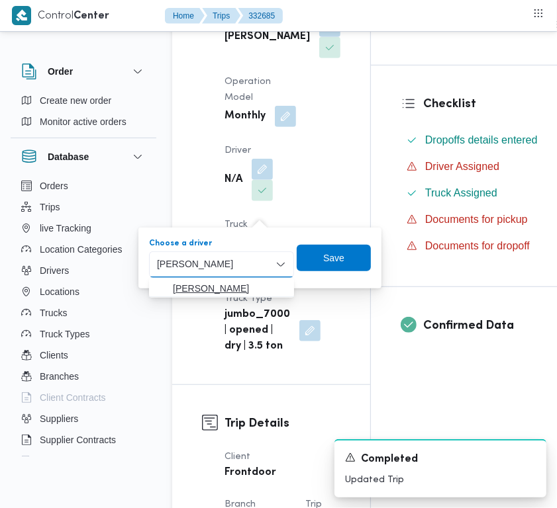
type input "[PERSON_NAME]"
click at [203, 288] on span "[PERSON_NAME]" at bounding box center [229, 289] width 113 height 16
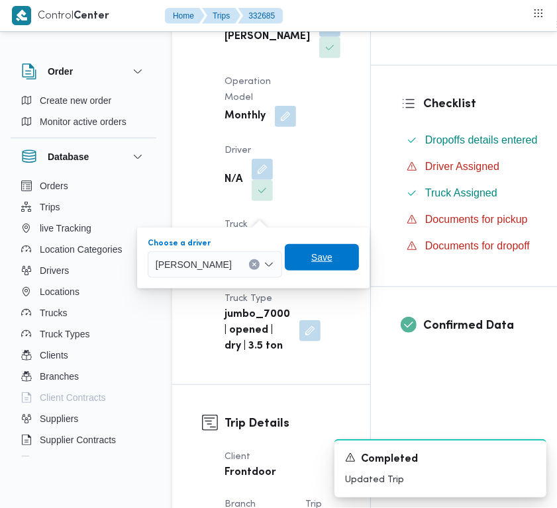
click at [335, 267] on span "Save" at bounding box center [322, 257] width 74 height 26
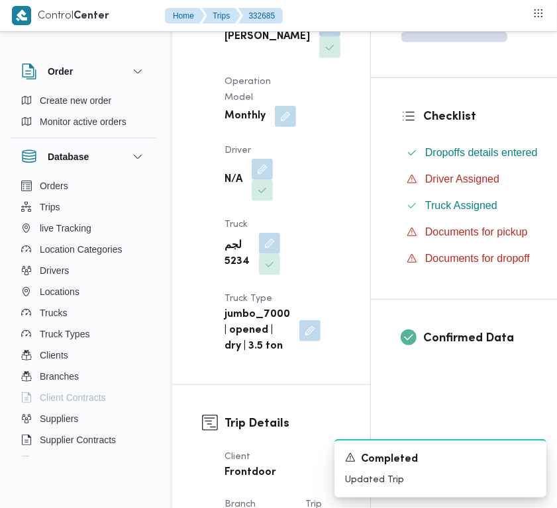
click at [236, 45] on b "[PERSON_NAME]" at bounding box center [266, 37] width 85 height 16
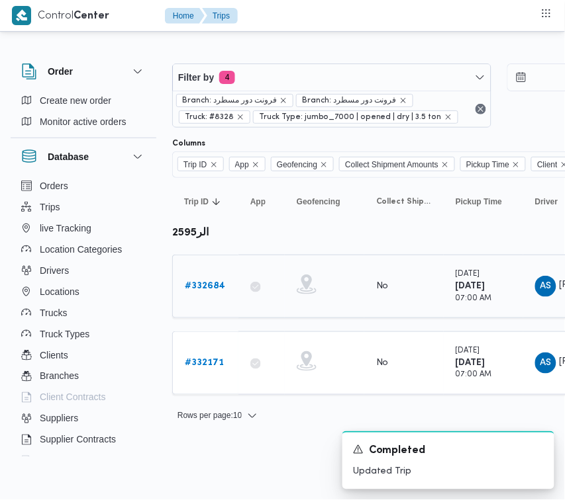
click at [197, 290] on b "# 332684" at bounding box center [205, 286] width 40 height 9
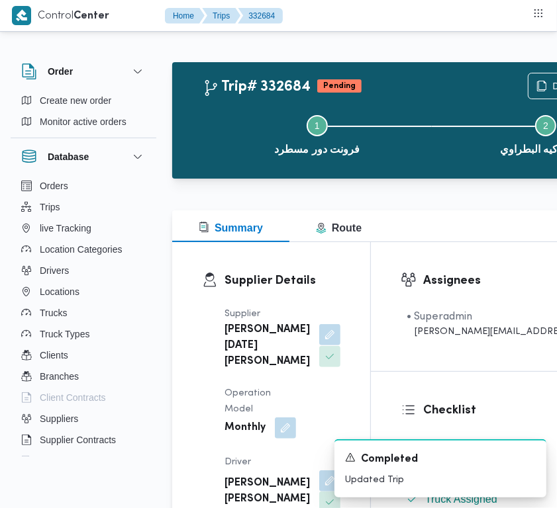
click at [319, 345] on button "button" at bounding box center [329, 334] width 21 height 21
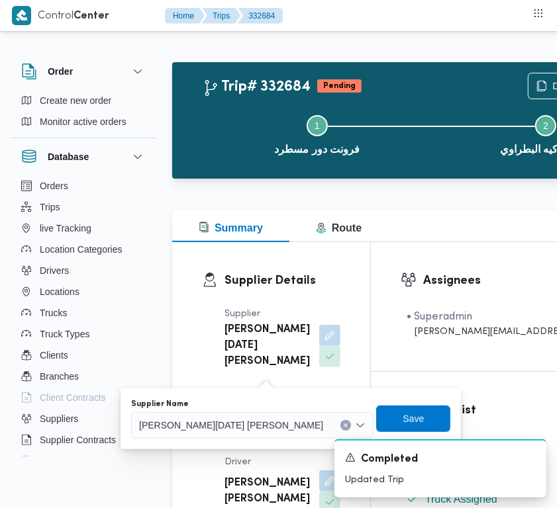
click at [246, 419] on span "[PERSON_NAME][DATE] [PERSON_NAME]" at bounding box center [231, 425] width 184 height 15
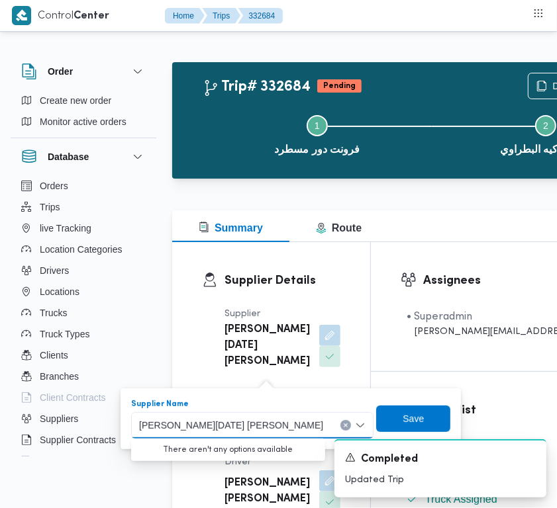
paste input "[PERSON_NAME]"
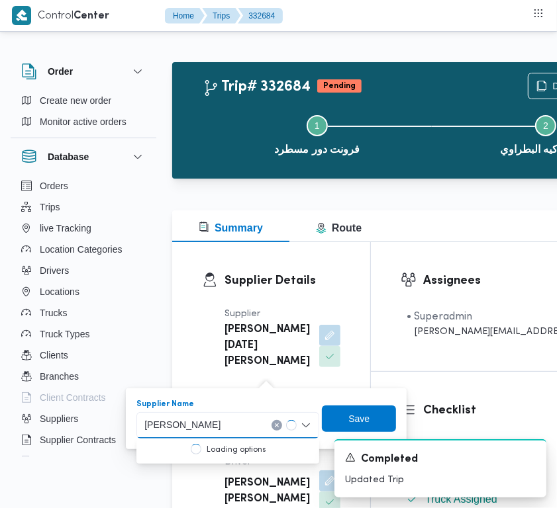
type input "[PERSON_NAME]"
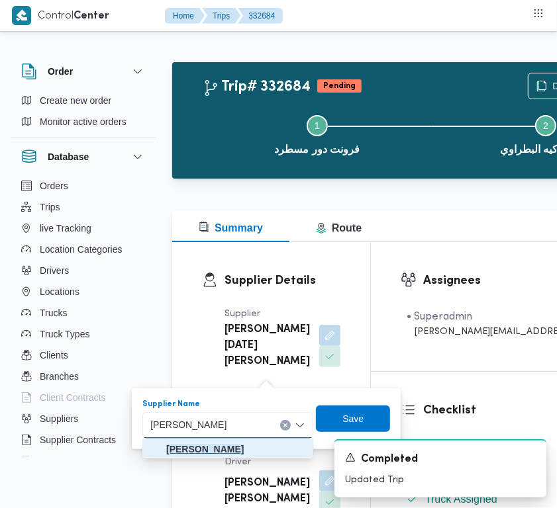
click at [210, 449] on mark "[PERSON_NAME]" at bounding box center [204, 449] width 77 height 11
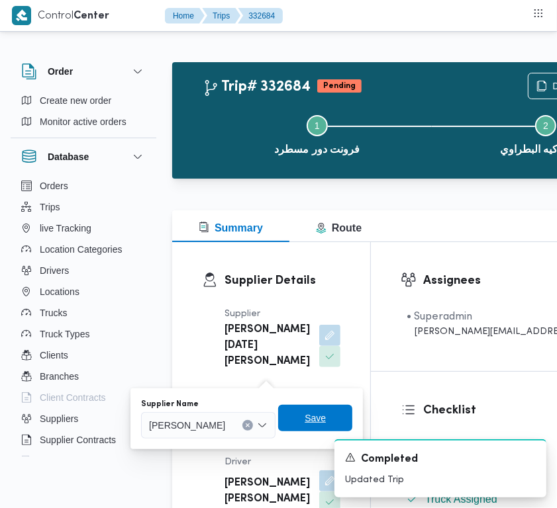
click at [326, 422] on span "Save" at bounding box center [314, 418] width 21 height 16
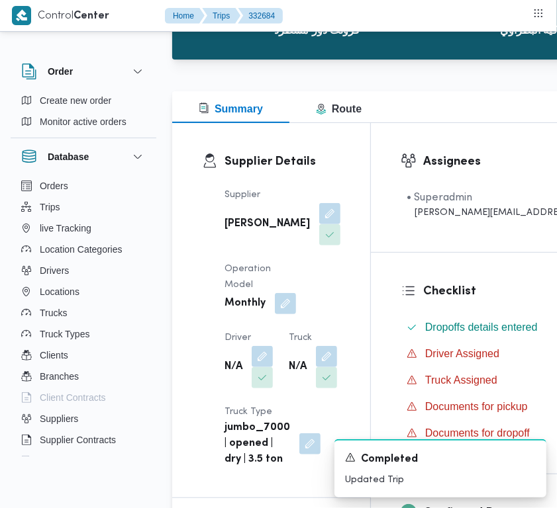
scroll to position [165, 0]
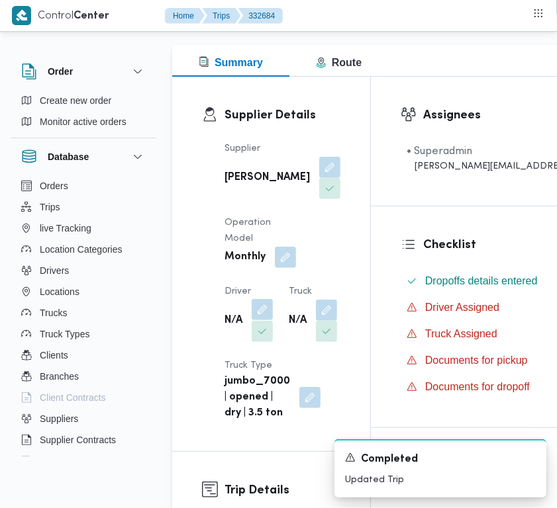
click at [257, 320] on button "button" at bounding box center [261, 309] width 21 height 21
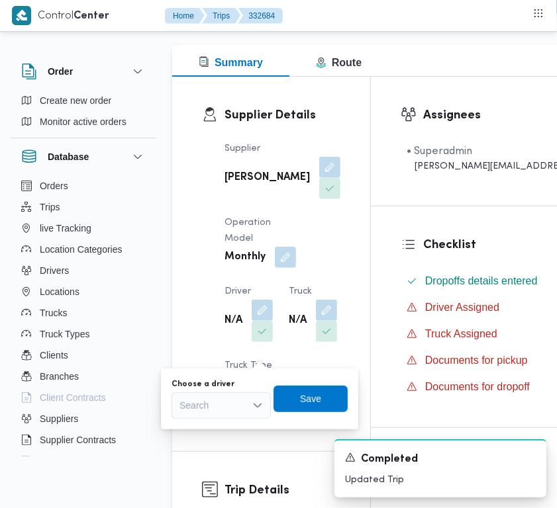
click at [225, 402] on div "Search" at bounding box center [220, 405] width 99 height 26
paste input "[PERSON_NAME]"
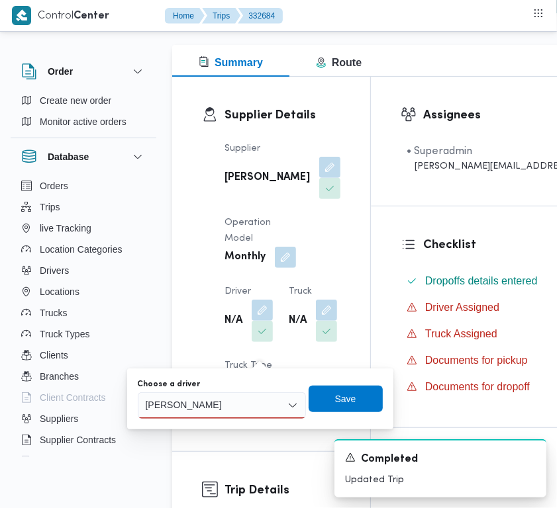
click at [261, 402] on div "علي عبدالناصر علي [PERSON_NAME] علي عبدالناصر علي [PERSON_NAME]" at bounding box center [204, 405] width 122 height 21
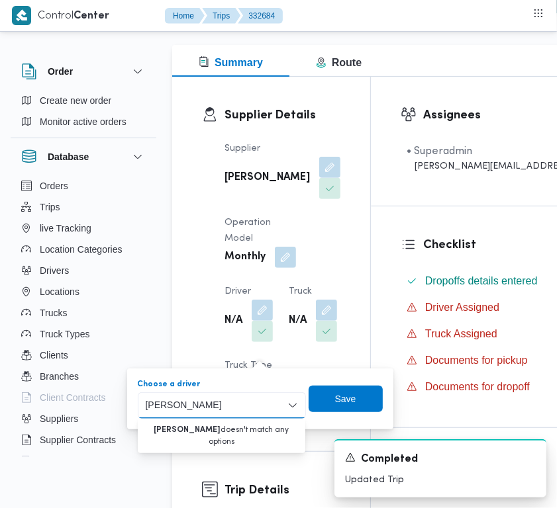
click at [259, 402] on input "[PERSON_NAME]" at bounding box center [204, 406] width 116 height 16
click at [259, 405] on input "[PERSON_NAME]" at bounding box center [204, 406] width 116 height 16
click at [210, 405] on input "[PERSON_NAME]" at bounding box center [204, 406] width 116 height 16
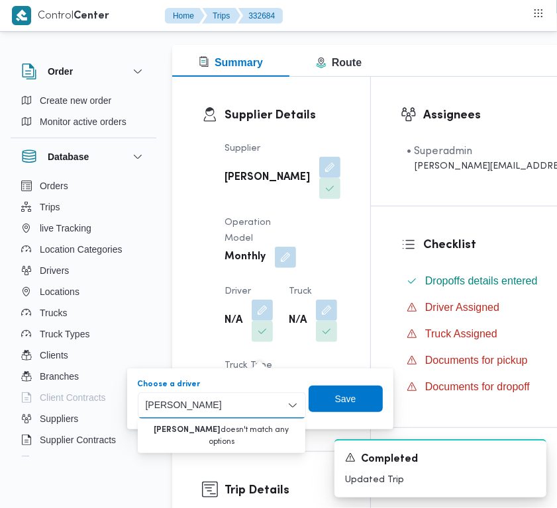
click at [209, 405] on input "[PERSON_NAME]" at bounding box center [204, 406] width 116 height 16
paste input "[PERSON_NAME]"
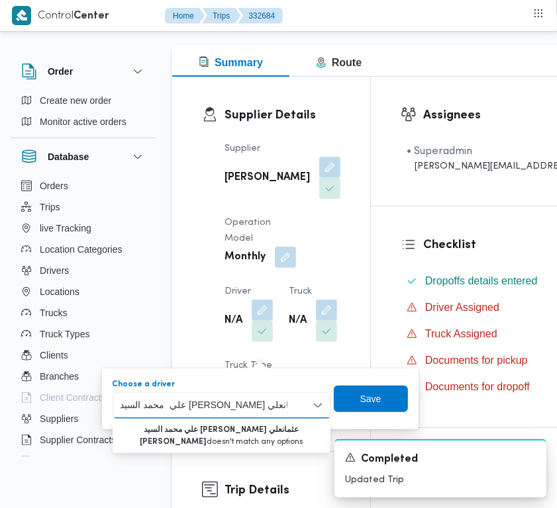
click at [209, 405] on input "علي محمد السيد [PERSON_NAME] عثمانعلي [PERSON_NAME]" at bounding box center [203, 406] width 167 height 16
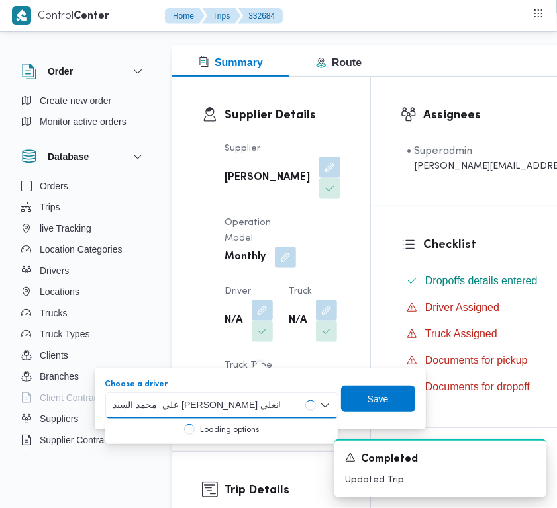
click at [209, 405] on input "علي محمد السيد [PERSON_NAME] عثمانعلي [PERSON_NAME]" at bounding box center [196, 406] width 167 height 16
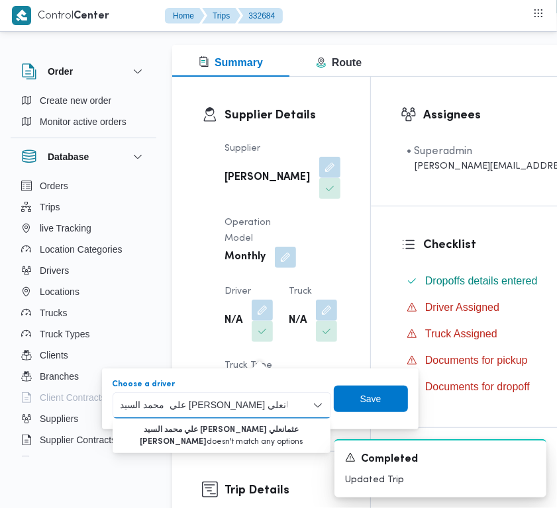
click at [209, 405] on input "علي محمد السيد [PERSON_NAME] عثمانعلي [PERSON_NAME]" at bounding box center [203, 406] width 167 height 16
paste input "[PERSON_NAME]"
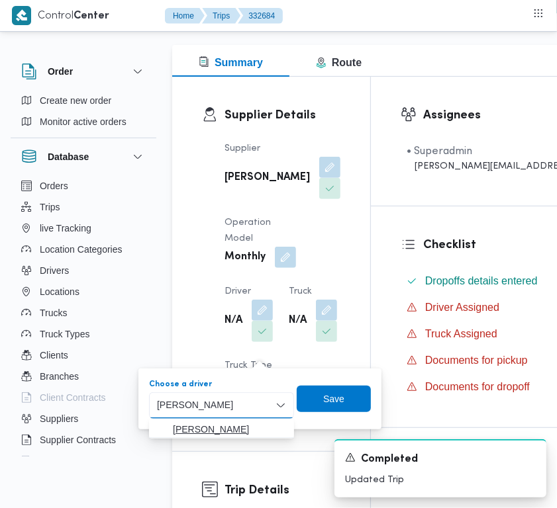
type input "[PERSON_NAME]"
click at [203, 422] on span "[PERSON_NAME]" at bounding box center [229, 430] width 113 height 16
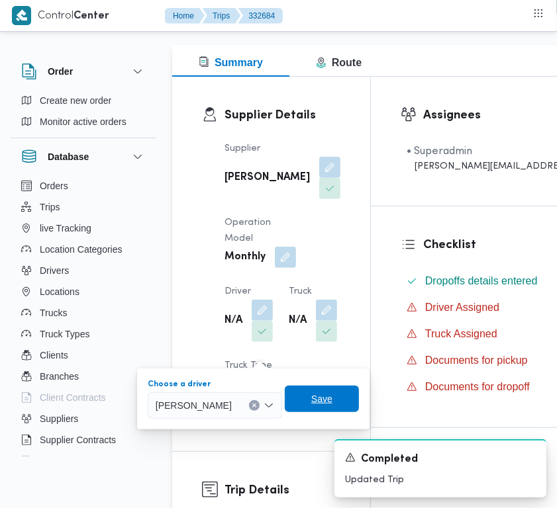
click at [332, 396] on span "Save" at bounding box center [321, 399] width 21 height 16
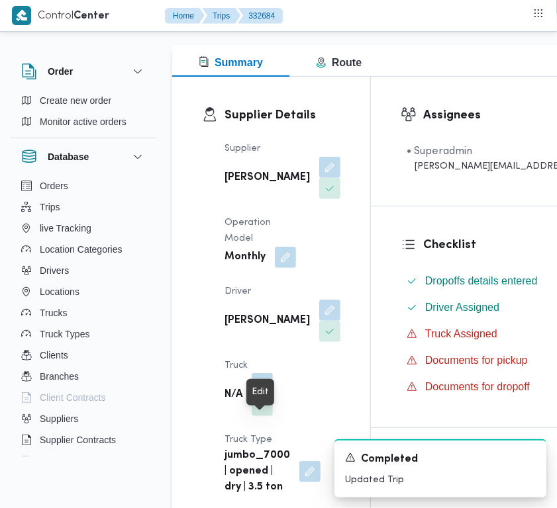
click at [266, 394] on button "button" at bounding box center [261, 383] width 21 height 21
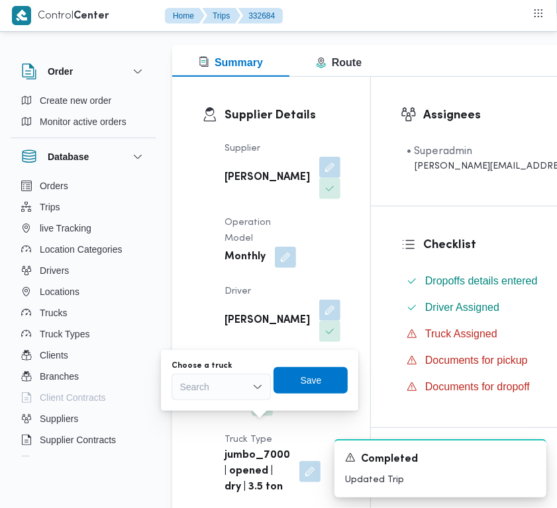
click at [230, 391] on div "Search" at bounding box center [220, 387] width 99 height 26
paste input "5234"
type input "5234"
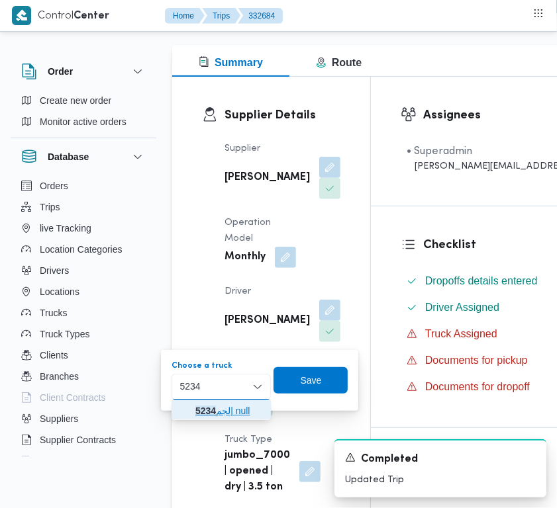
click at [204, 414] on mark "5234" at bounding box center [205, 411] width 21 height 11
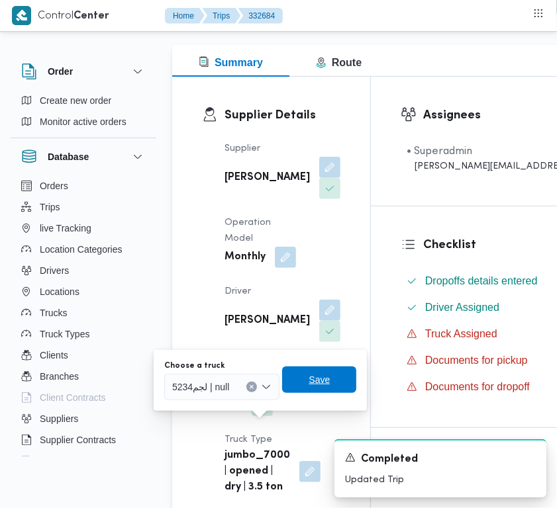
click at [322, 385] on span "Save" at bounding box center [318, 380] width 21 height 16
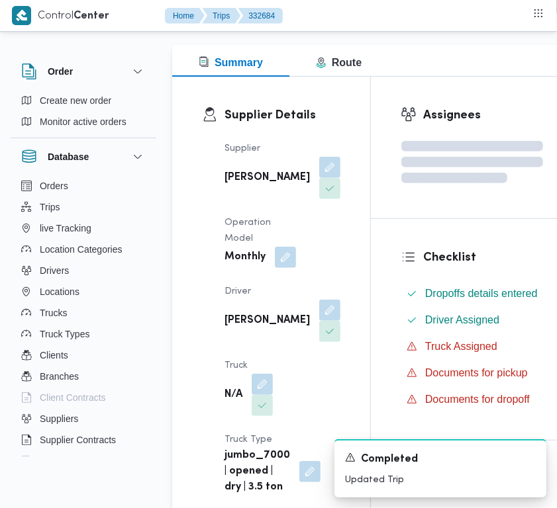
click at [238, 186] on b "[PERSON_NAME]" at bounding box center [266, 178] width 85 height 16
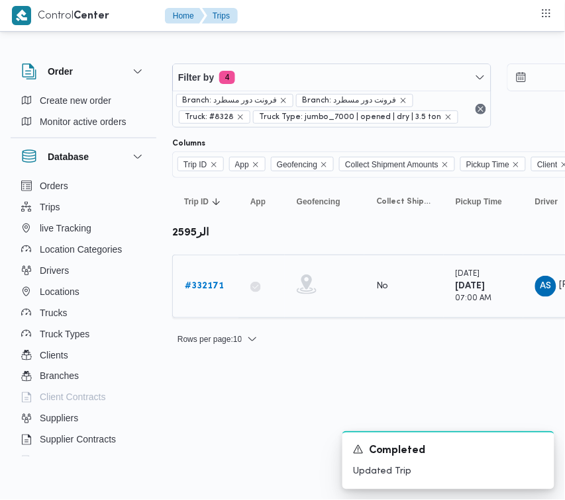
click at [212, 278] on div "# 332171" at bounding box center [205, 286] width 52 height 26
click at [212, 285] on b "# 332171" at bounding box center [204, 286] width 39 height 9
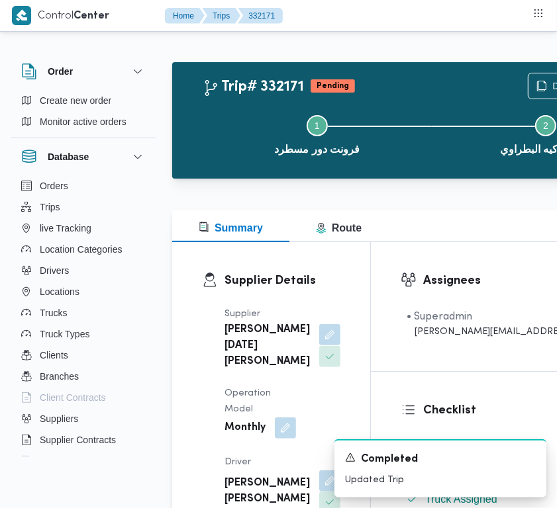
click at [319, 342] on button "button" at bounding box center [329, 334] width 21 height 21
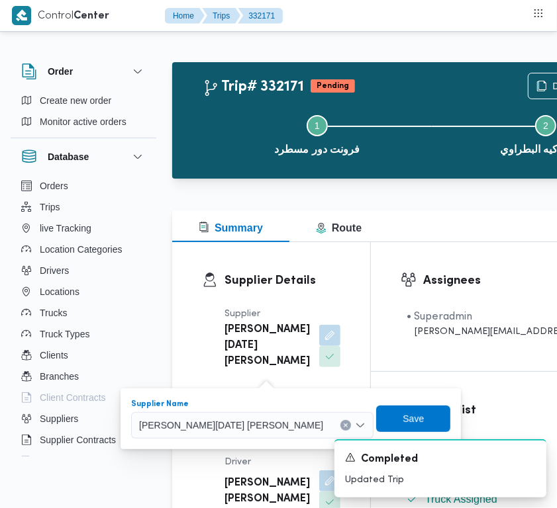
click at [246, 418] on span "[PERSON_NAME][DATE] [PERSON_NAME]" at bounding box center [231, 425] width 184 height 15
paste input "[PERSON_NAME]"
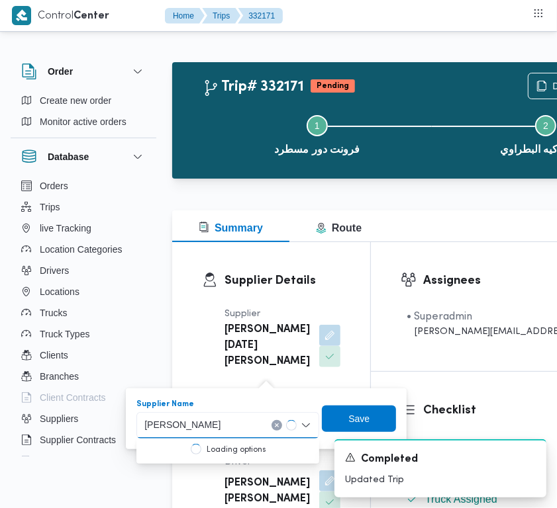
type input "[PERSON_NAME]"
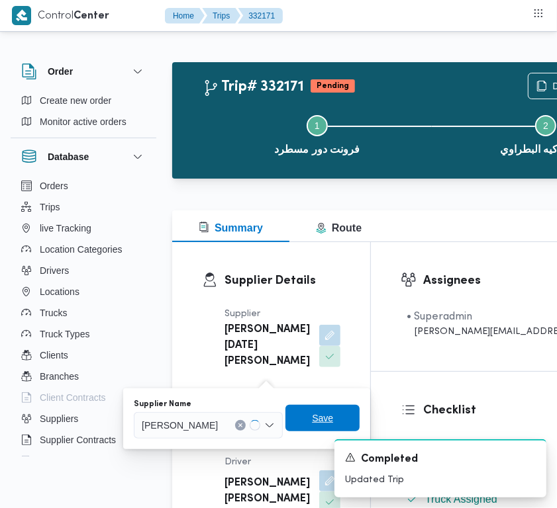
click at [333, 412] on span "Save" at bounding box center [322, 418] width 21 height 16
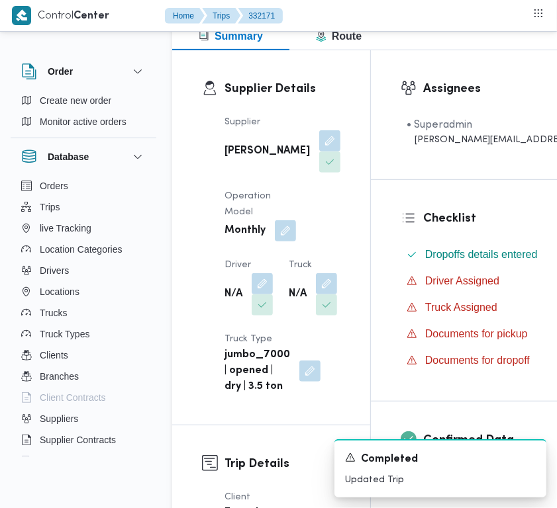
scroll to position [199, 0]
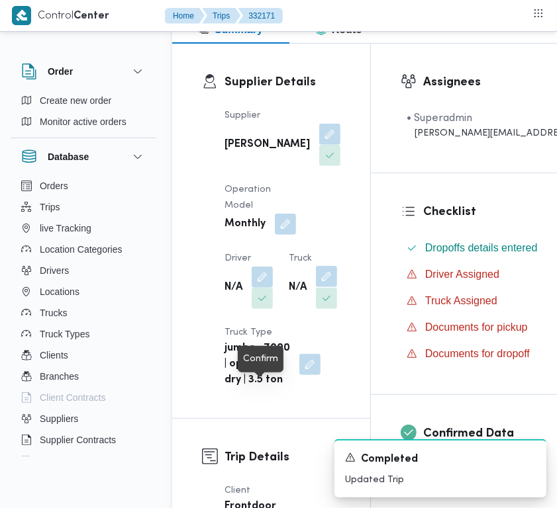
click at [316, 287] on button "button" at bounding box center [326, 276] width 21 height 21
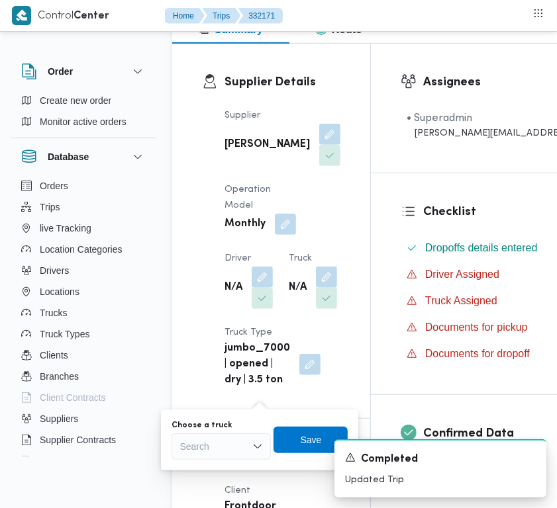
drag, startPoint x: 220, startPoint y: 447, endPoint x: 206, endPoint y: 432, distance: 20.1
click at [206, 433] on div "Search" at bounding box center [220, 446] width 99 height 26
click at [204, 443] on div "Search" at bounding box center [220, 446] width 99 height 26
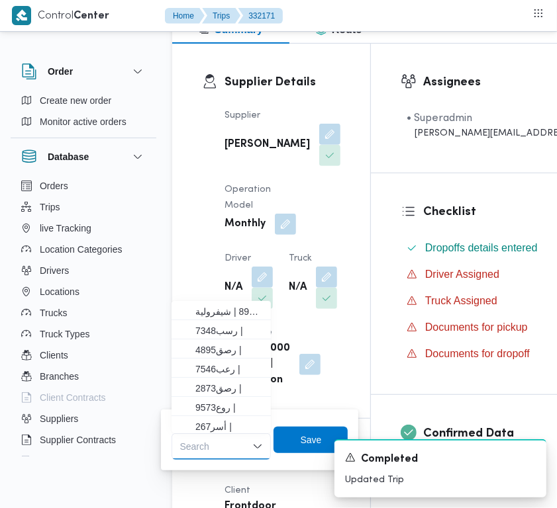
paste input "5234"
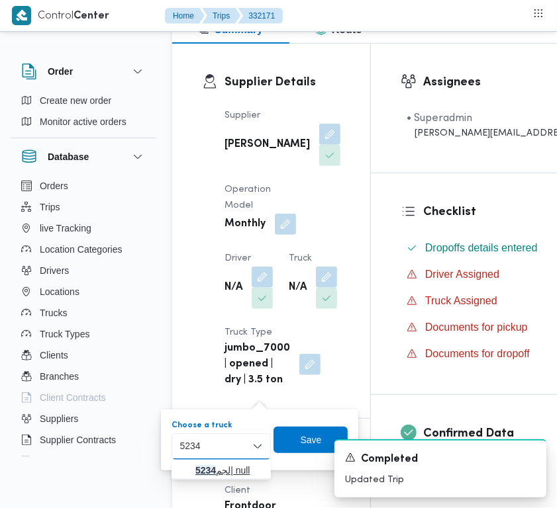
type input "5234"
click at [216, 465] on mark "5234" at bounding box center [205, 470] width 21 height 11
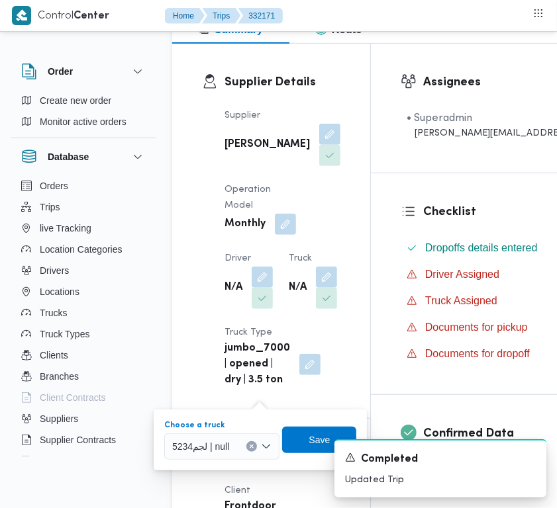
click at [293, 437] on div "A new notification appears Completed Updated Trip" at bounding box center [424, 468] width 265 height 79
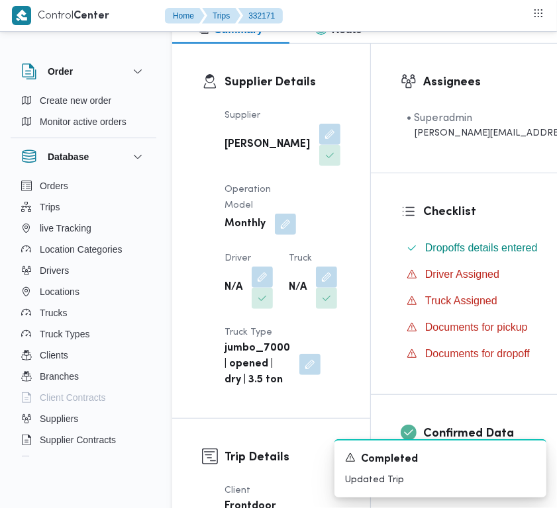
scroll to position [298, 0]
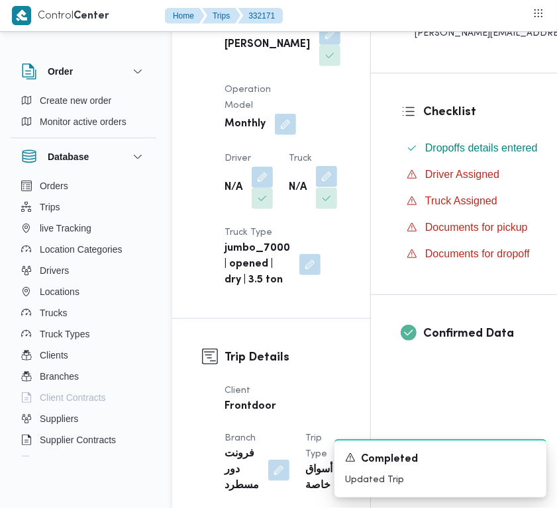
click at [316, 187] on button "button" at bounding box center [326, 176] width 21 height 21
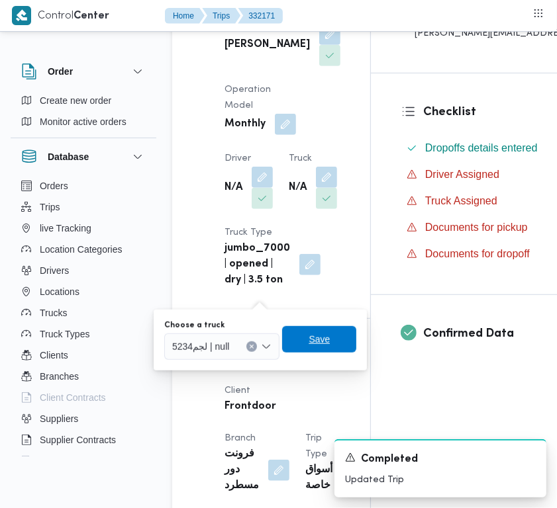
click at [306, 338] on span "Save" at bounding box center [319, 339] width 74 height 26
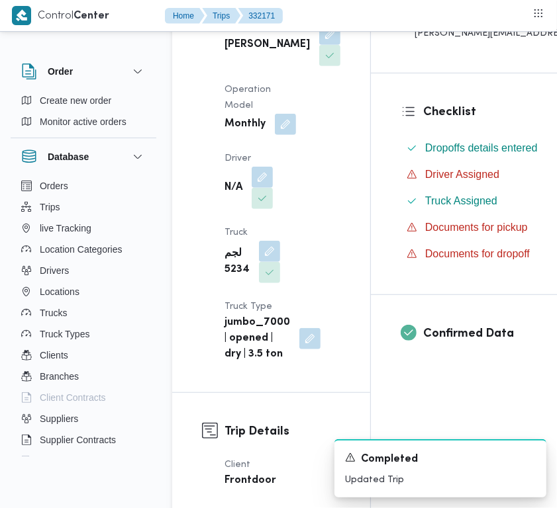
click at [250, 188] on span at bounding box center [259, 177] width 28 height 21
click at [261, 187] on button "button" at bounding box center [261, 176] width 21 height 21
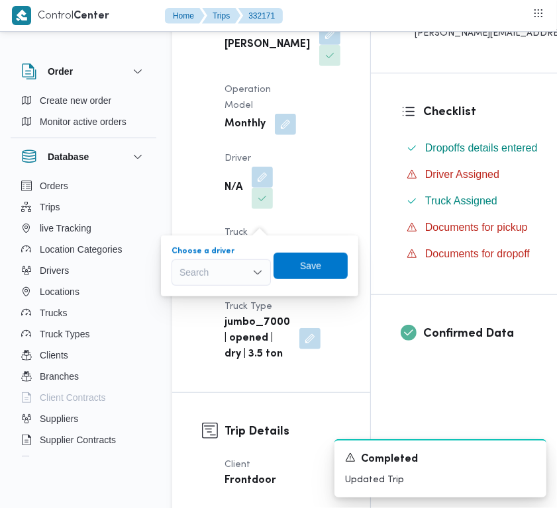
drag, startPoint x: 236, startPoint y: 266, endPoint x: 217, endPoint y: 271, distance: 19.9
click at [217, 271] on div "Search" at bounding box center [220, 272] width 99 height 26
paste input "[PERSON_NAME]"
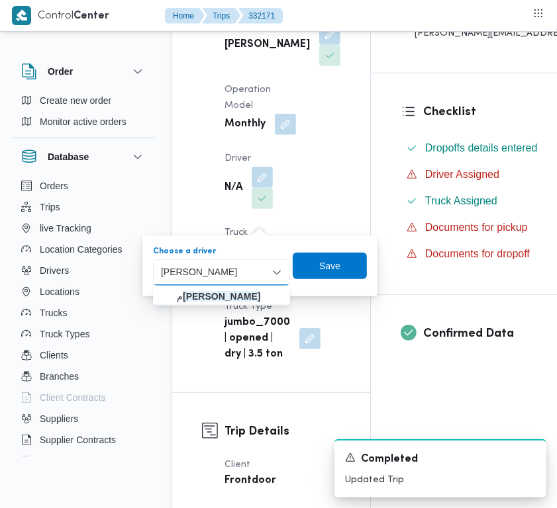
type input "[PERSON_NAME]"
click at [199, 283] on div "حمد [PERSON_NAME] [PERSON_NAME]" at bounding box center [221, 272] width 137 height 26
click at [203, 291] on mark "[PERSON_NAME]" at bounding box center [221, 296] width 77 height 11
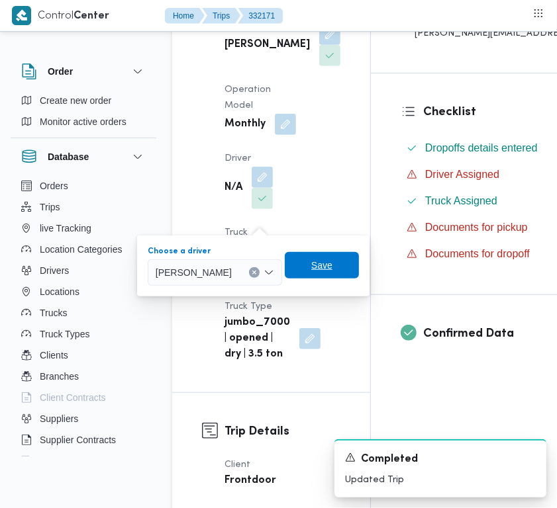
click at [326, 262] on span "Save" at bounding box center [321, 265] width 21 height 16
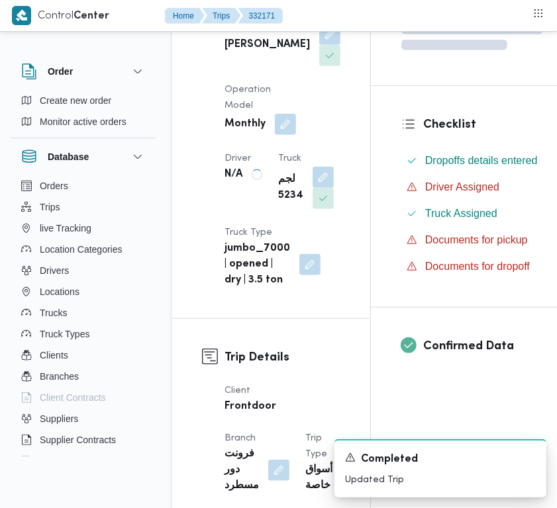
click at [244, 53] on b "[PERSON_NAME]" at bounding box center [266, 45] width 85 height 16
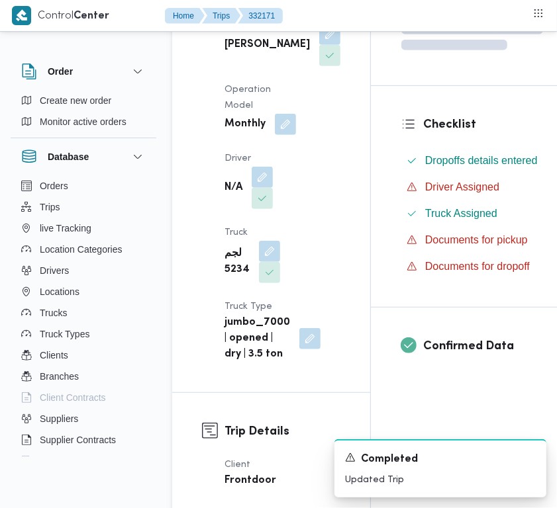
click at [244, 53] on b "[PERSON_NAME]" at bounding box center [266, 45] width 85 height 16
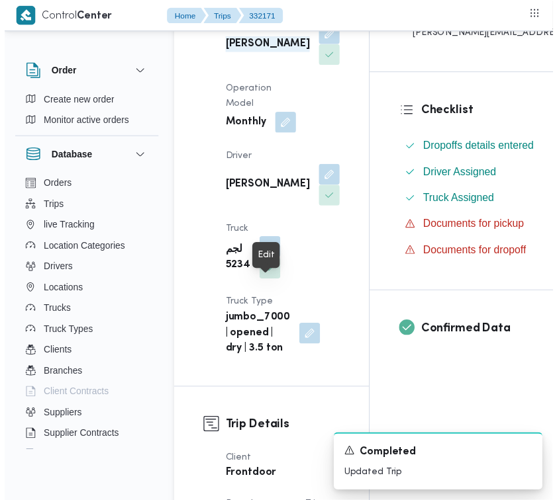
scroll to position [0, 0]
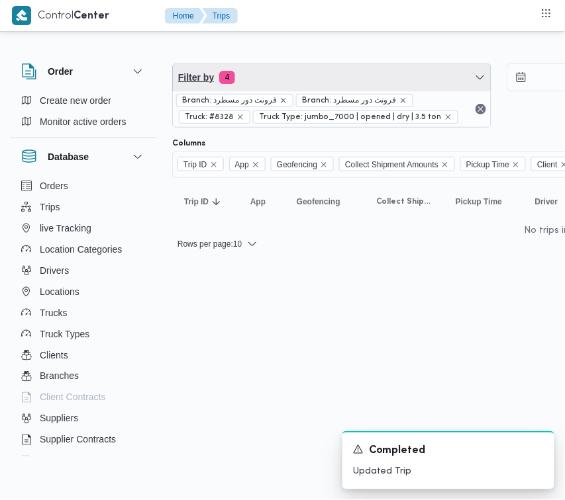
click at [322, 76] on span "Filter by 4" at bounding box center [332, 77] width 318 height 26
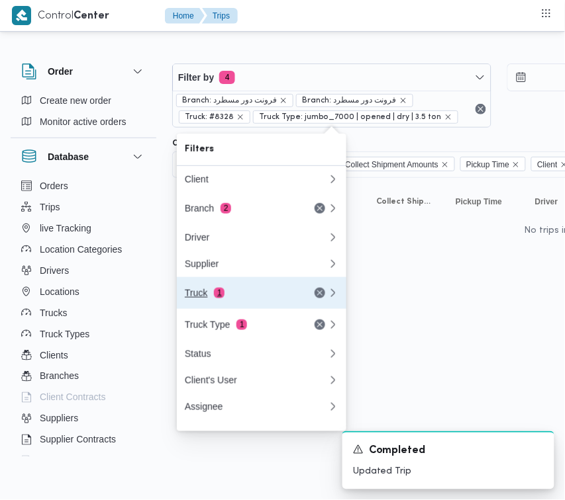
click at [235, 296] on div "Truck 1" at bounding box center [240, 293] width 111 height 11
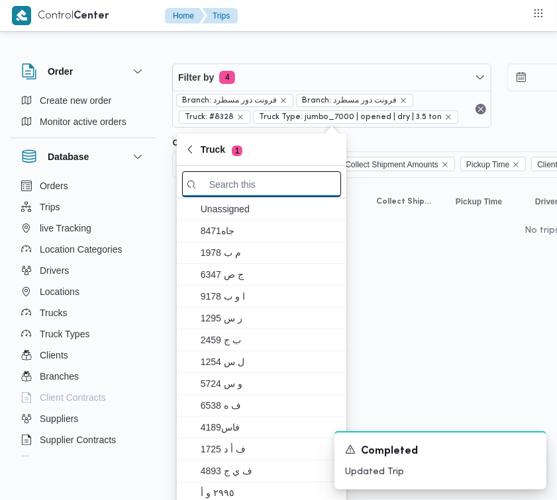
paste input "1676"
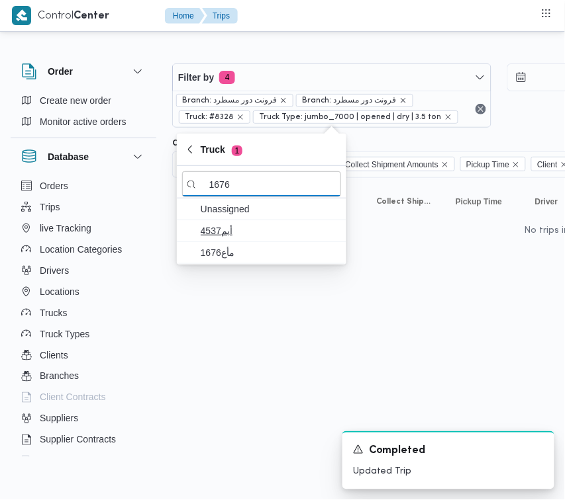
type input "1676"
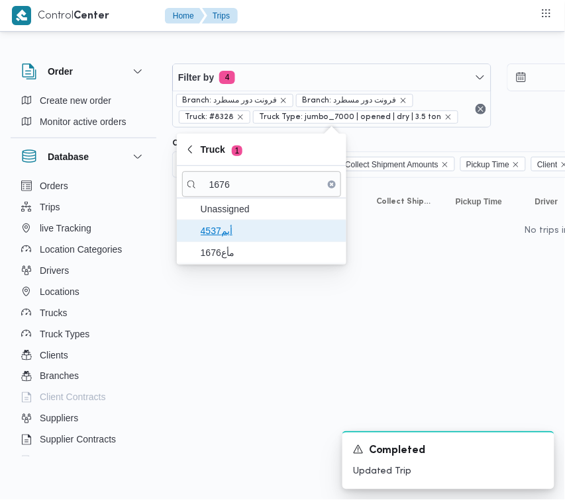
click at [242, 240] on span "أبم4537" at bounding box center [261, 230] width 159 height 21
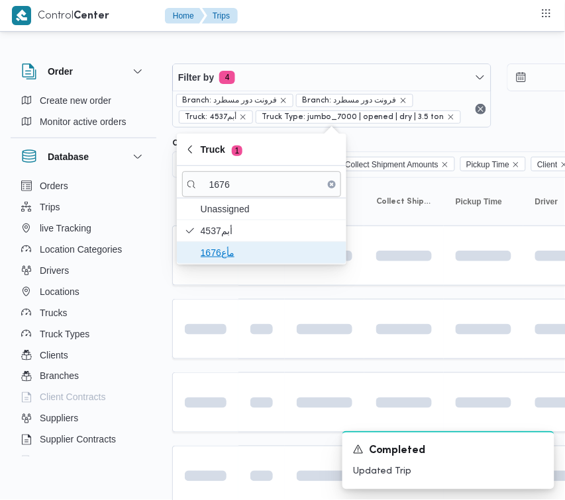
click at [237, 251] on span "مأع1676" at bounding box center [270, 253] width 138 height 16
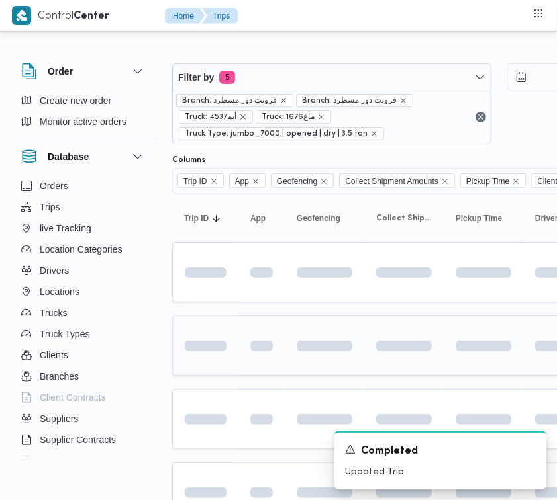
click at [232, 373] on td at bounding box center [205, 346] width 66 height 60
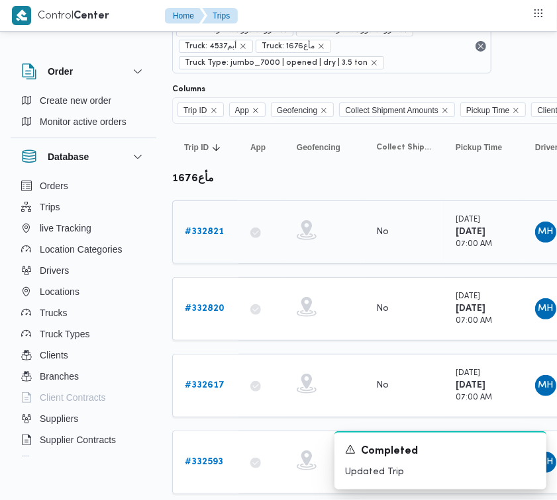
scroll to position [107, 0]
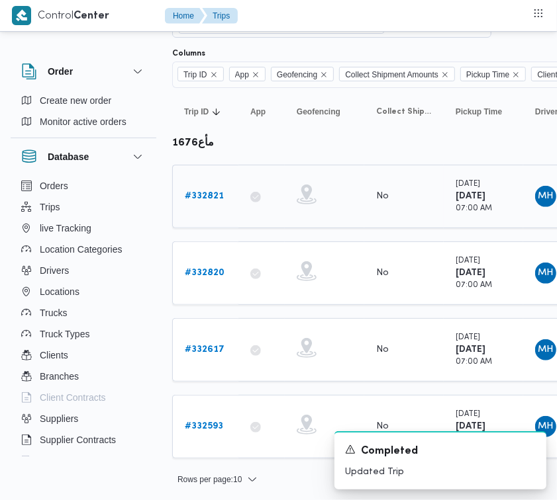
click at [200, 204] on link "# 332821" at bounding box center [204, 197] width 39 height 16
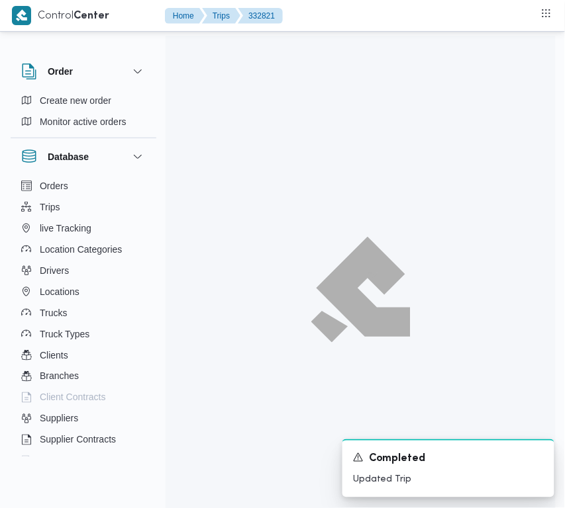
click at [200, 200] on div at bounding box center [360, 290] width 390 height 508
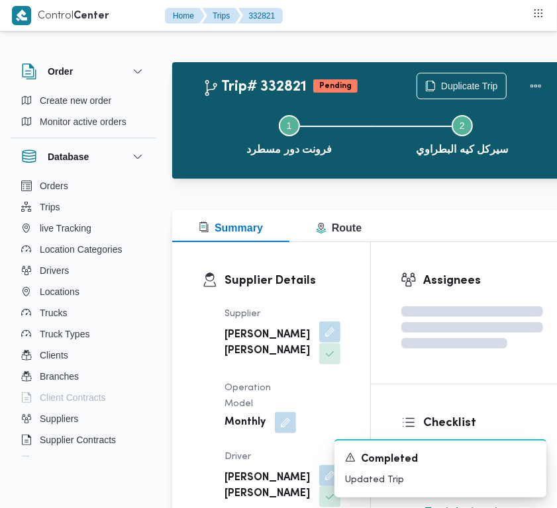
click at [319, 343] on button "button" at bounding box center [329, 332] width 21 height 21
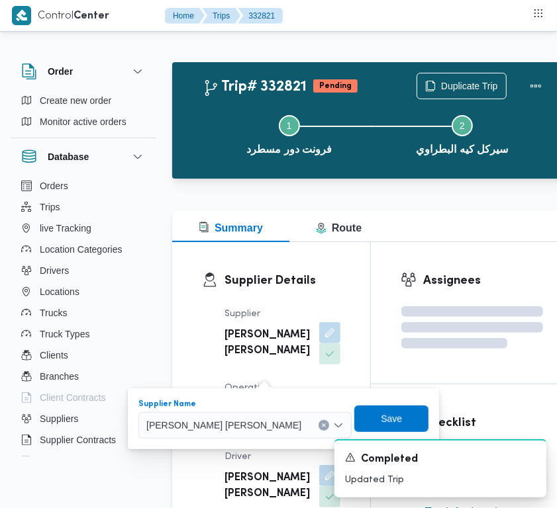
click at [249, 426] on span "[PERSON_NAME] [PERSON_NAME]" at bounding box center [223, 425] width 155 height 15
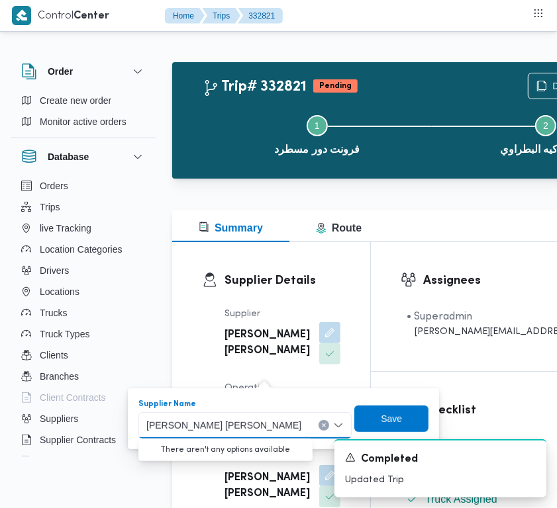
paste input "[PERSON_NAME]"
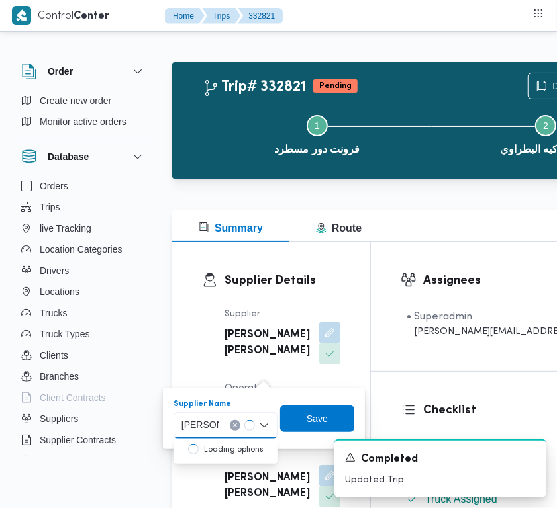
type input "[PERSON_NAME] على جبل"
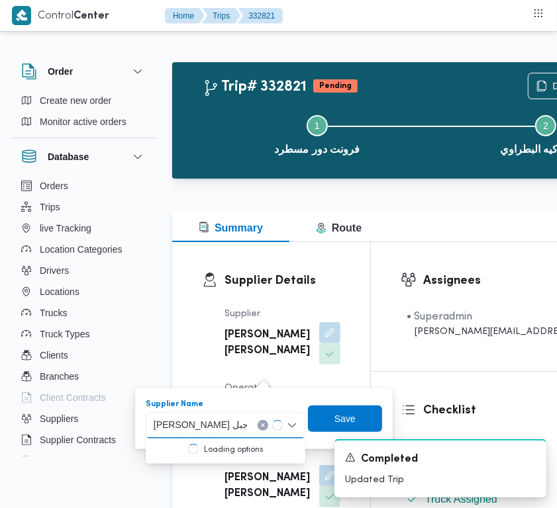
click at [216, 430] on input "[PERSON_NAME] على جبل" at bounding box center [200, 426] width 93 height 16
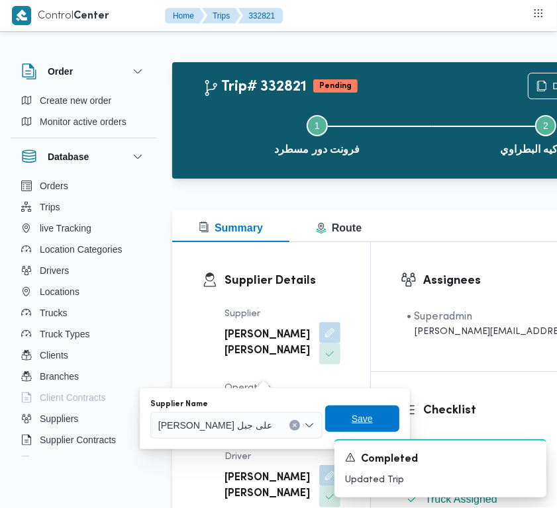
click at [330, 418] on span "Save" at bounding box center [362, 419] width 74 height 26
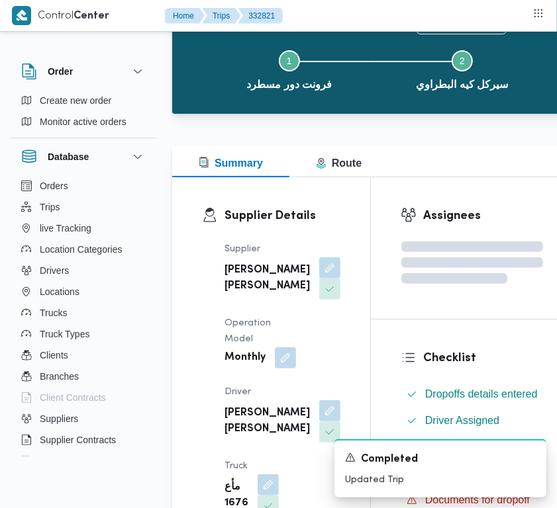
scroll to position [182, 0]
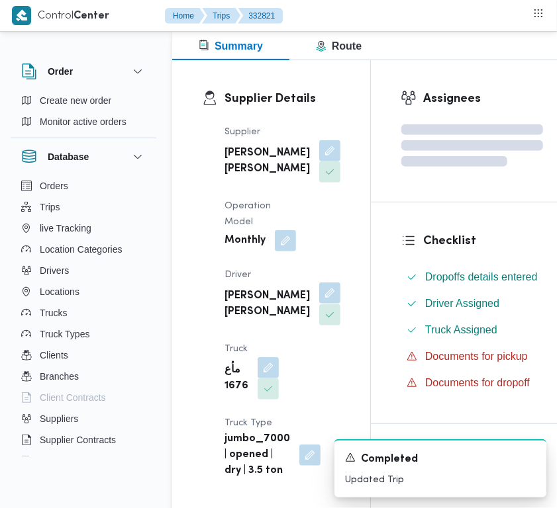
click at [319, 304] on button "button" at bounding box center [329, 293] width 21 height 21
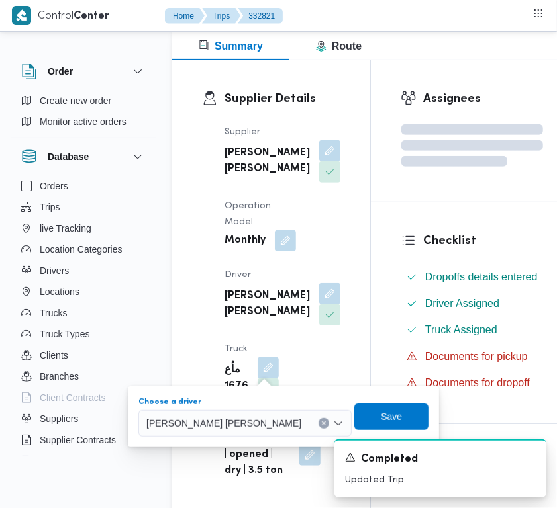
click at [247, 419] on span "[PERSON_NAME] [PERSON_NAME]" at bounding box center [223, 423] width 155 height 15
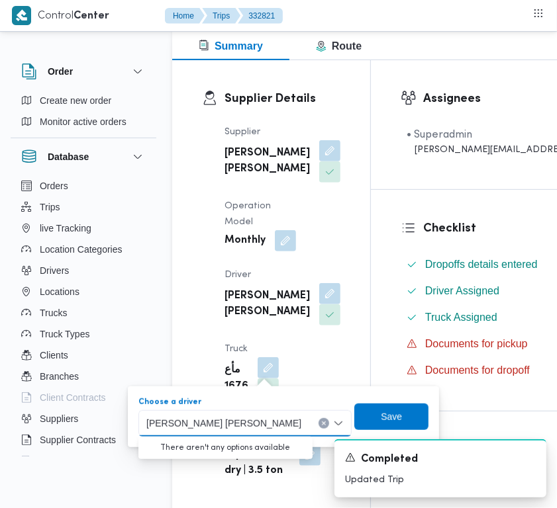
paste input "[PERSON_NAME] على جبل"
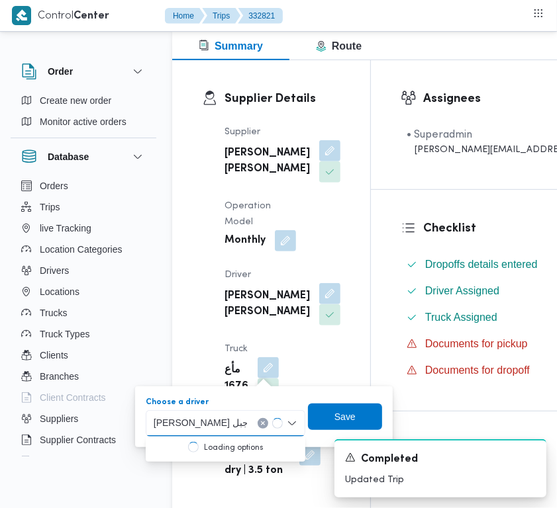
type input "[PERSON_NAME] على جبل"
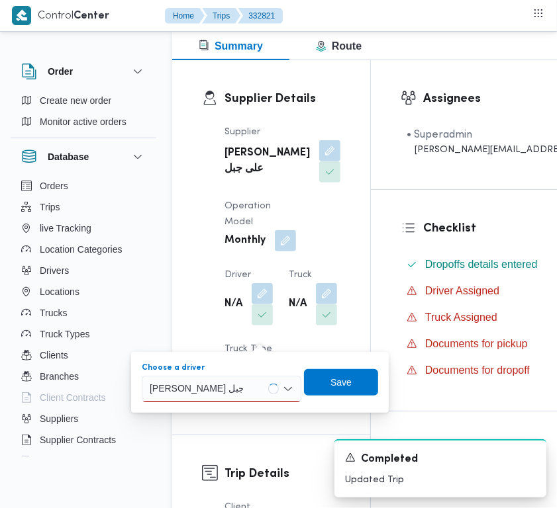
click at [247, 388] on div "[PERSON_NAME] على جبل [PERSON_NAME] على جبل" at bounding box center [221, 389] width 159 height 26
click at [308, 266] on div "Supplier [PERSON_NAME] على جبل Operation Model Monthly Driver N/A Truck N/A Tru…" at bounding box center [282, 264] width 132 height 296
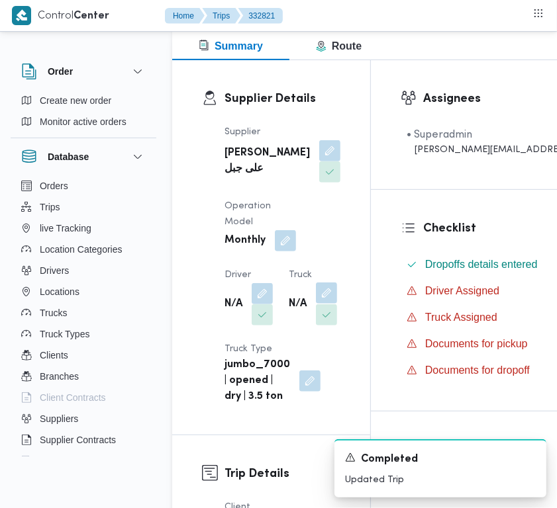
click at [316, 304] on button "button" at bounding box center [326, 293] width 21 height 21
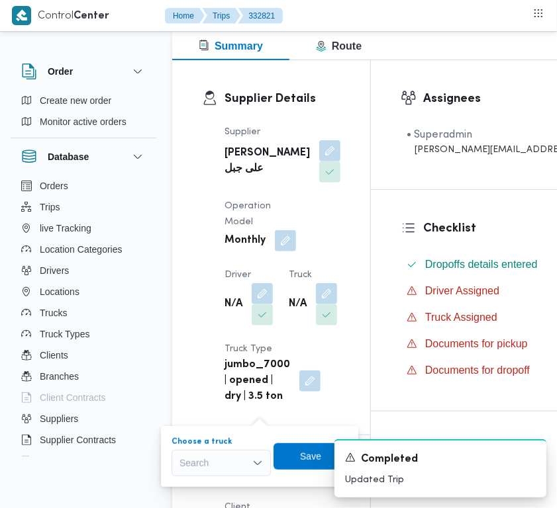
click at [237, 460] on div "Search" at bounding box center [220, 463] width 99 height 26
click at [215, 420] on span "ابم7349 | null" at bounding box center [229, 421] width 68 height 16
click at [298, 457] on div "A new notification appears Completed Updated Trip" at bounding box center [424, 468] width 265 height 79
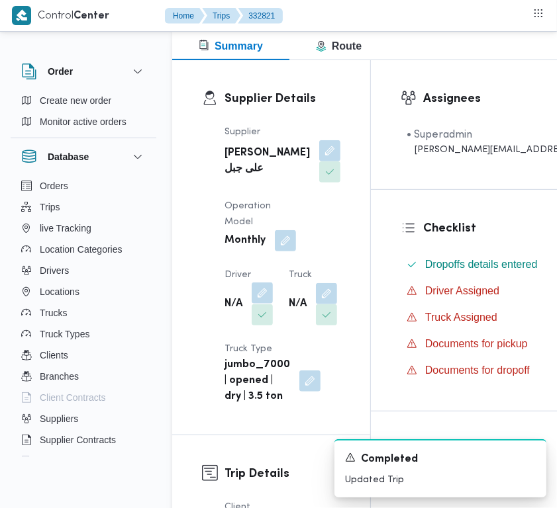
click at [259, 304] on button "button" at bounding box center [261, 293] width 21 height 21
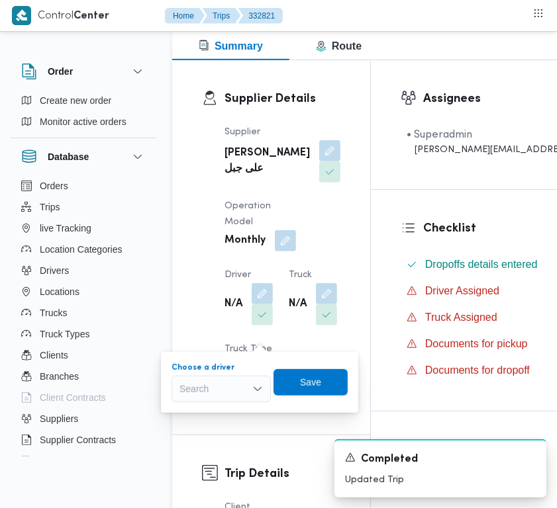
drag, startPoint x: 250, startPoint y: 379, endPoint x: 240, endPoint y: 398, distance: 21.6
click at [249, 379] on div "Search" at bounding box center [220, 389] width 99 height 26
click at [233, 414] on span "[PERSON_NAME] على جبل" at bounding box center [229, 413] width 68 height 16
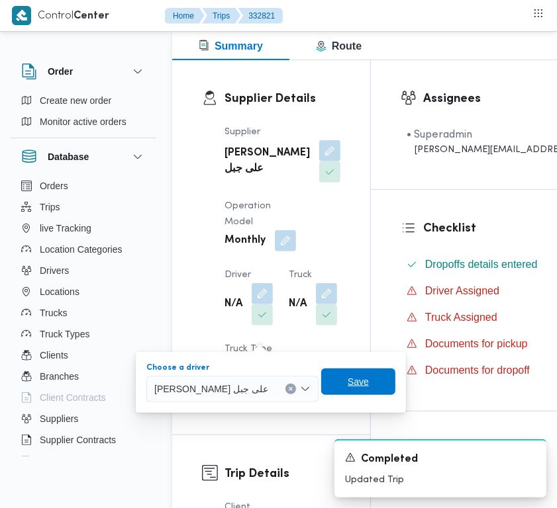
click at [321, 375] on span "Save" at bounding box center [358, 382] width 74 height 26
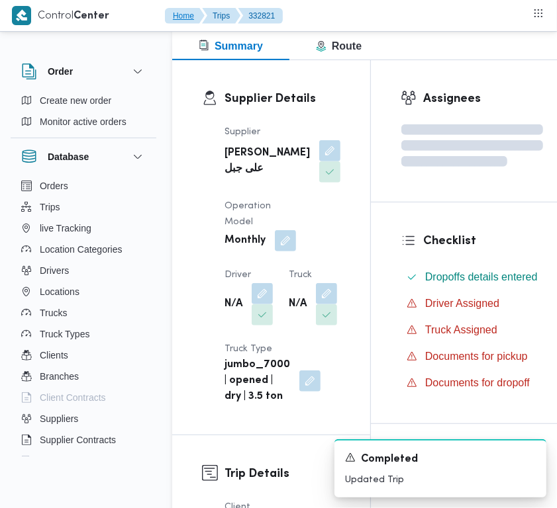
scroll to position [335, 0]
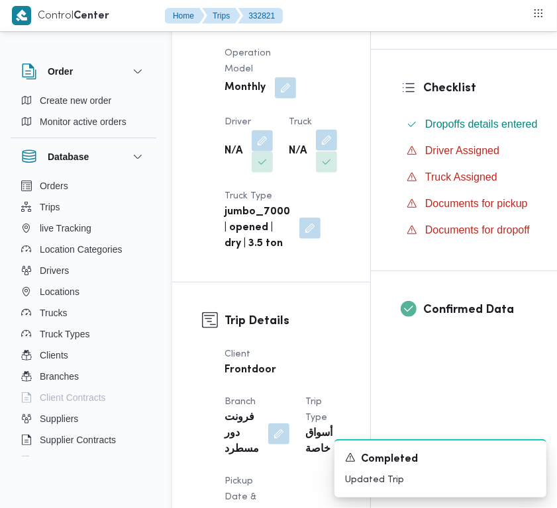
click at [316, 151] on button "button" at bounding box center [326, 140] width 21 height 21
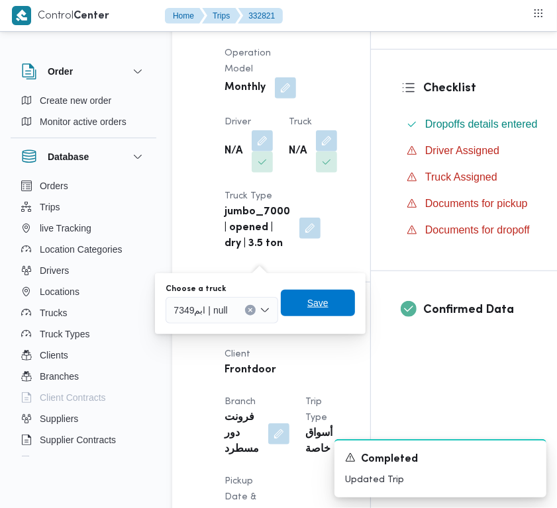
click at [303, 302] on span "Save" at bounding box center [318, 303] width 74 height 26
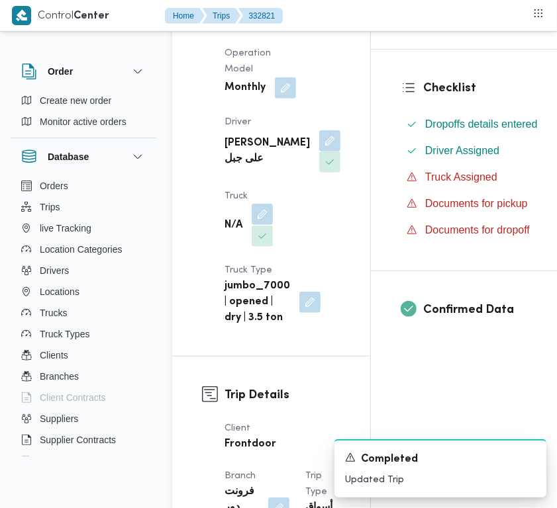
click at [267, 225] on button "button" at bounding box center [261, 214] width 21 height 21
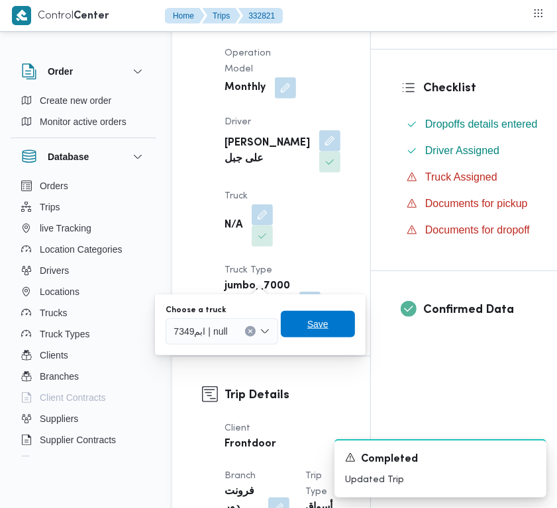
click at [298, 330] on span "Save" at bounding box center [318, 324] width 74 height 26
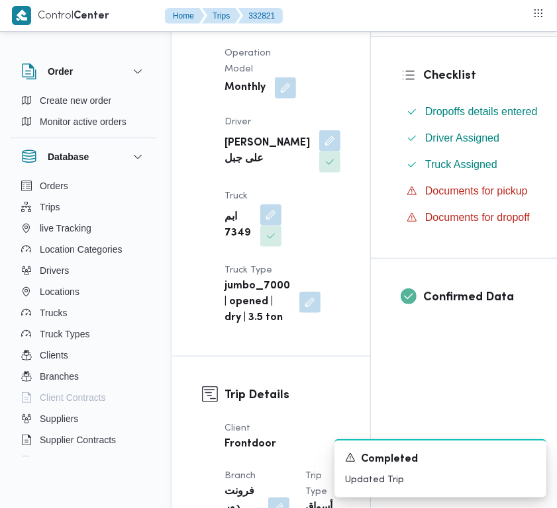
click at [249, 159] on b "[PERSON_NAME] على جبل" at bounding box center [266, 152] width 85 height 32
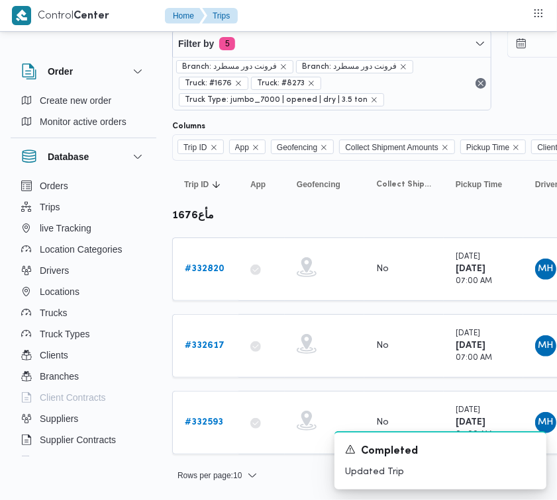
scroll to position [31, 0]
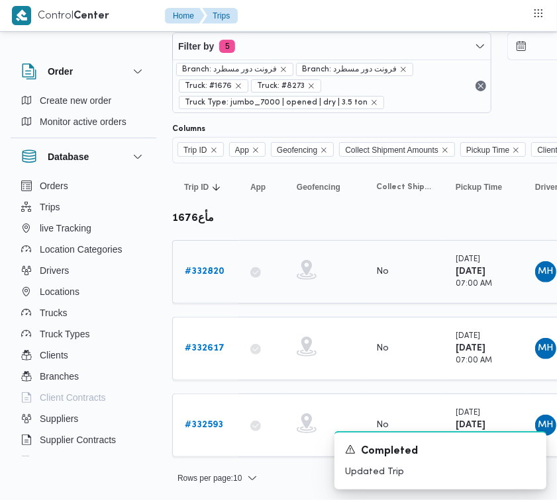
click at [212, 262] on div "# 332820" at bounding box center [205, 272] width 52 height 26
click at [214, 273] on b "# 332820" at bounding box center [205, 271] width 40 height 9
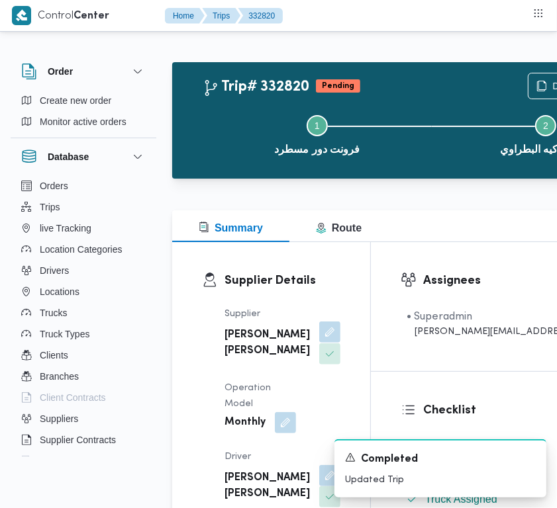
click at [319, 343] on button "button" at bounding box center [329, 332] width 21 height 21
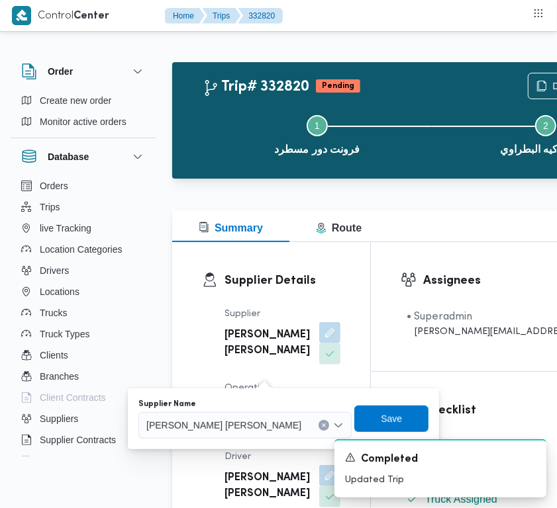
click at [239, 416] on div "[PERSON_NAME] [PERSON_NAME]" at bounding box center [244, 425] width 213 height 26
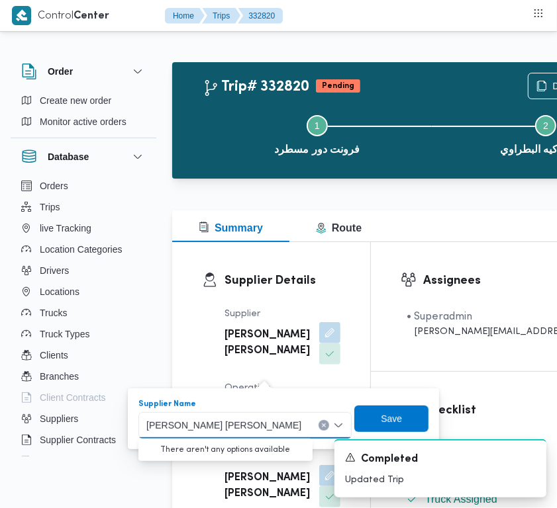
paste input "[PERSON_NAME] على جبل"
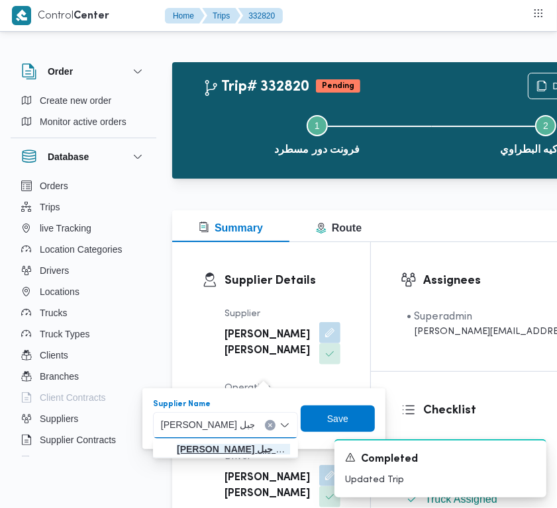
type input "[PERSON_NAME] على جبل"
click at [212, 450] on mark "[PERSON_NAME] على جبل" at bounding box center [234, 449] width 115 height 11
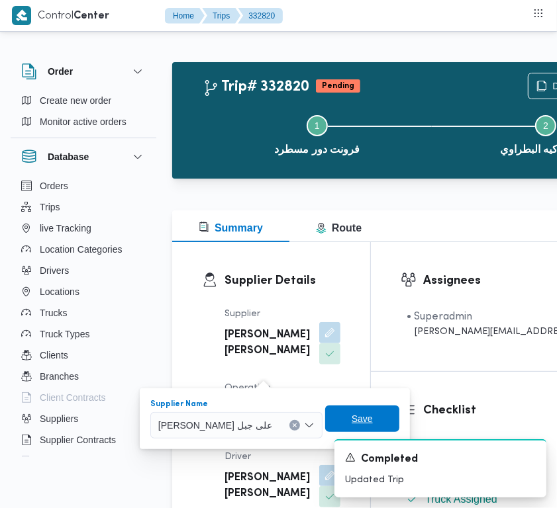
click at [351, 412] on span "Save" at bounding box center [361, 419] width 21 height 16
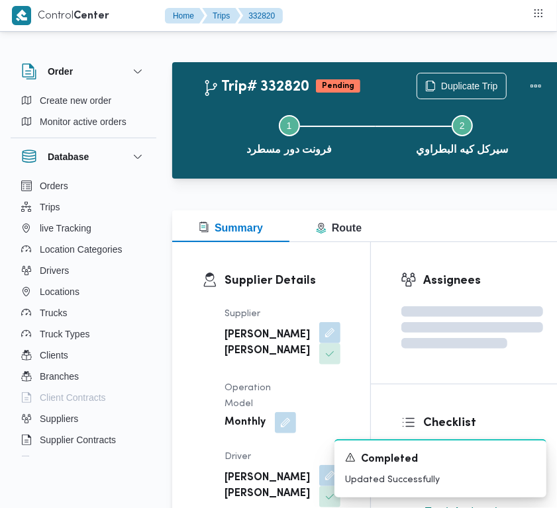
scroll to position [143, 0]
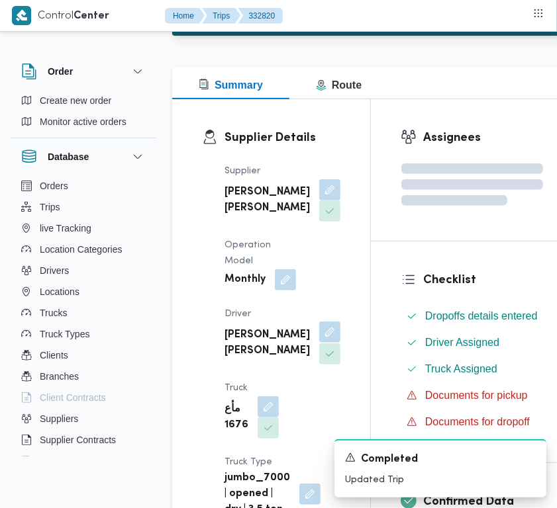
click at [319, 343] on button "button" at bounding box center [329, 332] width 21 height 21
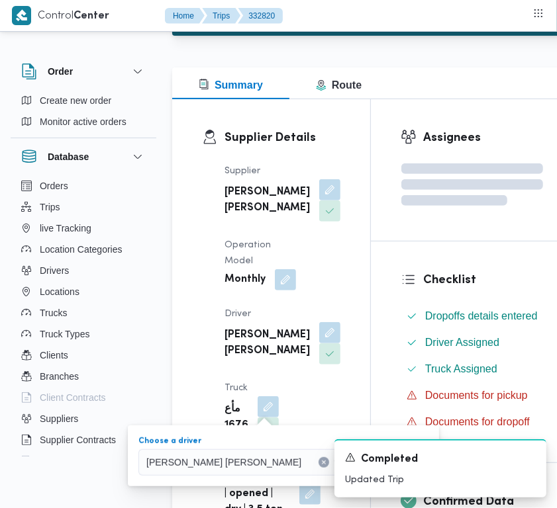
click at [233, 461] on span "[PERSON_NAME] [PERSON_NAME]" at bounding box center [223, 462] width 155 height 15
paste input "[PERSON_NAME] على جبل"
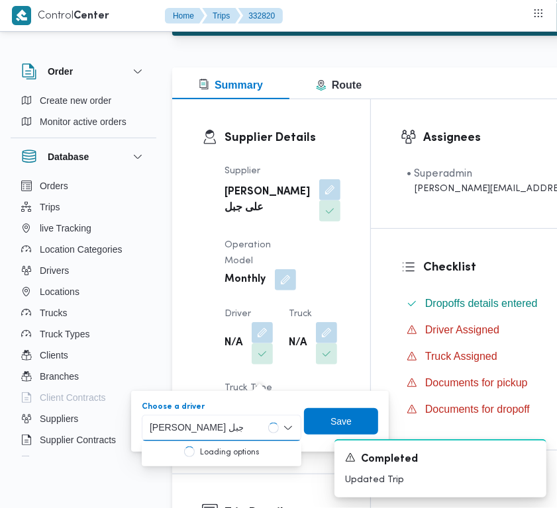
type input "[PERSON_NAME] على جبل"
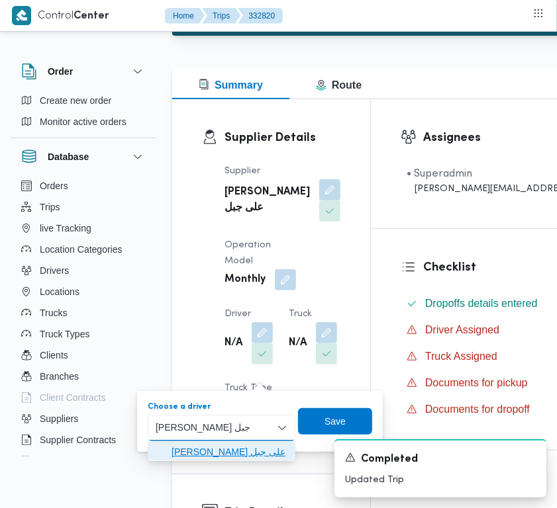
click at [220, 447] on span "[PERSON_NAME] على جبل" at bounding box center [229, 452] width 116 height 16
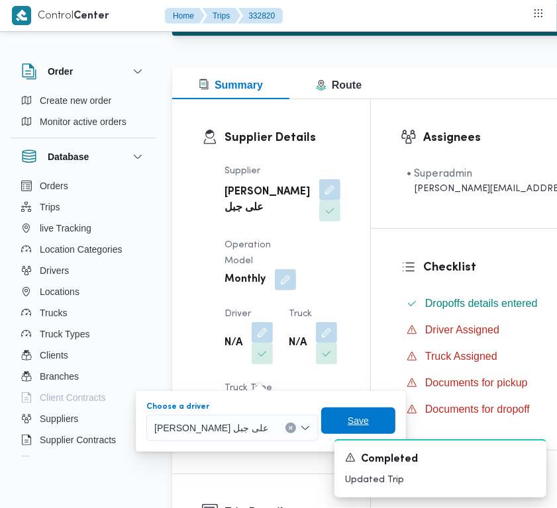
click at [347, 420] on span "Save" at bounding box center [357, 421] width 21 height 16
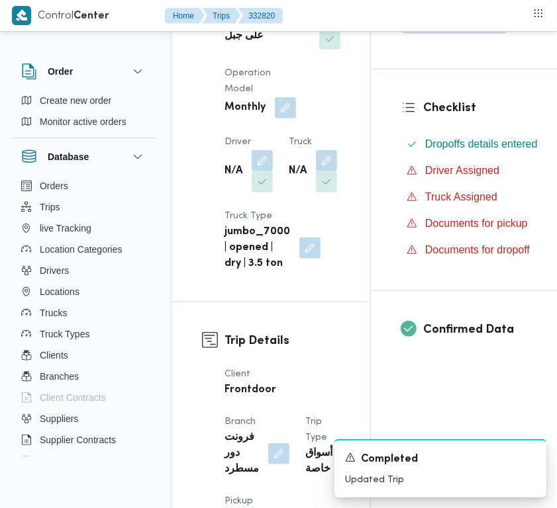
scroll to position [355, 0]
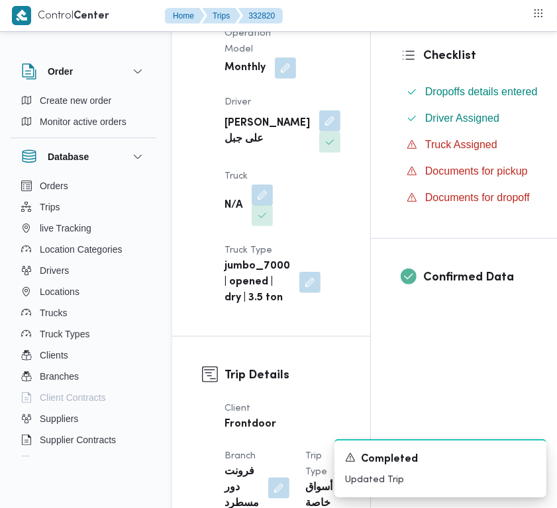
drag, startPoint x: 265, startPoint y: 237, endPoint x: 265, endPoint y: 251, distance: 14.6
click at [265, 206] on button "button" at bounding box center [261, 195] width 21 height 21
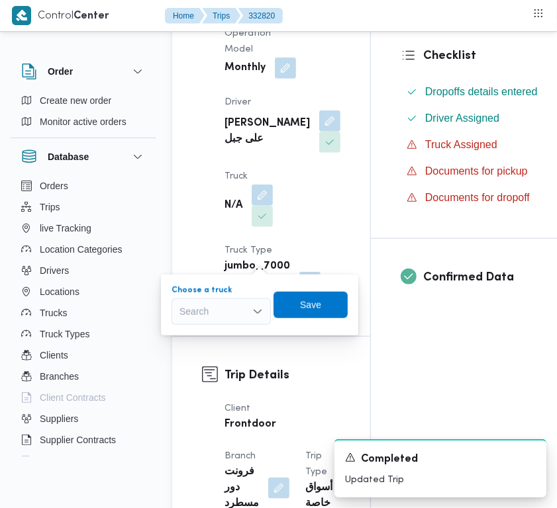
click at [232, 320] on div "Search" at bounding box center [220, 311] width 99 height 26
click at [226, 336] on span "ابم7349 | null" at bounding box center [229, 336] width 68 height 16
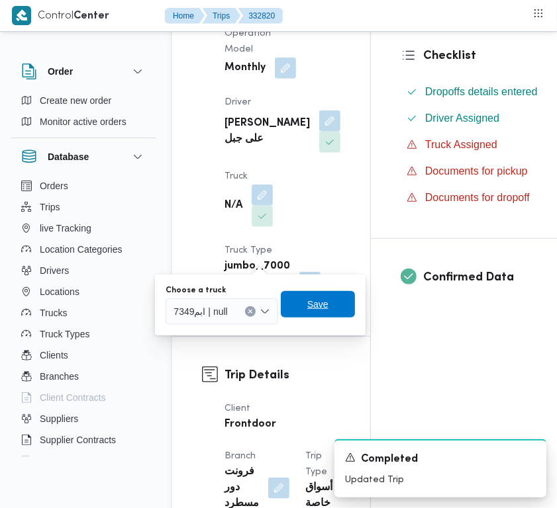
click at [338, 301] on span "Save" at bounding box center [318, 304] width 74 height 26
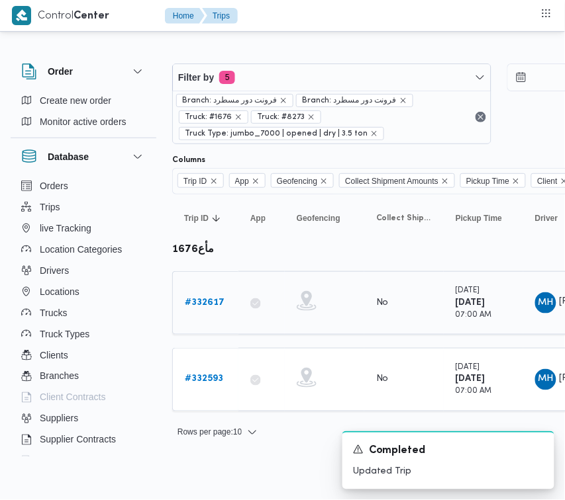
click at [199, 304] on b "# 332617" at bounding box center [205, 302] width 40 height 9
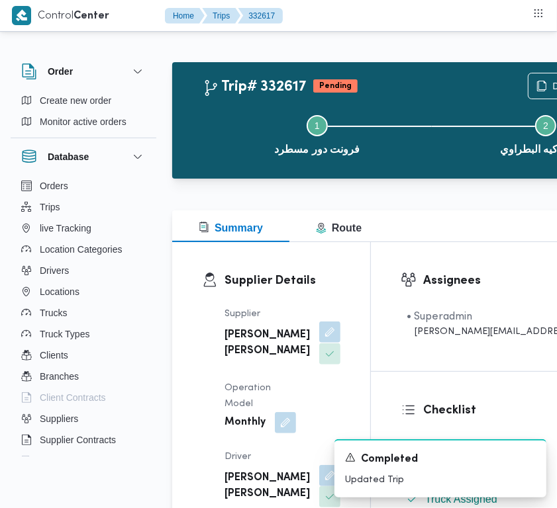
click at [319, 343] on button "button" at bounding box center [329, 332] width 21 height 21
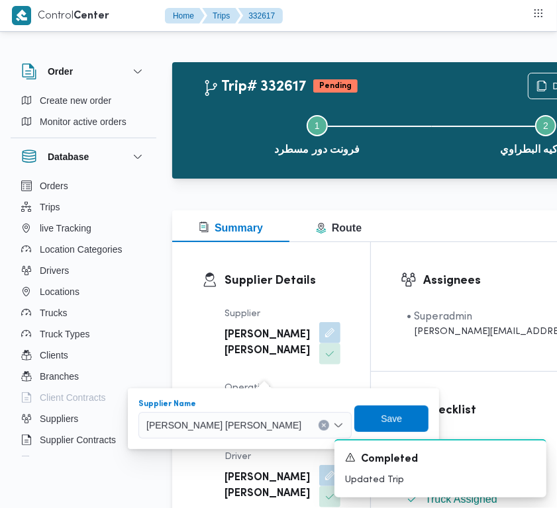
click at [245, 418] on span "[PERSON_NAME] [PERSON_NAME]" at bounding box center [223, 425] width 155 height 15
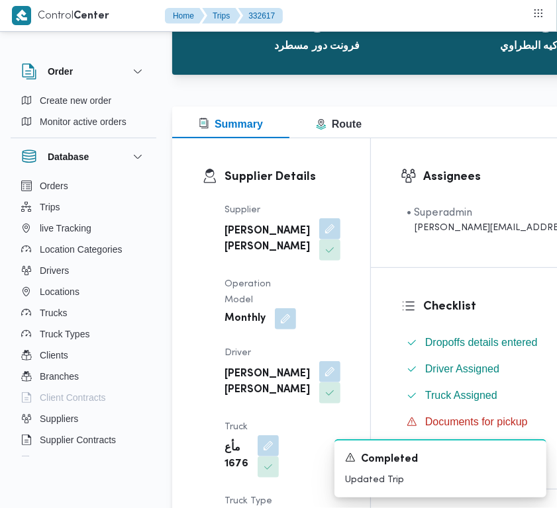
scroll to position [136, 0]
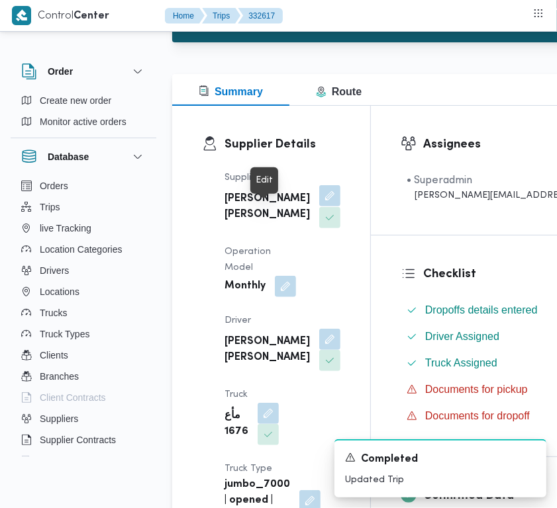
click at [319, 206] on button "button" at bounding box center [329, 195] width 21 height 21
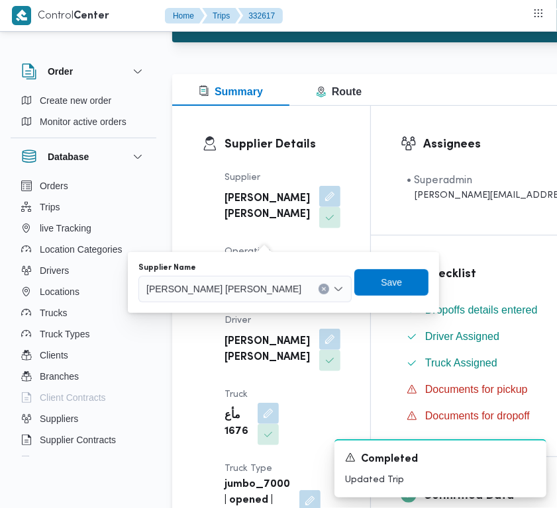
click at [250, 285] on span "[PERSON_NAME] [PERSON_NAME]" at bounding box center [223, 288] width 155 height 15
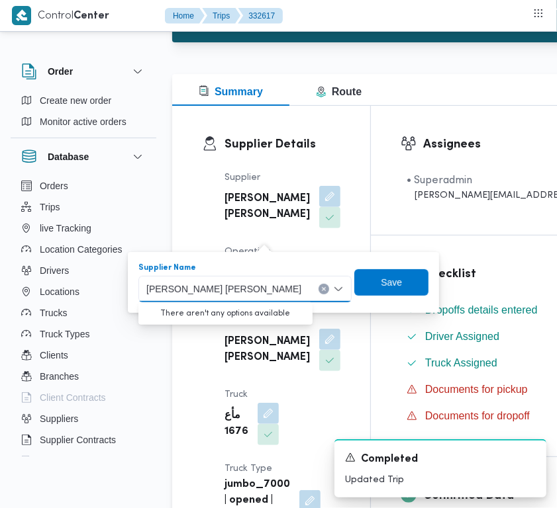
paste input "[PERSON_NAME] على جبل"
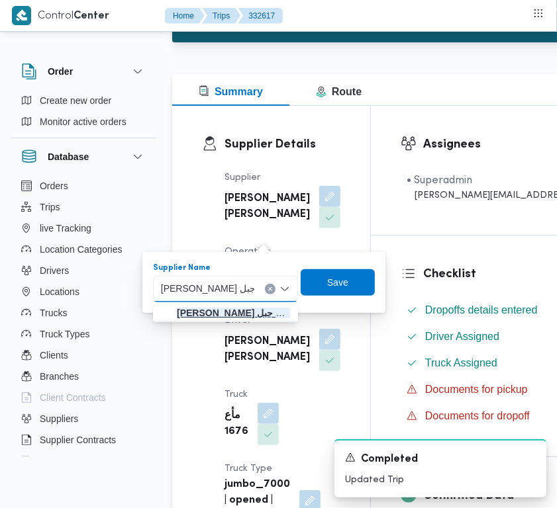
type input "[PERSON_NAME] على جبل"
click at [239, 302] on span "[PERSON_NAME] على جبل" at bounding box center [225, 312] width 134 height 21
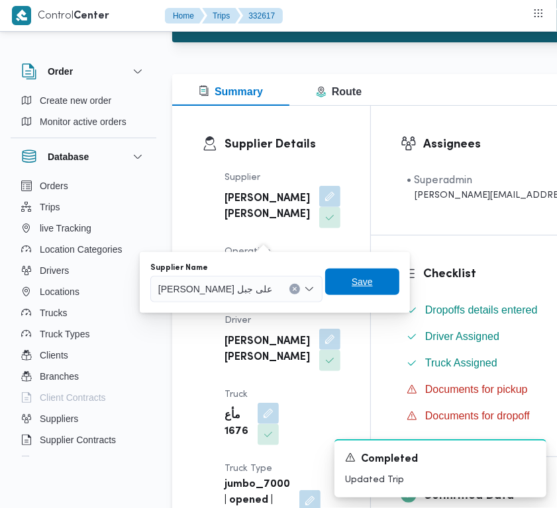
click at [341, 273] on span "Save" at bounding box center [362, 282] width 74 height 26
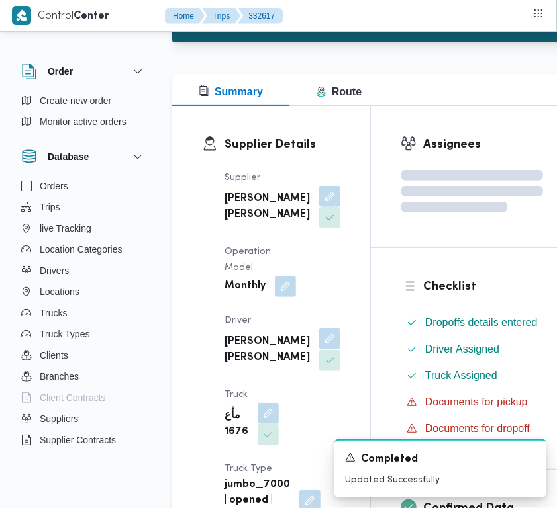
click at [319, 349] on button "button" at bounding box center [329, 338] width 21 height 21
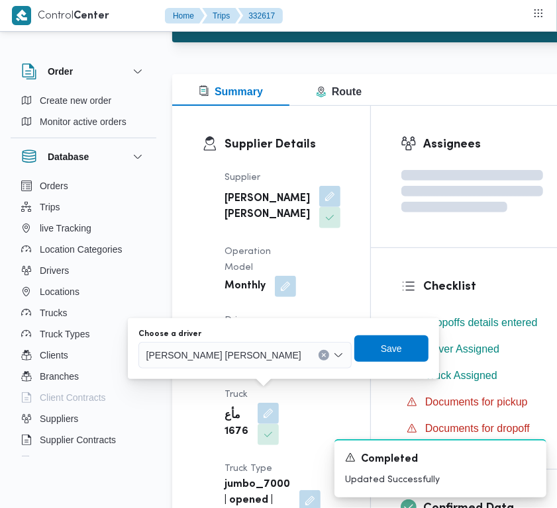
click at [246, 361] on span "[PERSON_NAME] [PERSON_NAME]" at bounding box center [223, 354] width 155 height 15
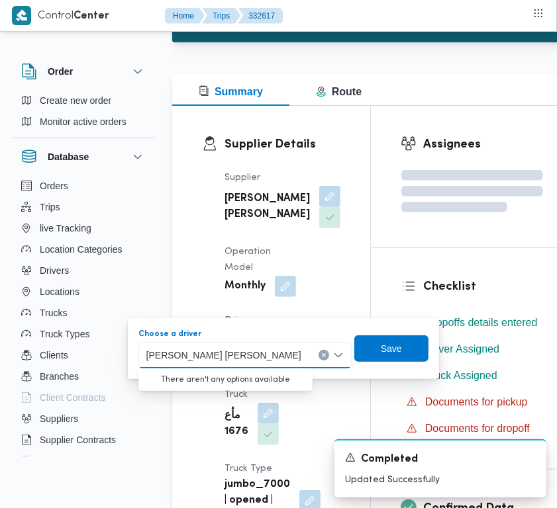
paste input "[PERSON_NAME] على جبل"
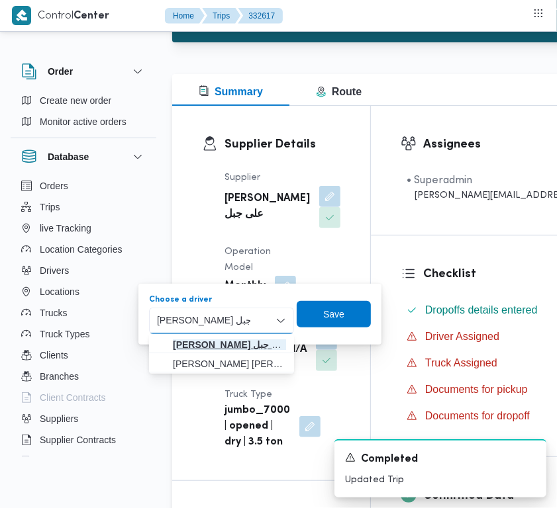
type input "[PERSON_NAME] على جبل"
click at [209, 343] on mark "[PERSON_NAME] على جبل" at bounding box center [230, 345] width 115 height 11
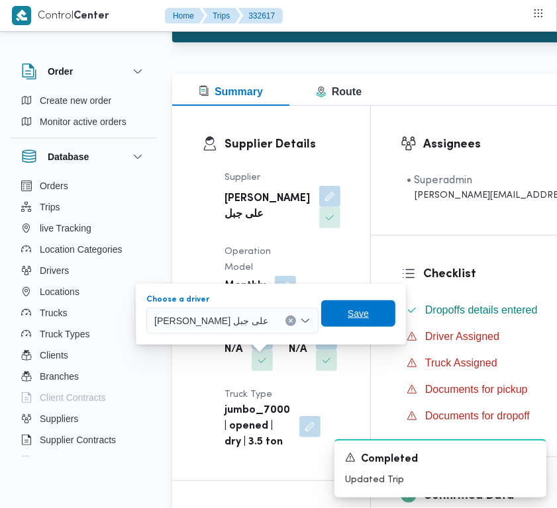
click at [321, 304] on span "Save" at bounding box center [358, 313] width 74 height 26
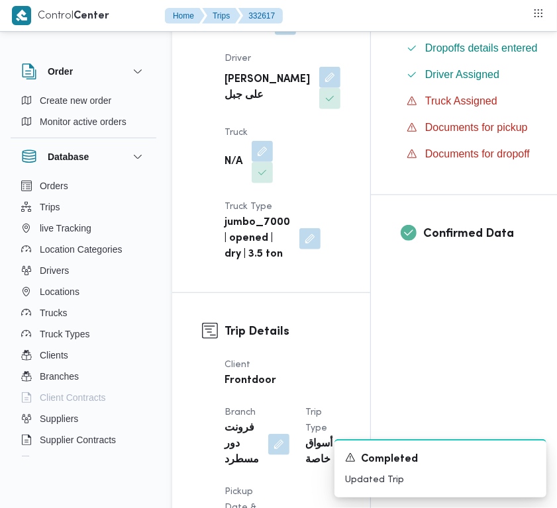
scroll to position [447, 0]
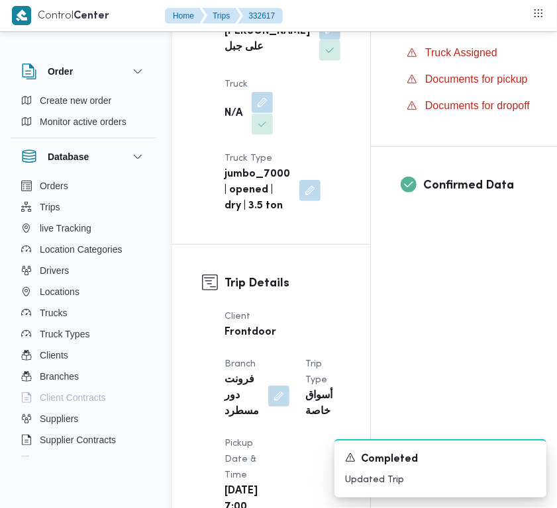
click at [269, 113] on button "button" at bounding box center [261, 102] width 21 height 21
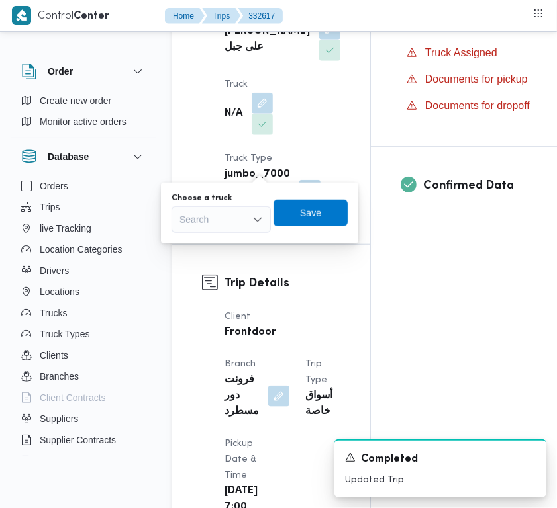
click at [259, 217] on icon "Open list of options" at bounding box center [257, 219] width 11 height 11
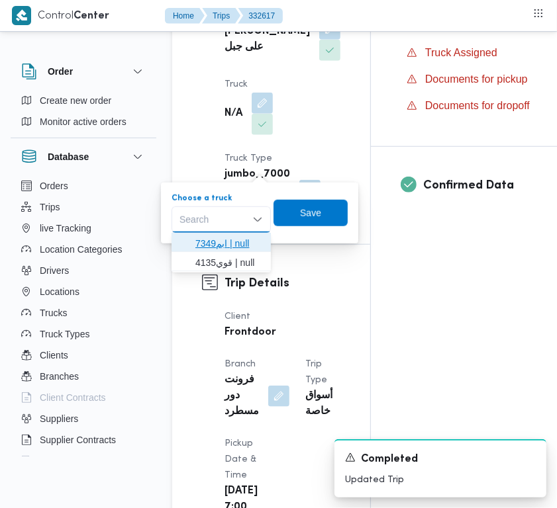
click at [240, 240] on span "ابم7349 | null" at bounding box center [229, 244] width 68 height 16
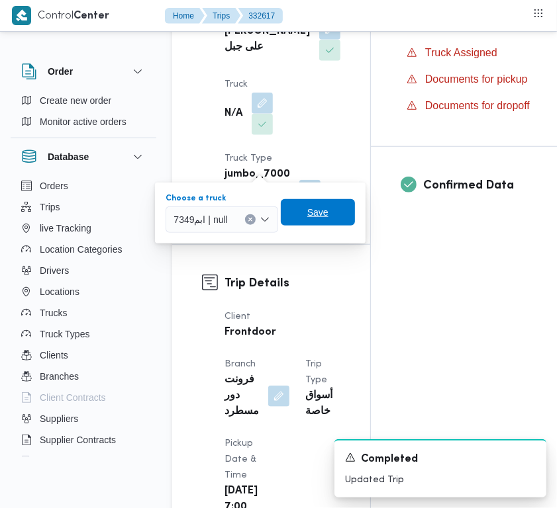
click at [344, 201] on span "Save" at bounding box center [318, 212] width 74 height 26
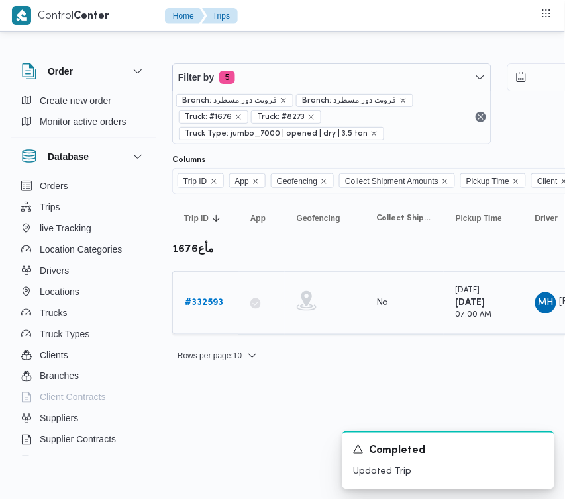
click at [204, 298] on b "# 332593" at bounding box center [204, 302] width 38 height 9
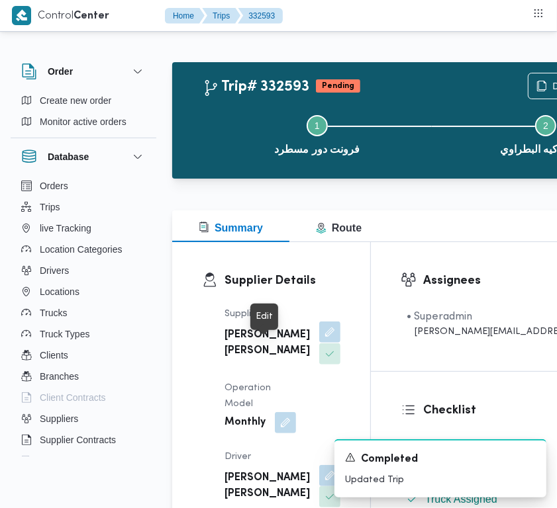
click at [319, 343] on button "button" at bounding box center [329, 332] width 21 height 21
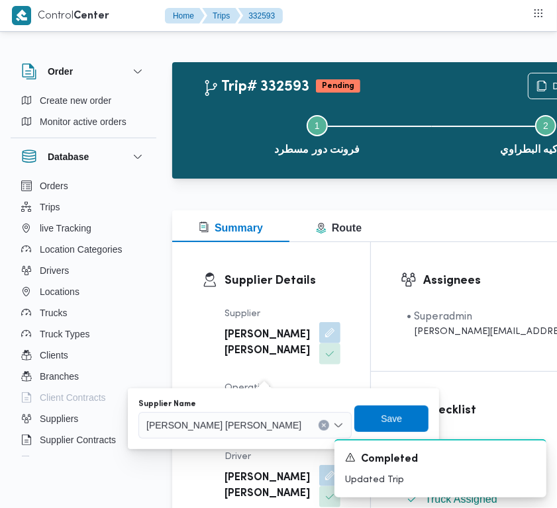
click at [247, 425] on span "[PERSON_NAME] [PERSON_NAME]" at bounding box center [223, 425] width 155 height 15
paste input "[PERSON_NAME] على جبل"
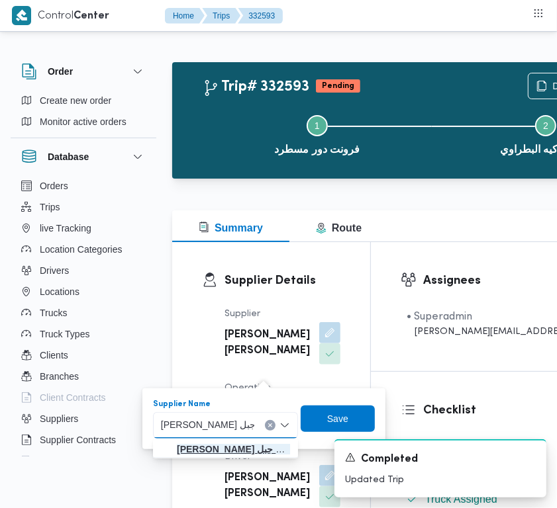
type input "[PERSON_NAME] على جبل"
click at [194, 449] on mark "[PERSON_NAME] على جبل" at bounding box center [234, 449] width 115 height 11
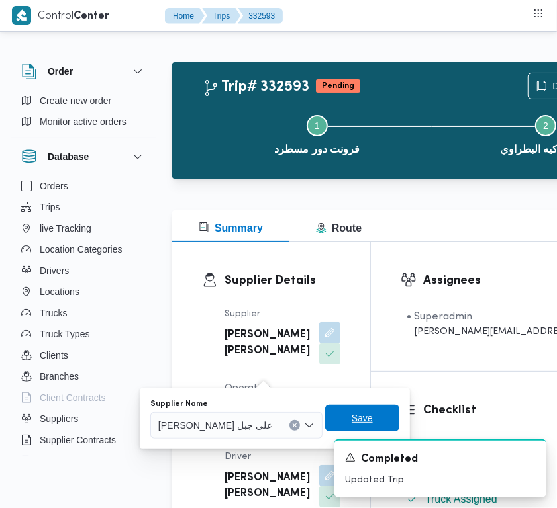
click at [351, 411] on span "Save" at bounding box center [361, 418] width 21 height 16
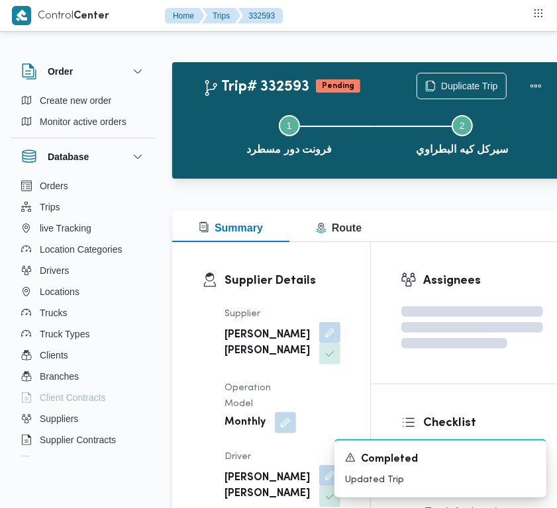
scroll to position [124, 0]
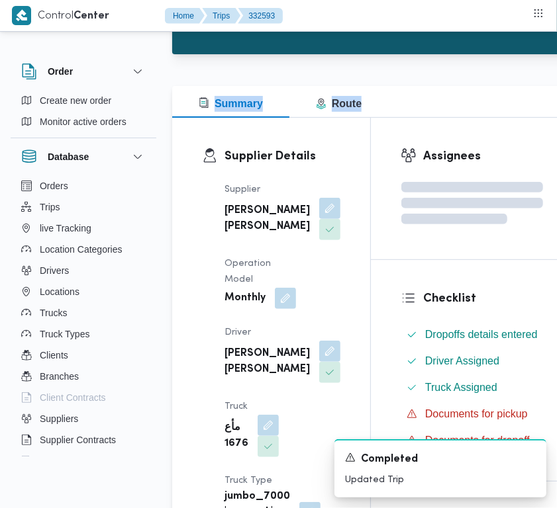
drag, startPoint x: 555, startPoint y: 68, endPoint x: 545, endPoint y: 106, distance: 39.6
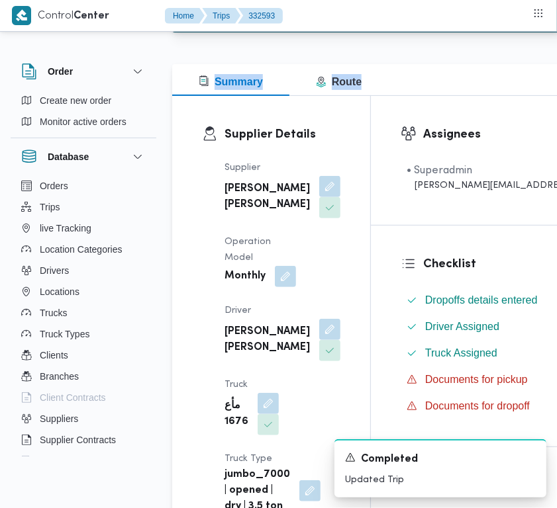
scroll to position [249, 0]
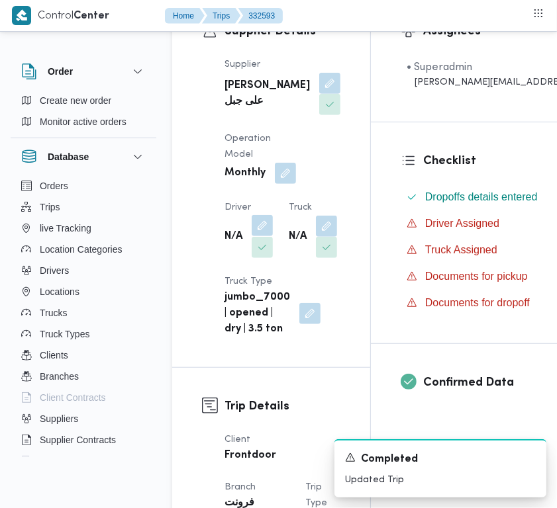
click at [258, 236] on button "button" at bounding box center [261, 225] width 21 height 21
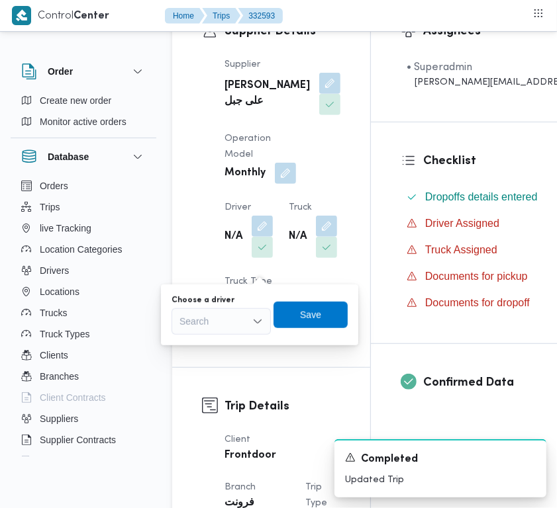
click at [236, 313] on div "Search" at bounding box center [220, 321] width 99 height 26
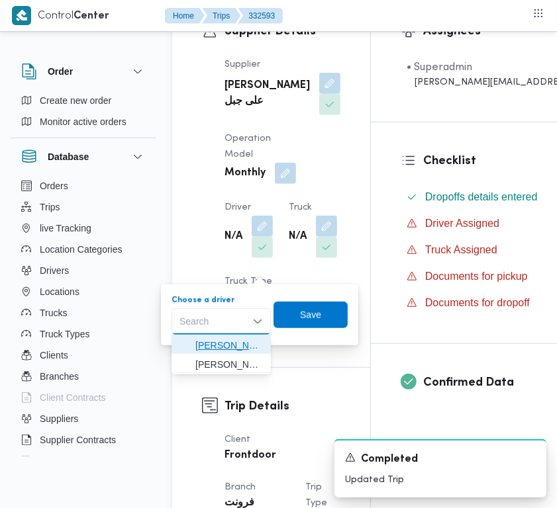
click at [230, 341] on span "[PERSON_NAME] على جبل" at bounding box center [229, 346] width 68 height 16
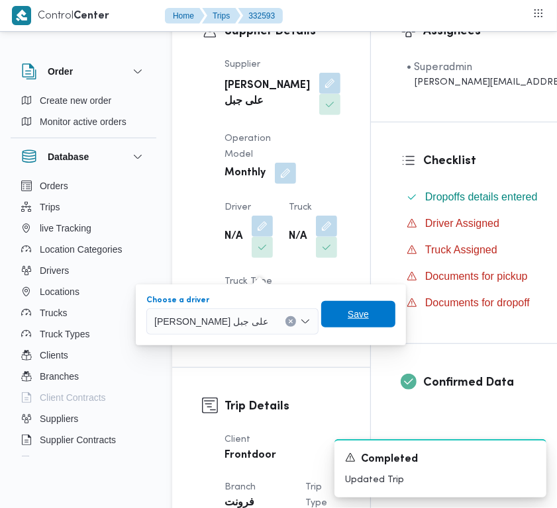
click at [321, 320] on span "Save" at bounding box center [358, 314] width 74 height 26
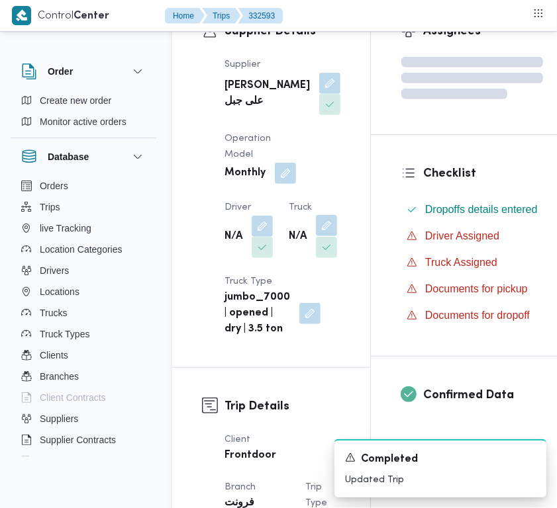
click at [316, 236] on button "button" at bounding box center [326, 225] width 21 height 21
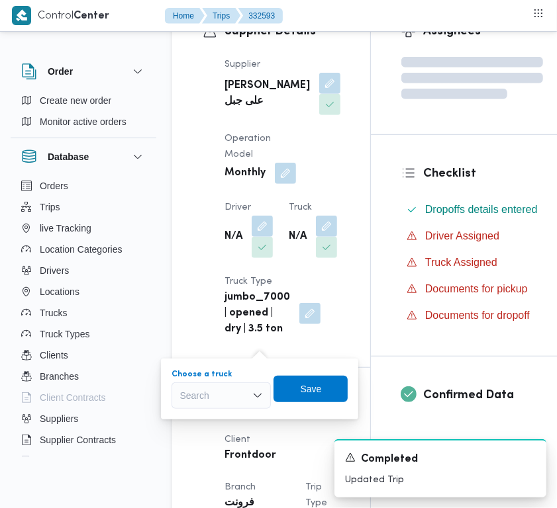
click at [232, 394] on div "Search" at bounding box center [220, 396] width 99 height 26
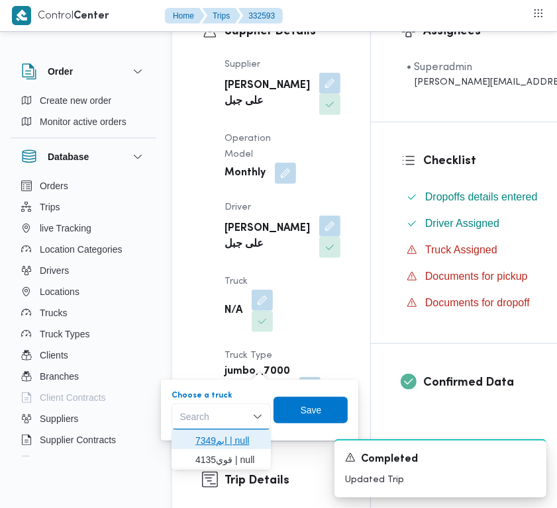
click at [219, 447] on span "ابم7349 | null" at bounding box center [229, 441] width 68 height 16
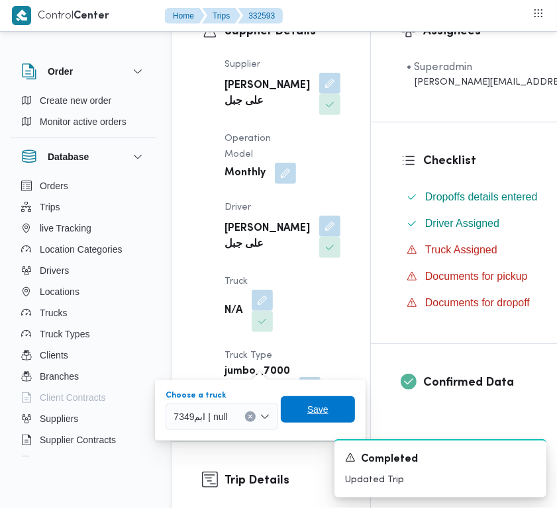
click at [296, 409] on span "Save" at bounding box center [318, 409] width 74 height 26
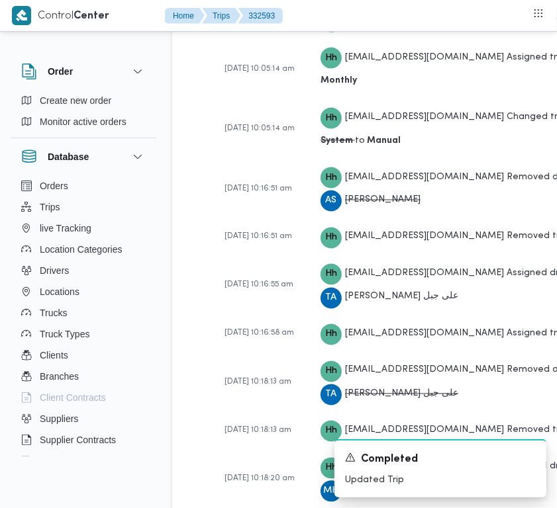
scroll to position [1572, 0]
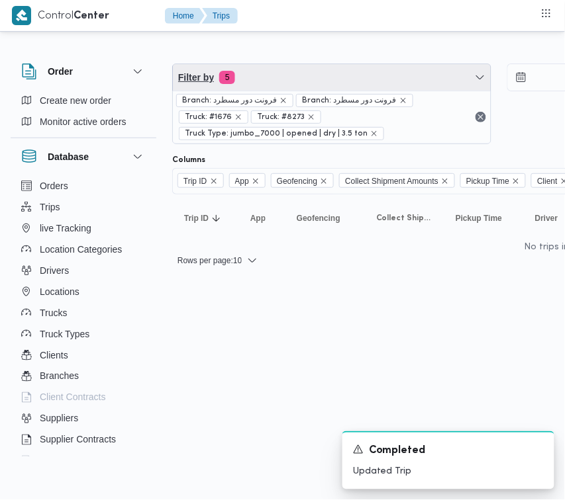
click at [302, 66] on span "Filter by 5" at bounding box center [332, 77] width 318 height 26
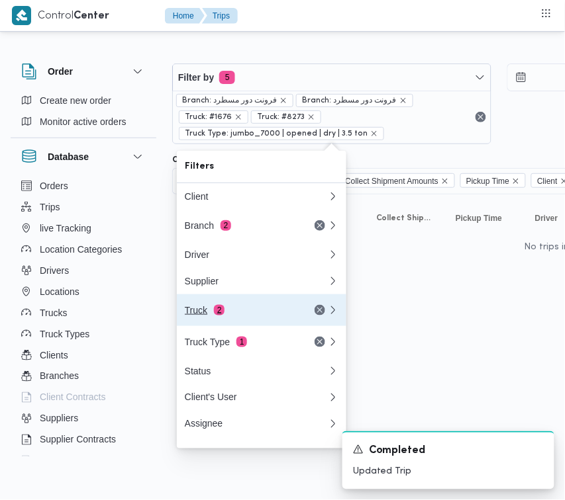
click at [247, 326] on button "Truck 2" at bounding box center [261, 311] width 169 height 32
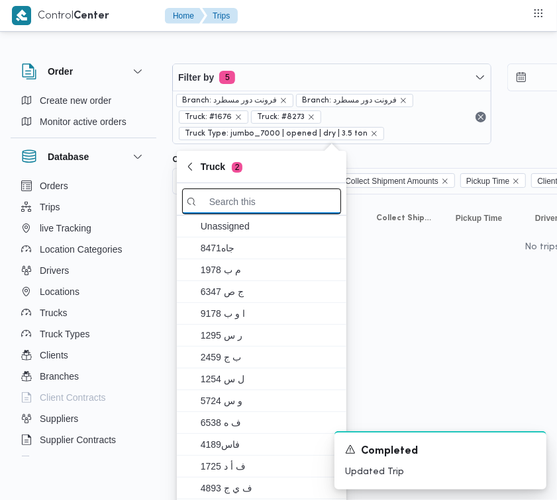
paste input "1676"
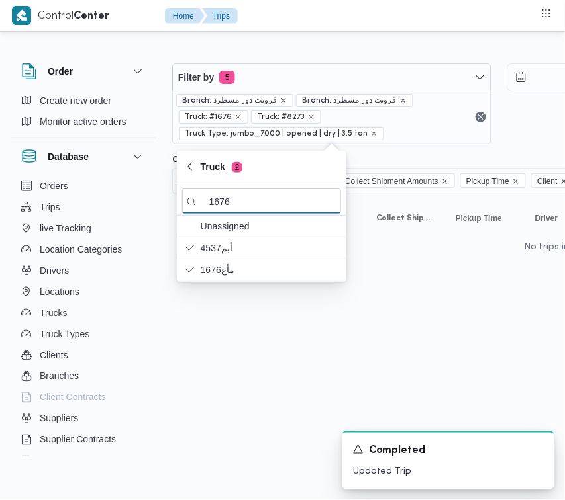
type input "1676"
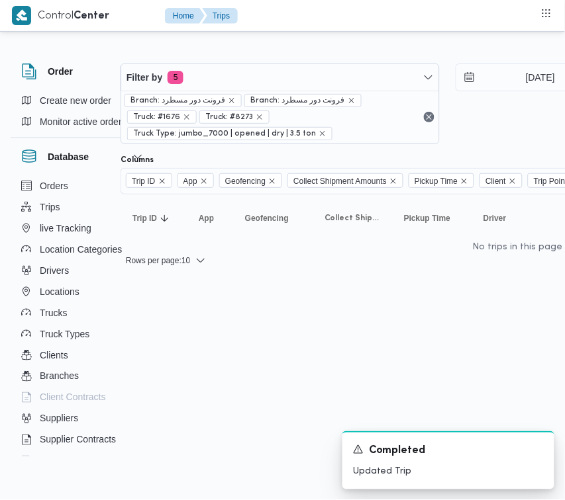
scroll to position [0, 101]
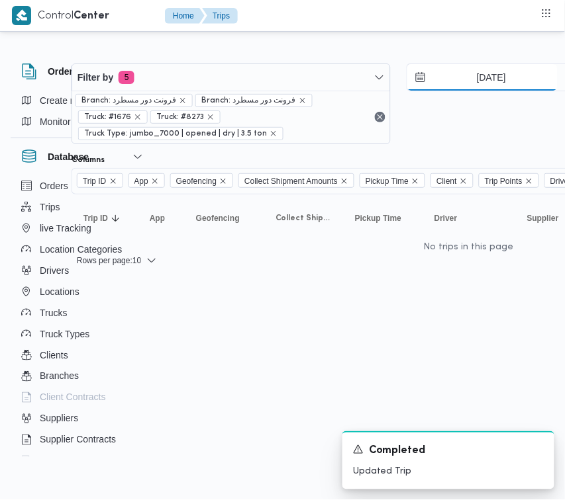
click at [493, 75] on input "[DATE]" at bounding box center [482, 77] width 150 height 26
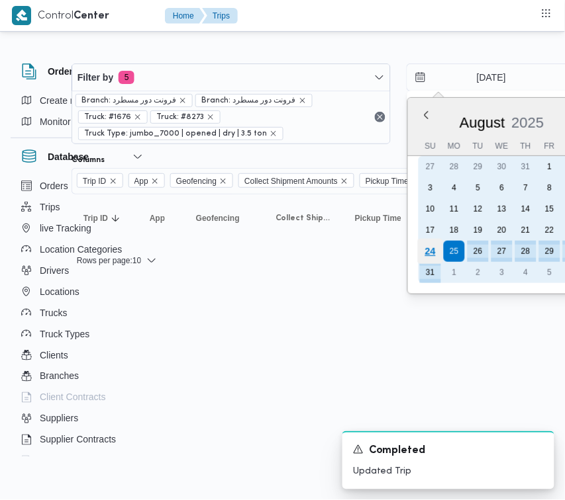
click at [434, 253] on div "24" at bounding box center [429, 251] width 25 height 25
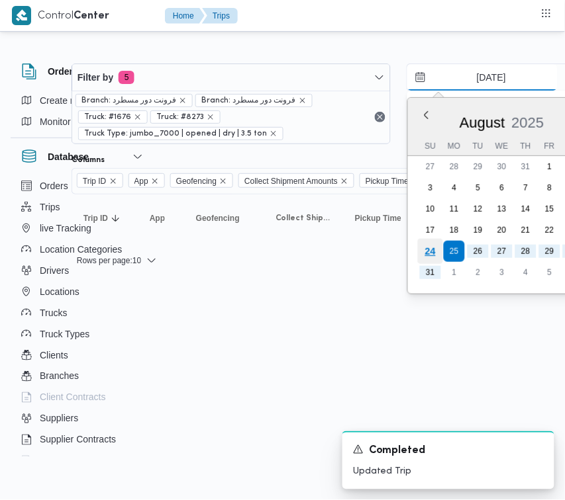
type input "[DATE]"
